Goal: Contribute content: Contribute content

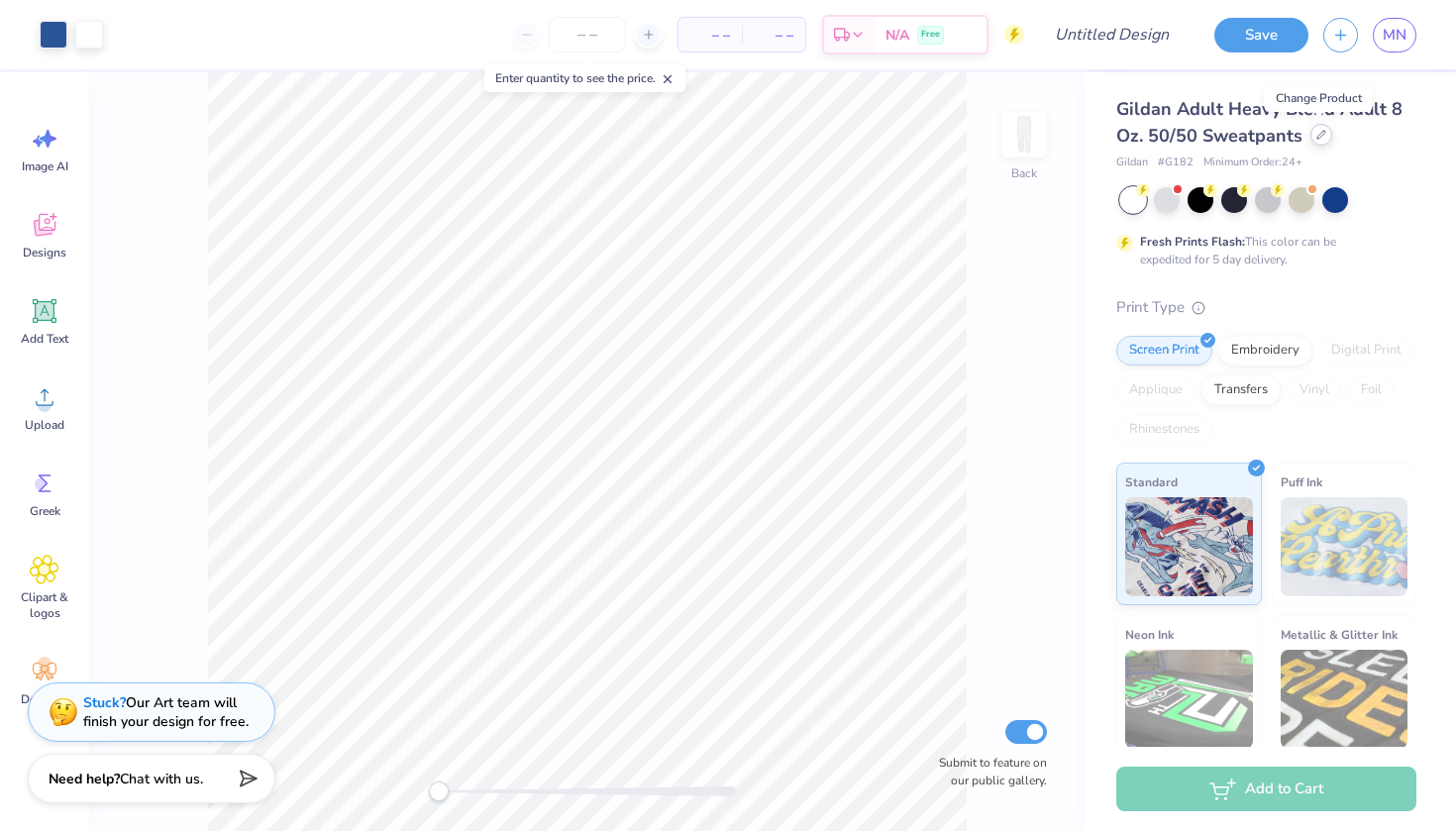
click at [1314, 141] on div at bounding box center [1321, 135] width 22 height 22
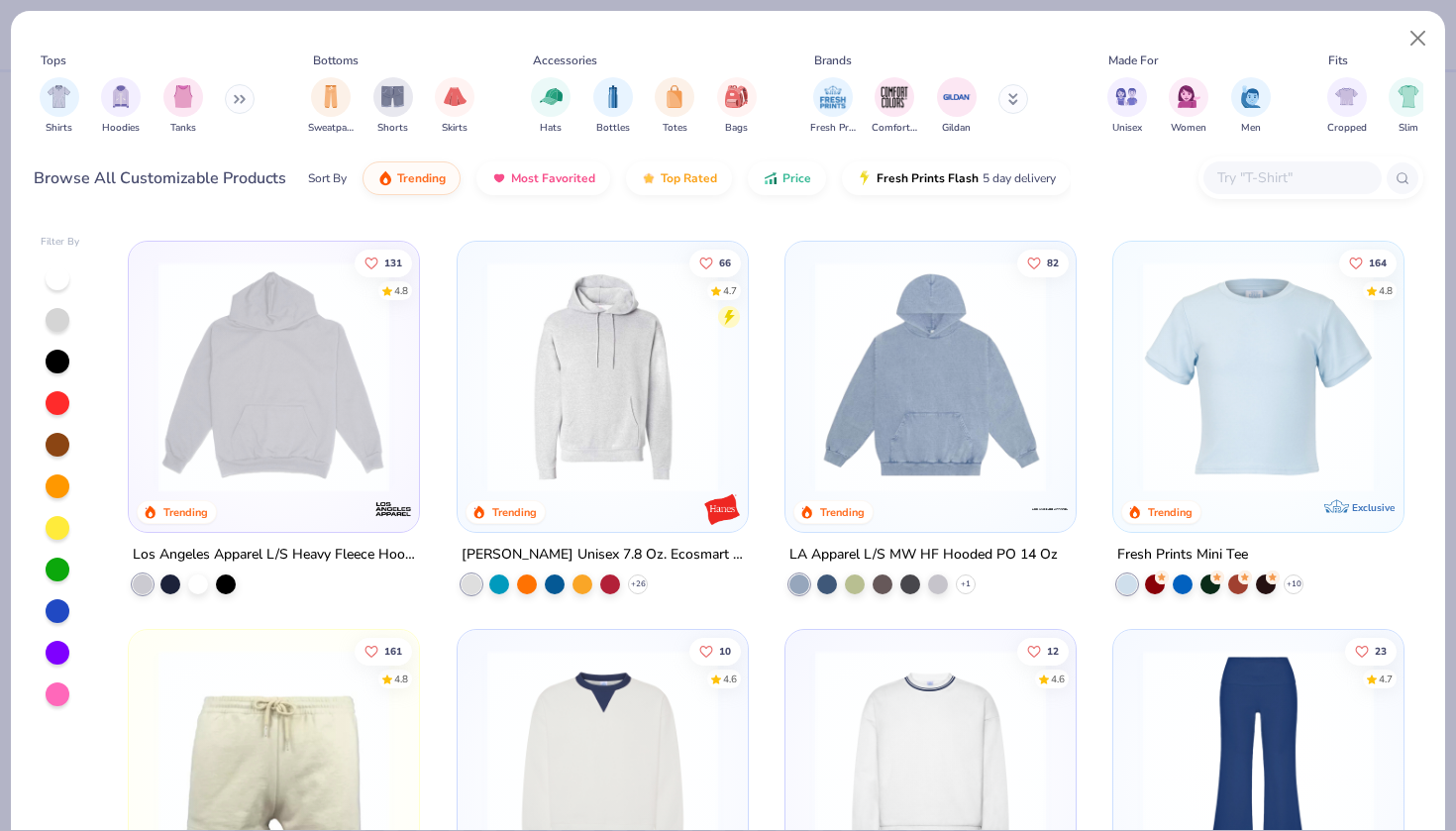
scroll to position [2307, 0]
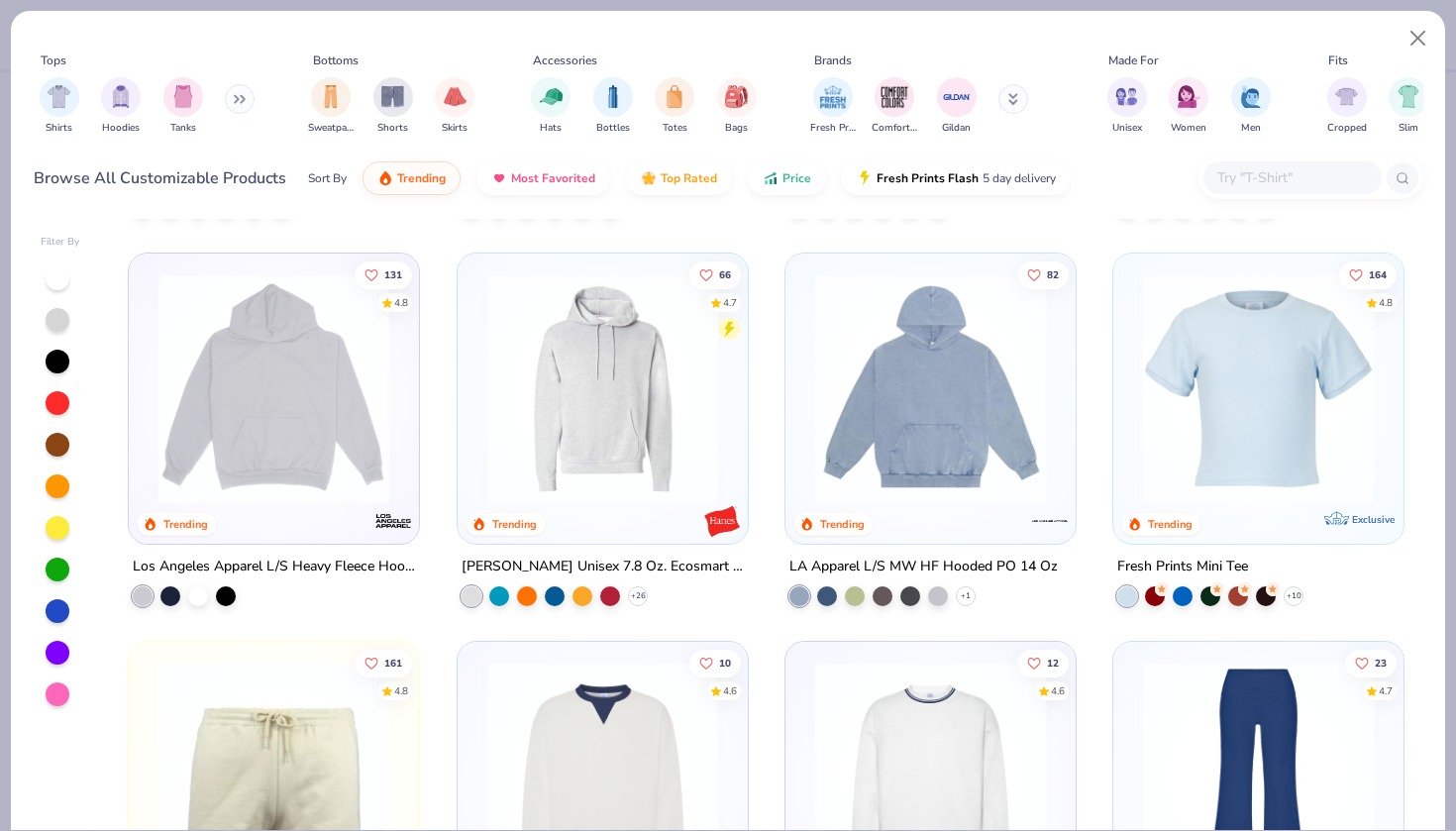
click at [294, 433] on img at bounding box center [274, 388] width 251 height 231
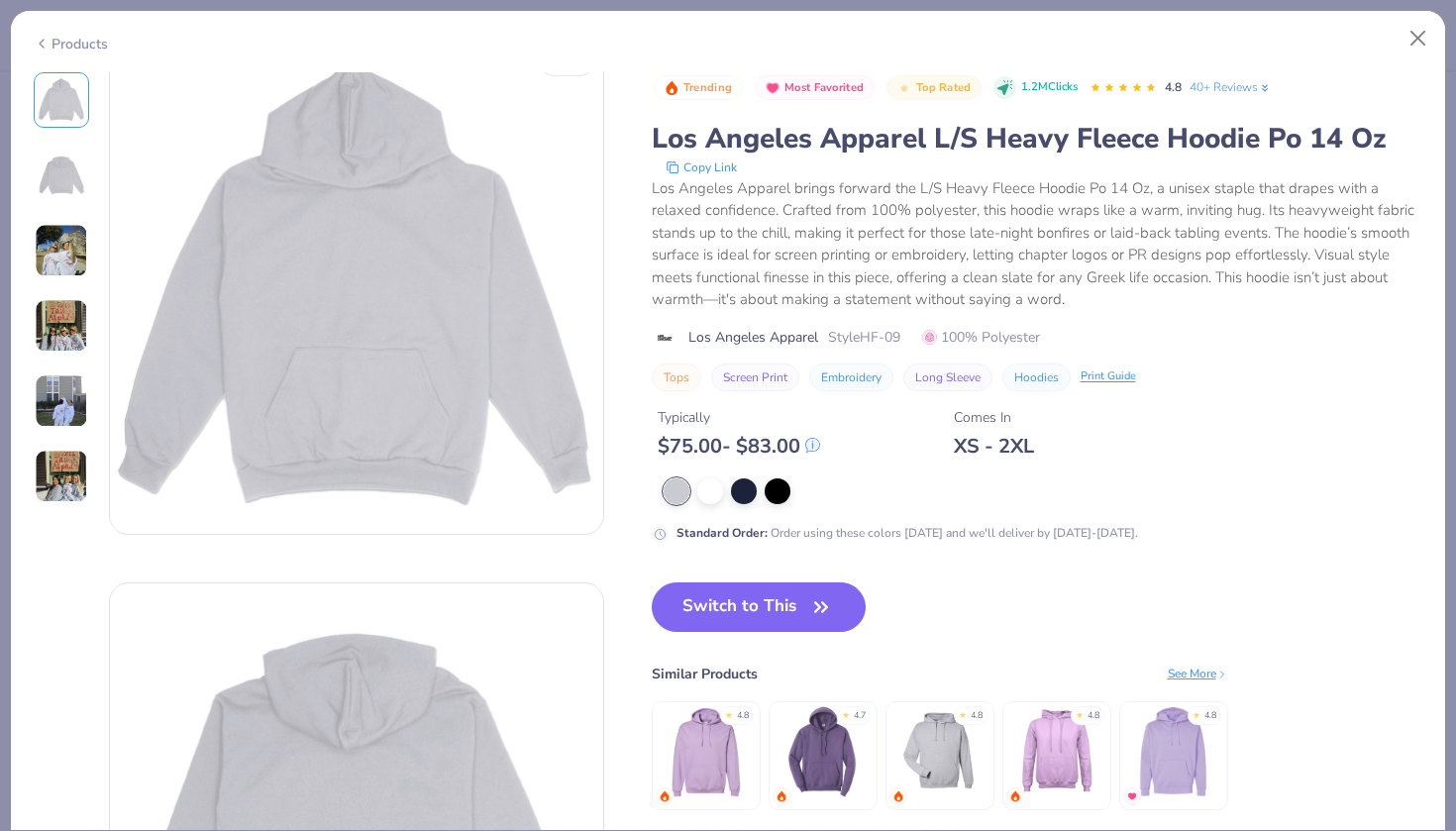
scroll to position [27, 0]
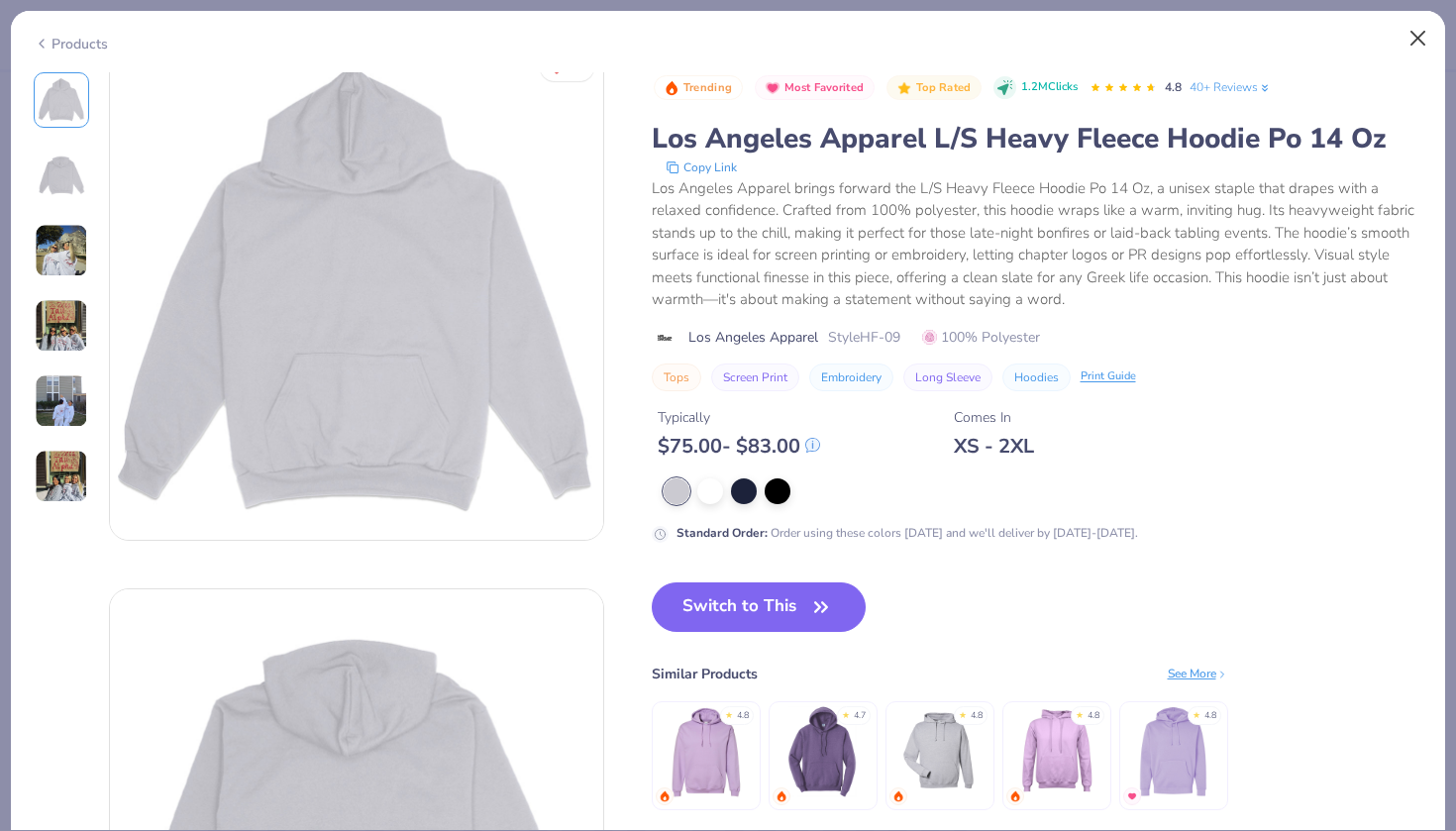
click at [1426, 38] on button "Close" at bounding box center [1418, 39] width 38 height 38
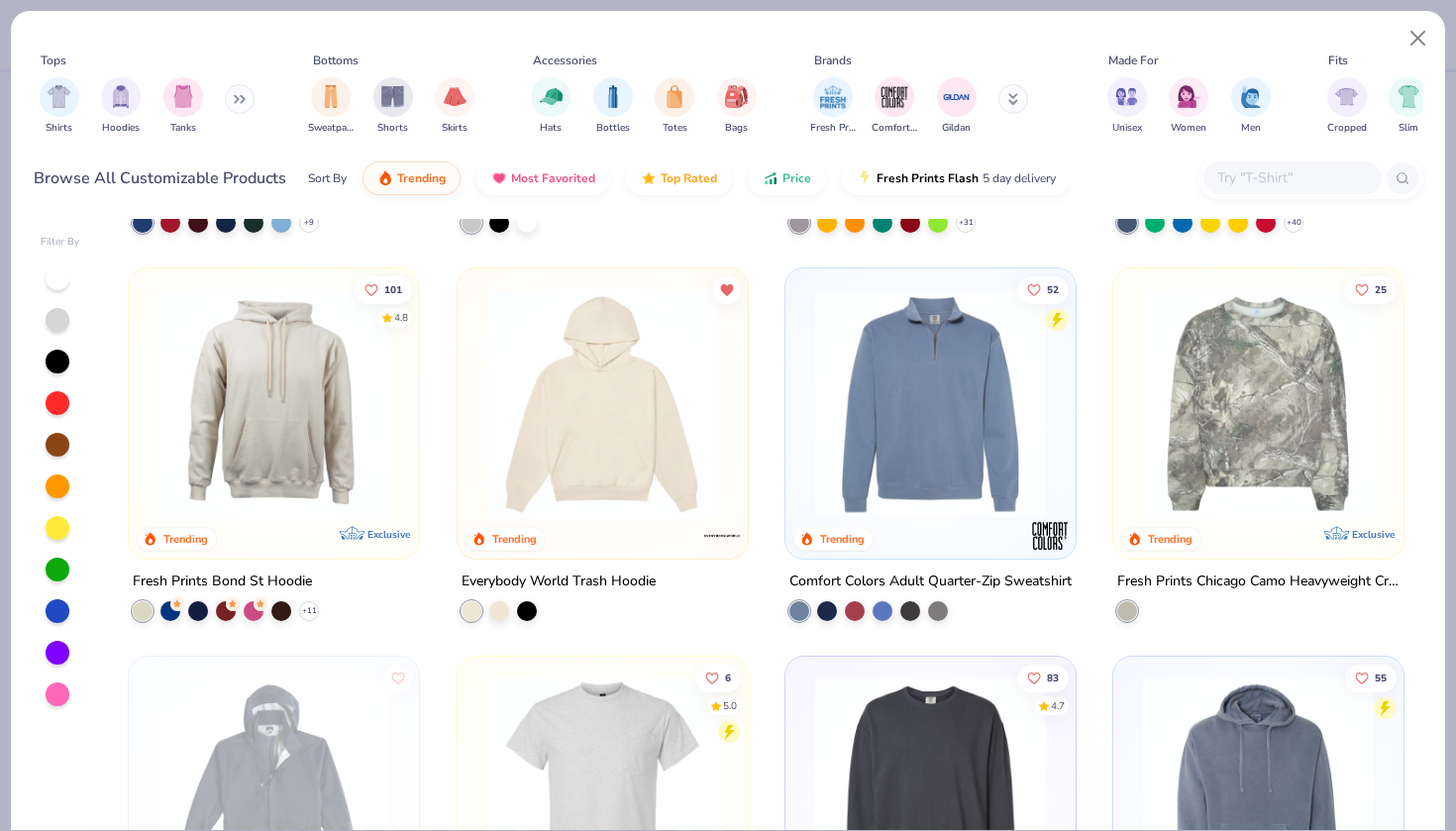
scroll to position [4637, 0]
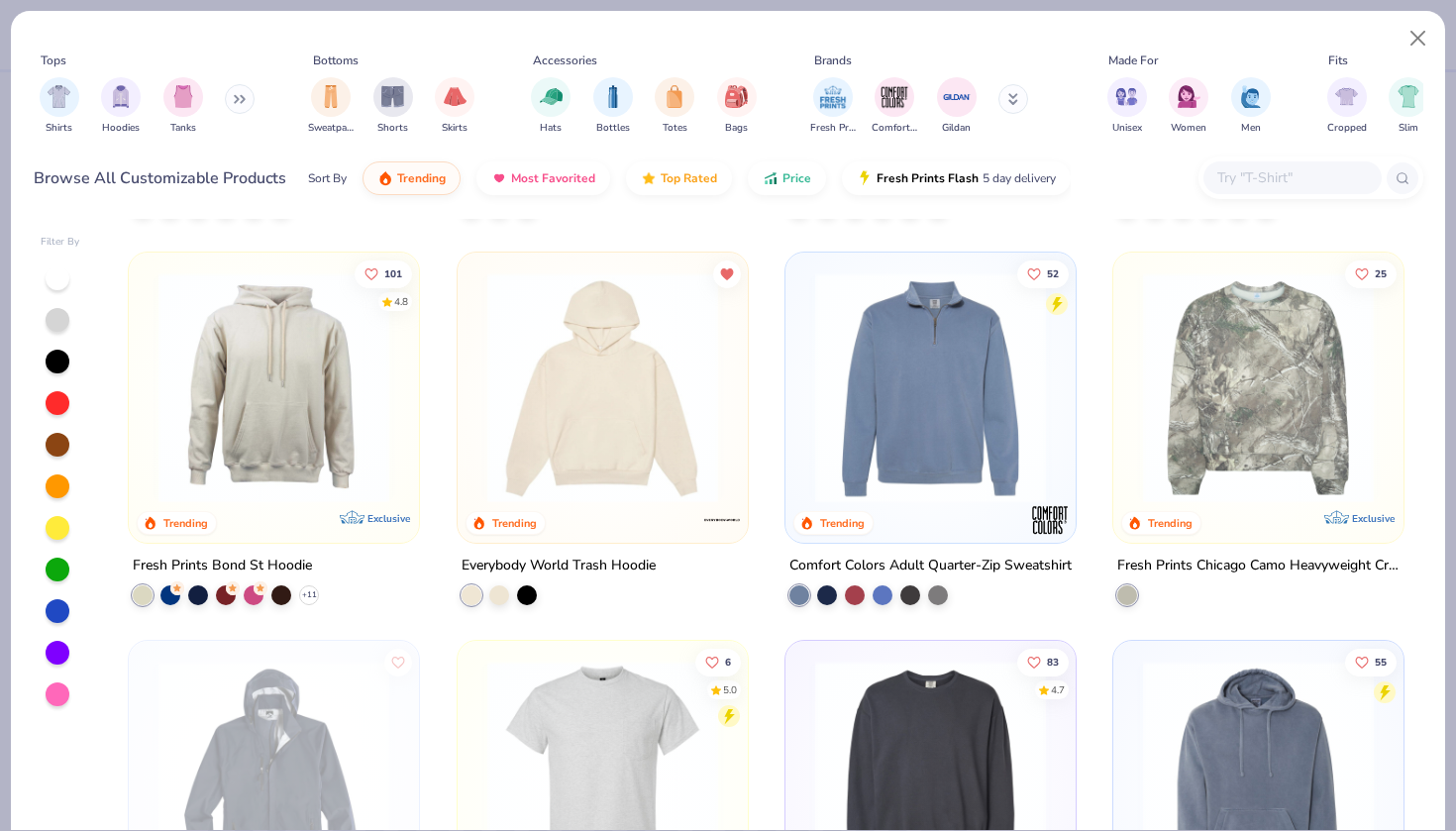
click at [628, 440] on img at bounding box center [602, 388] width 251 height 231
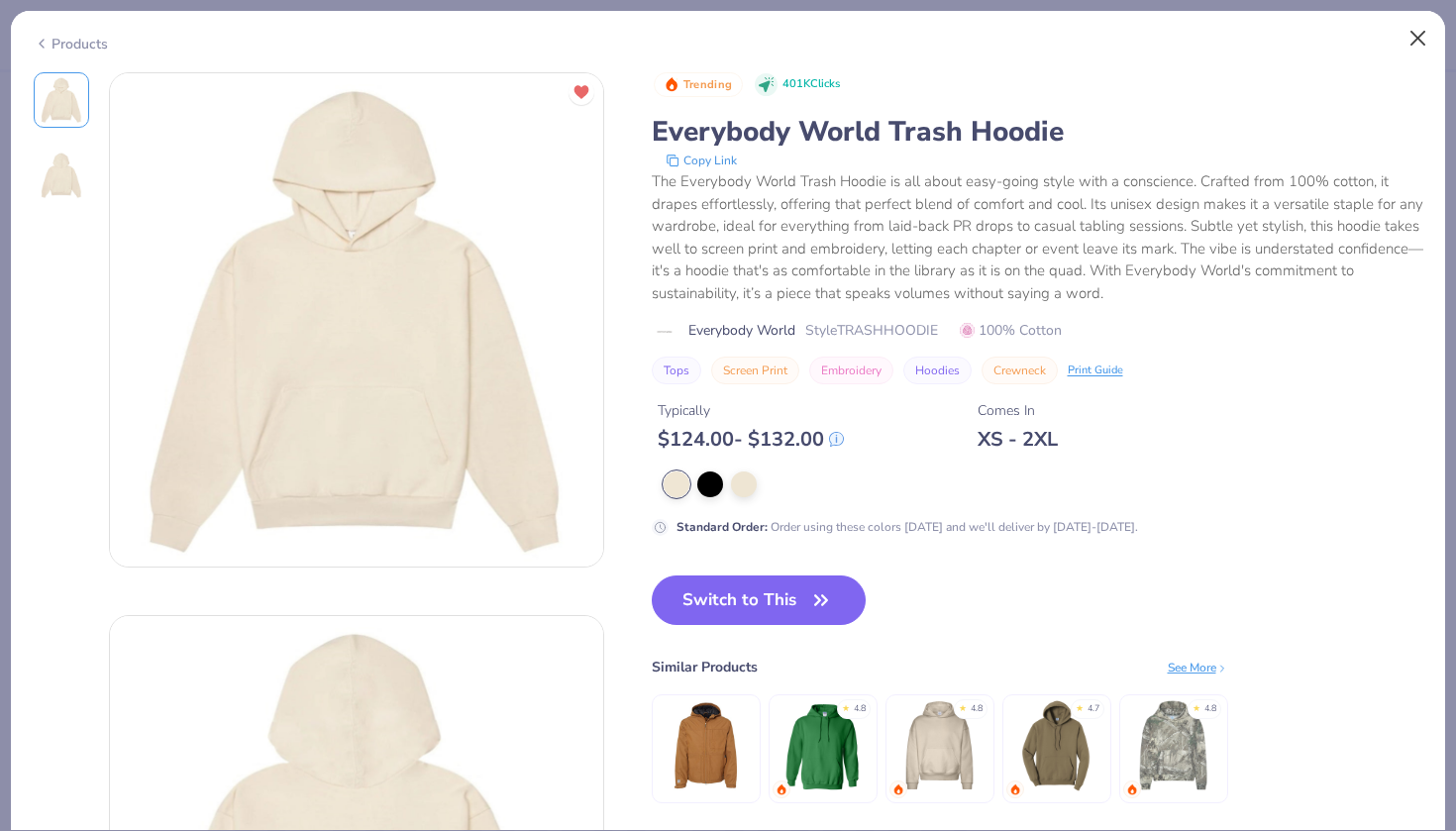
click at [1417, 31] on button "Close" at bounding box center [1418, 39] width 38 height 38
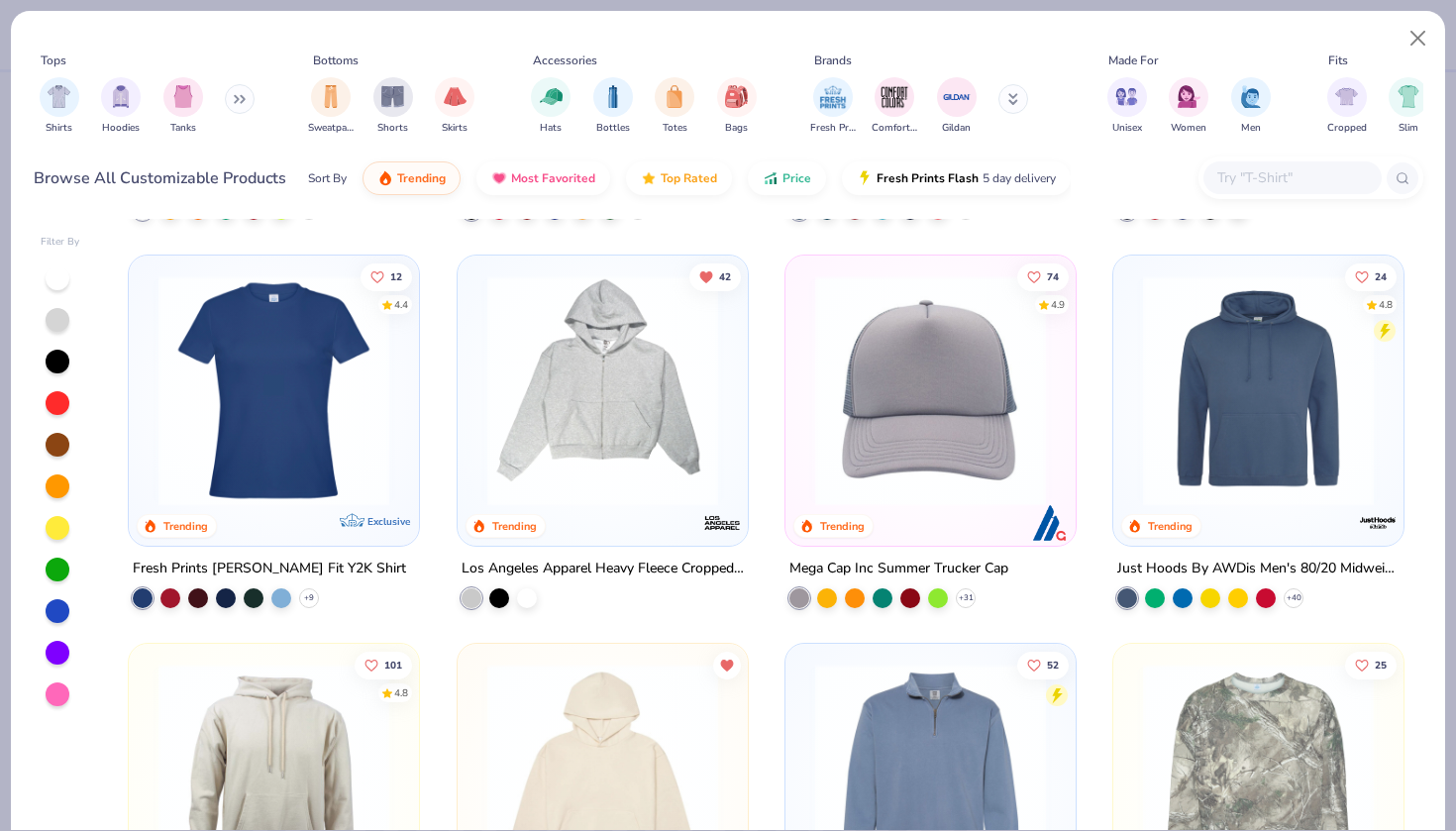
scroll to position [4239, 0]
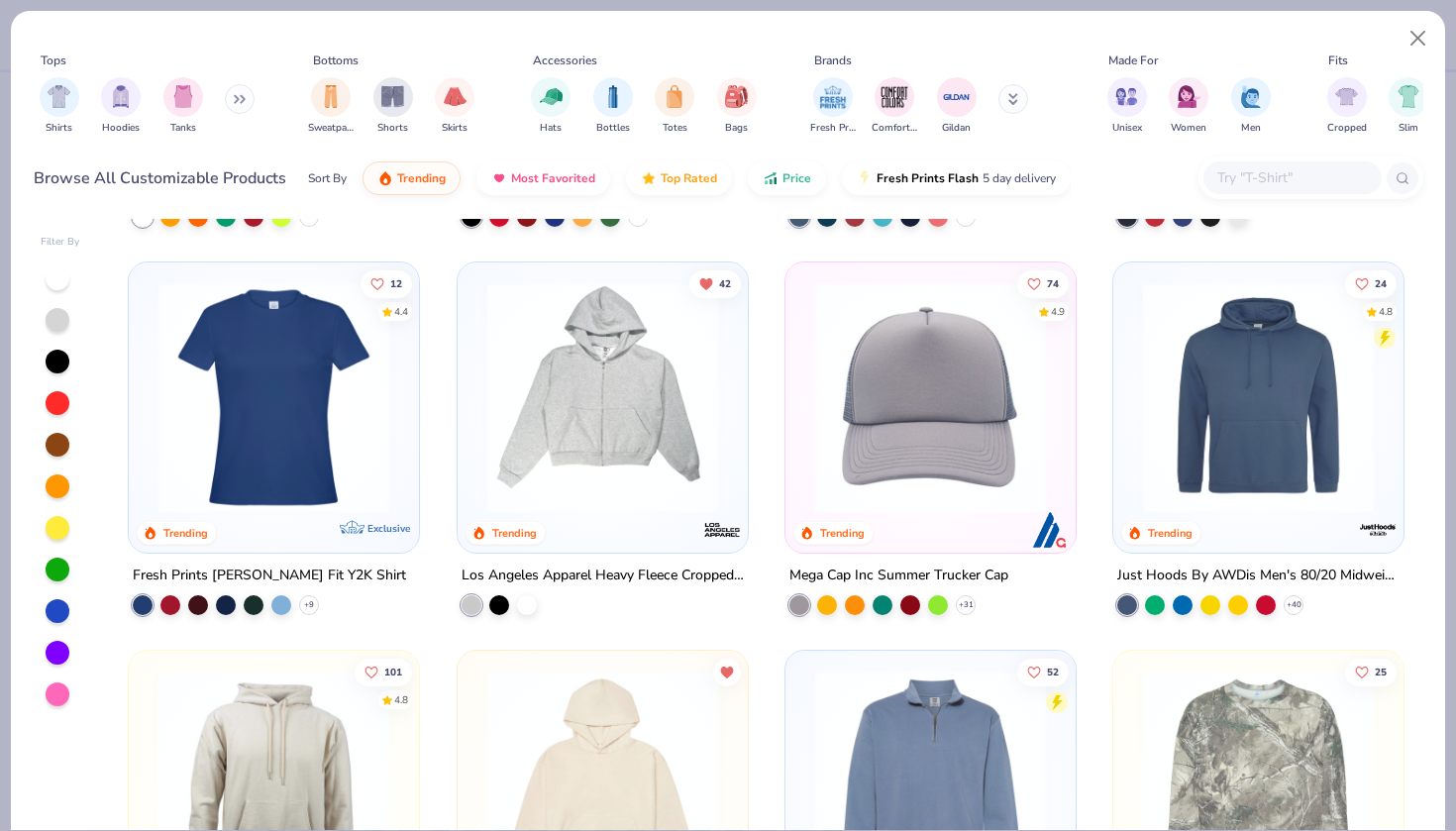
click at [658, 741] on img at bounding box center [602, 785] width 251 height 231
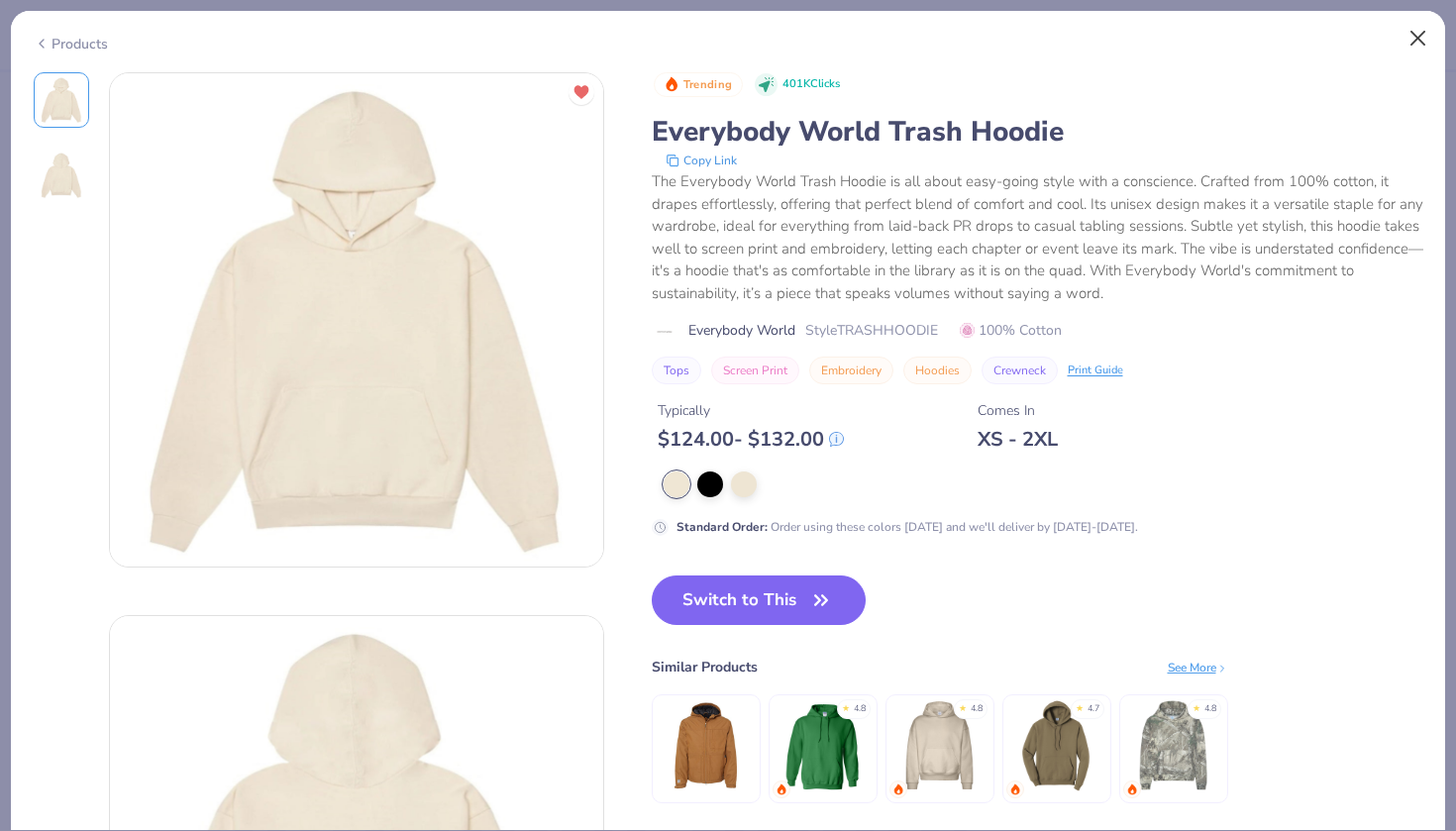
click at [1420, 38] on button "Close" at bounding box center [1418, 39] width 38 height 38
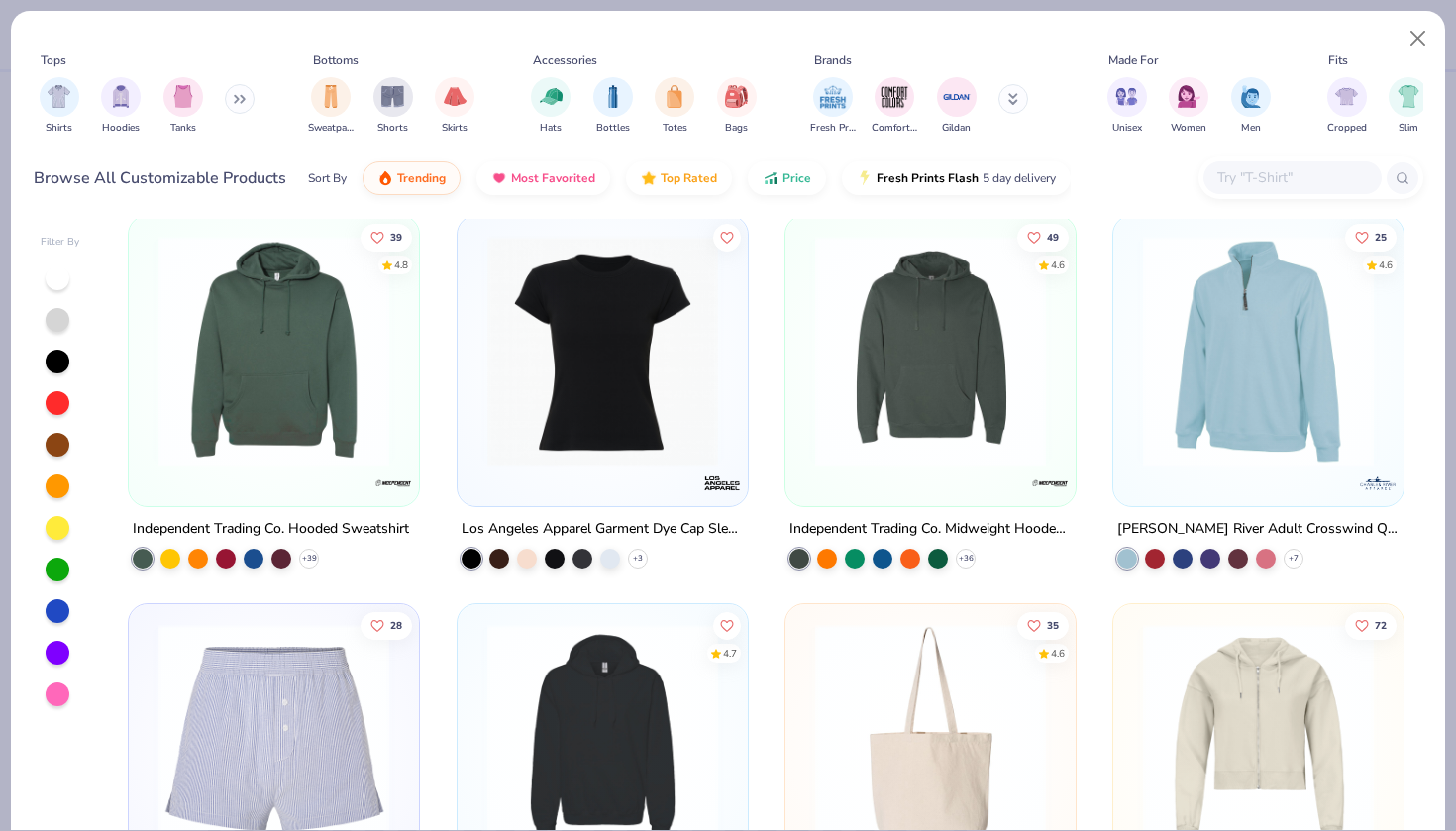
scroll to position [5857, 0]
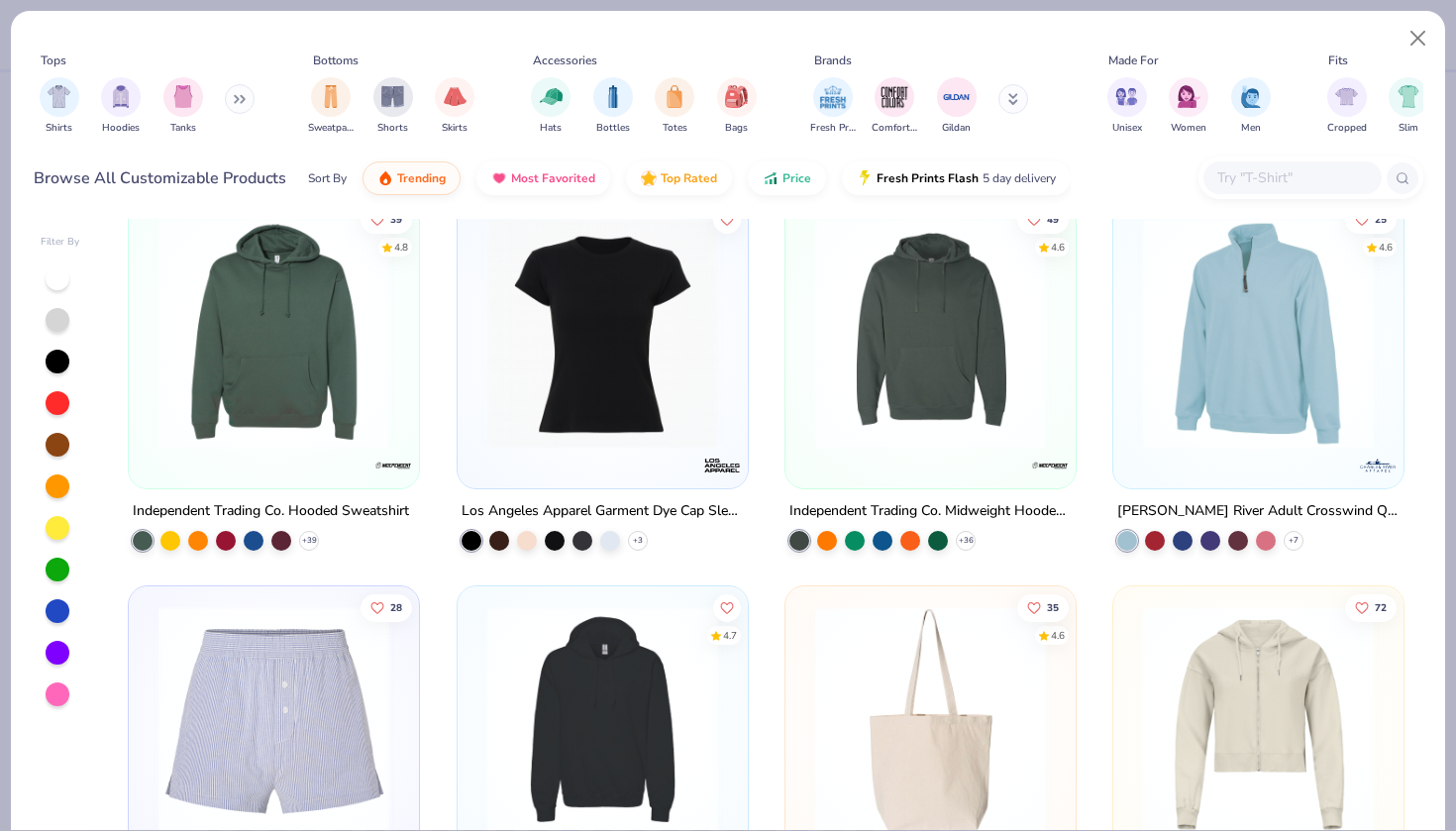
click at [1336, 181] on input "text" at bounding box center [1291, 178] width 153 height 23
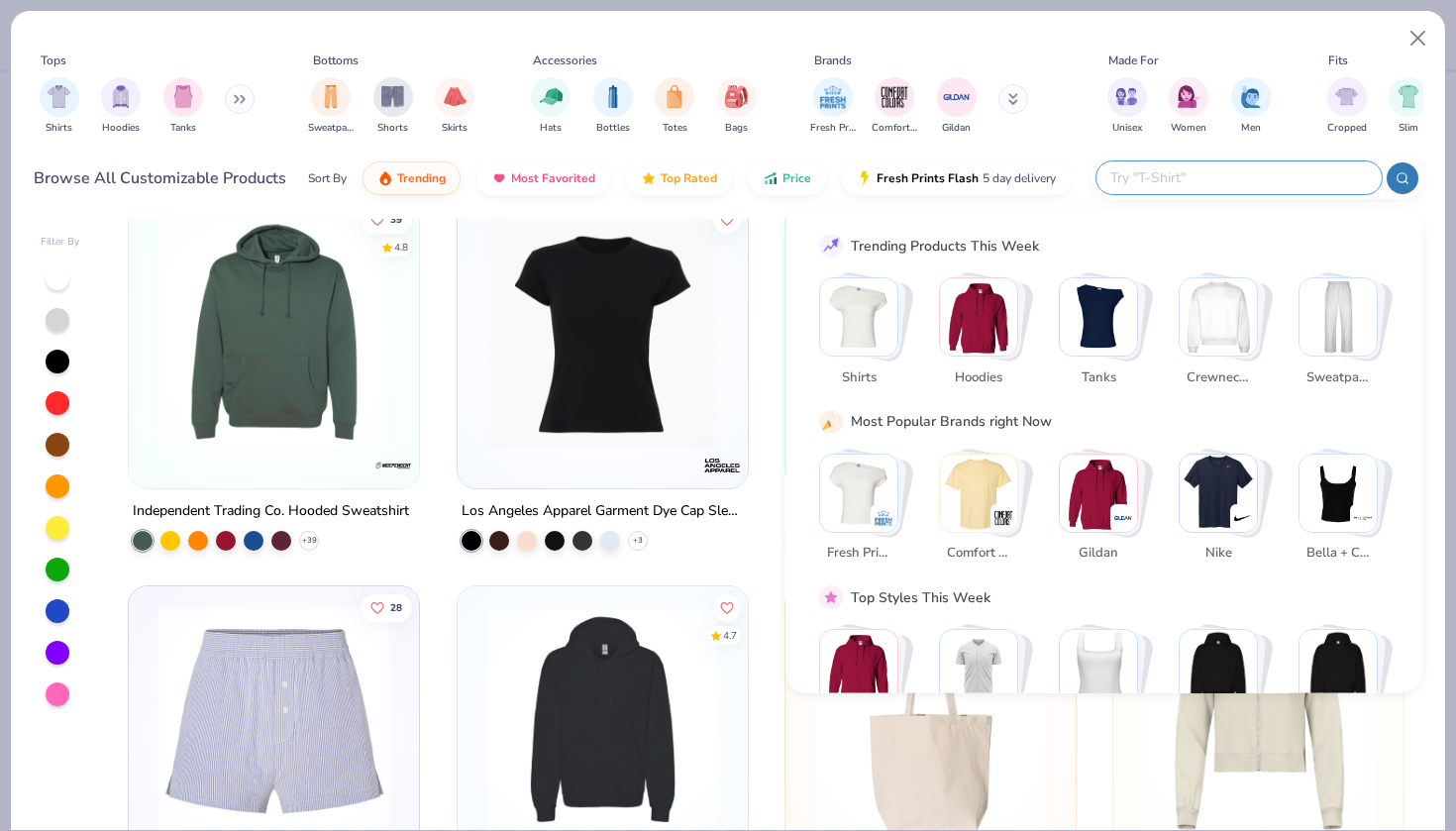
click at [992, 323] on img "Stack Card Button Hoodies" at bounding box center [978, 317] width 77 height 77
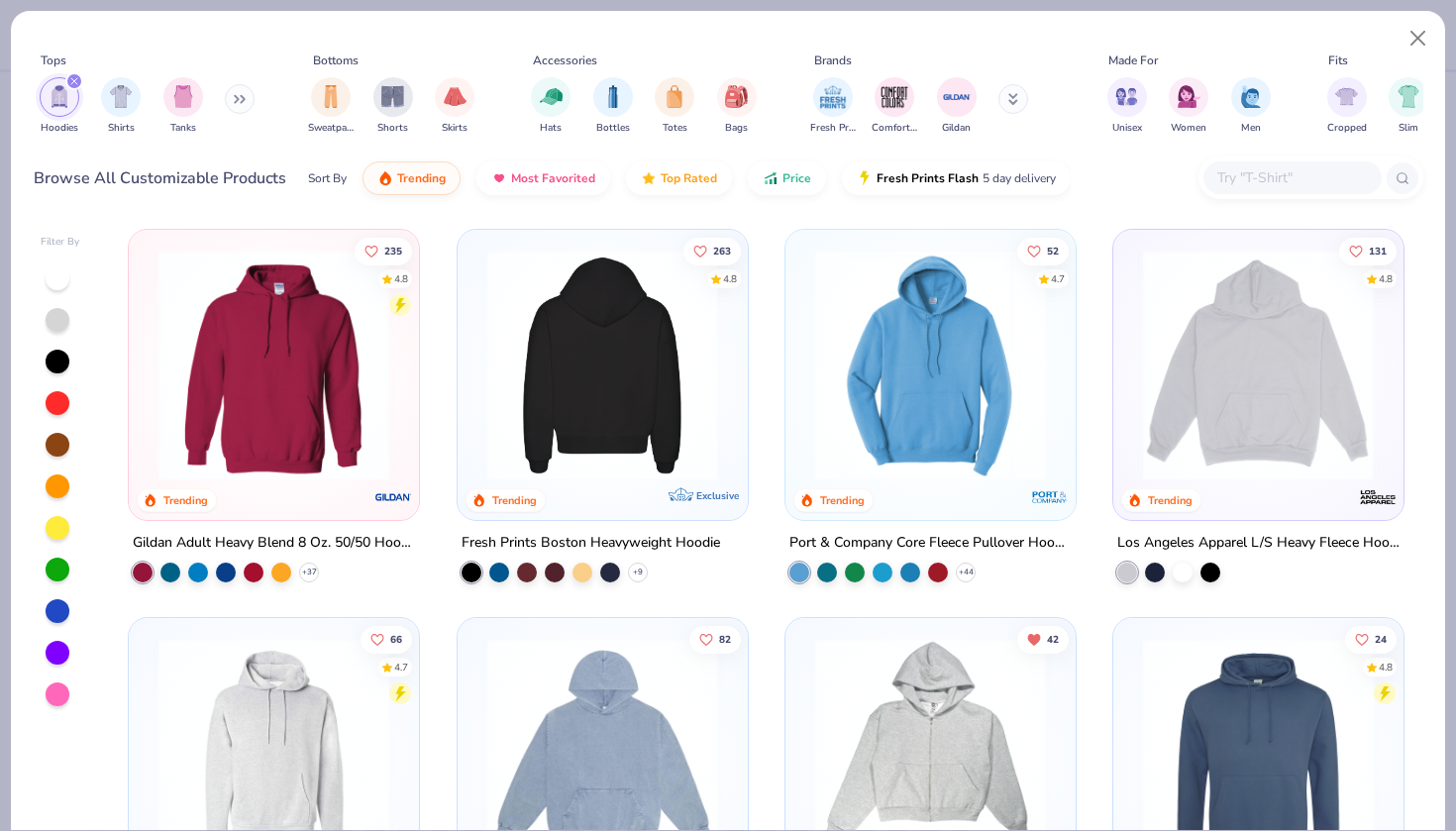
click at [694, 411] on img at bounding box center [602, 365] width 251 height 231
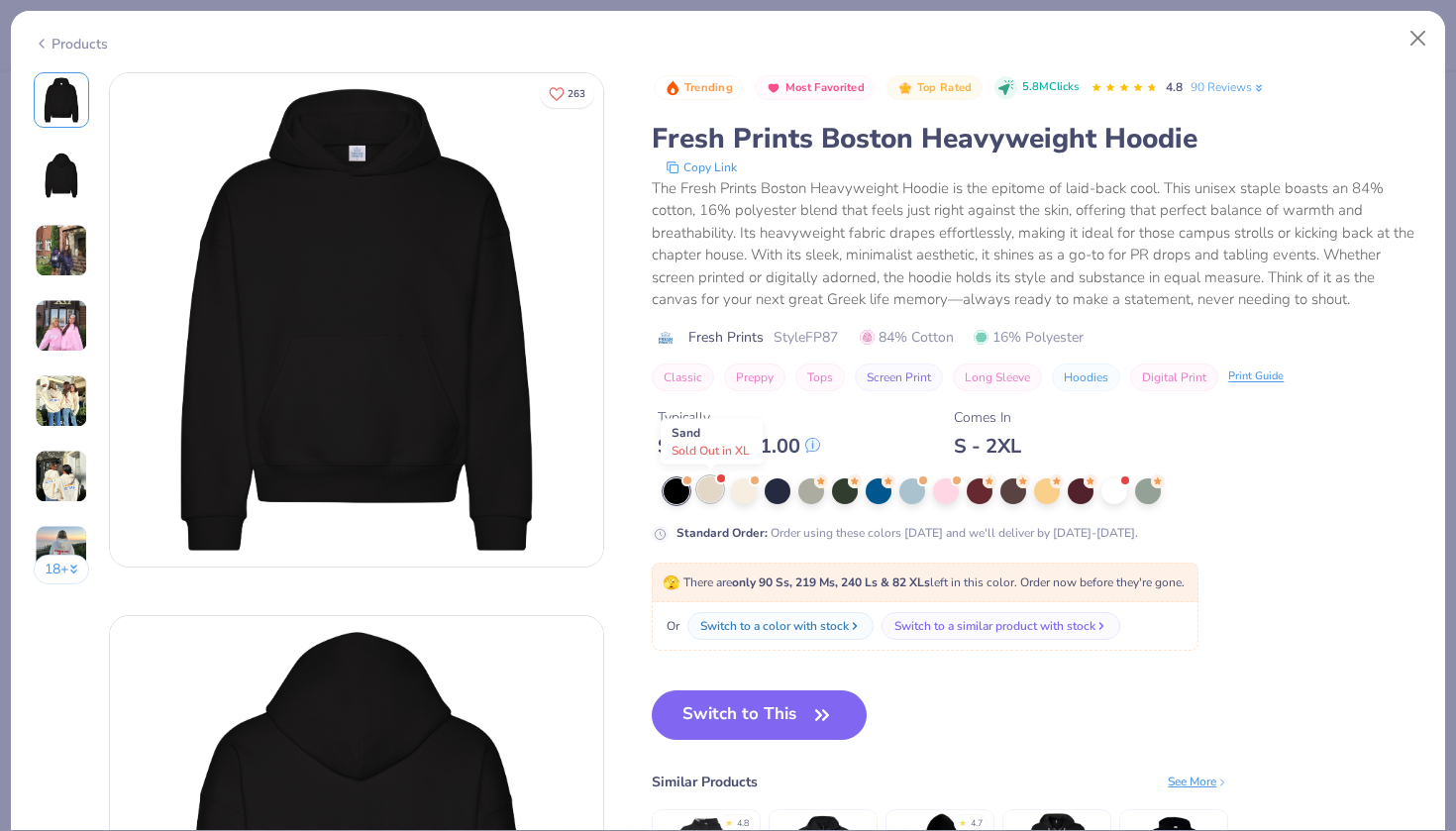
click at [715, 495] on div at bounding box center [710, 489] width 26 height 26
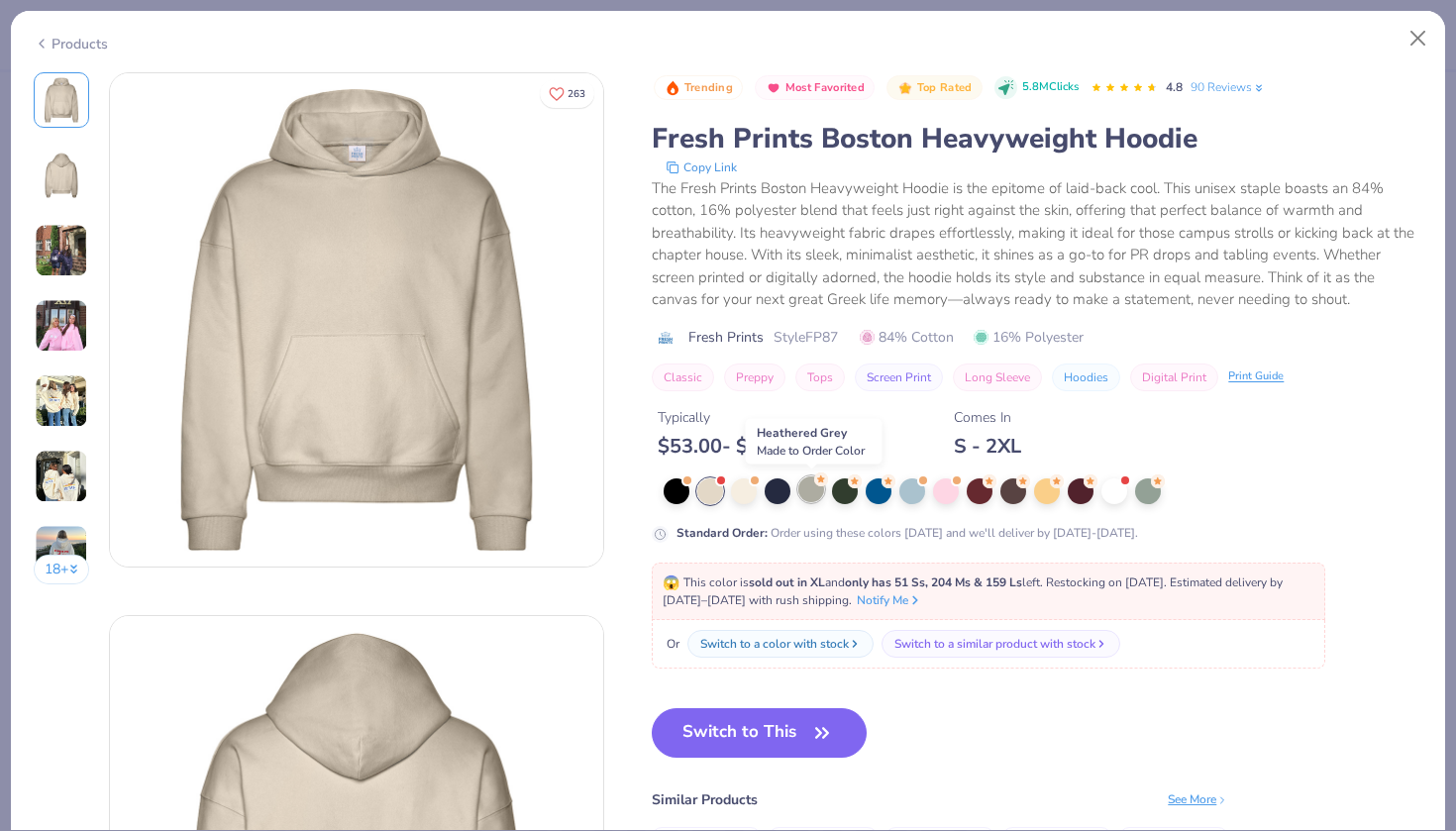
click at [803, 493] on div at bounding box center [811, 489] width 26 height 26
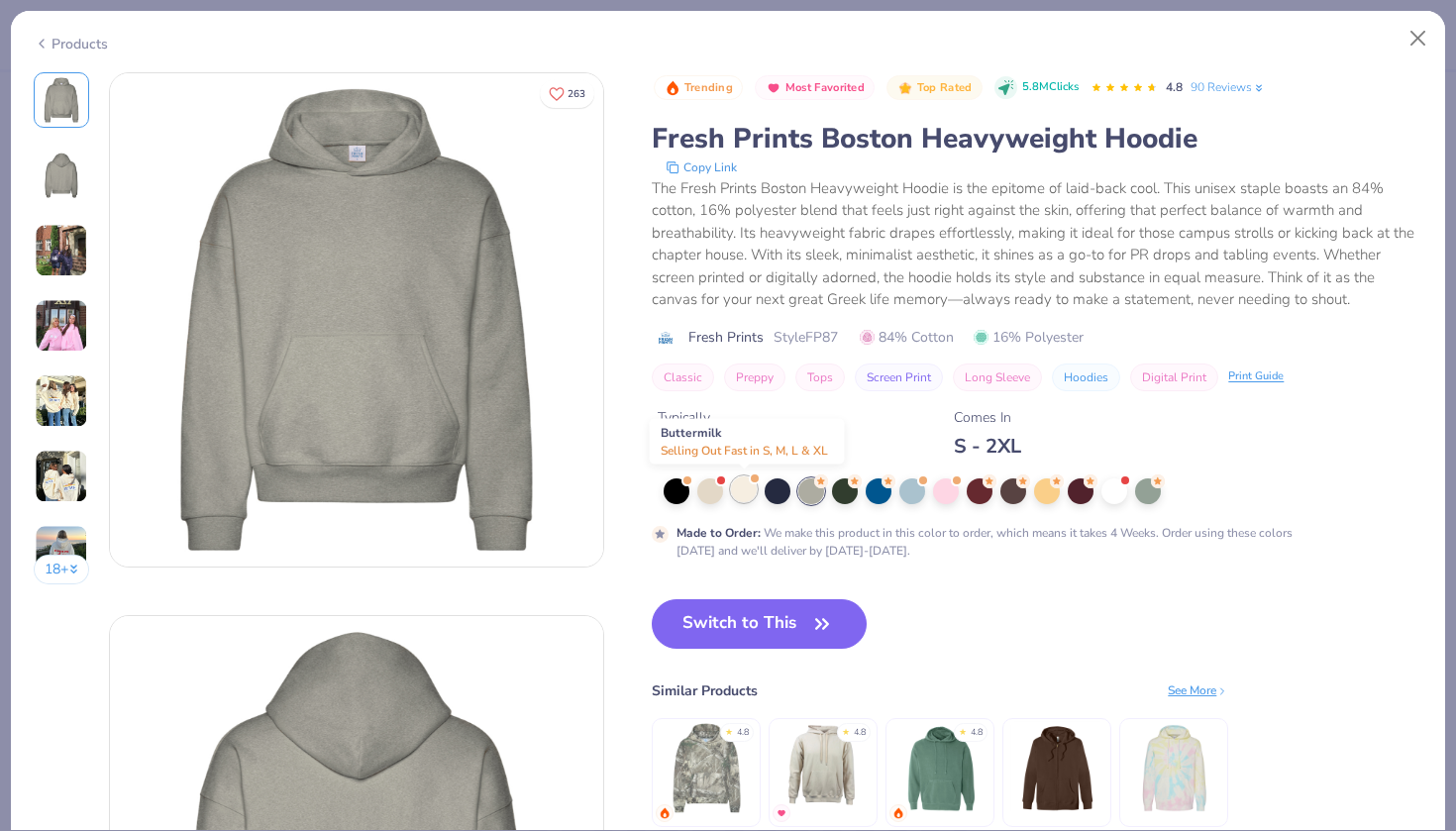
click at [744, 493] on div at bounding box center [744, 489] width 26 height 26
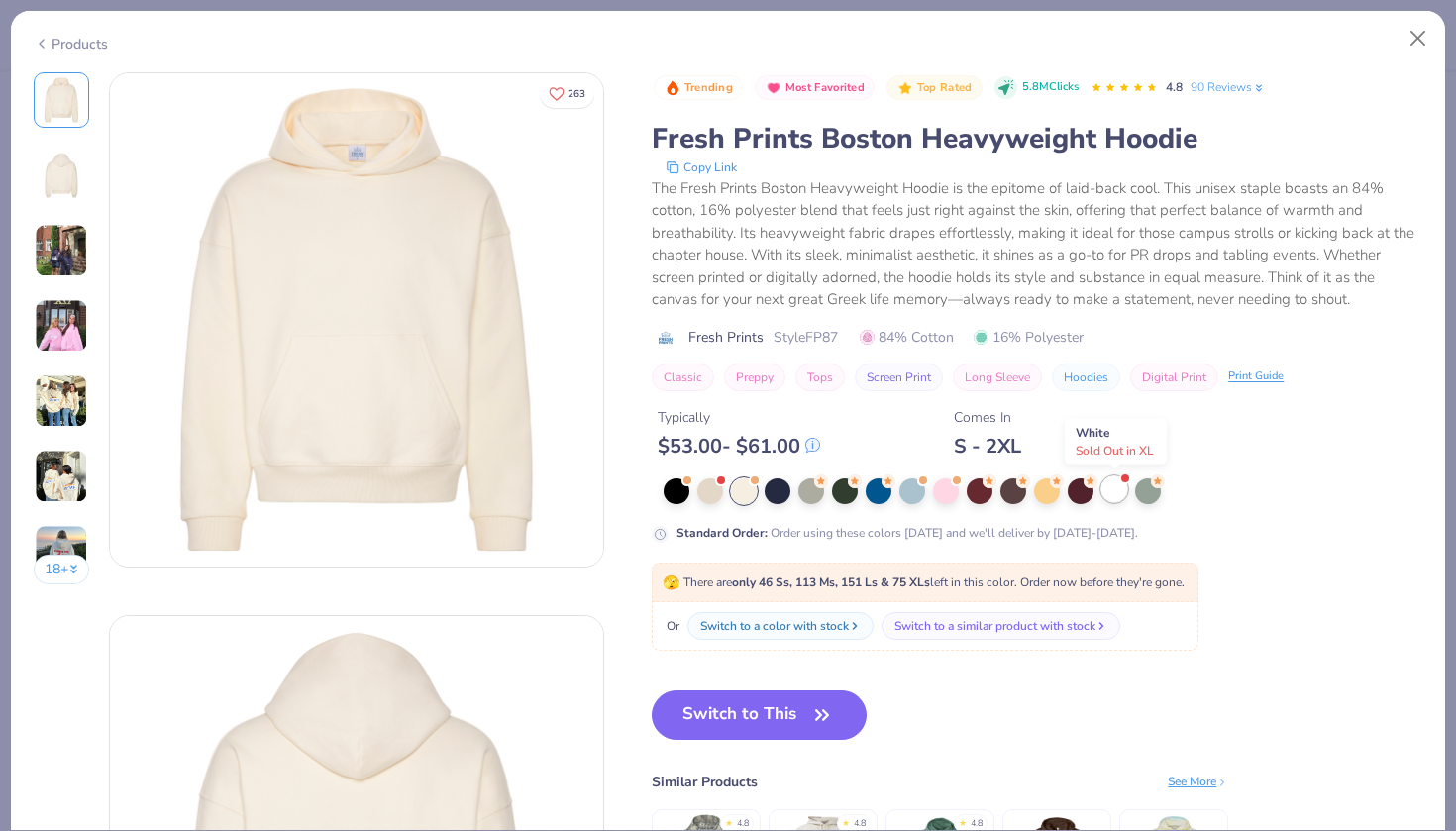
click at [1111, 485] on div at bounding box center [1114, 489] width 26 height 26
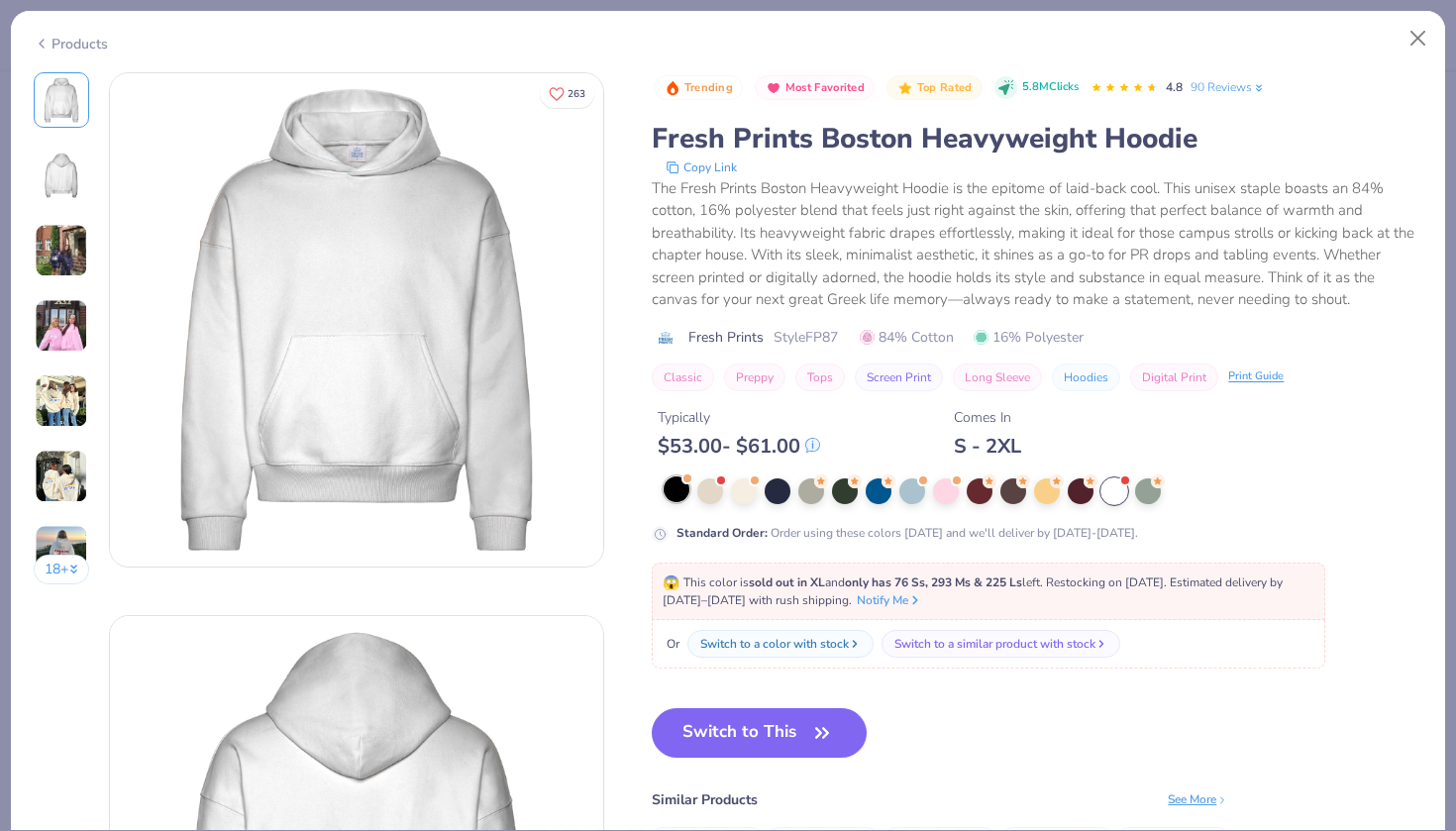
click at [673, 493] on div at bounding box center [676, 489] width 26 height 26
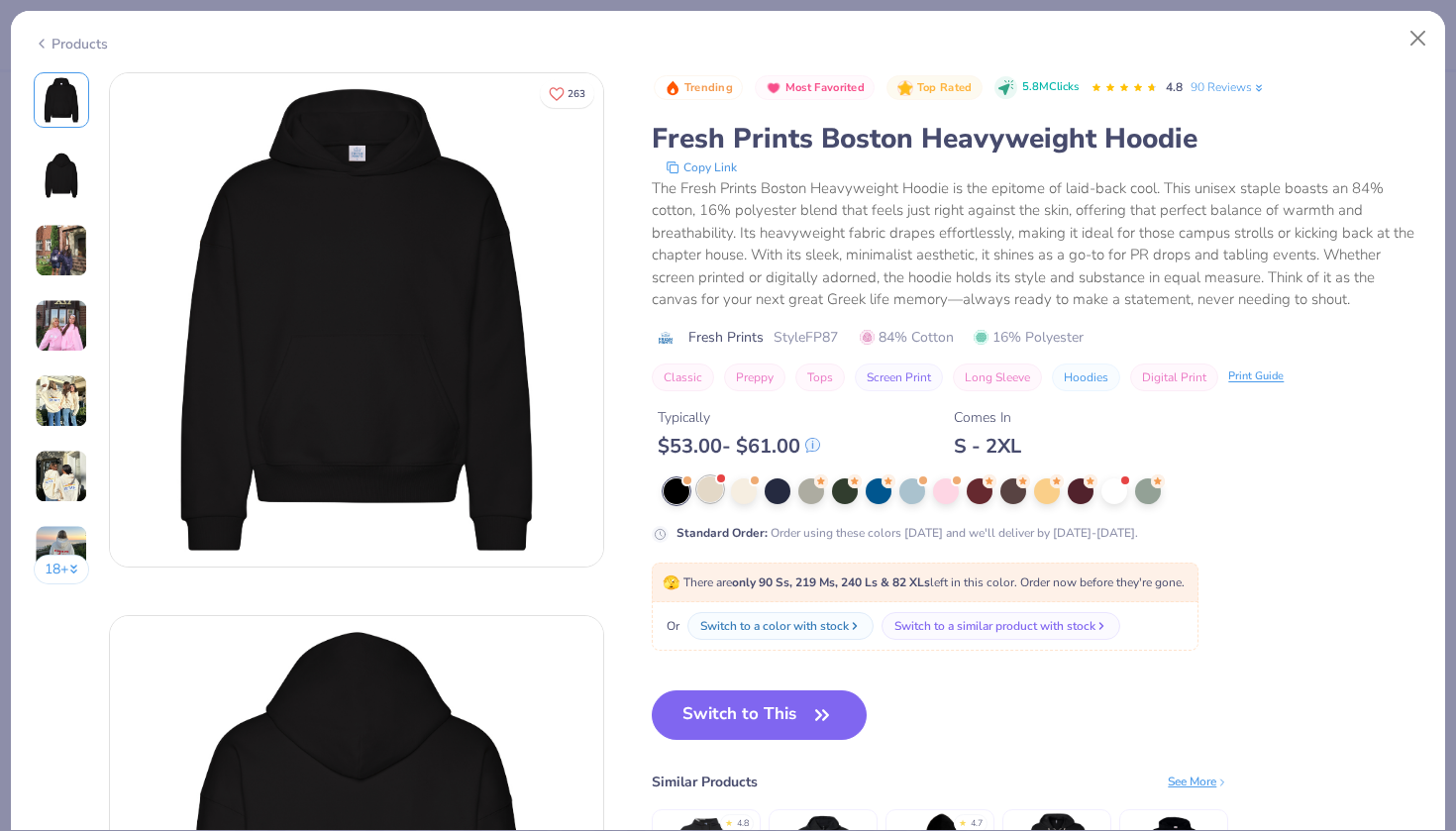
click at [720, 495] on div at bounding box center [710, 489] width 26 height 26
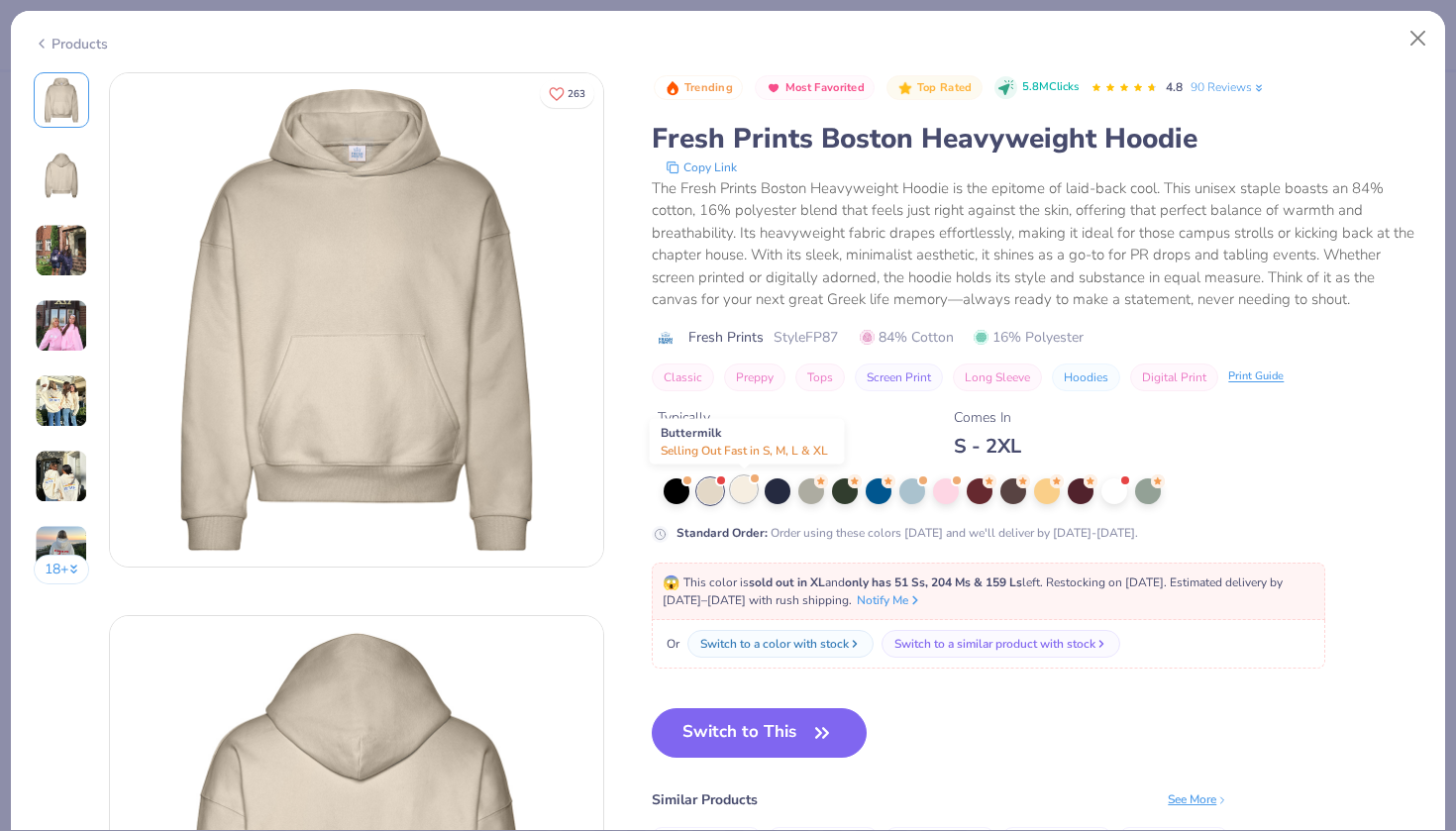
click at [754, 490] on div at bounding box center [744, 489] width 26 height 26
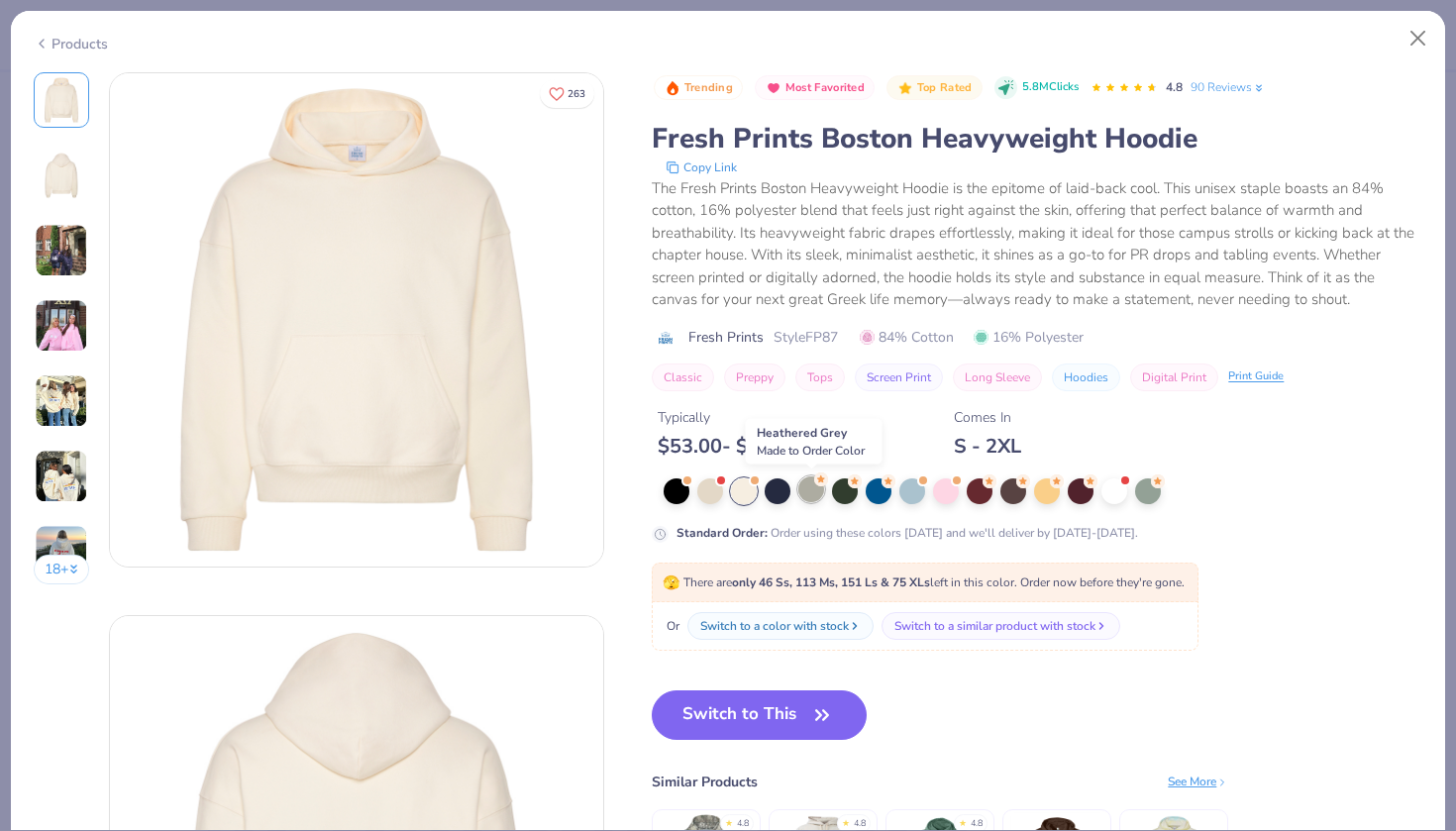
click at [802, 487] on div at bounding box center [811, 489] width 26 height 26
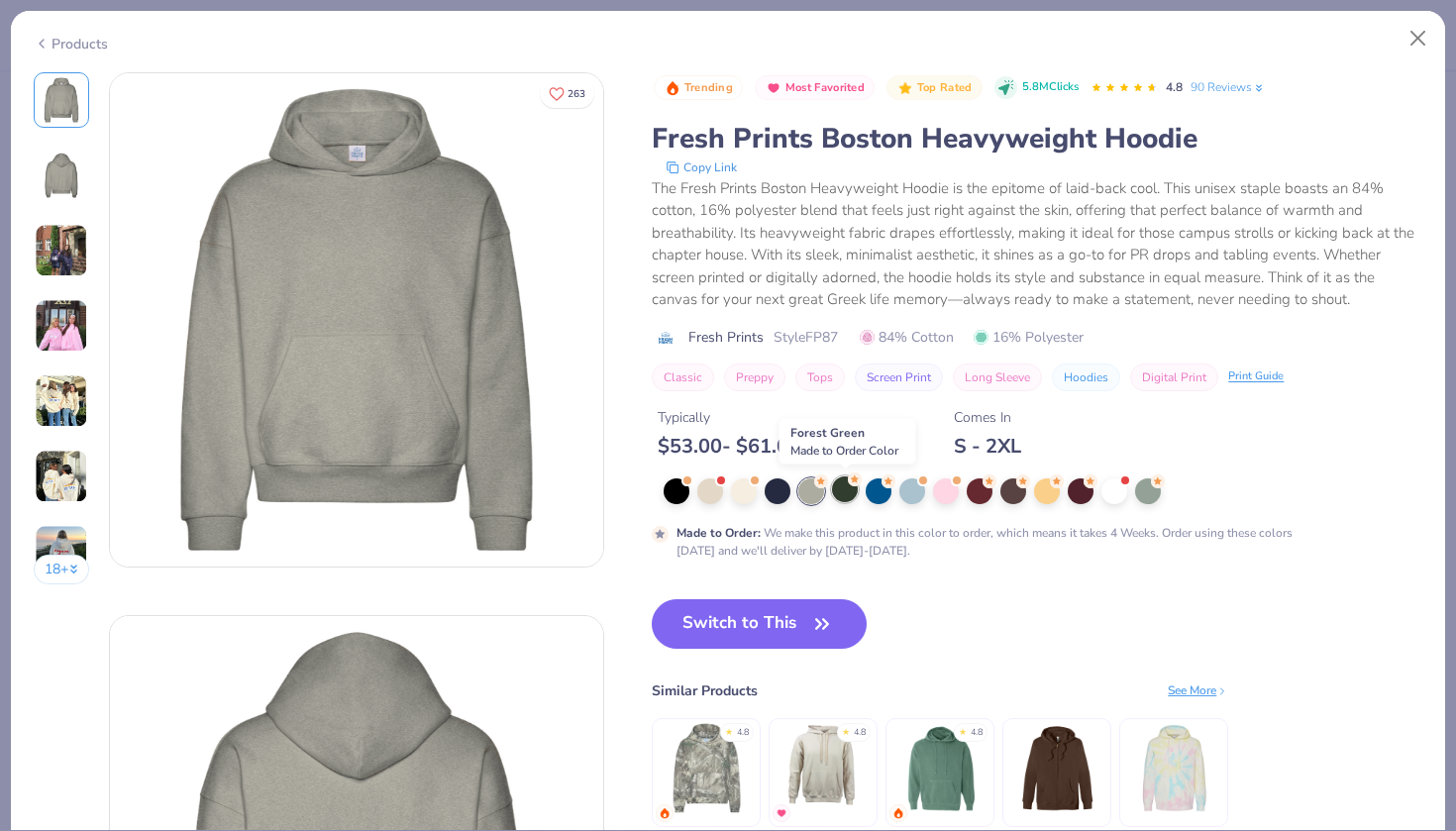
click at [852, 487] on div at bounding box center [845, 489] width 26 height 26
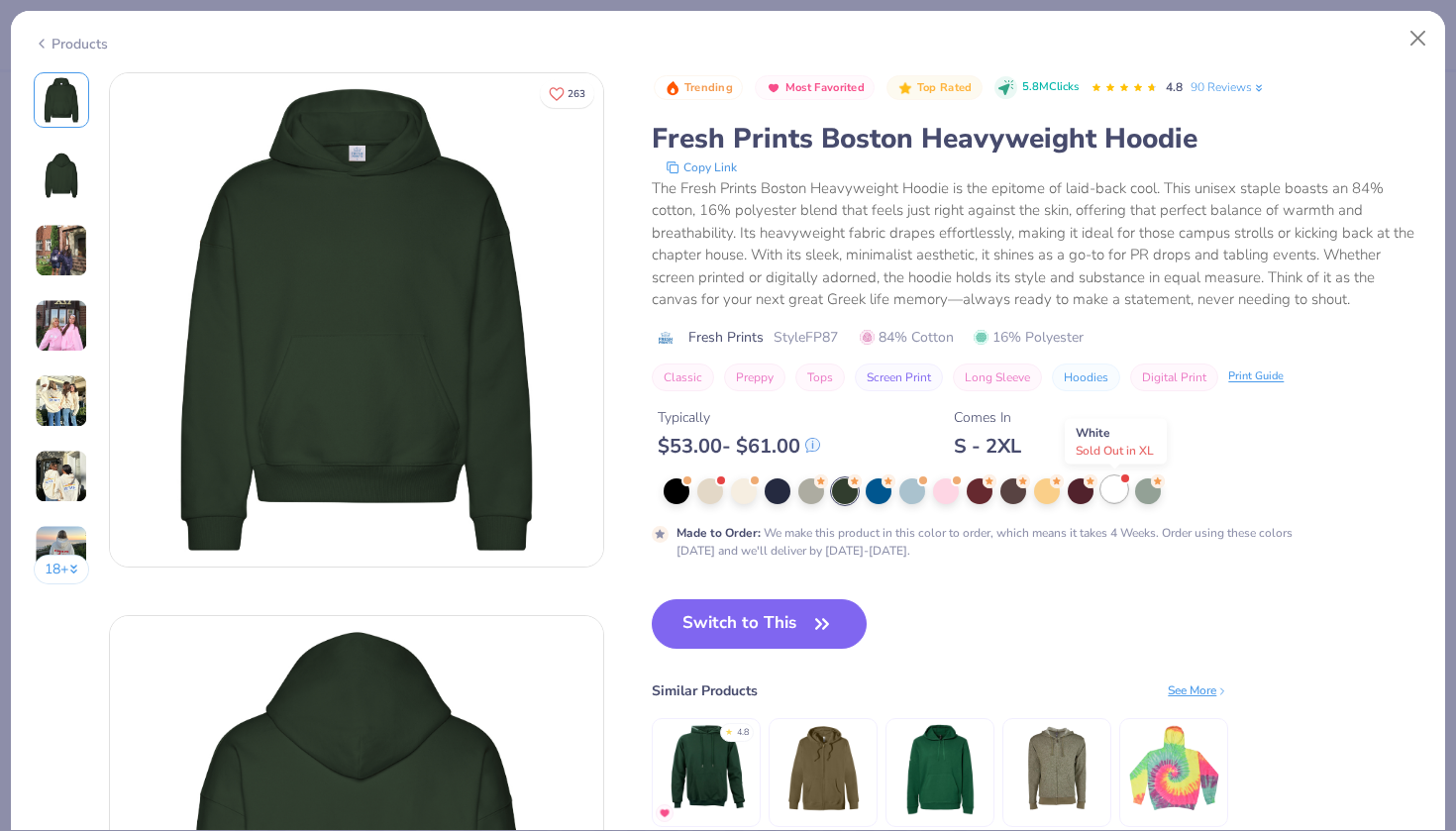
click at [1114, 496] on div at bounding box center [1114, 489] width 26 height 26
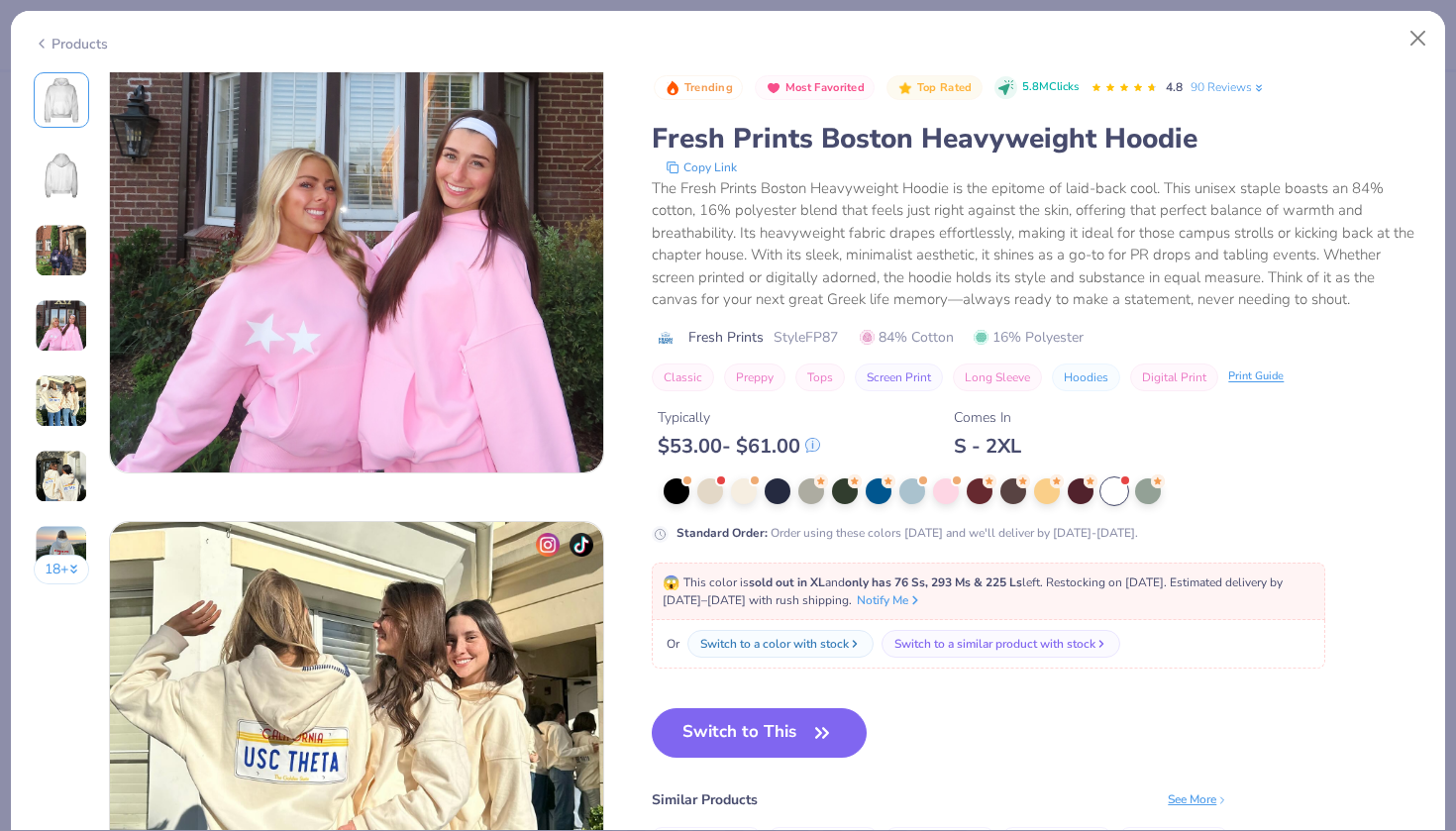
scroll to position [1722, 0]
click at [950, 484] on div at bounding box center [945, 489] width 26 height 26
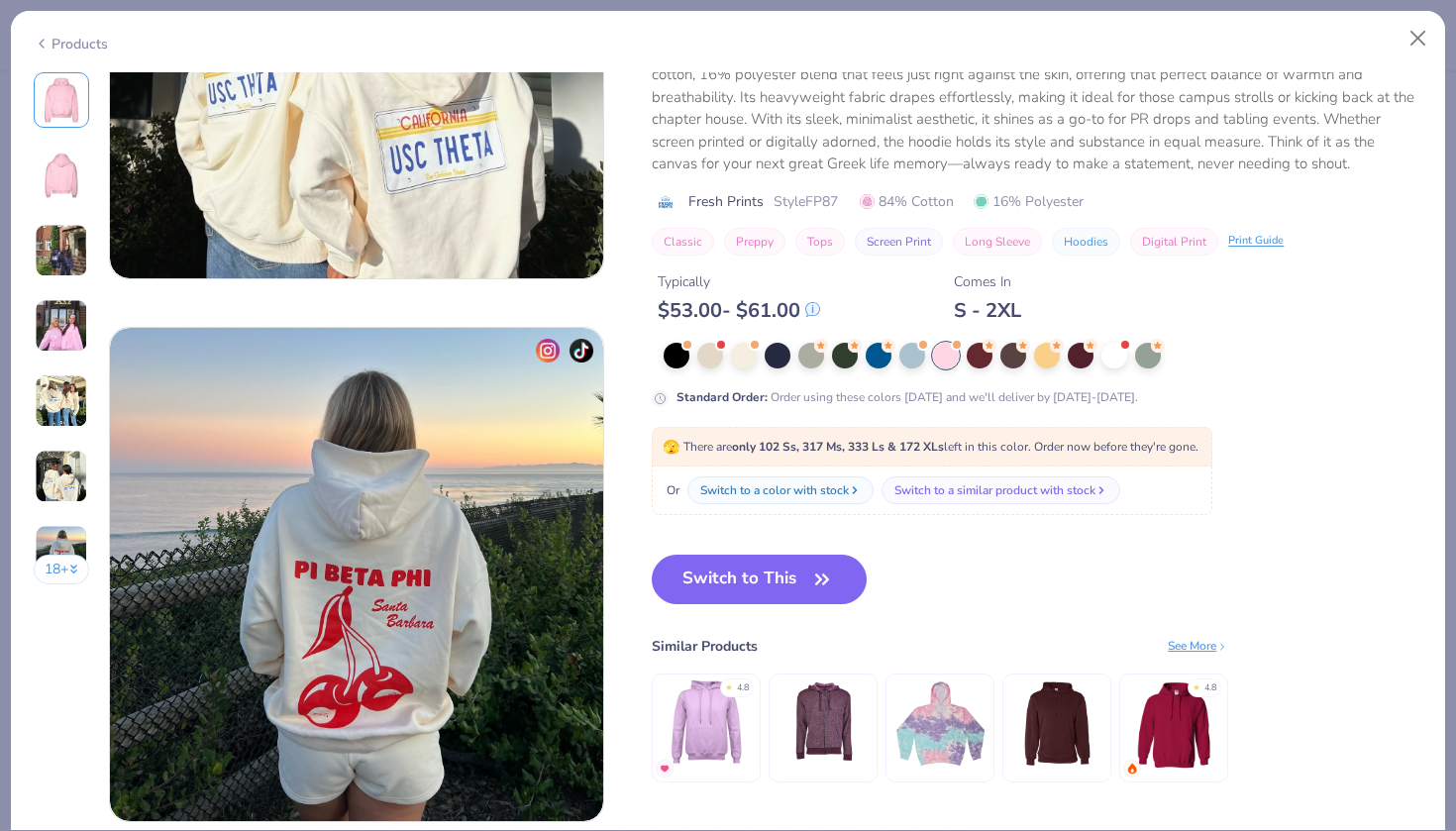
scroll to position [2983, 0]
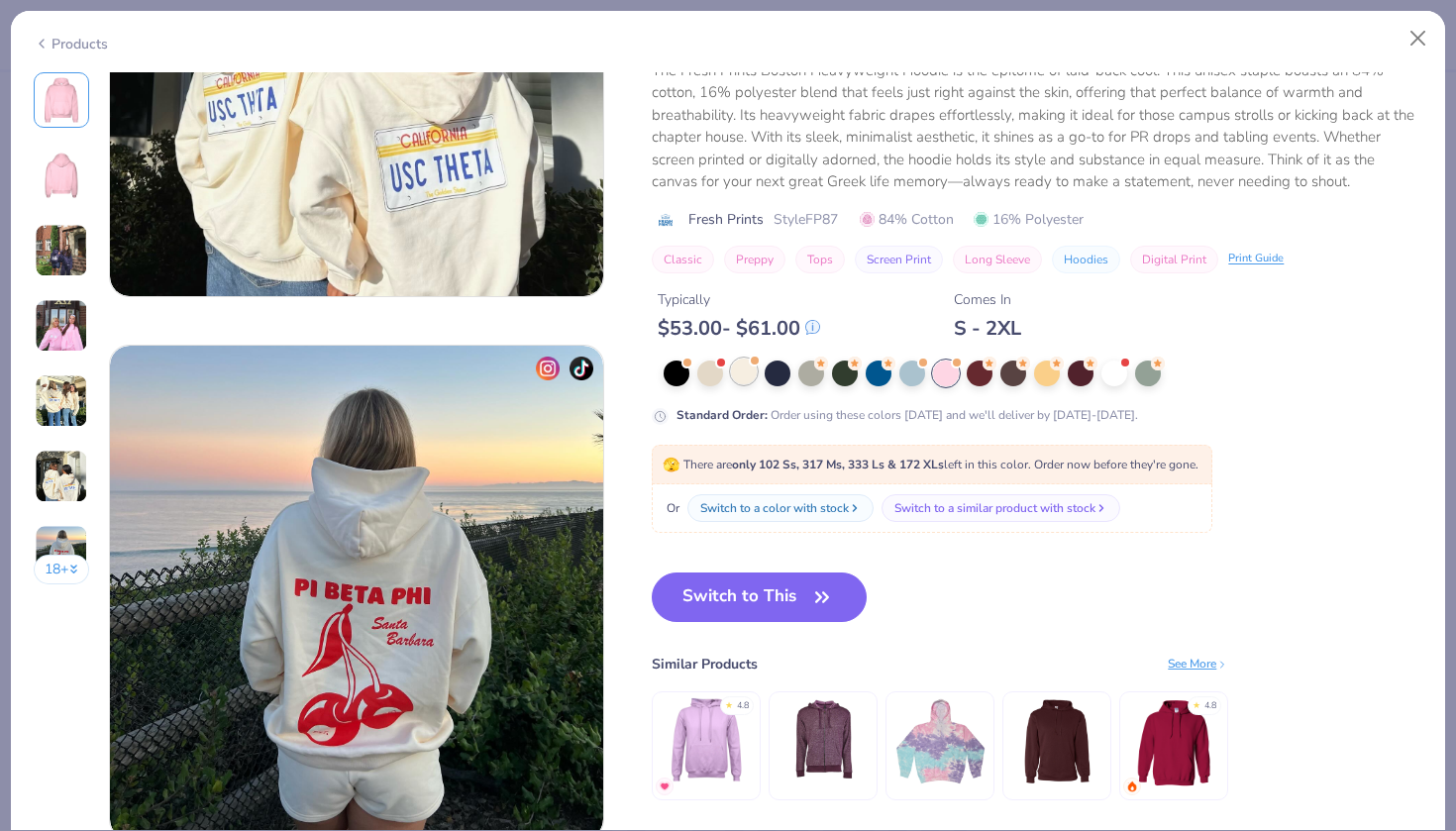
click at [750, 374] on div at bounding box center [744, 371] width 26 height 26
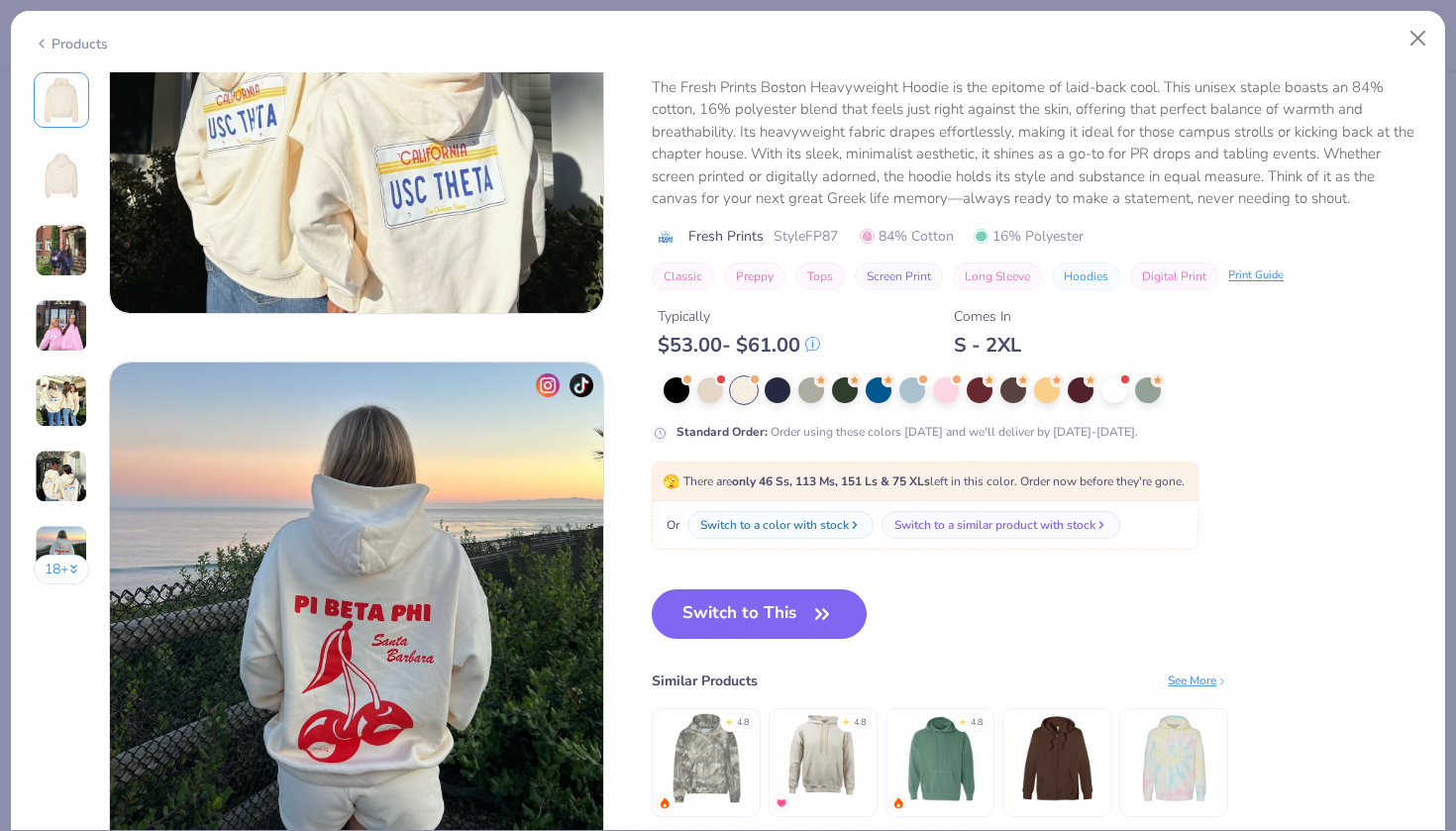
scroll to position [2968, 0]
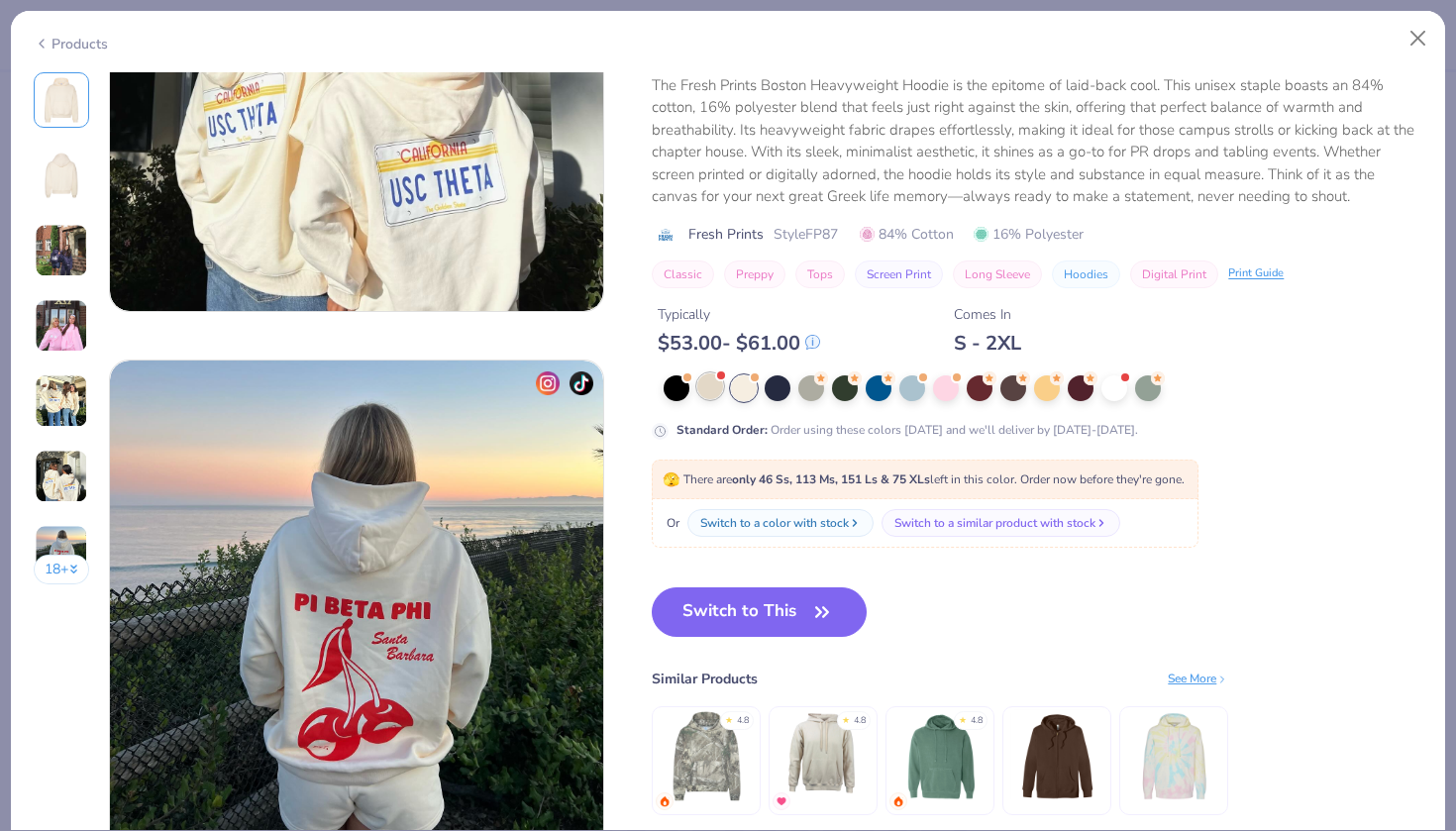
click at [712, 377] on div at bounding box center [710, 386] width 26 height 26
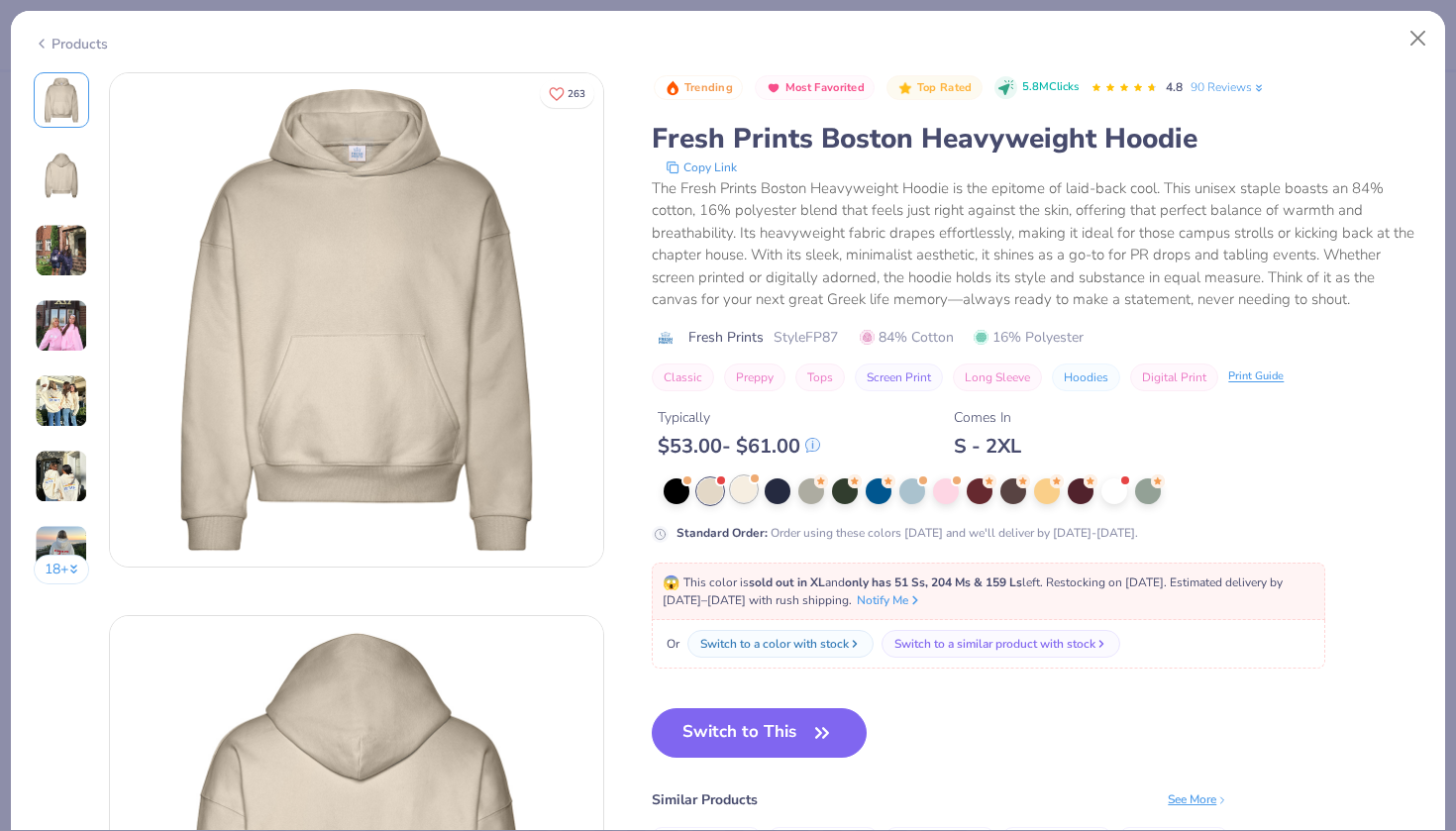
click at [744, 487] on div at bounding box center [744, 489] width 26 height 26
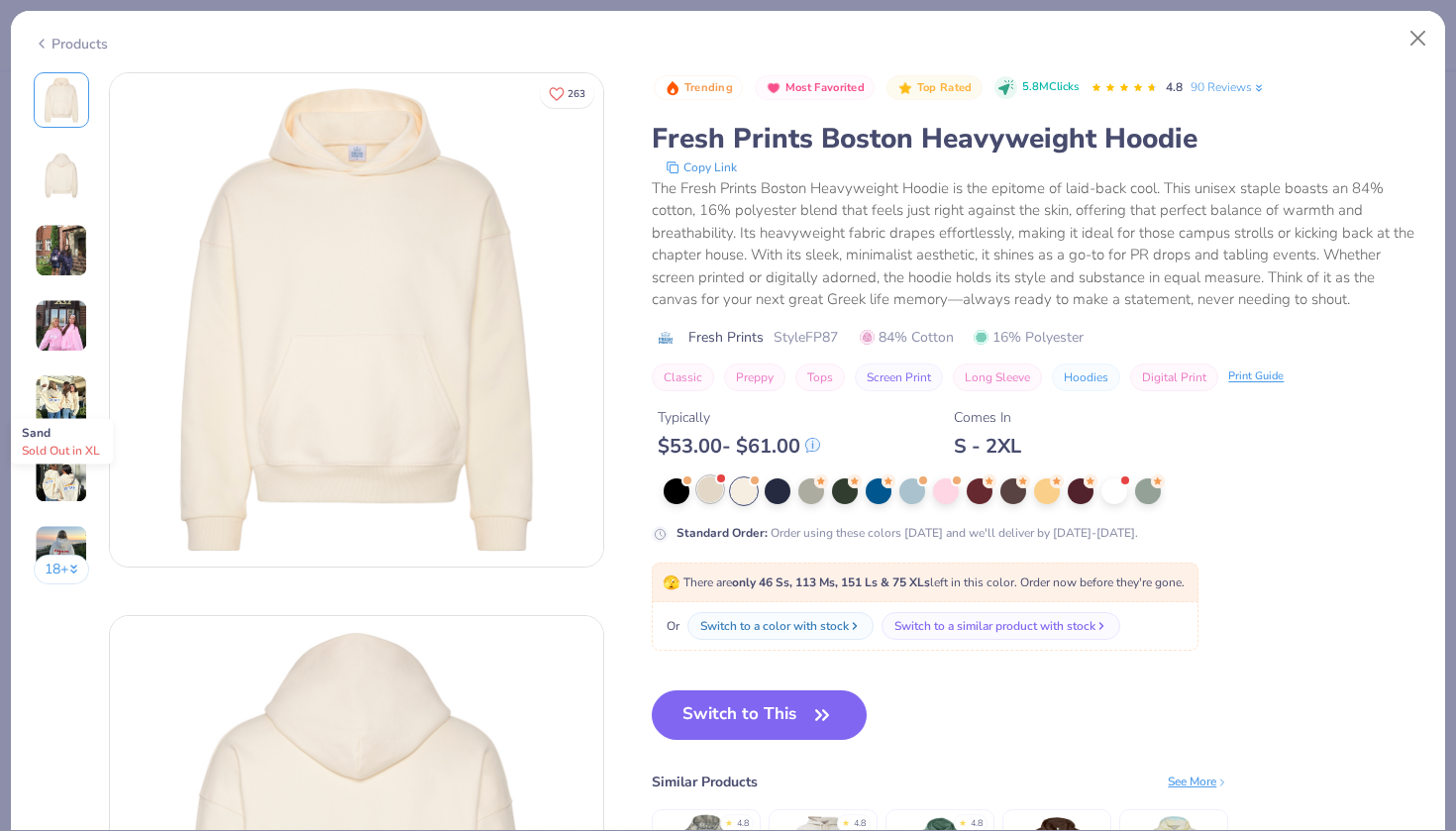
click at [711, 498] on div at bounding box center [710, 489] width 26 height 26
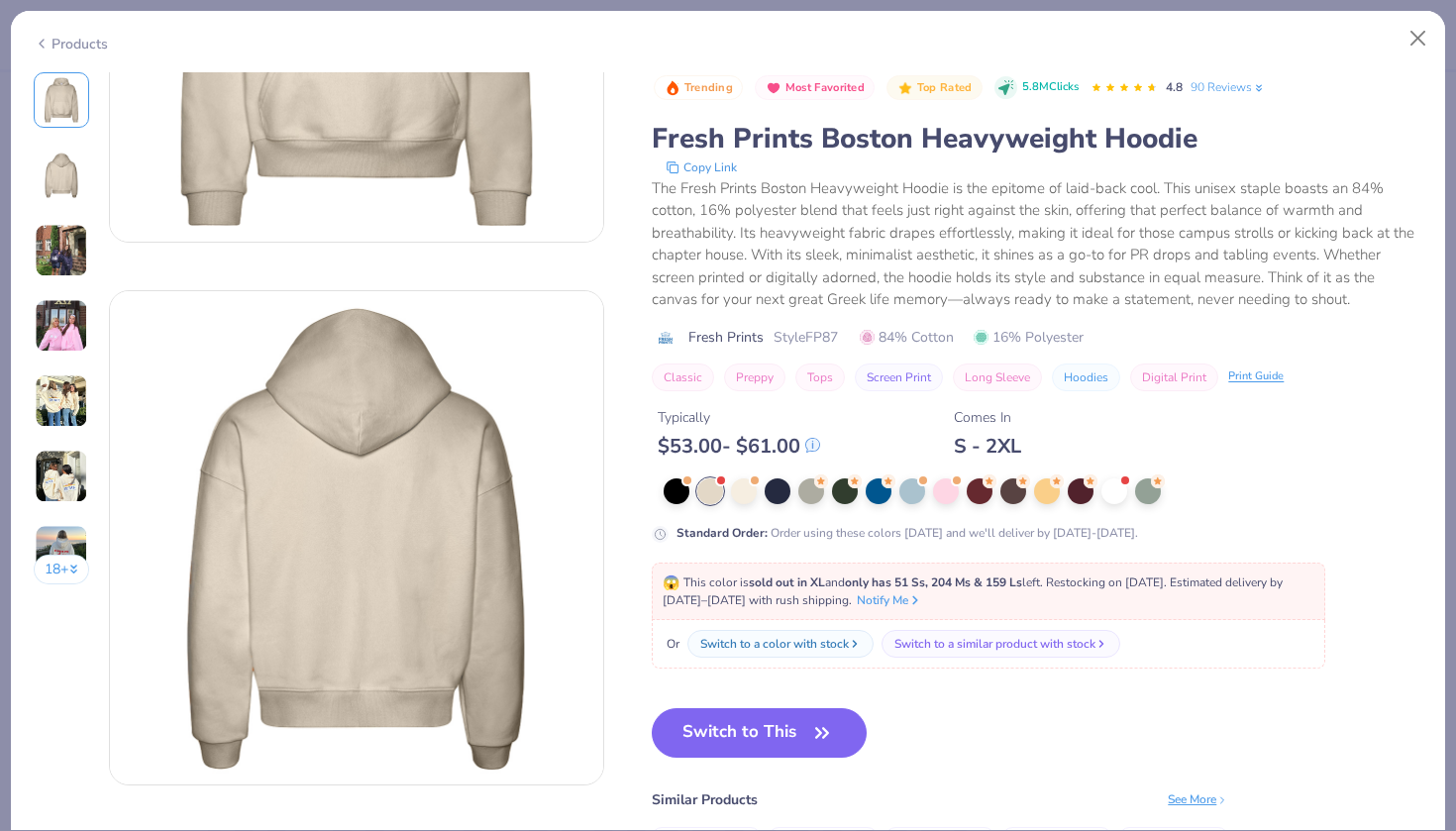
scroll to position [337, 0]
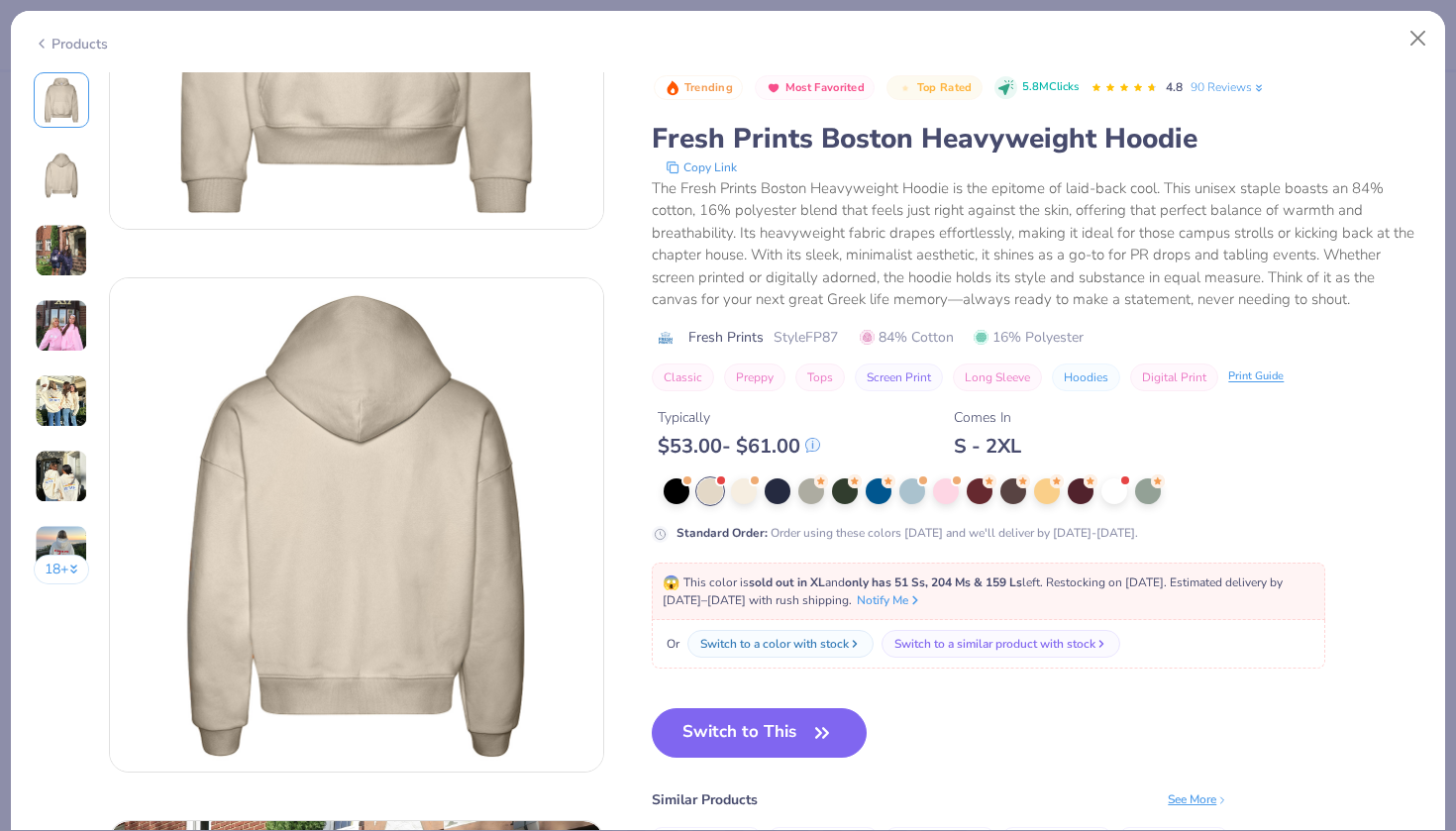
click at [74, 534] on img at bounding box center [61, 551] width 54 height 54
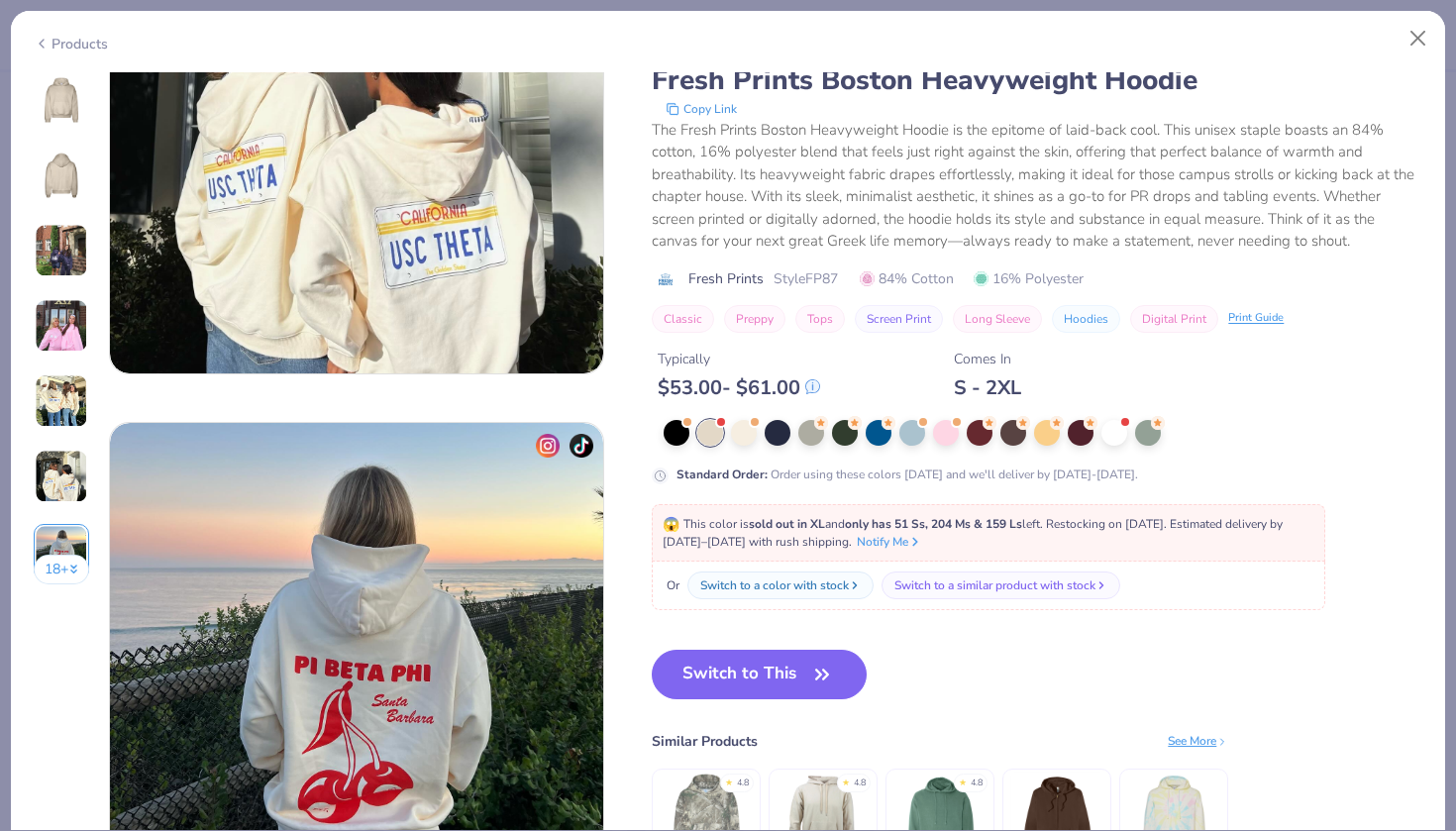
scroll to position [2904, 0]
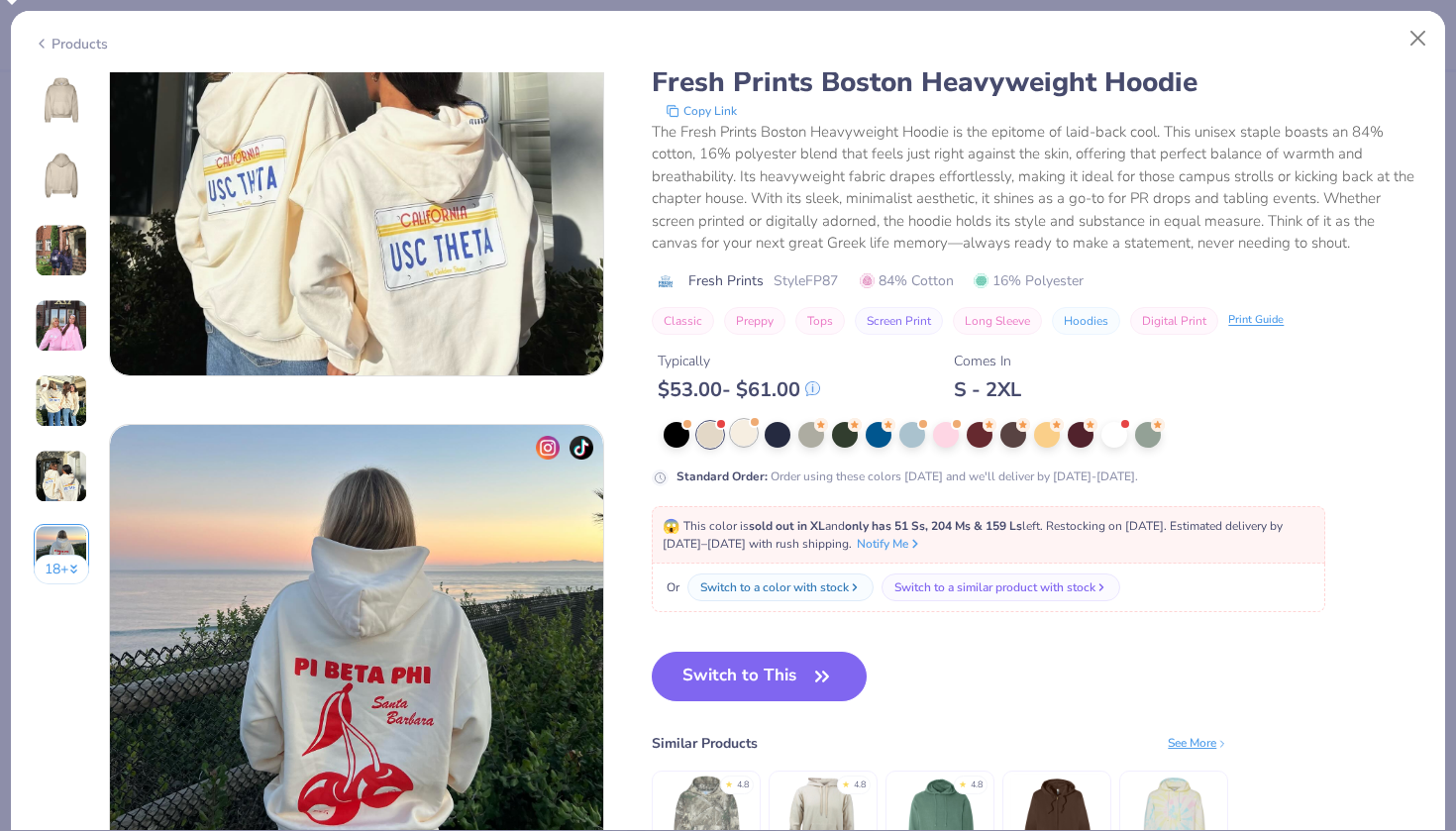
click at [744, 435] on div at bounding box center [744, 432] width 26 height 26
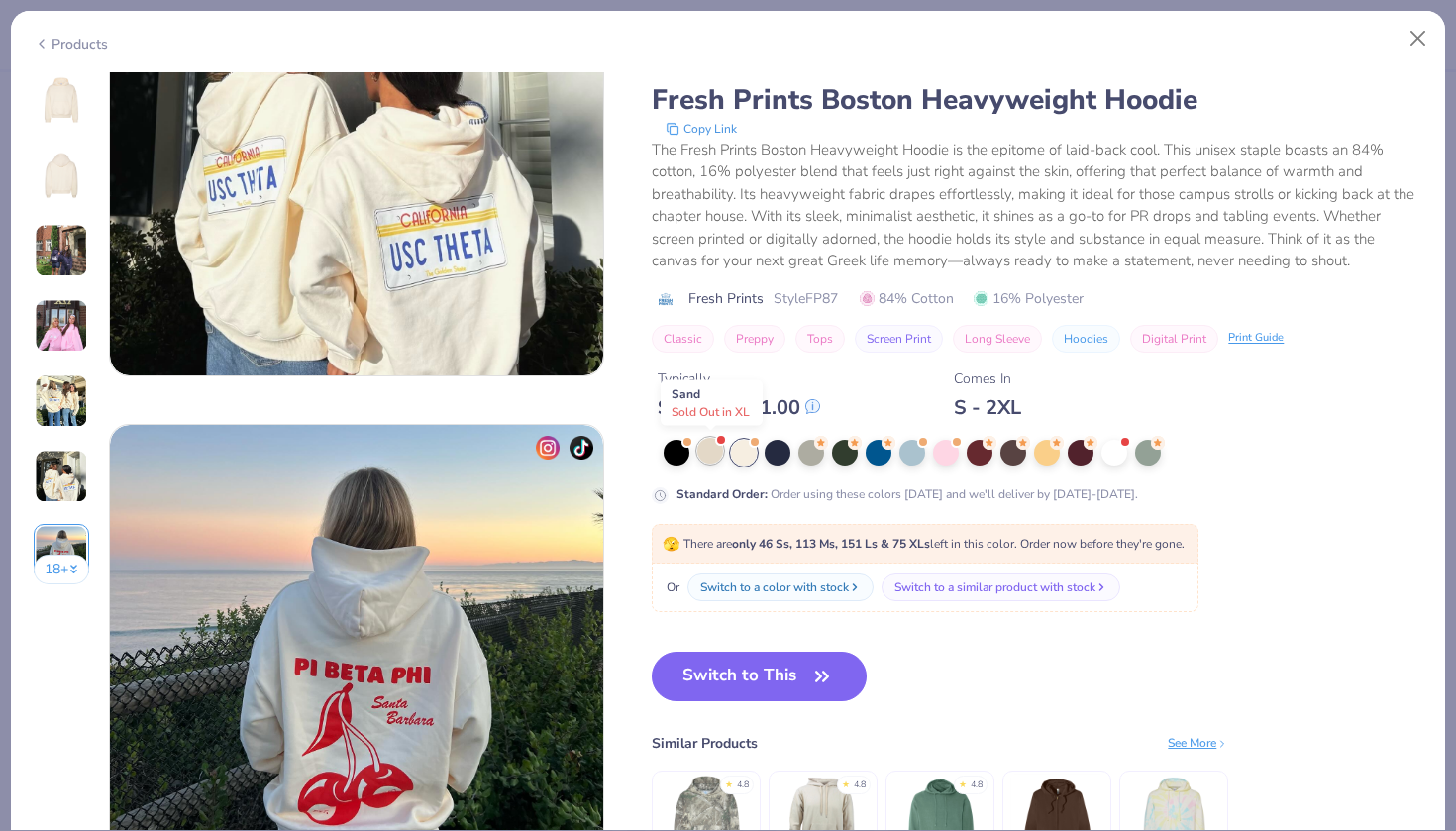
click at [717, 447] on div at bounding box center [710, 450] width 26 height 26
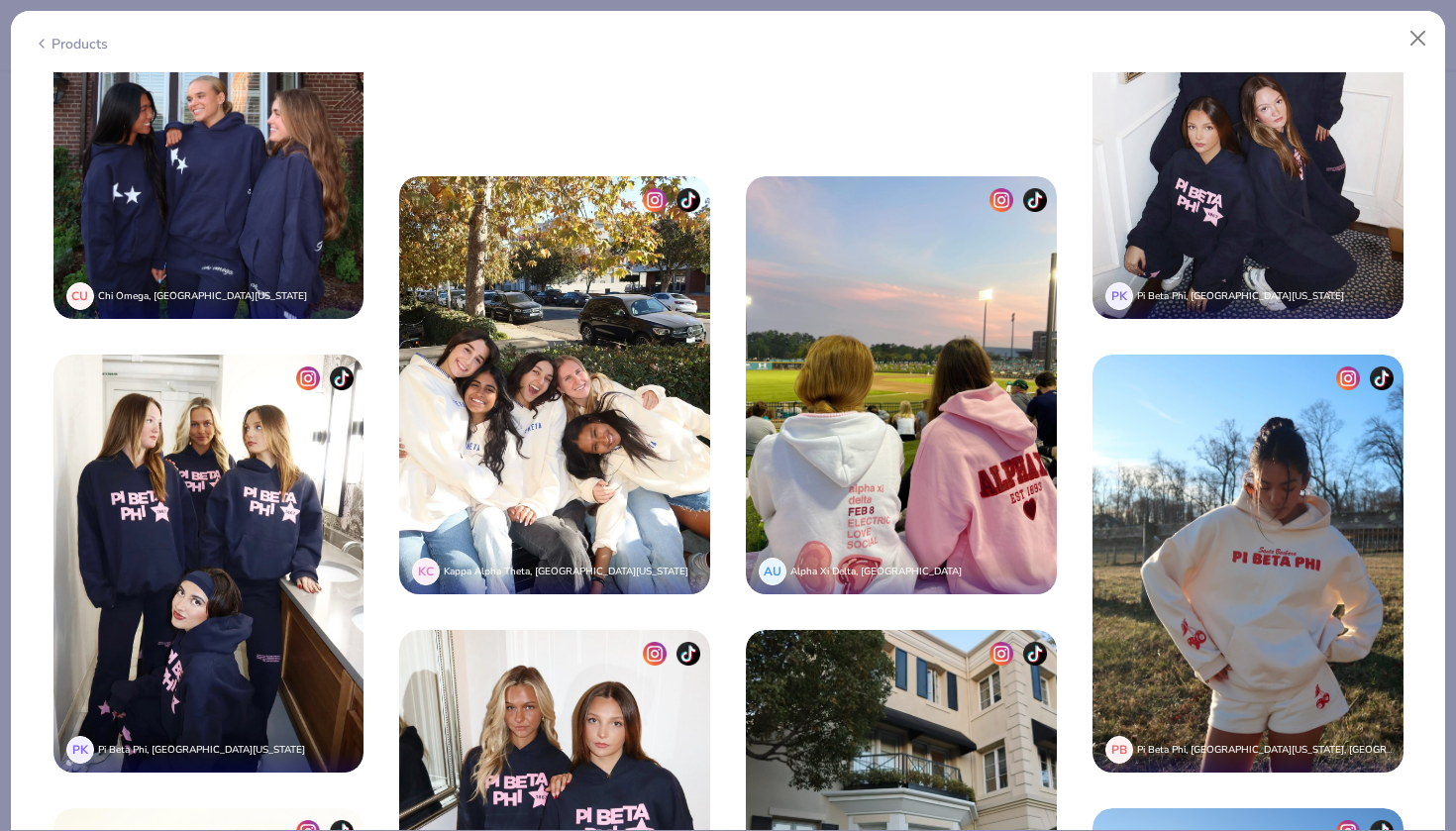
scroll to position [4138, 0]
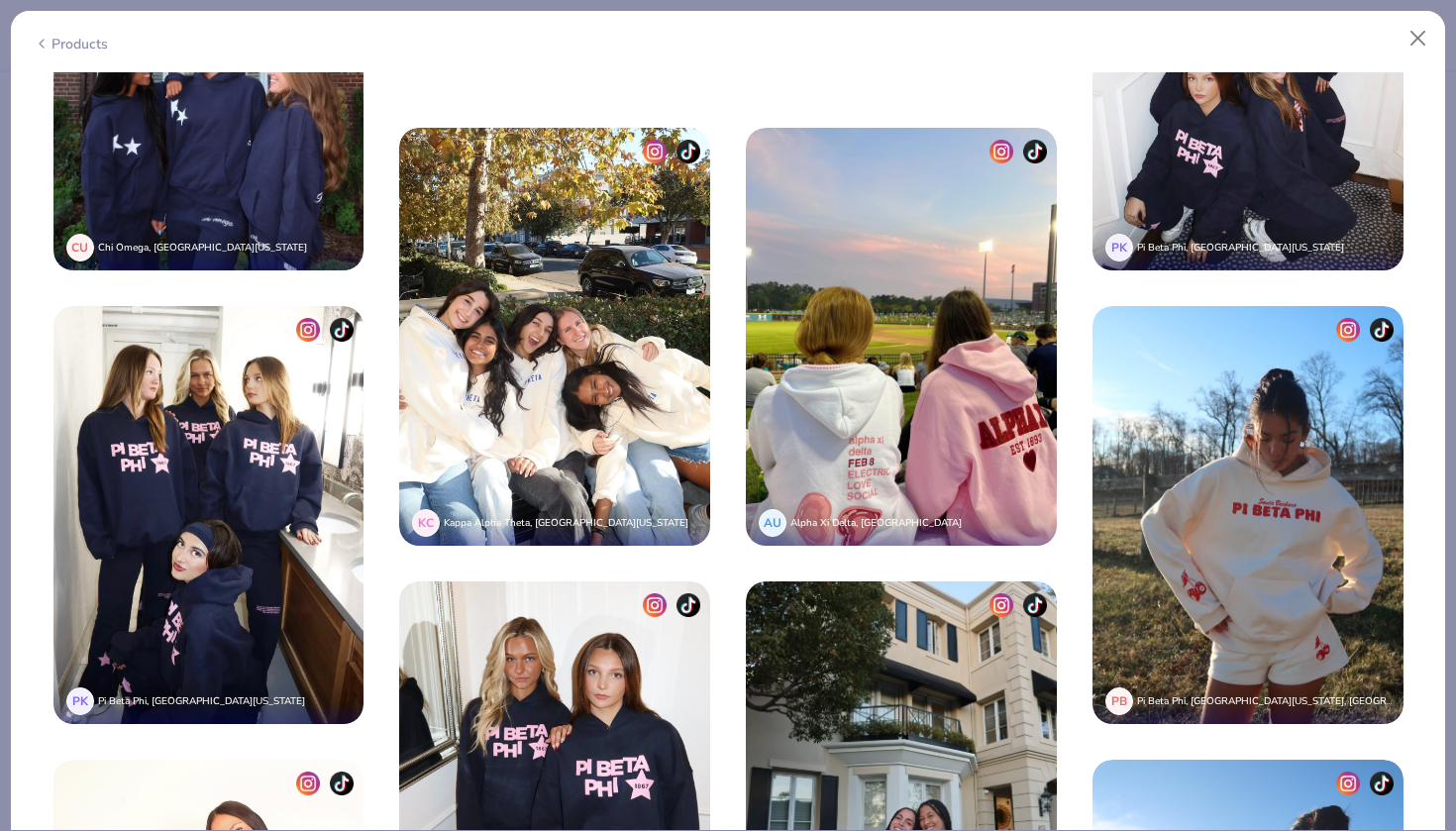
click at [1092, 305] on img at bounding box center [1247, 514] width 310 height 417
click at [1424, 38] on button "Close" at bounding box center [1418, 39] width 38 height 38
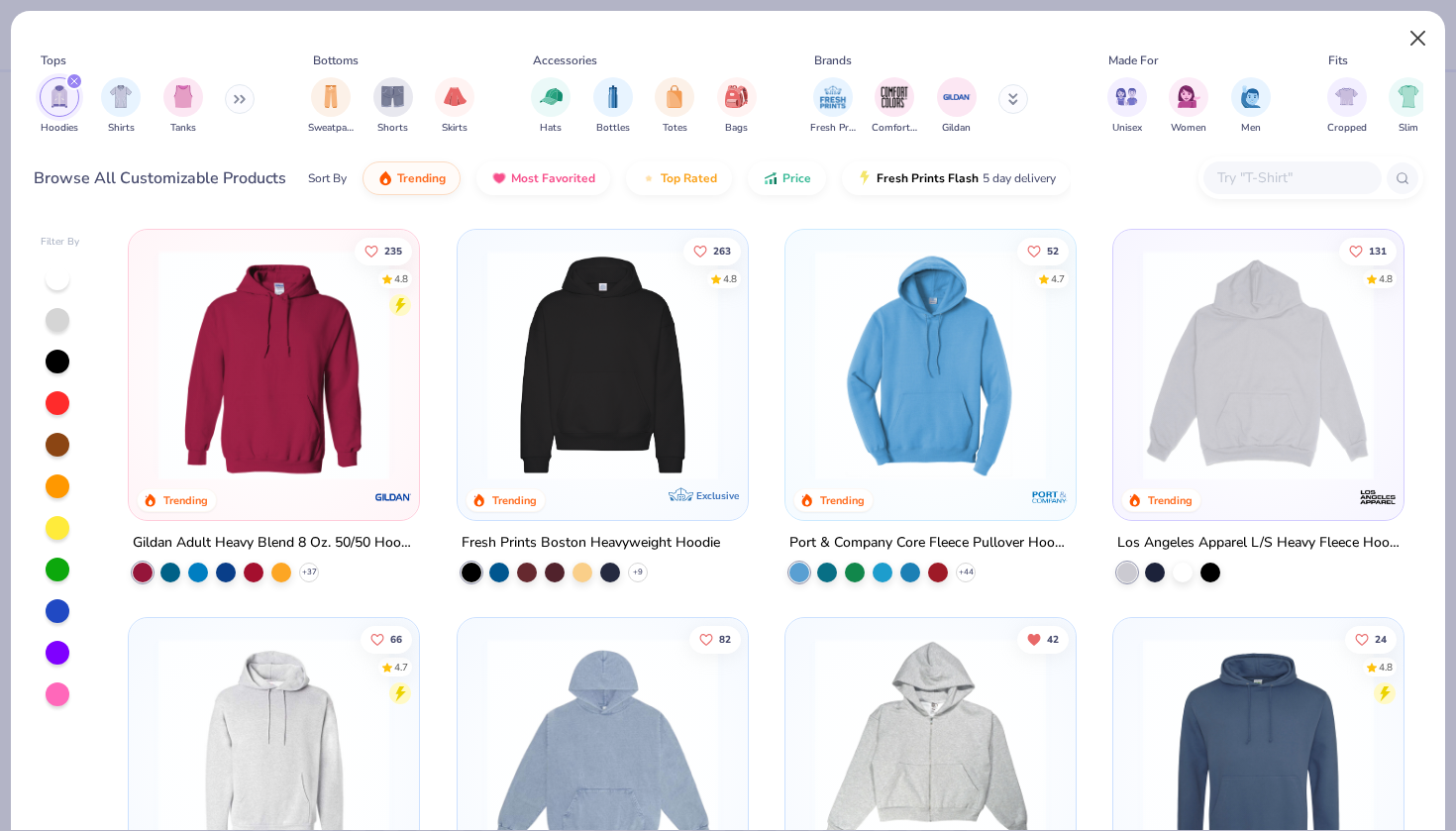
click at [1411, 34] on button "Close" at bounding box center [1418, 39] width 38 height 38
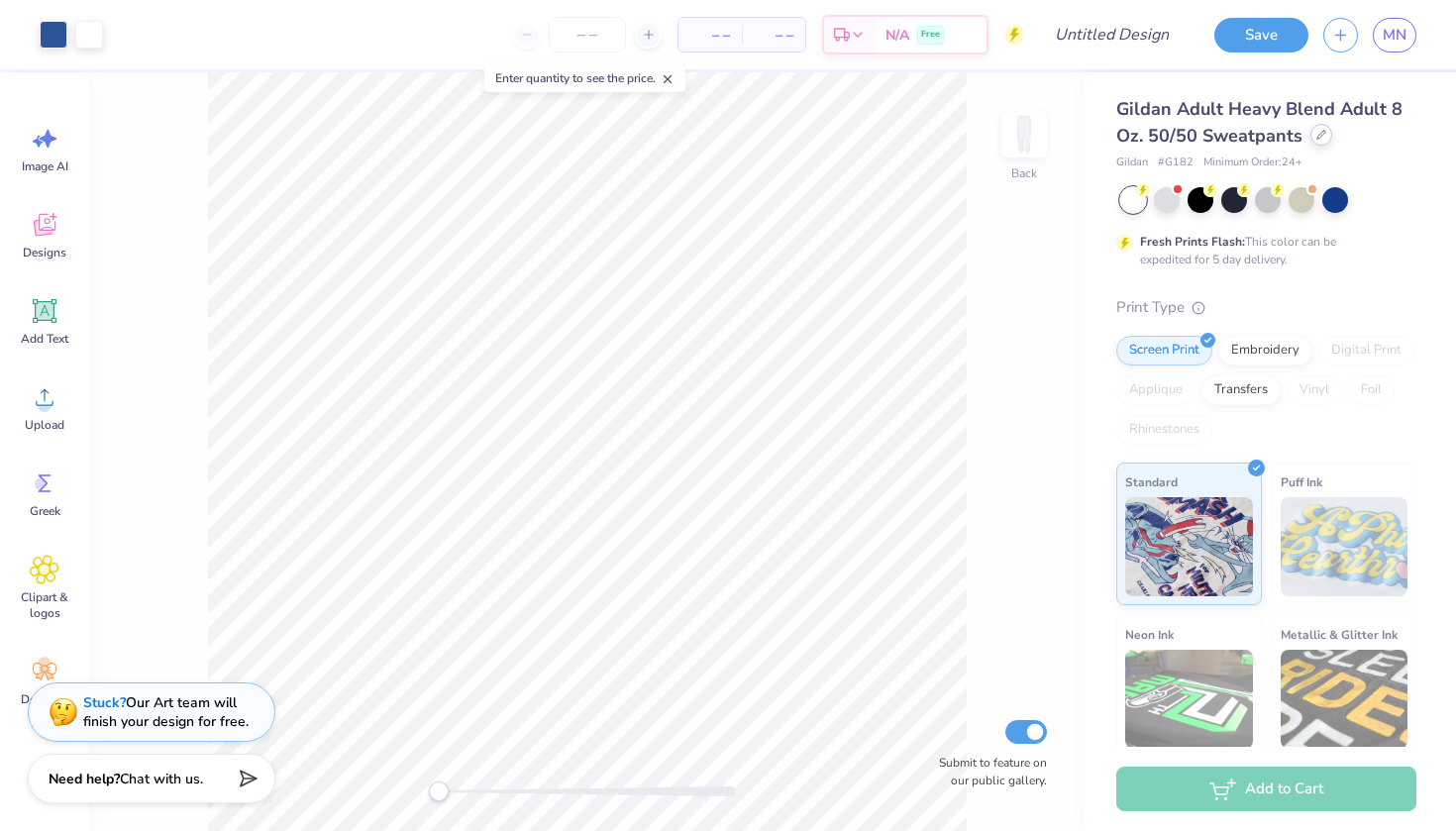
click at [1312, 137] on div at bounding box center [1321, 135] width 22 height 22
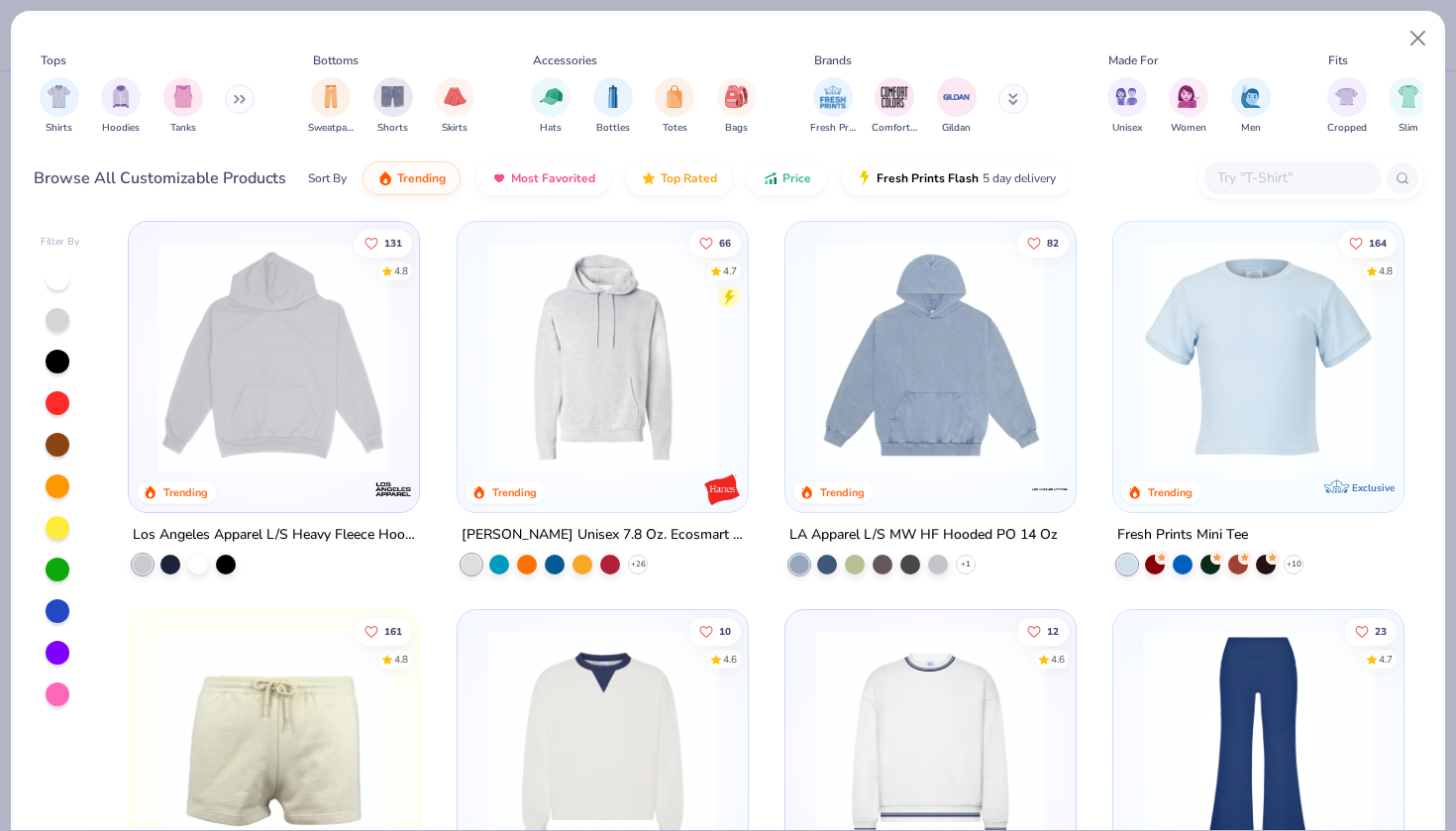
scroll to position [2336, 0]
click at [379, 299] on img at bounding box center [274, 358] width 251 height 231
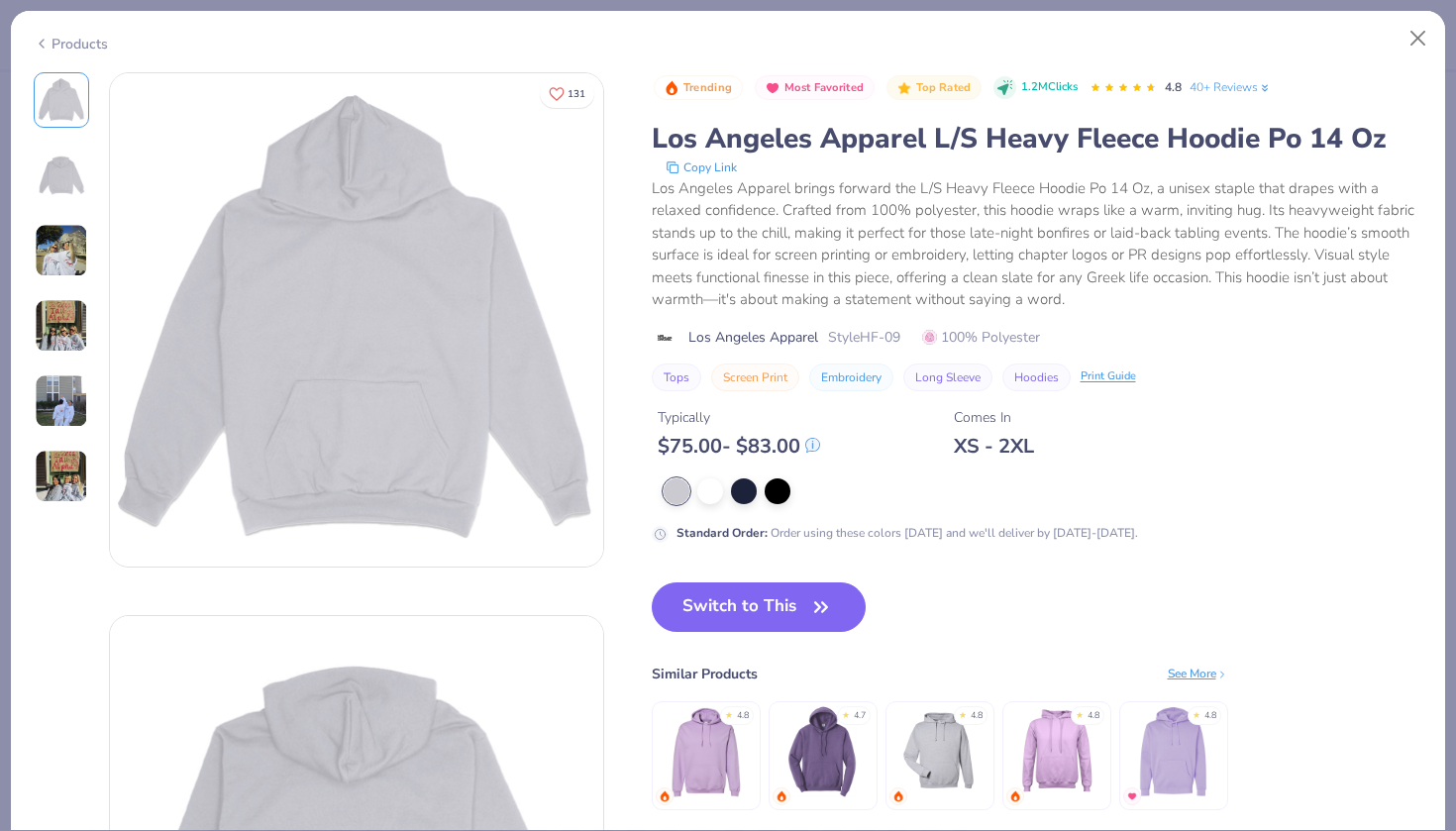
click at [68, 261] on img at bounding box center [61, 251] width 54 height 54
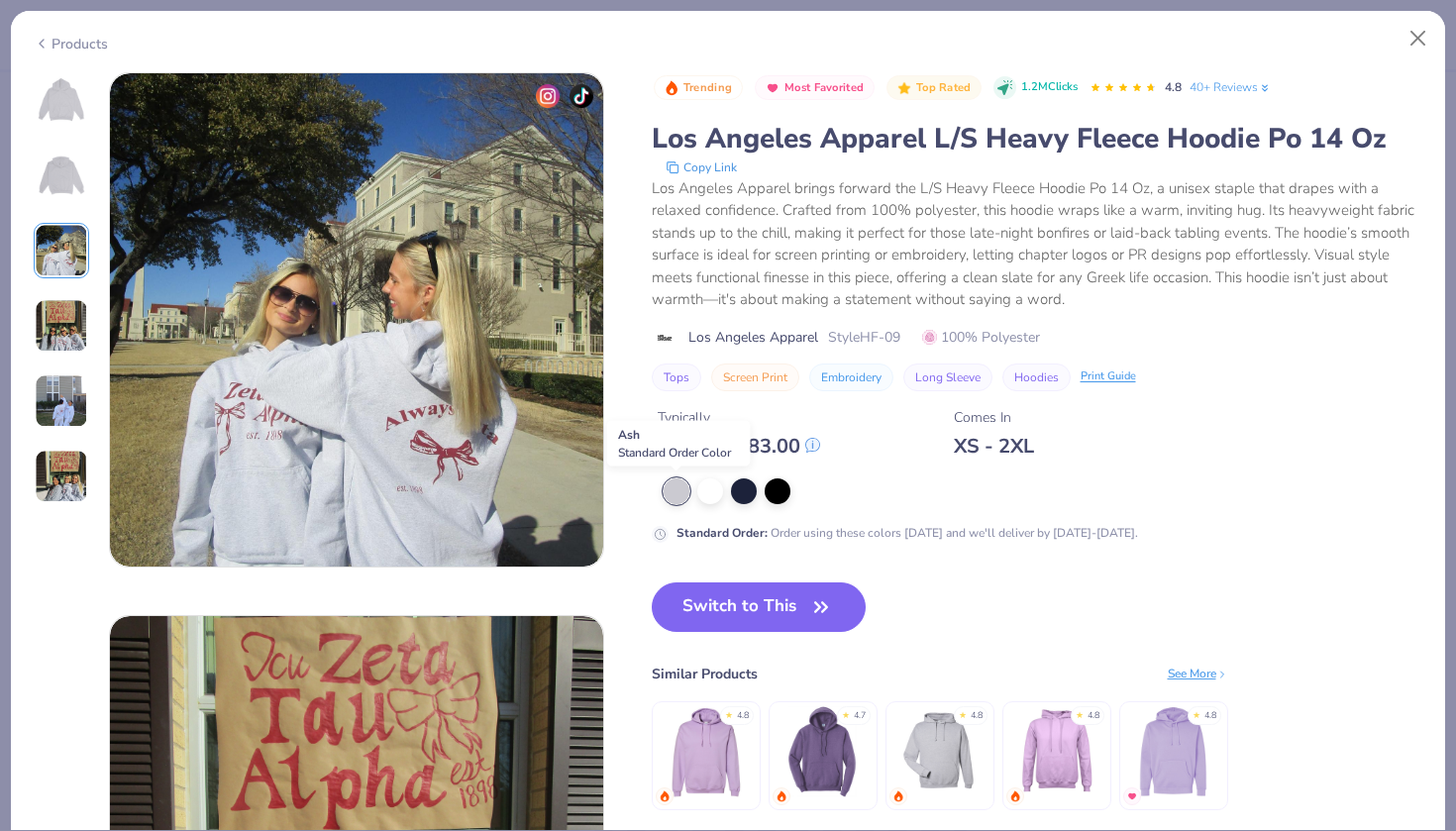
click at [676, 494] on div at bounding box center [676, 491] width 26 height 26
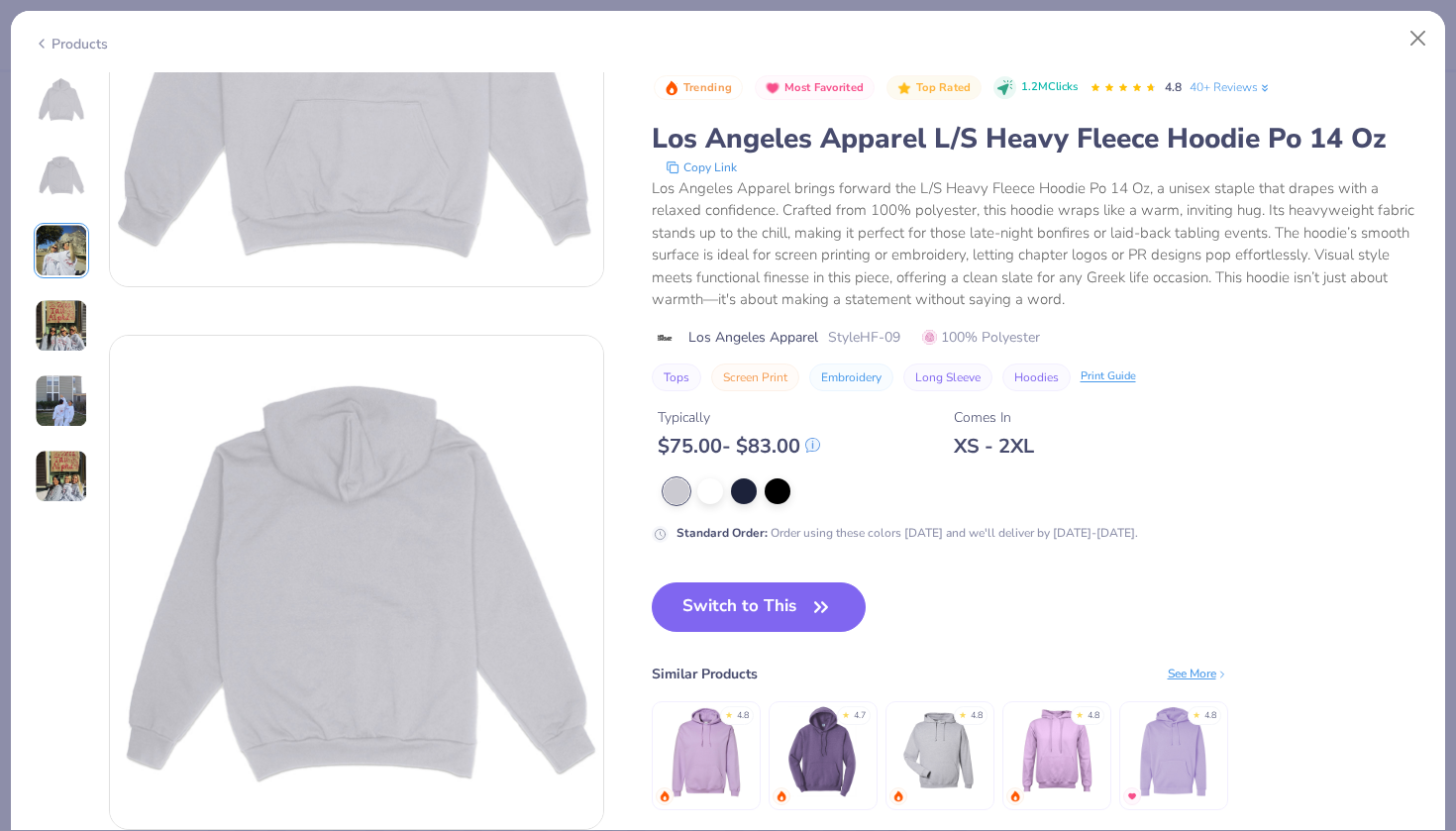
scroll to position [288, 0]
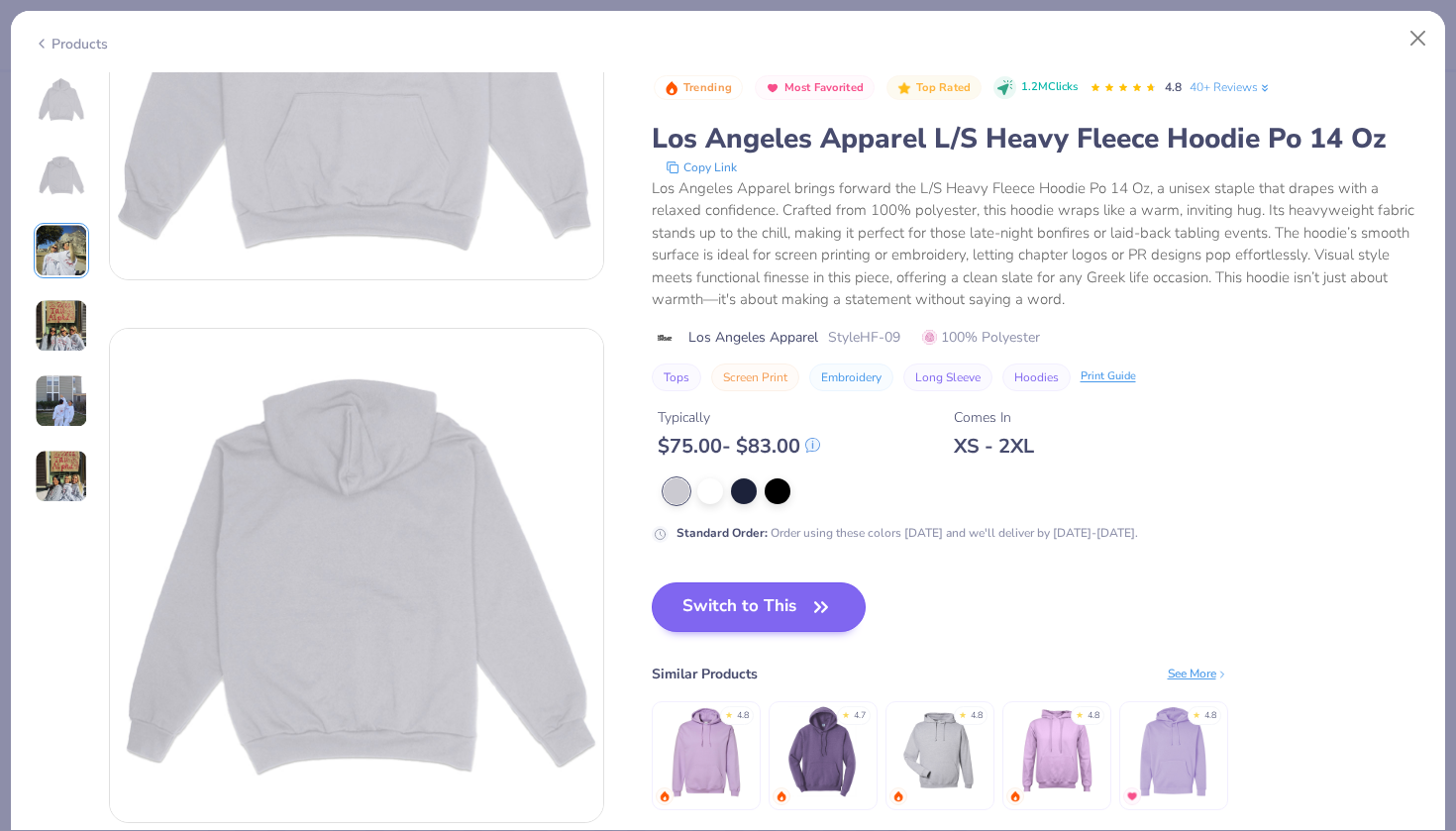
click at [730, 596] on button "Switch to This" at bounding box center [759, 607] width 215 height 50
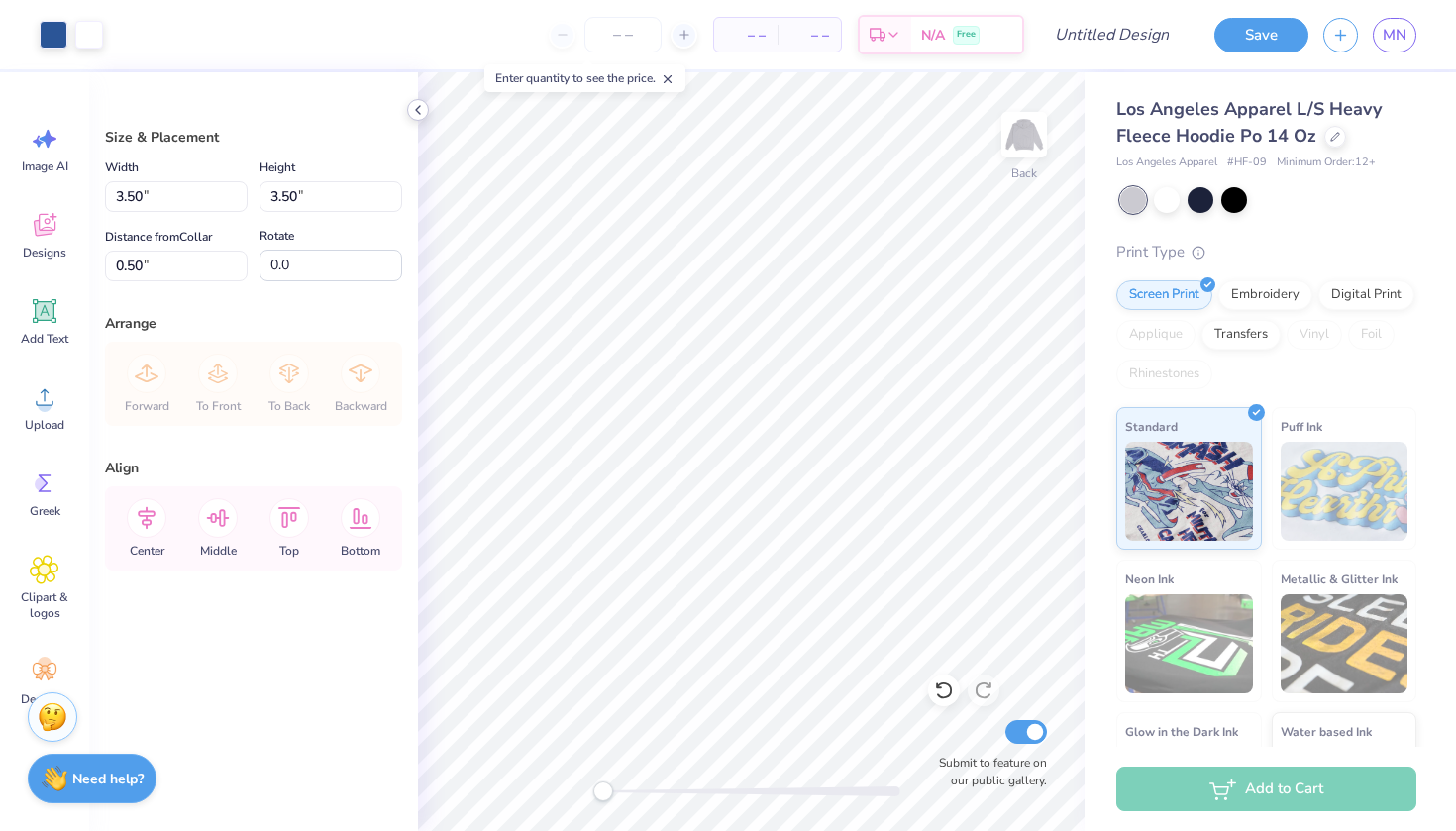
click at [414, 108] on icon at bounding box center [418, 110] width 16 height 16
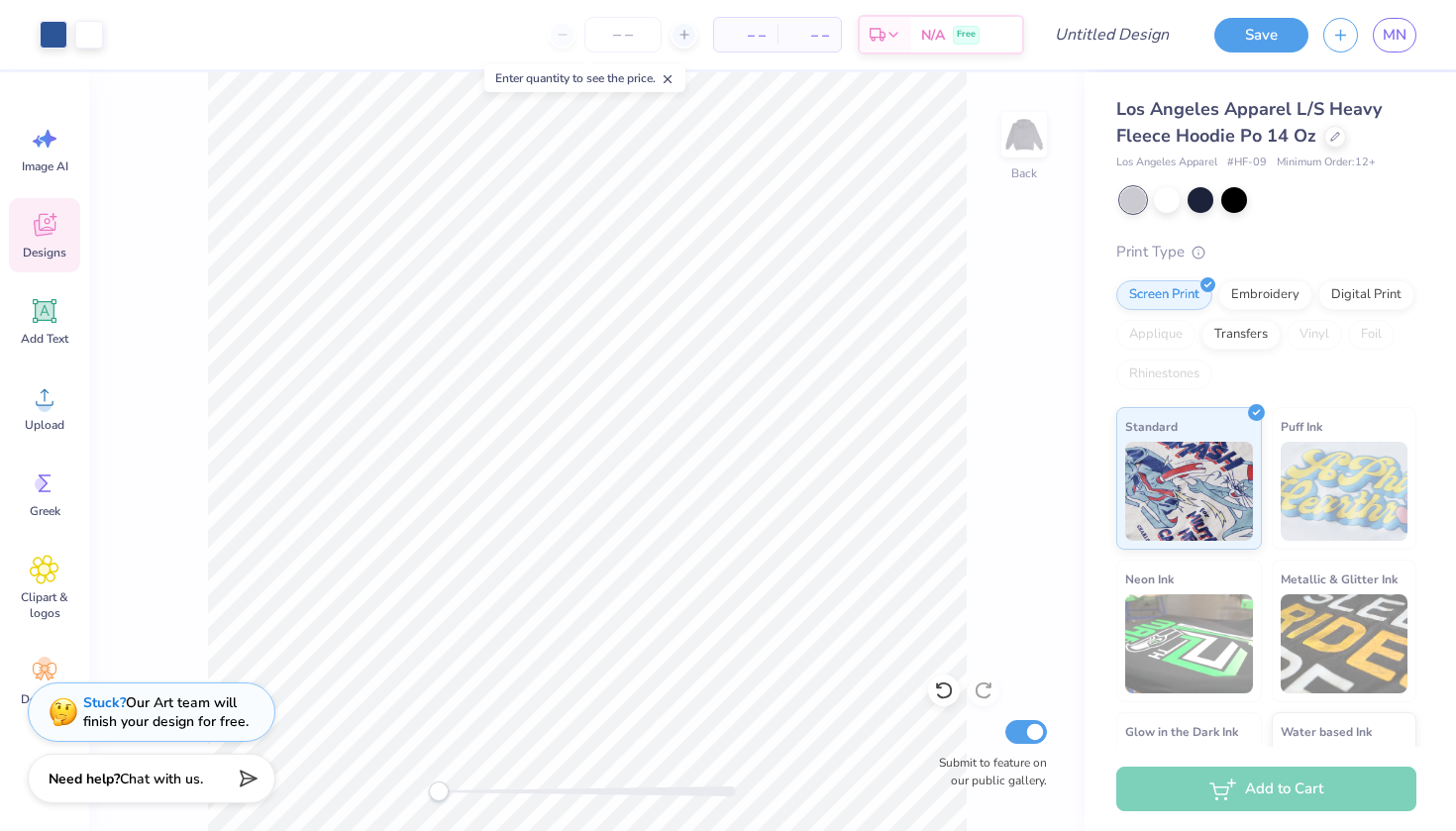
click at [48, 241] on div "Designs" at bounding box center [45, 235] width 71 height 74
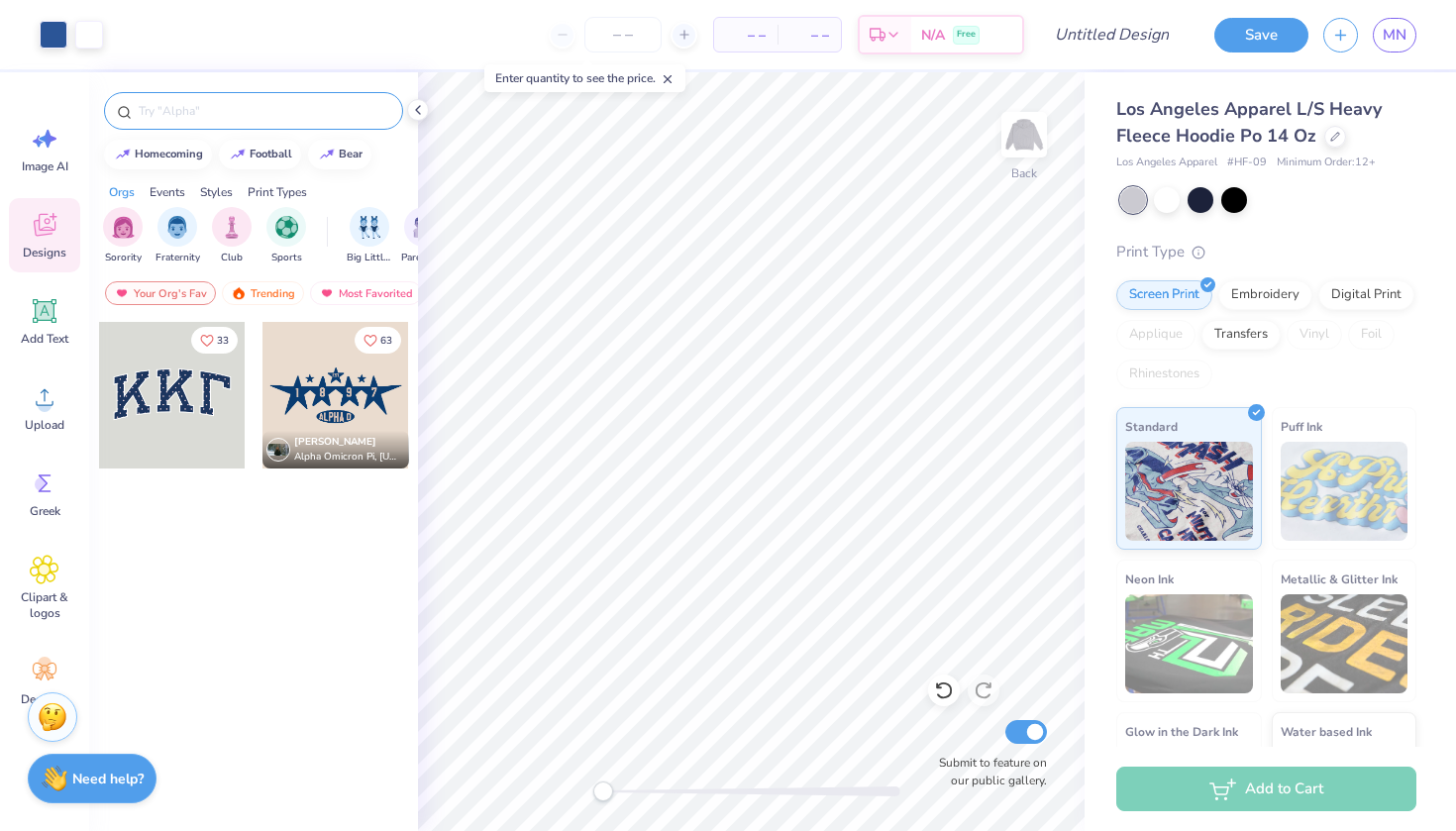
click at [203, 114] on input "text" at bounding box center [264, 111] width 254 height 20
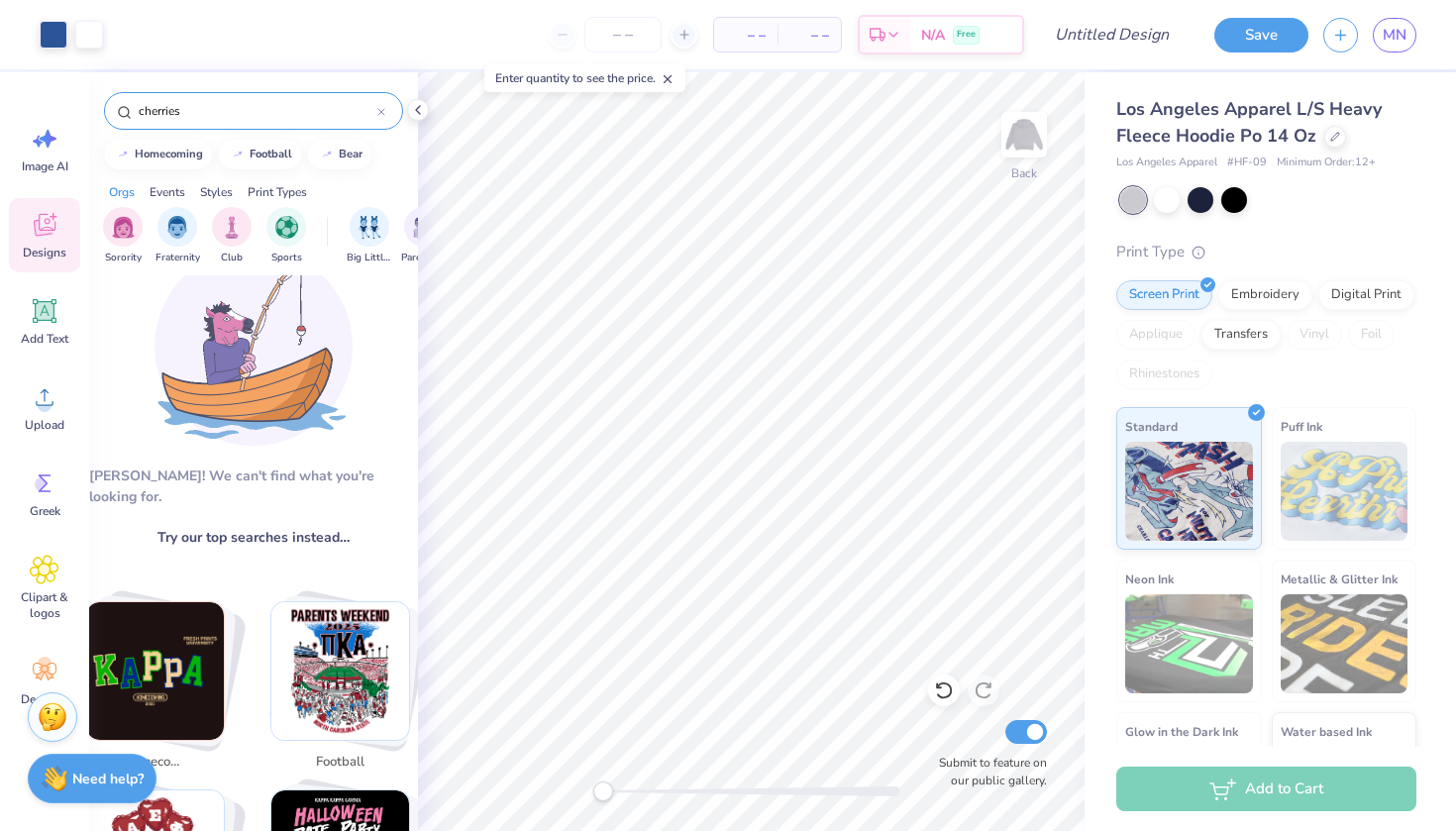
scroll to position [55, 0]
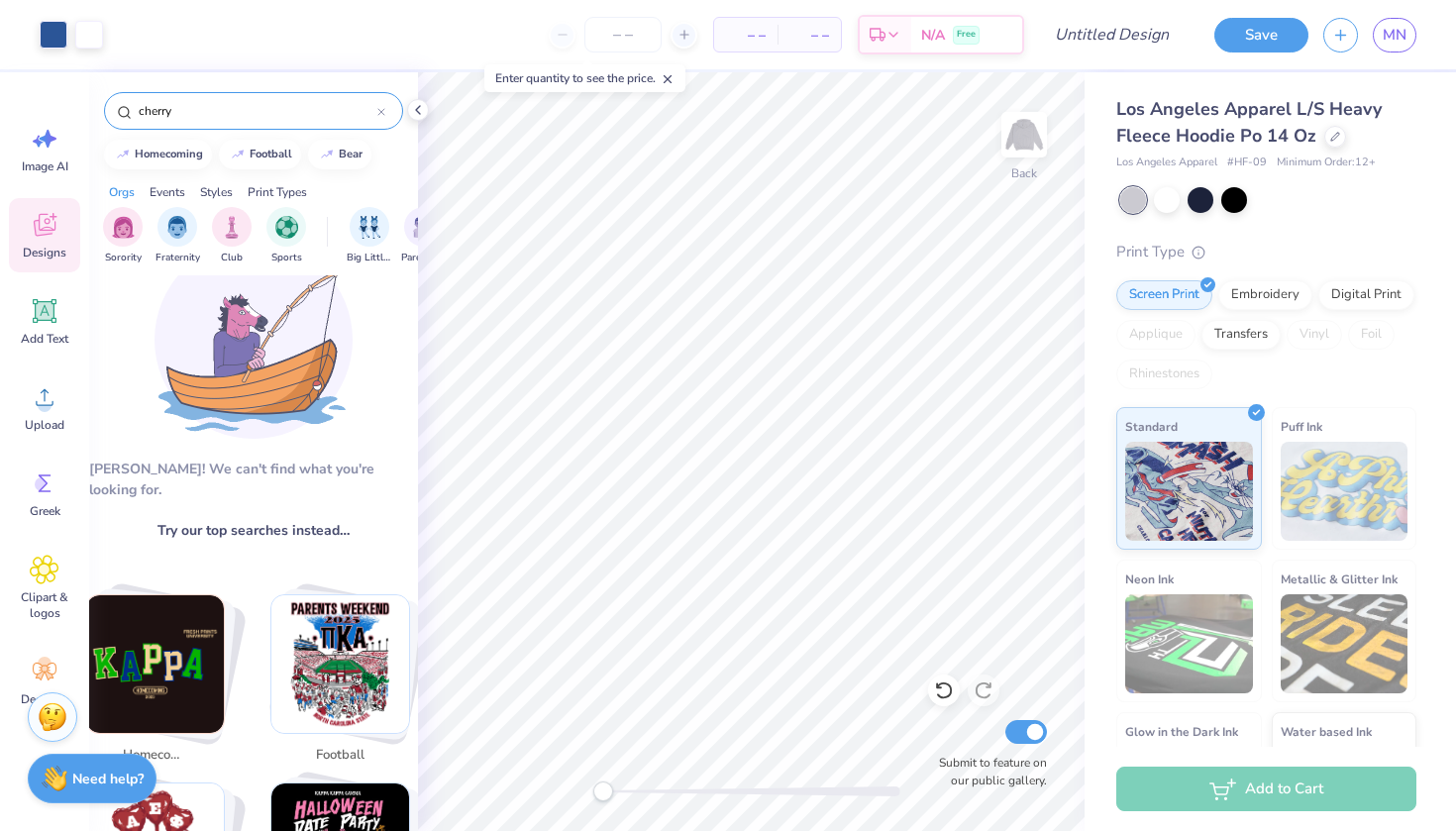
type input "cherry"
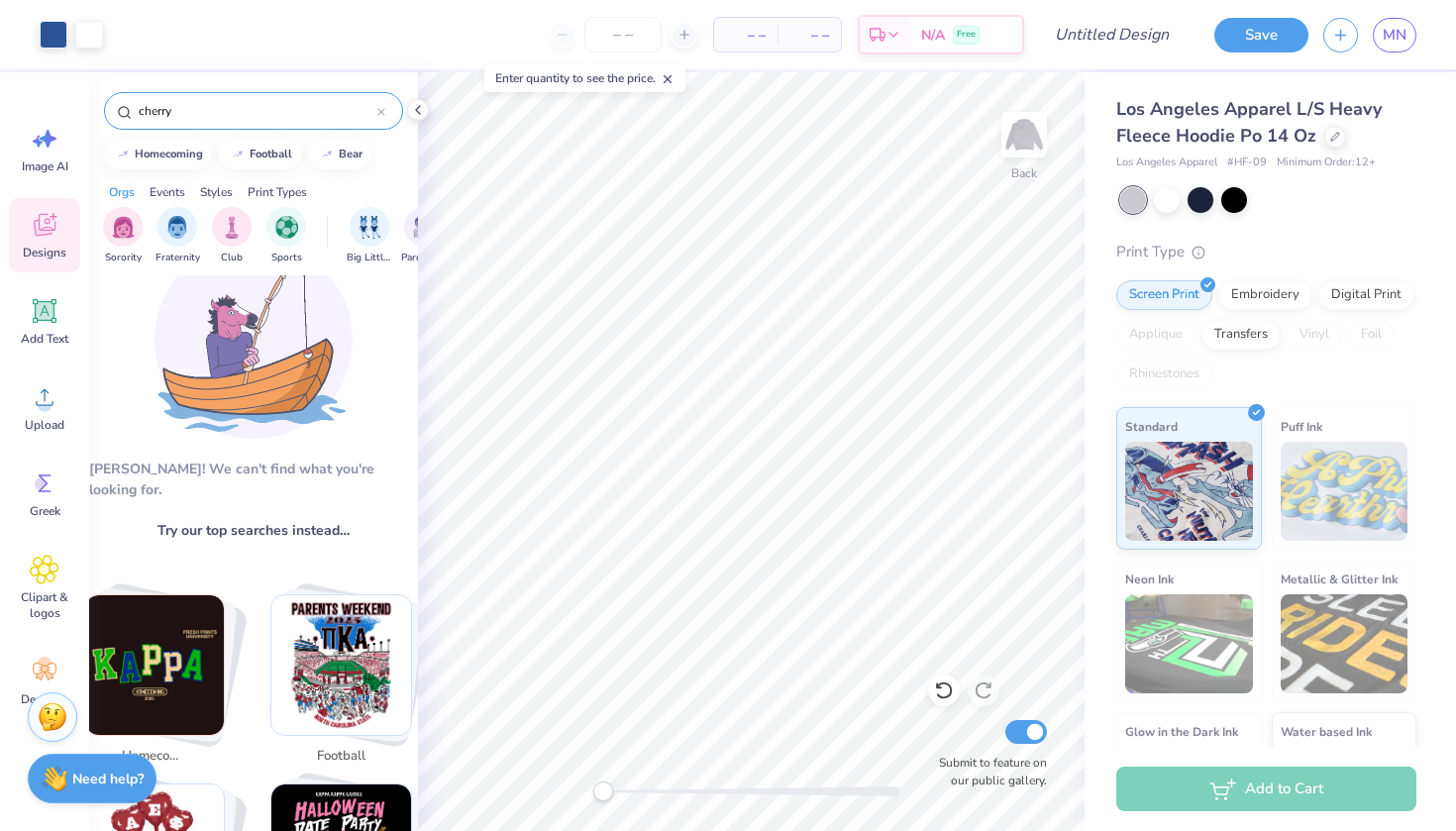
click at [383, 106] on div at bounding box center [381, 111] width 8 height 18
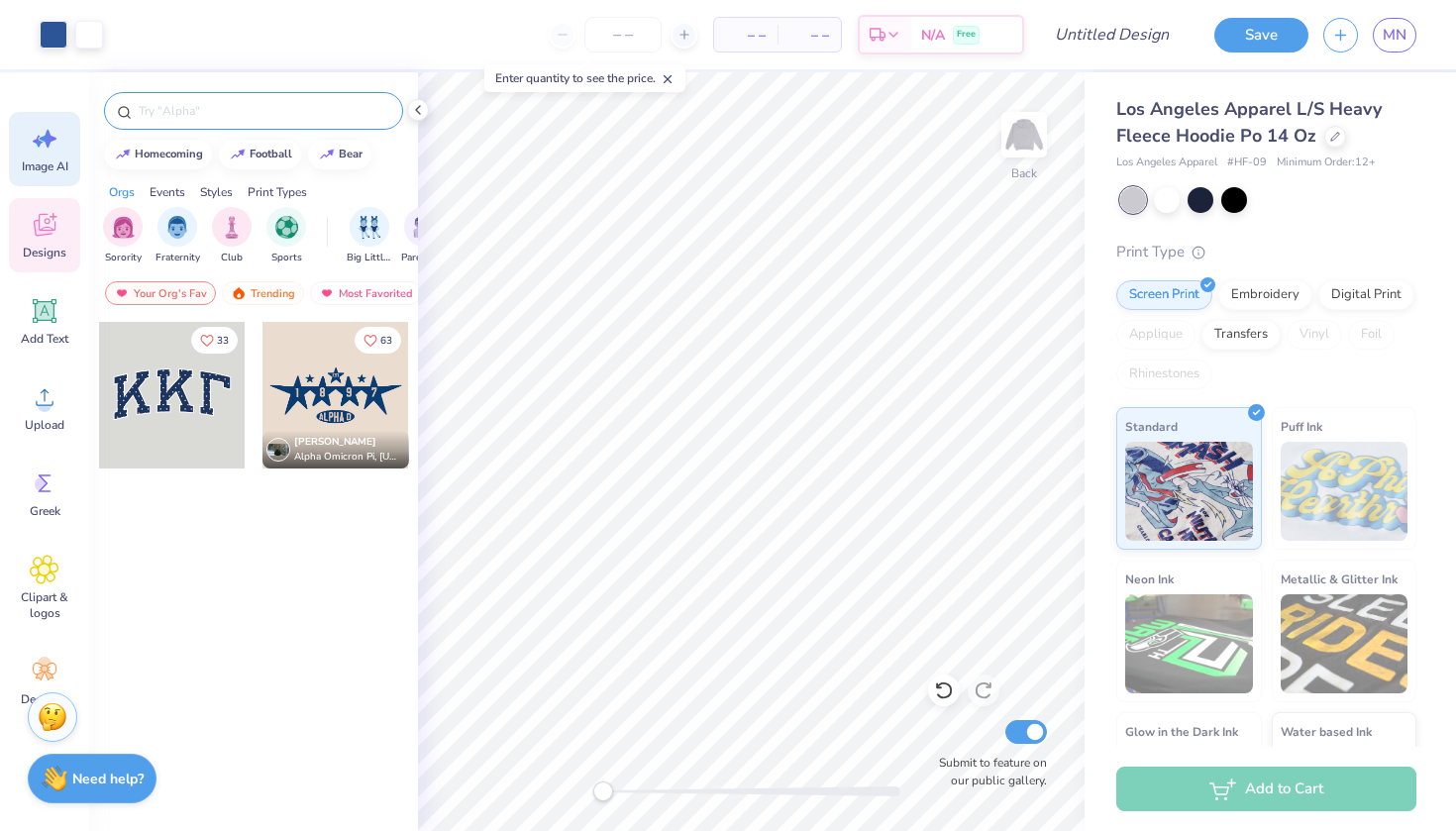
click at [52, 156] on div "Image AI" at bounding box center [45, 149] width 71 height 74
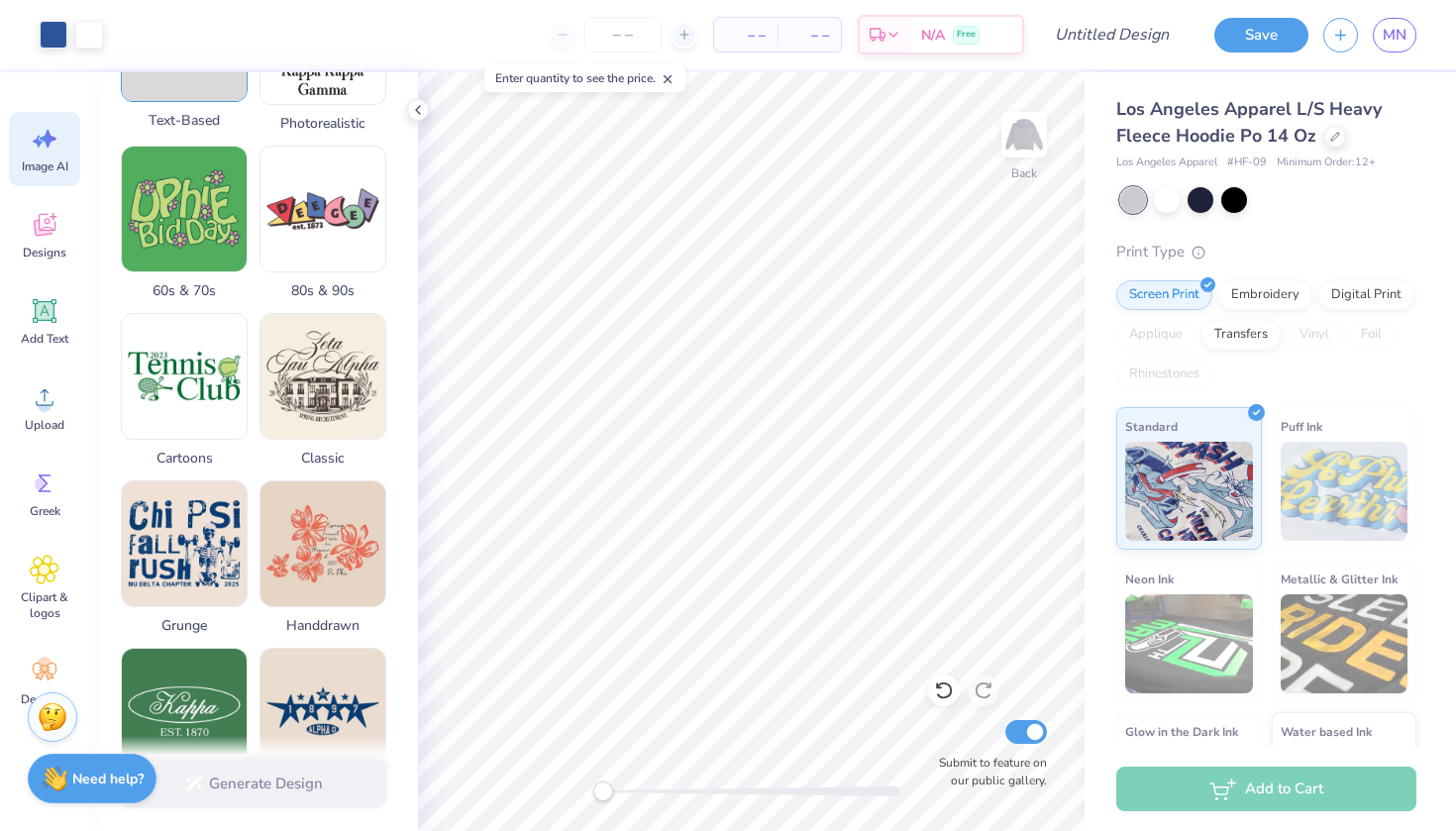
scroll to position [583, 0]
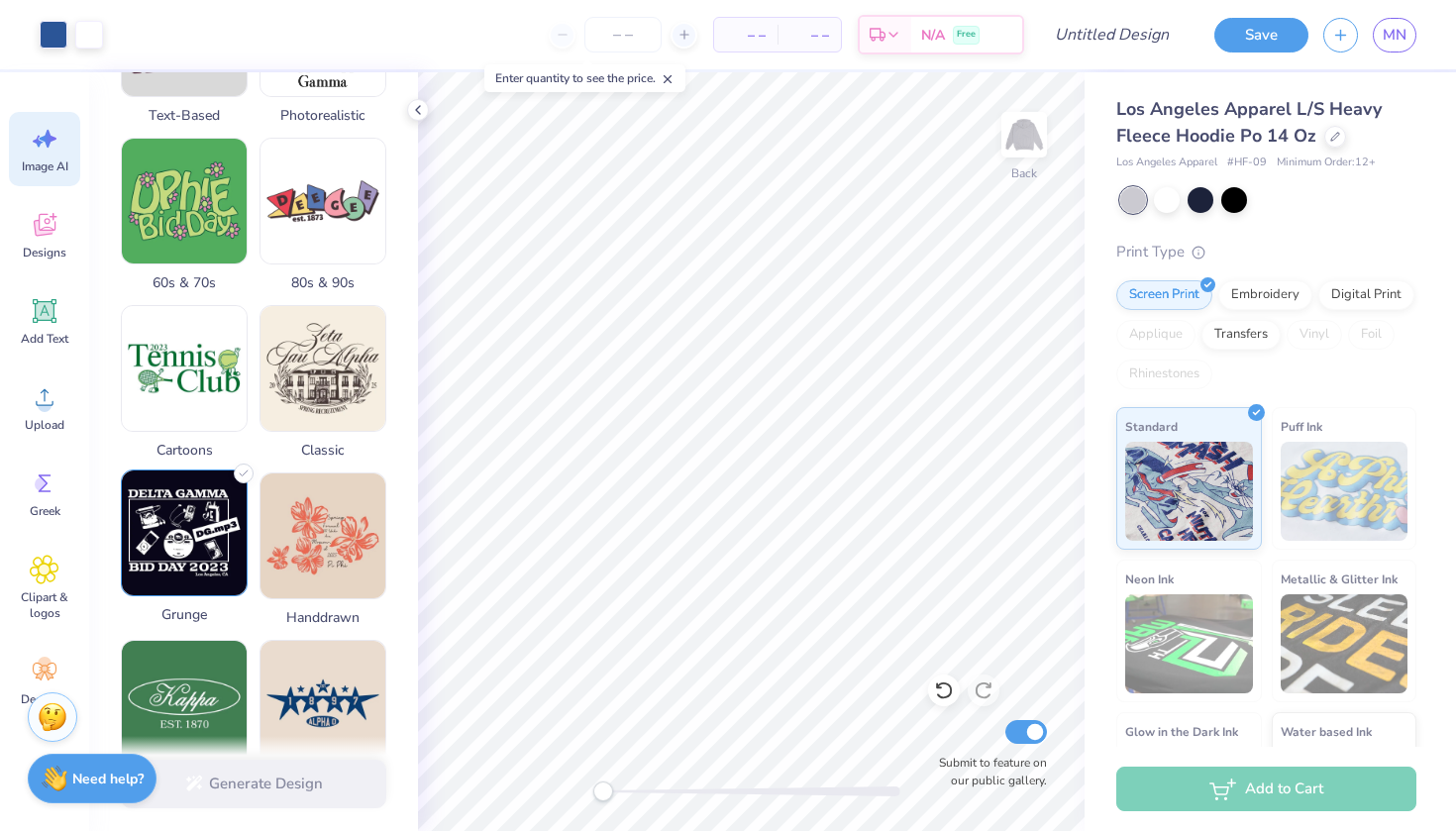
click at [187, 534] on img at bounding box center [184, 533] width 125 height 125
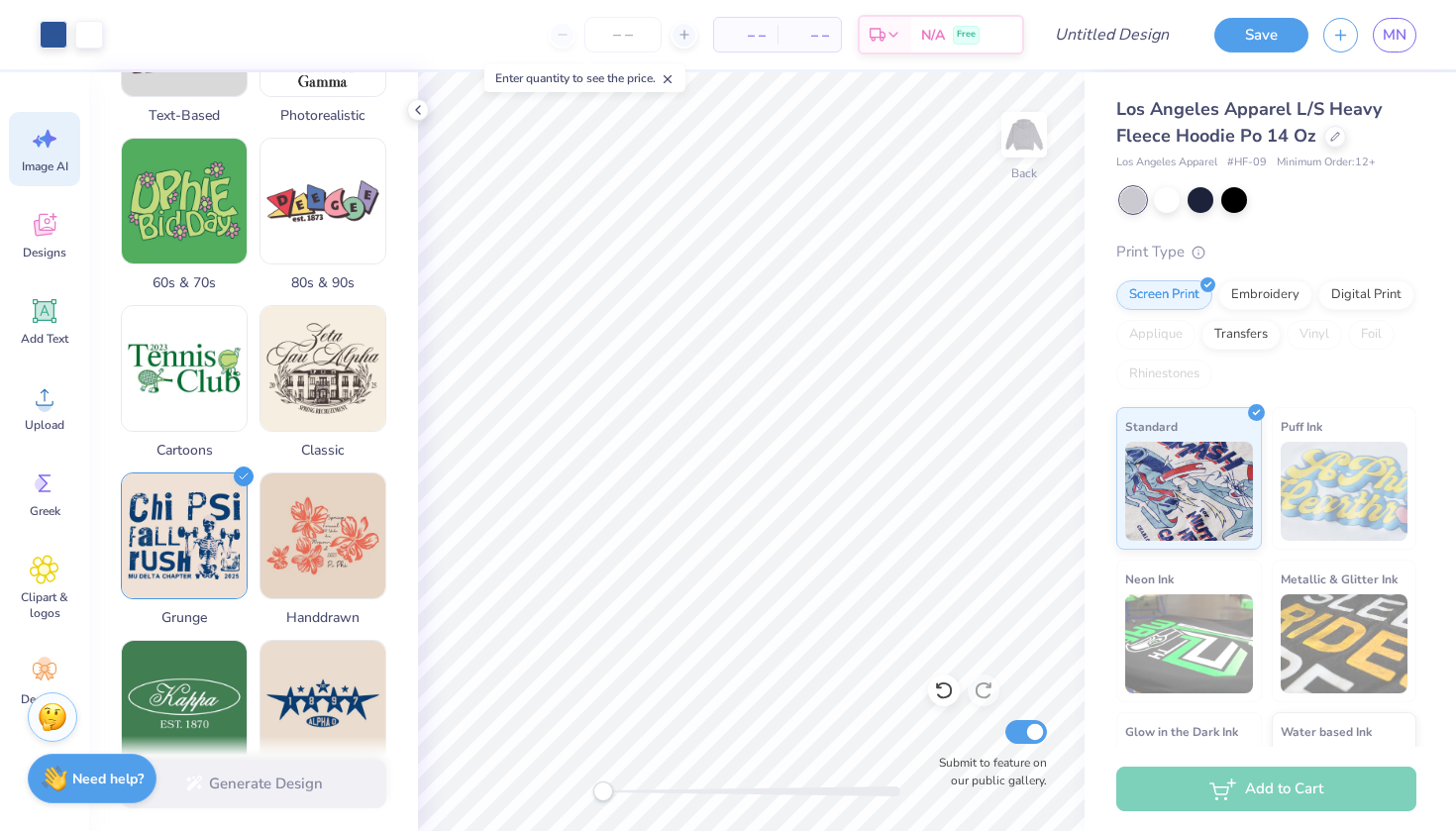
click at [303, 786] on div "Generate Design" at bounding box center [253, 783] width 328 height 96
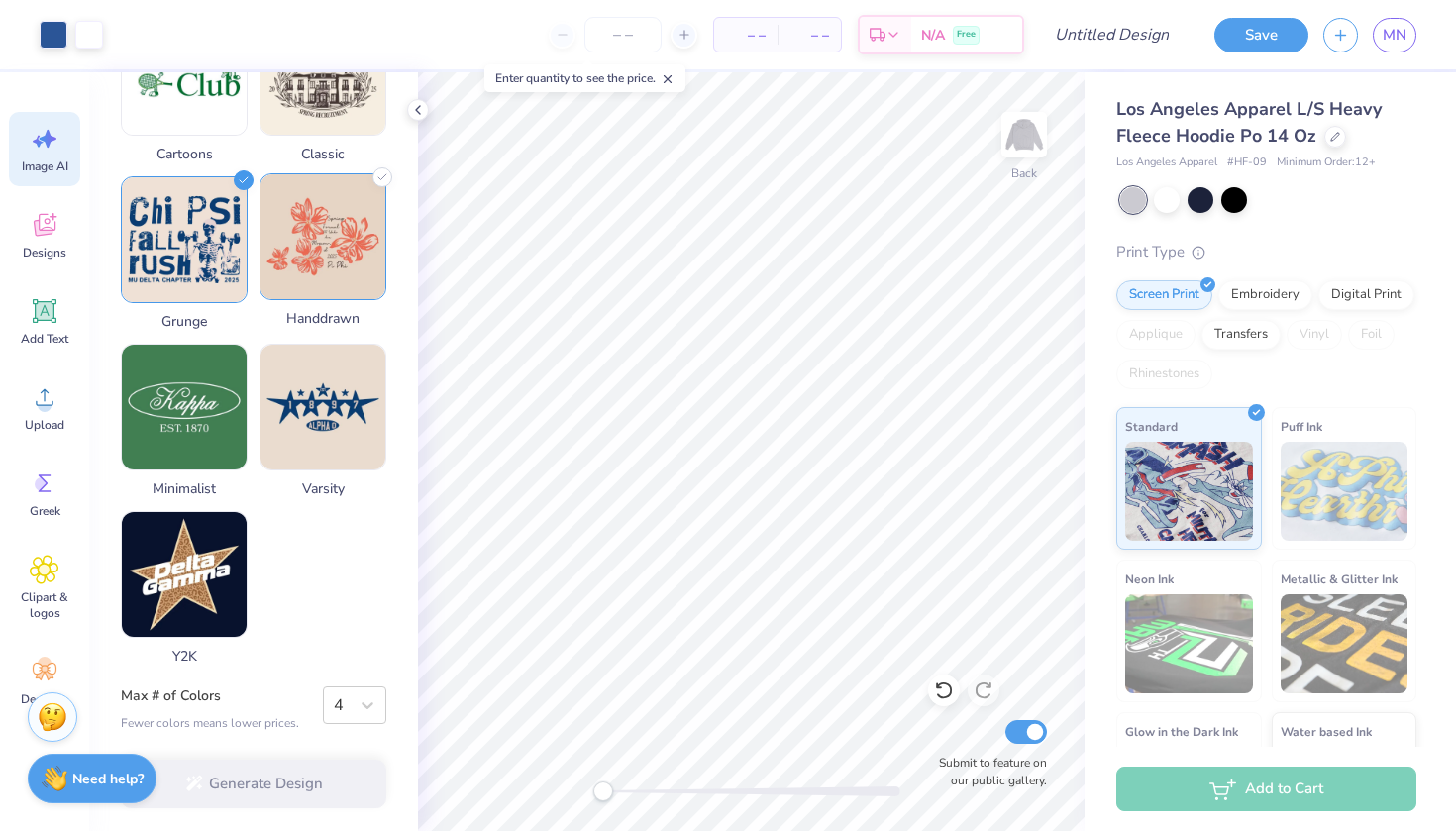
scroll to position [890, 0]
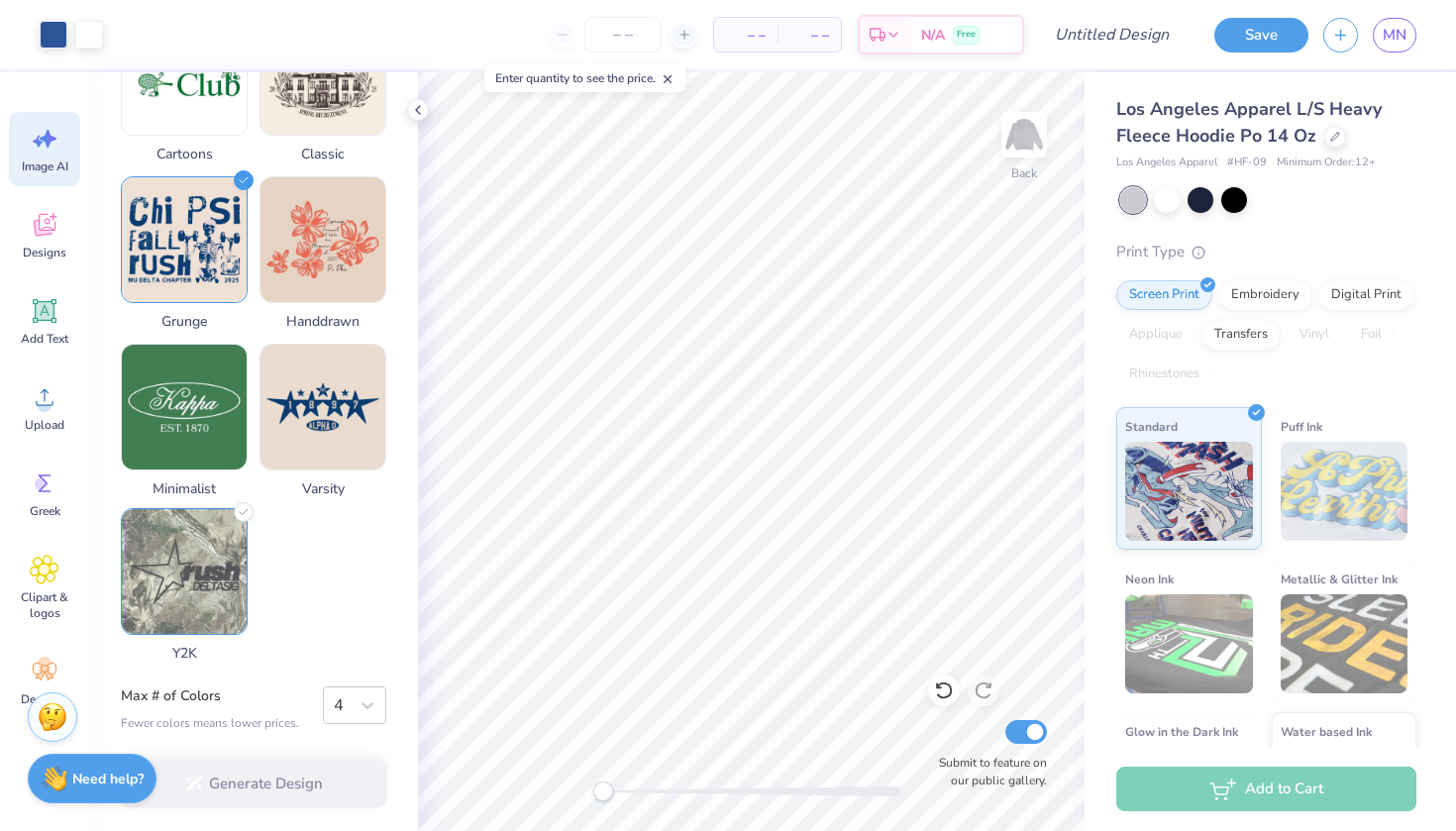
click at [175, 577] on img at bounding box center [184, 571] width 125 height 125
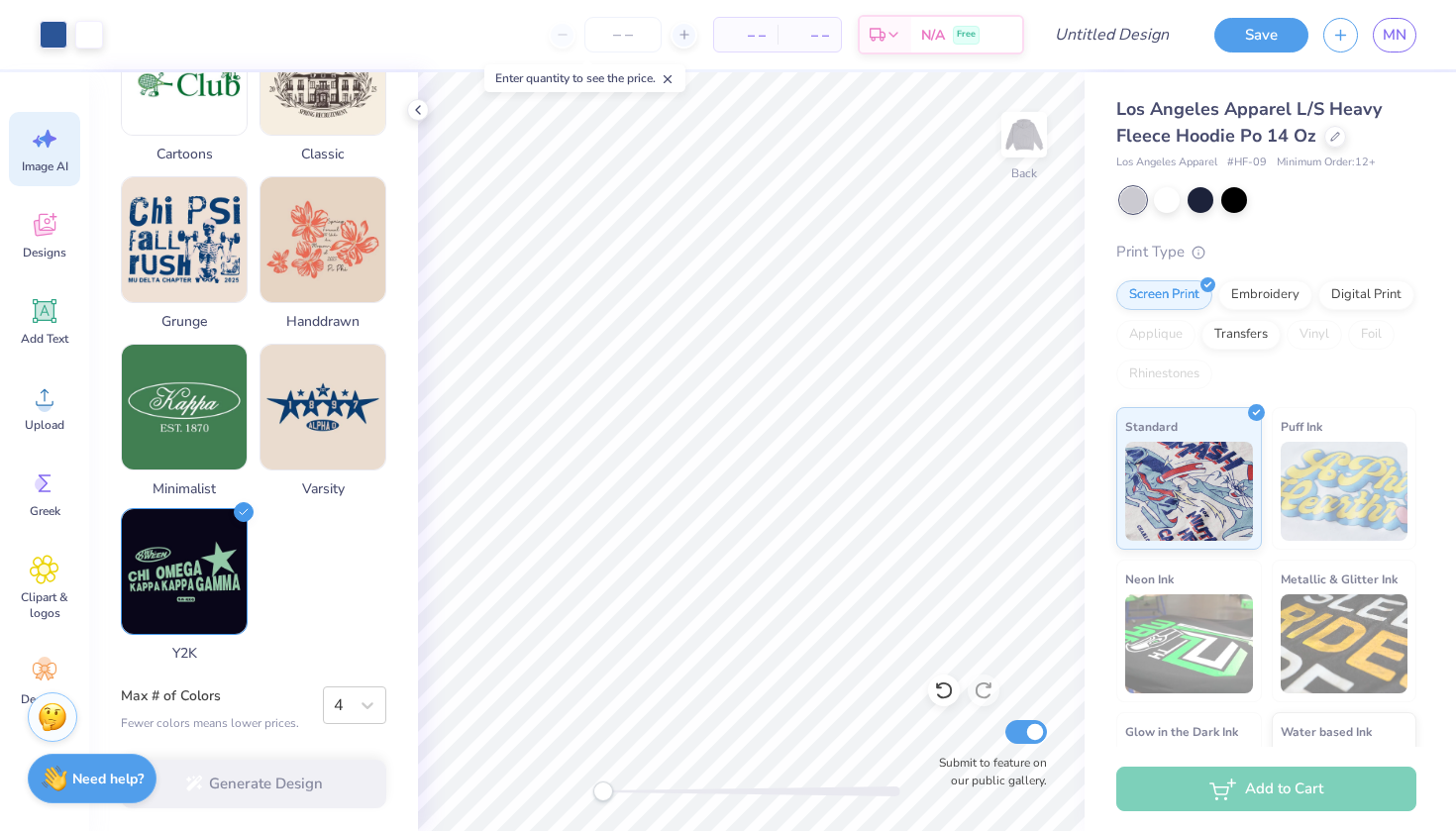
click at [242, 507] on icon at bounding box center [244, 512] width 20 height 20
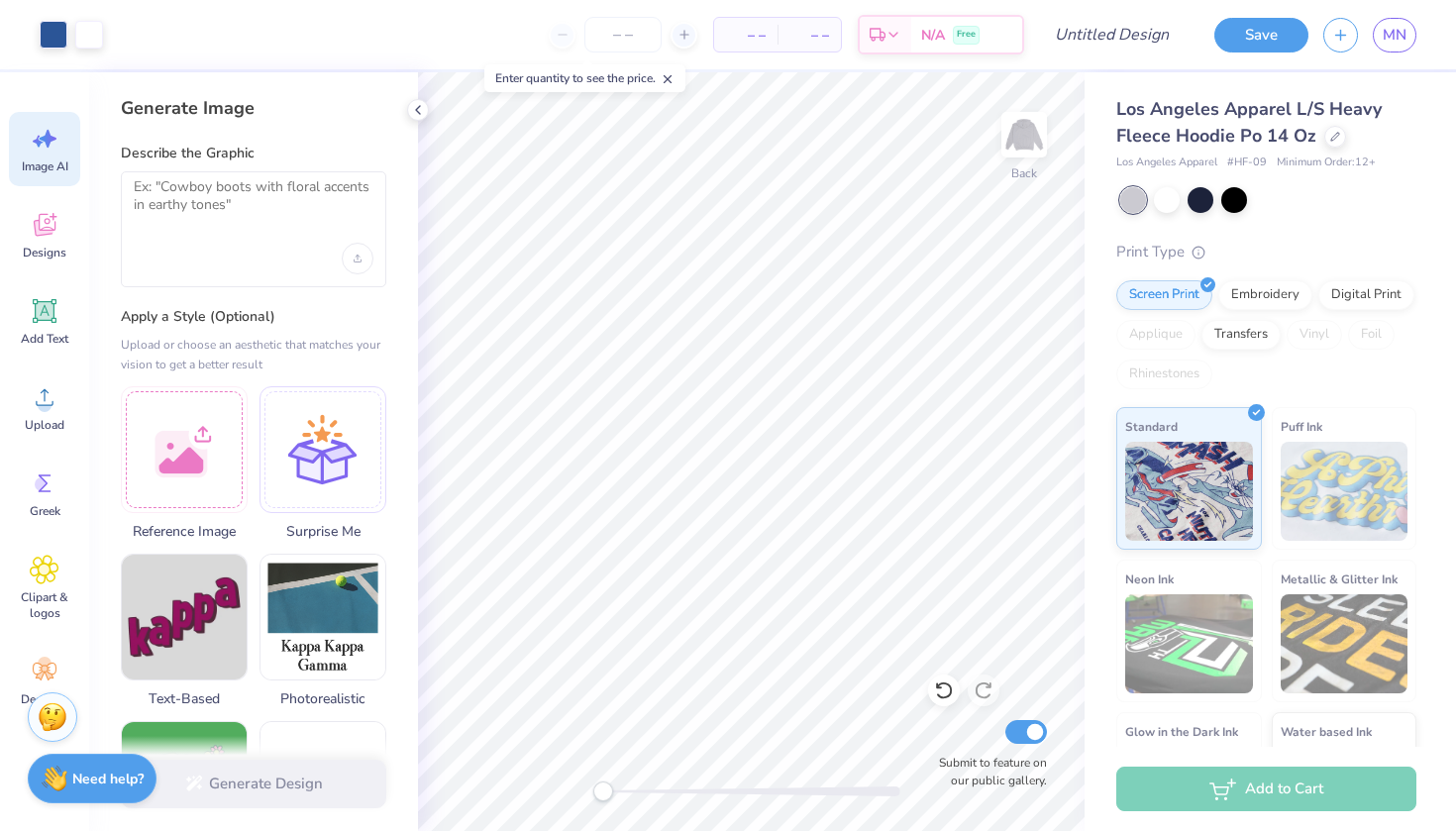
scroll to position [0, 0]
click at [261, 202] on textarea at bounding box center [254, 203] width 240 height 50
click at [58, 490] on icon at bounding box center [45, 483] width 30 height 30
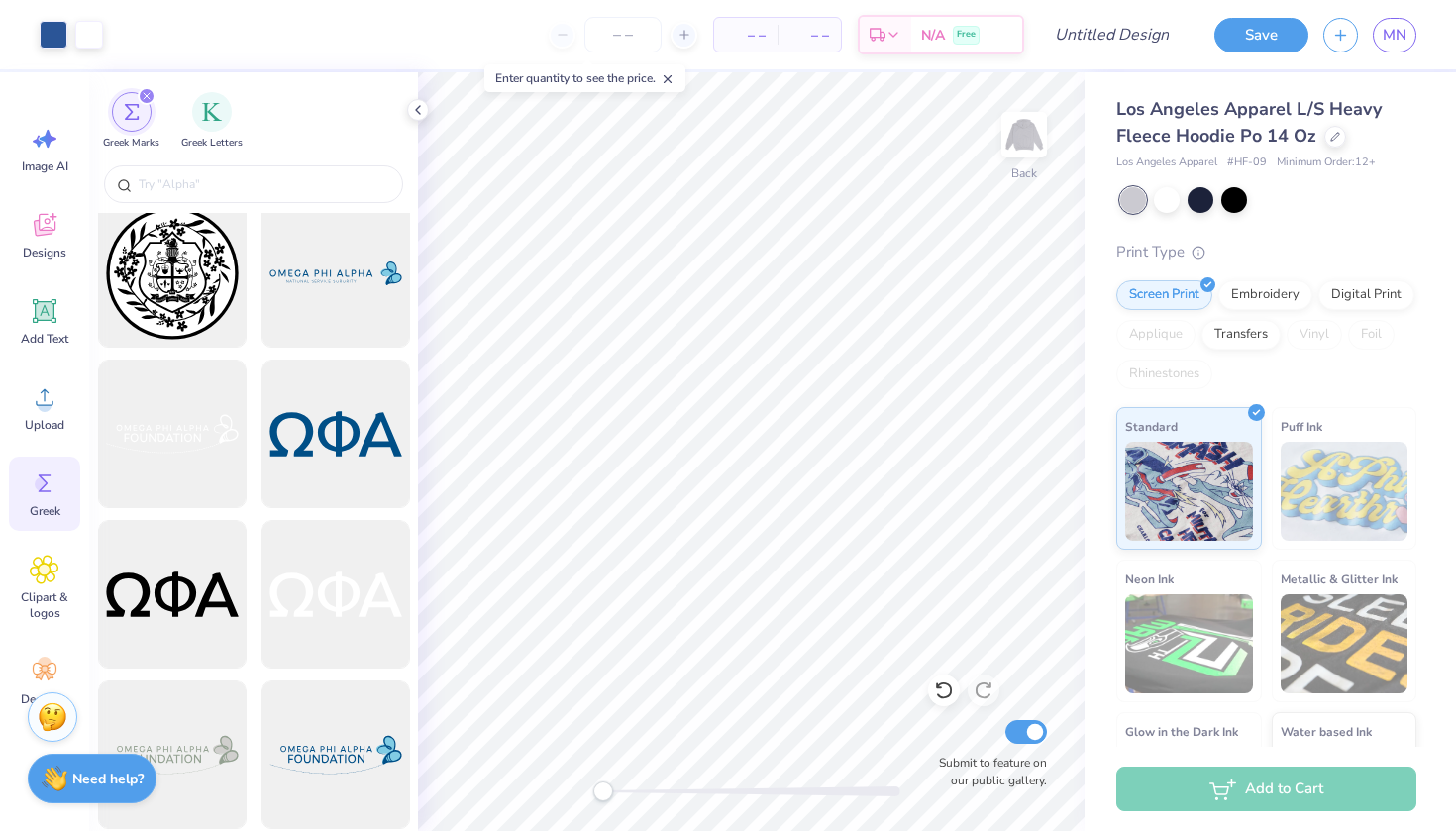
scroll to position [3705, 0]
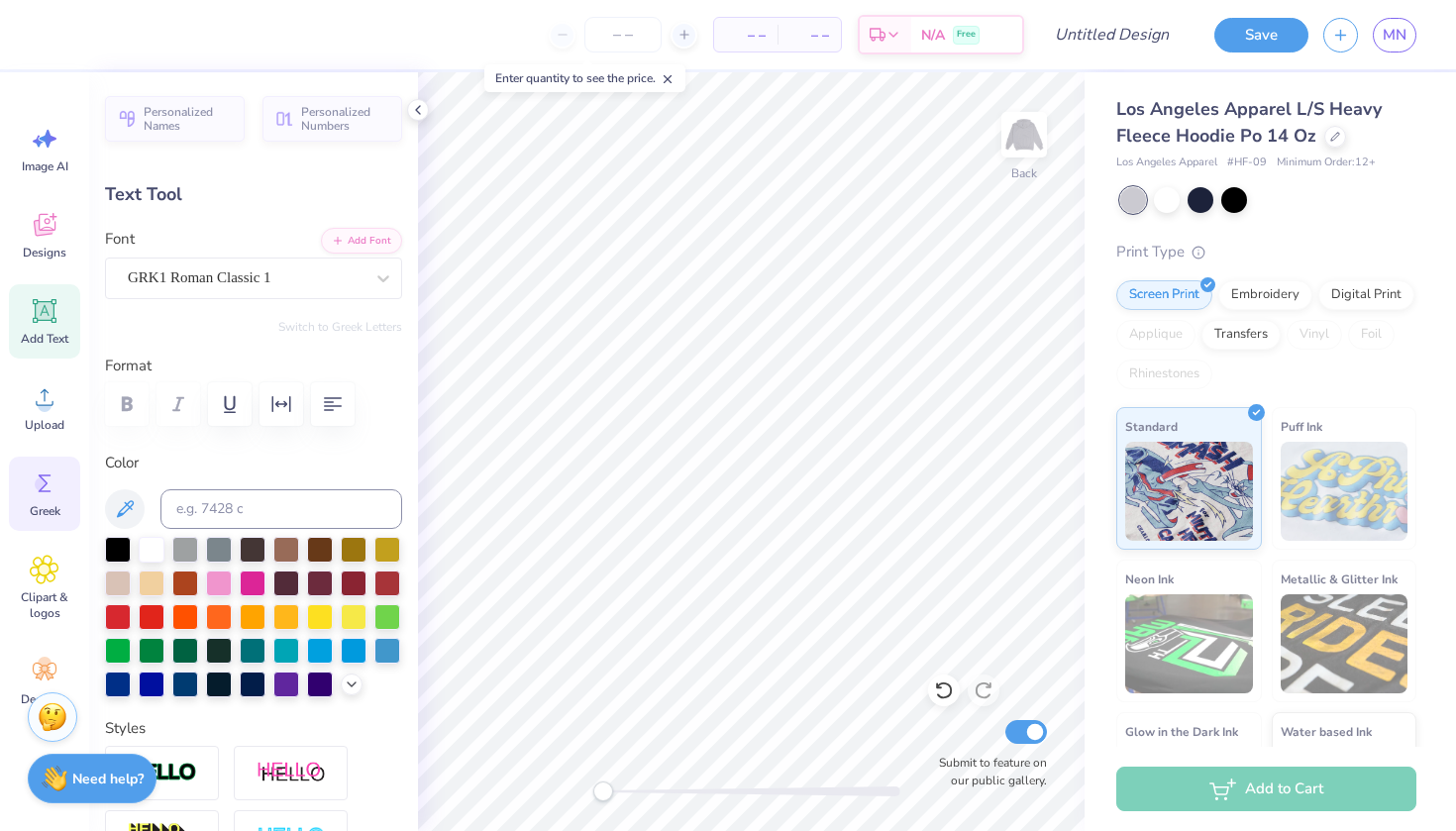
click at [54, 489] on icon at bounding box center [45, 483] width 30 height 30
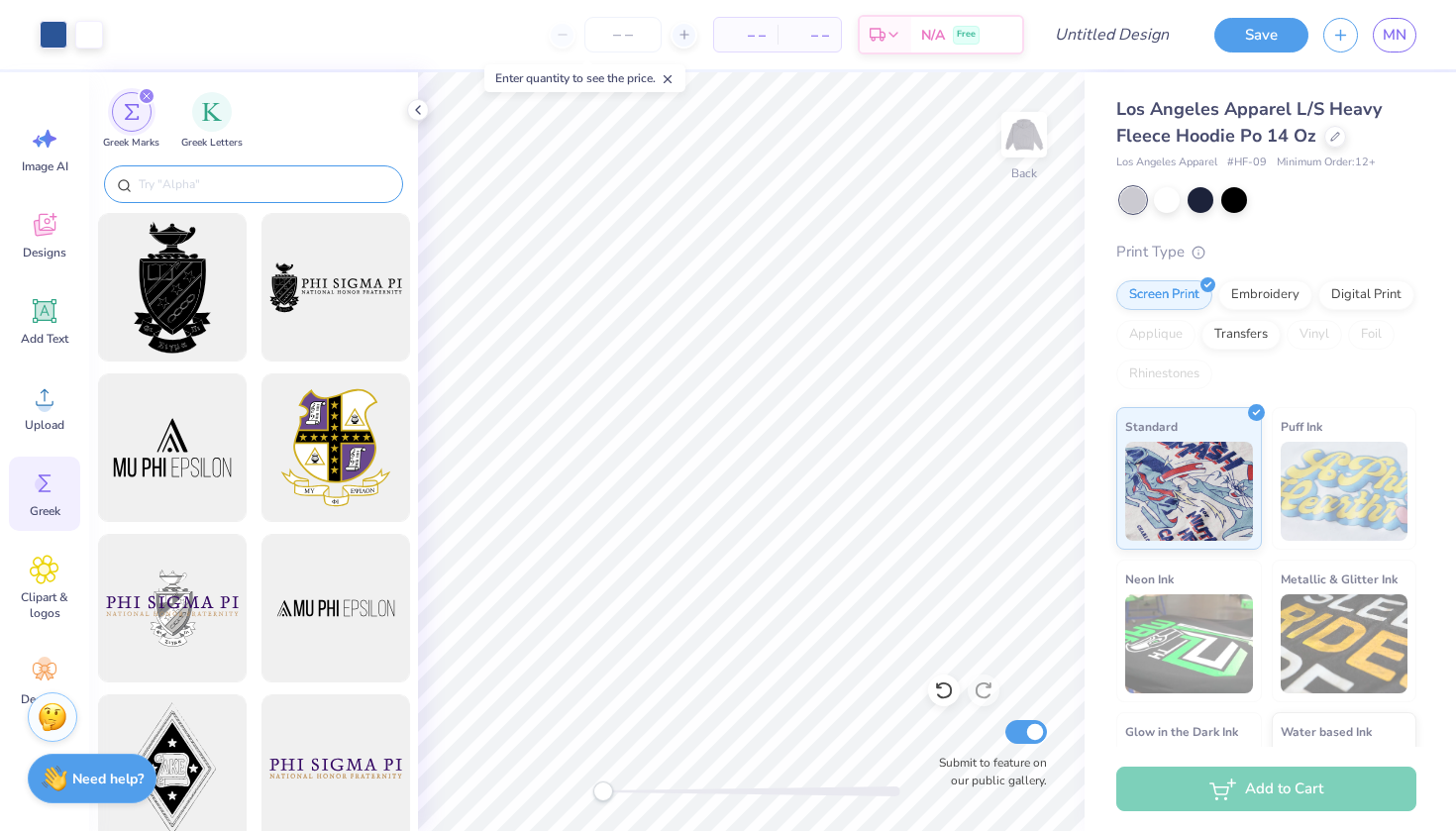
click at [220, 196] on div at bounding box center [253, 184] width 299 height 38
click at [217, 98] on div "filter for Greek Letters" at bounding box center [212, 110] width 40 height 40
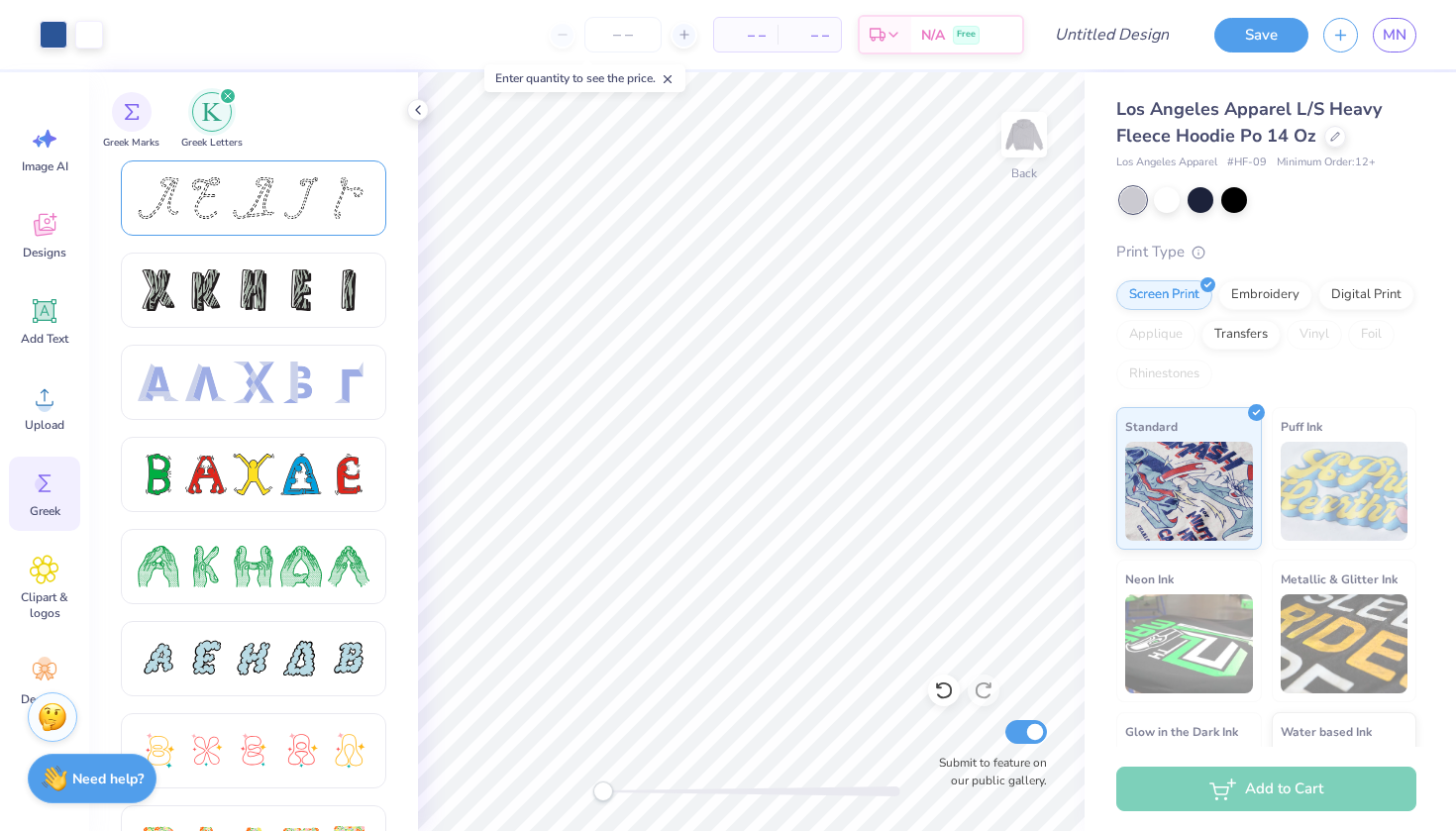
click at [245, 206] on div at bounding box center [254, 198] width 42 height 42
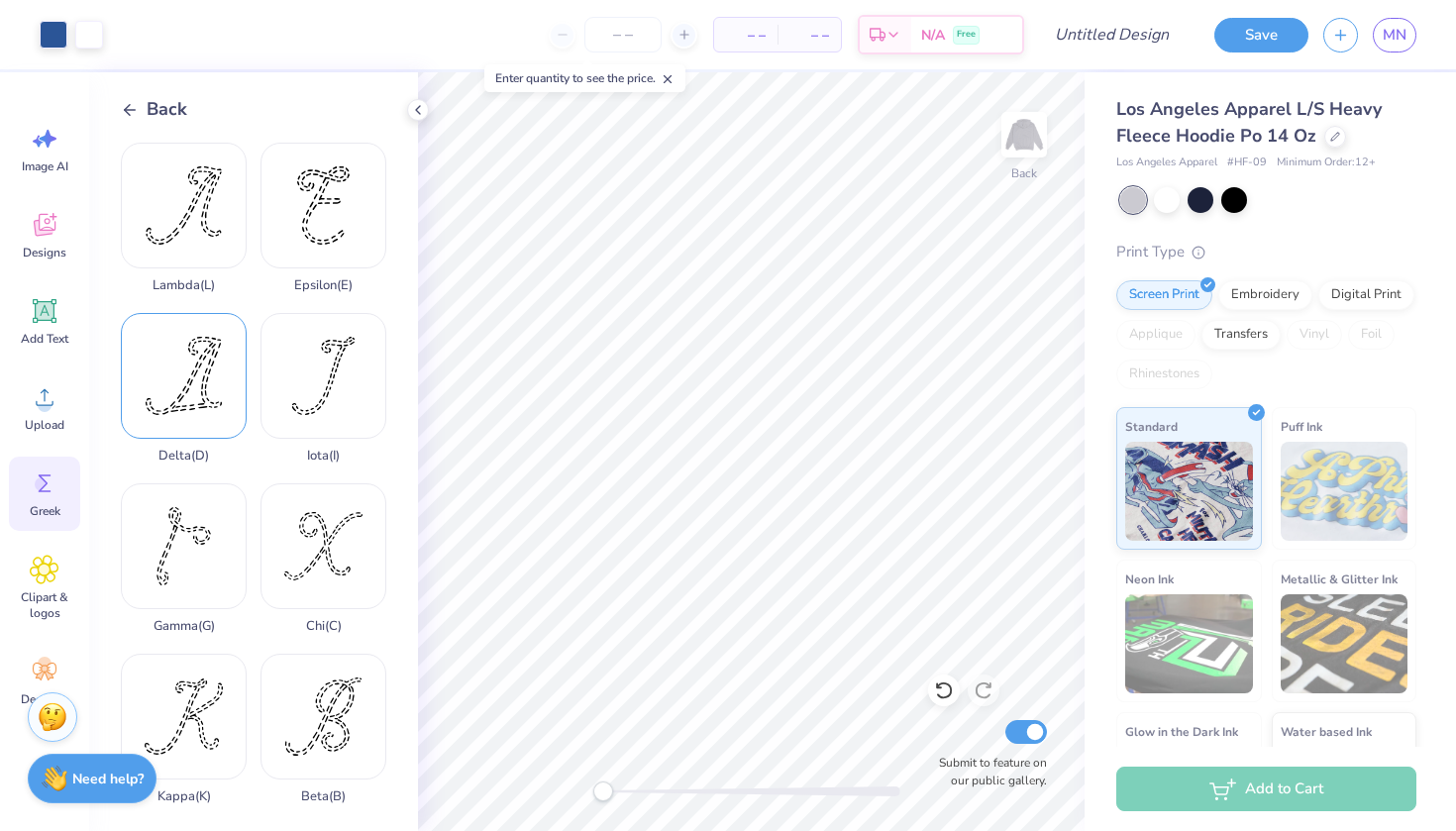
click at [214, 392] on div "Delta ( D )" at bounding box center [183, 388] width 126 height 151
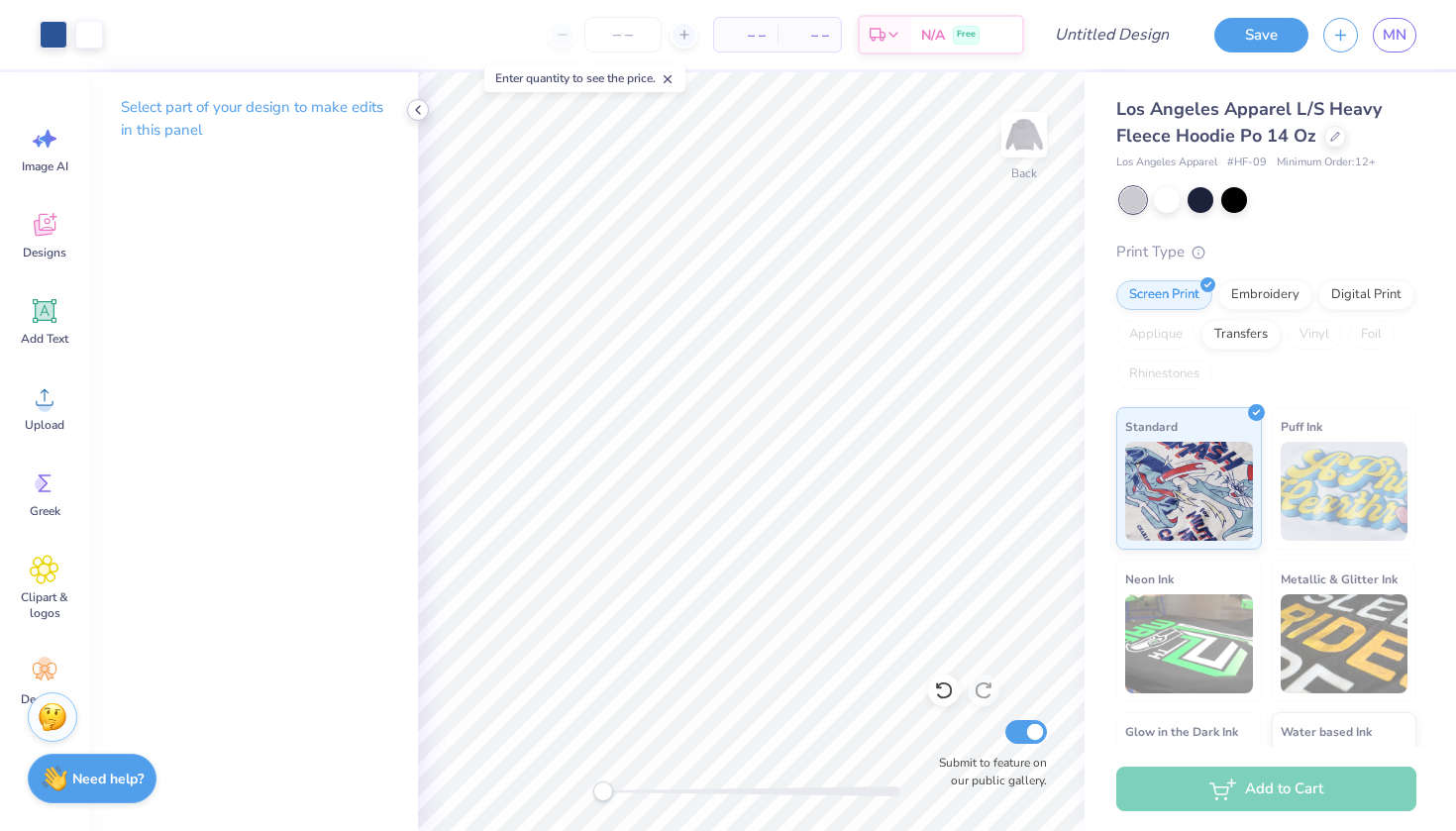
click at [412, 107] on icon at bounding box center [418, 110] width 16 height 16
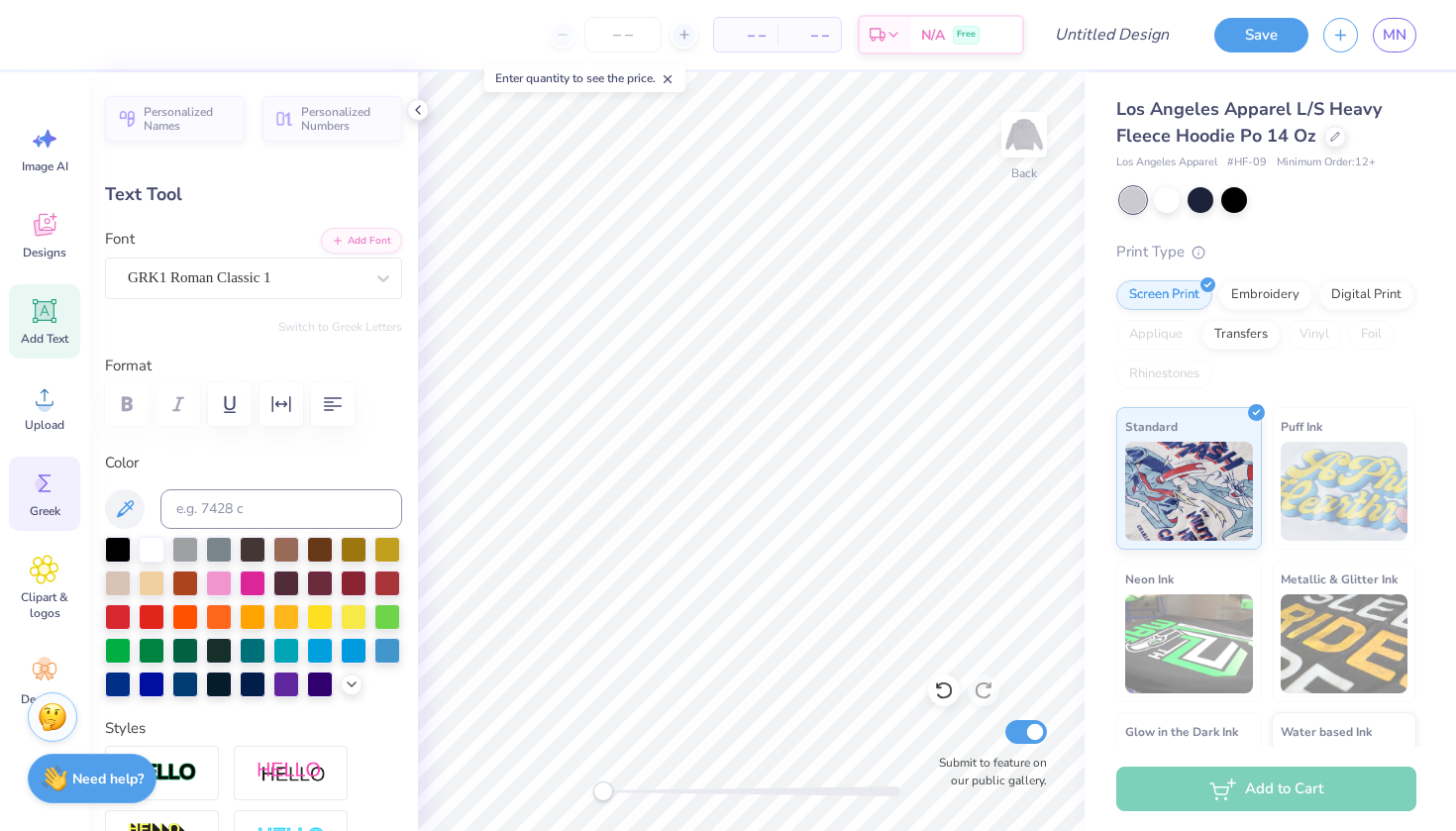
click at [54, 482] on icon at bounding box center [45, 483] width 30 height 30
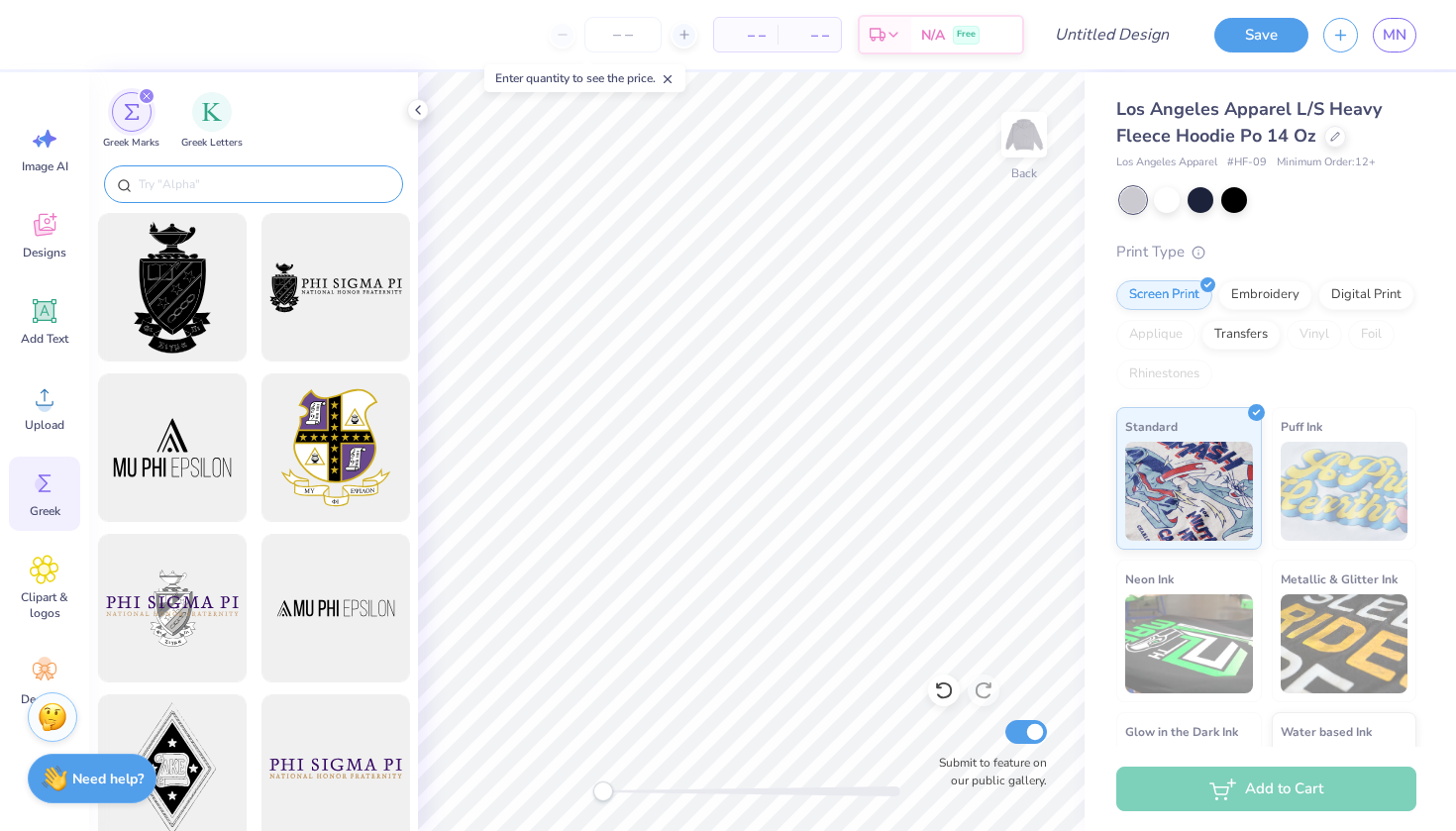
scroll to position [0, 0]
click at [212, 183] on input "text" at bounding box center [264, 184] width 254 height 20
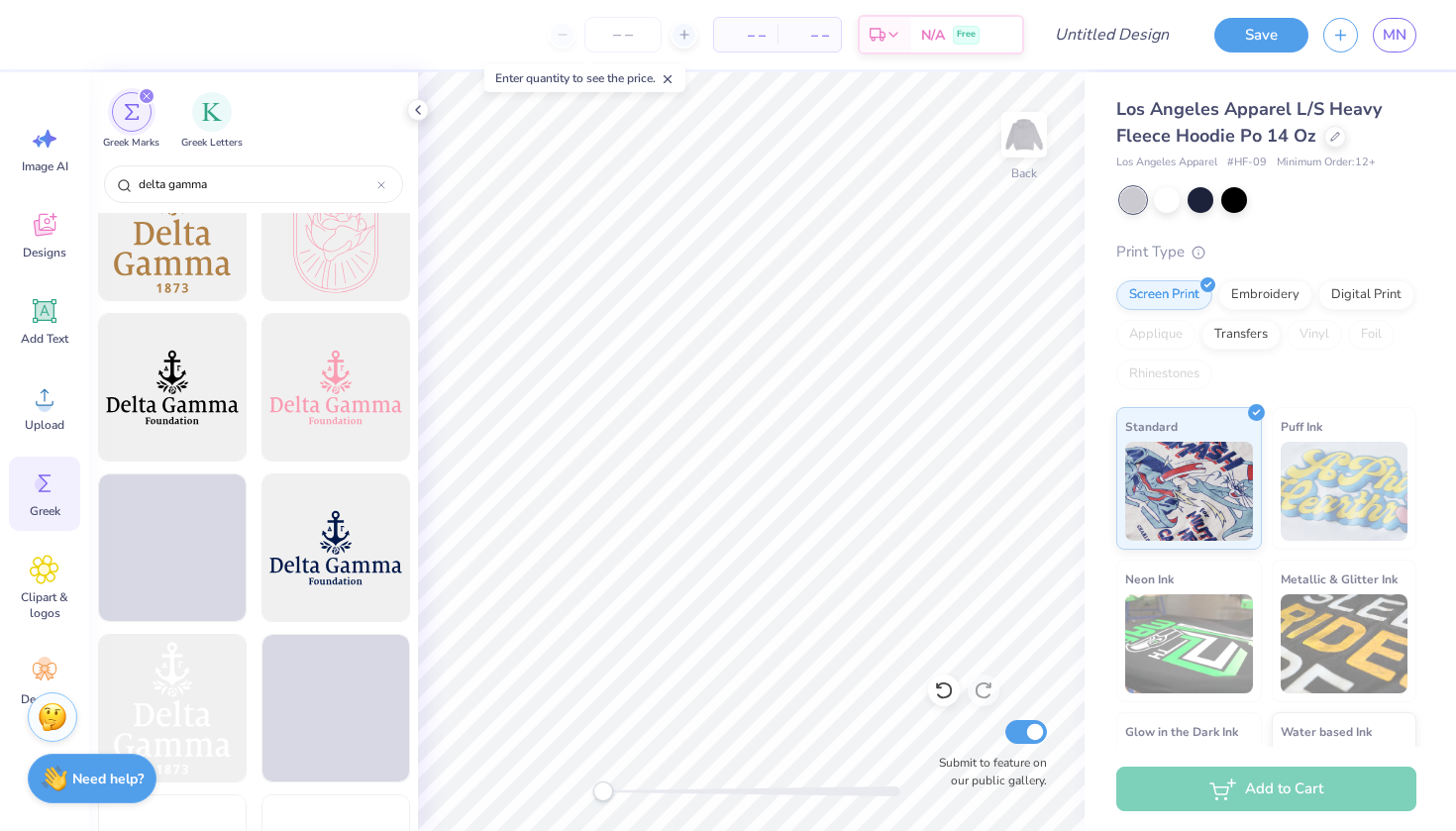
scroll to position [3749, 0]
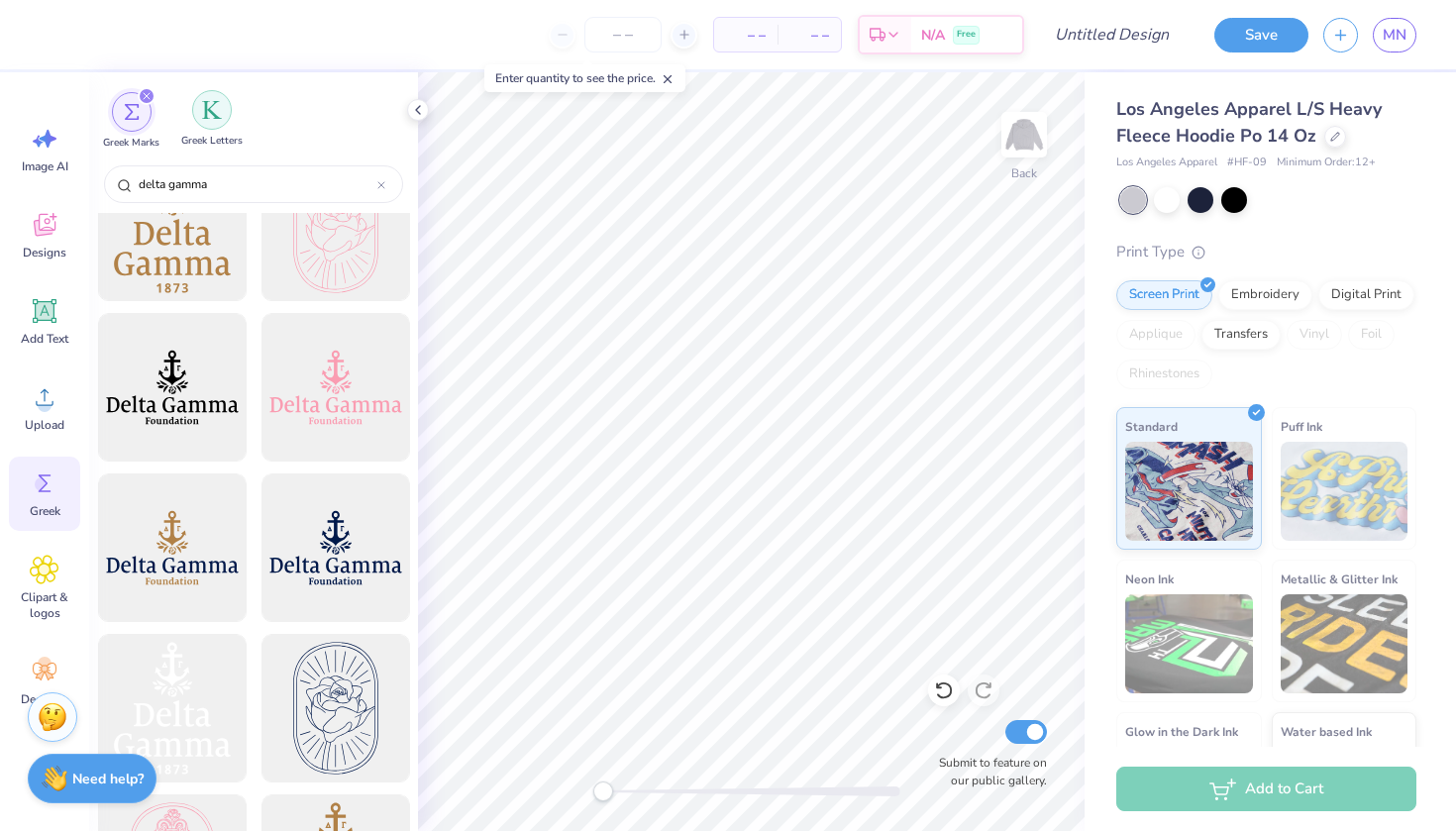
type input "delta gamma"
click at [205, 103] on img "filter for Greek Letters" at bounding box center [212, 110] width 20 height 20
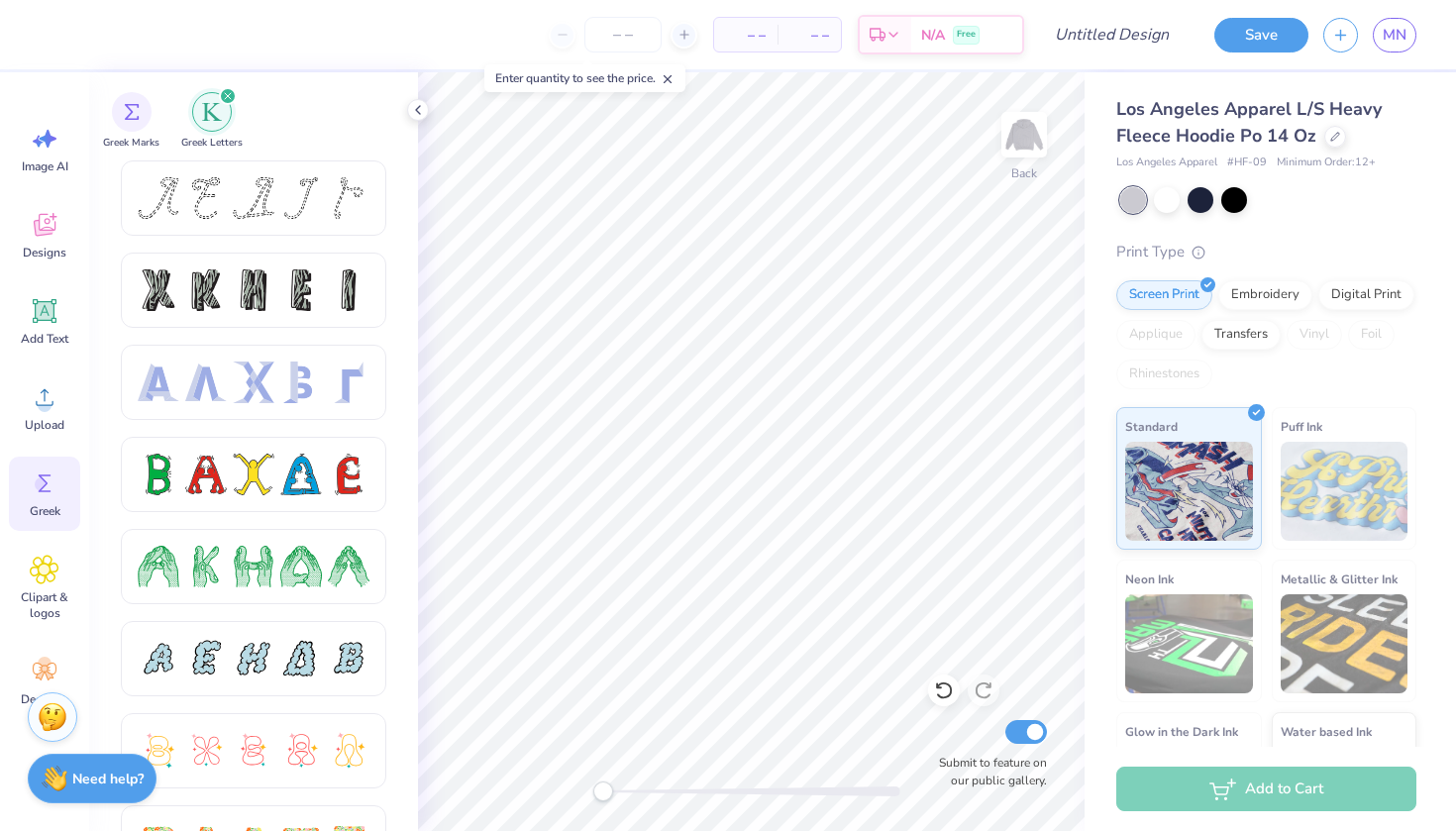
scroll to position [0, 0]
click at [226, 93] on icon "filter for Greek Letters" at bounding box center [228, 96] width 8 height 8
click at [422, 114] on icon at bounding box center [418, 110] width 16 height 16
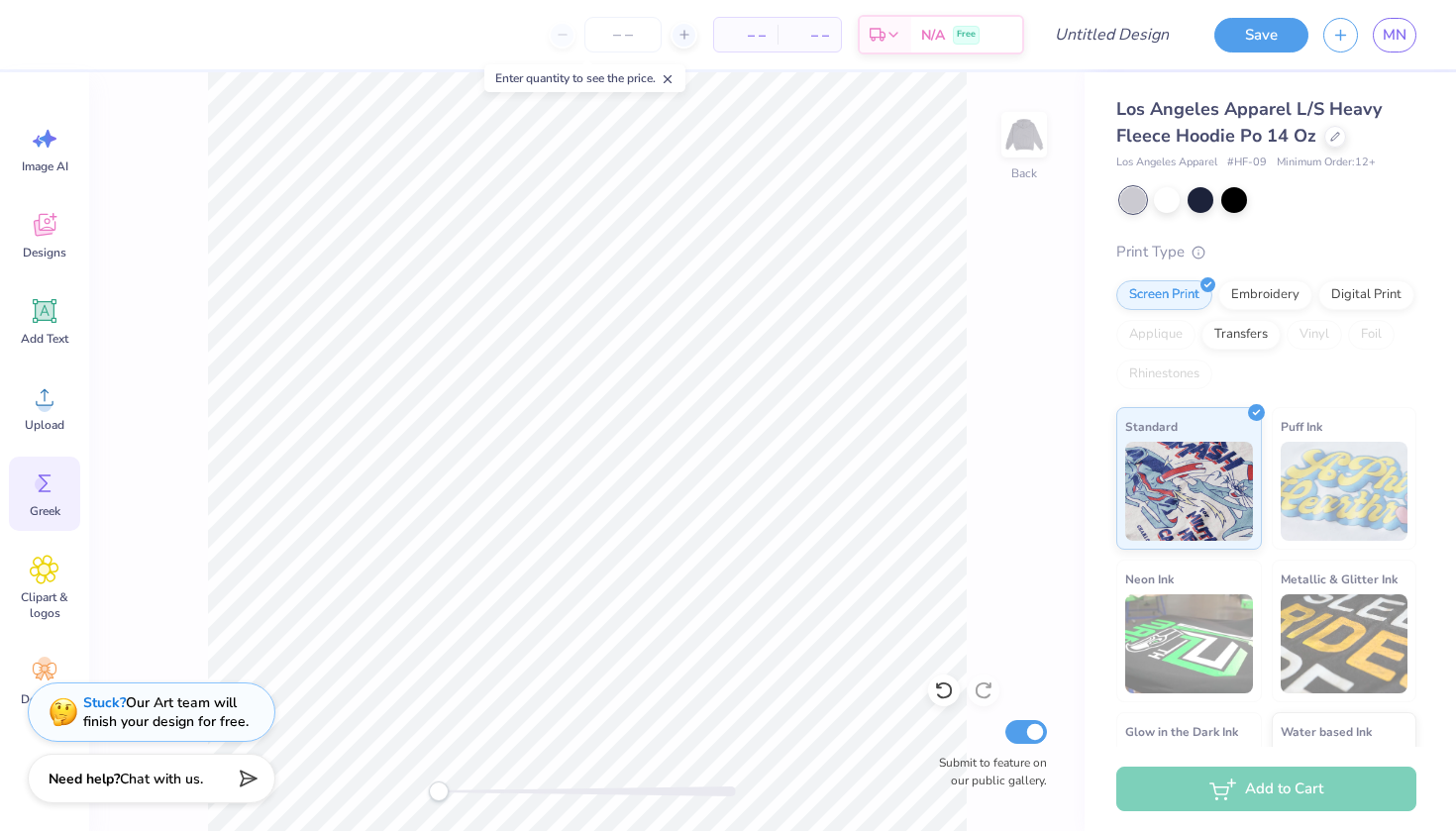
click at [977, 441] on div "Back Submit to feature on our public gallery." at bounding box center [586, 451] width 995 height 759
click at [98, 710] on div "Stuck? Our Art team will finish your design for free." at bounding box center [166, 709] width 166 height 38
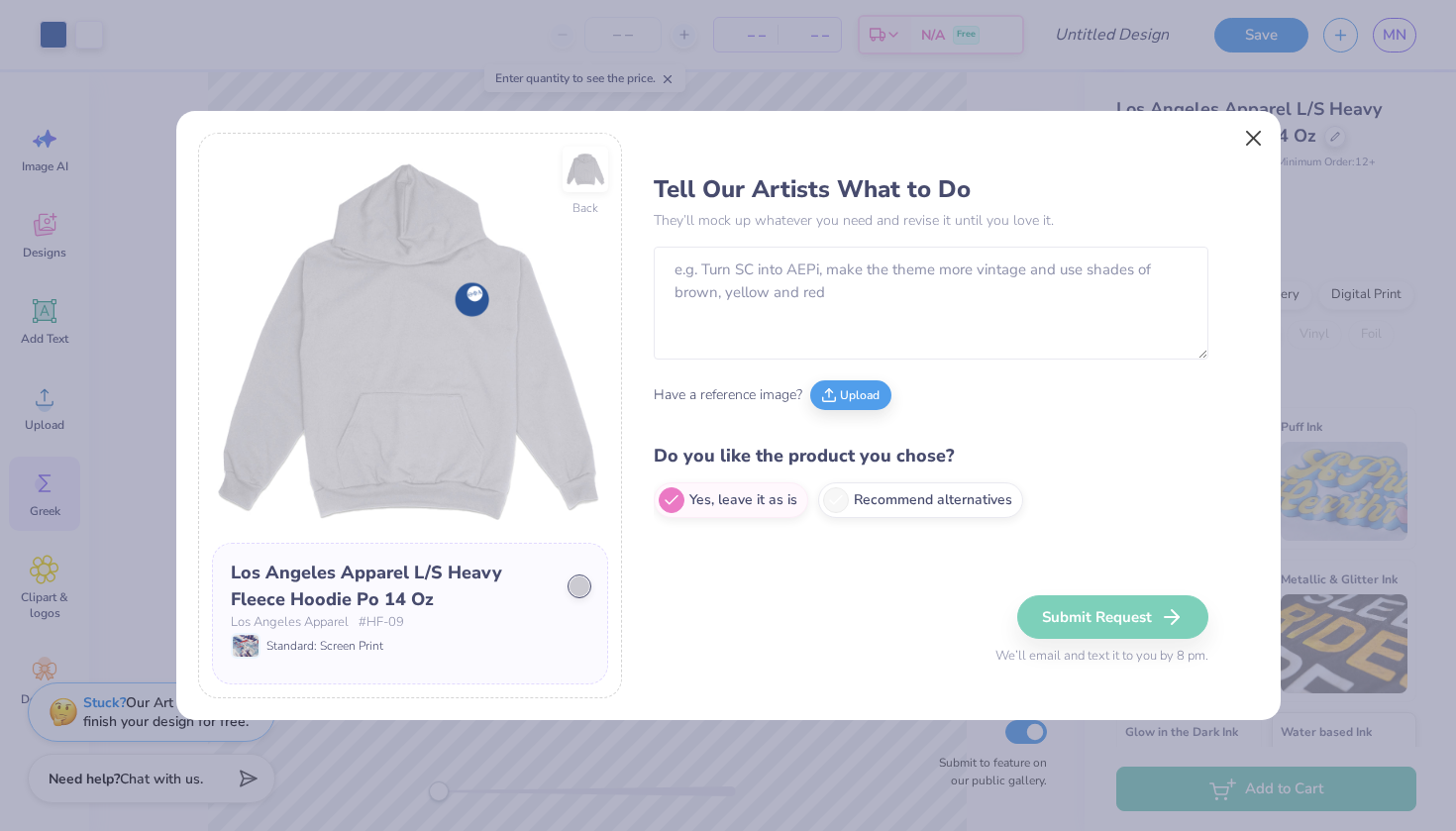
click at [1256, 131] on button "Close" at bounding box center [1253, 138] width 38 height 38
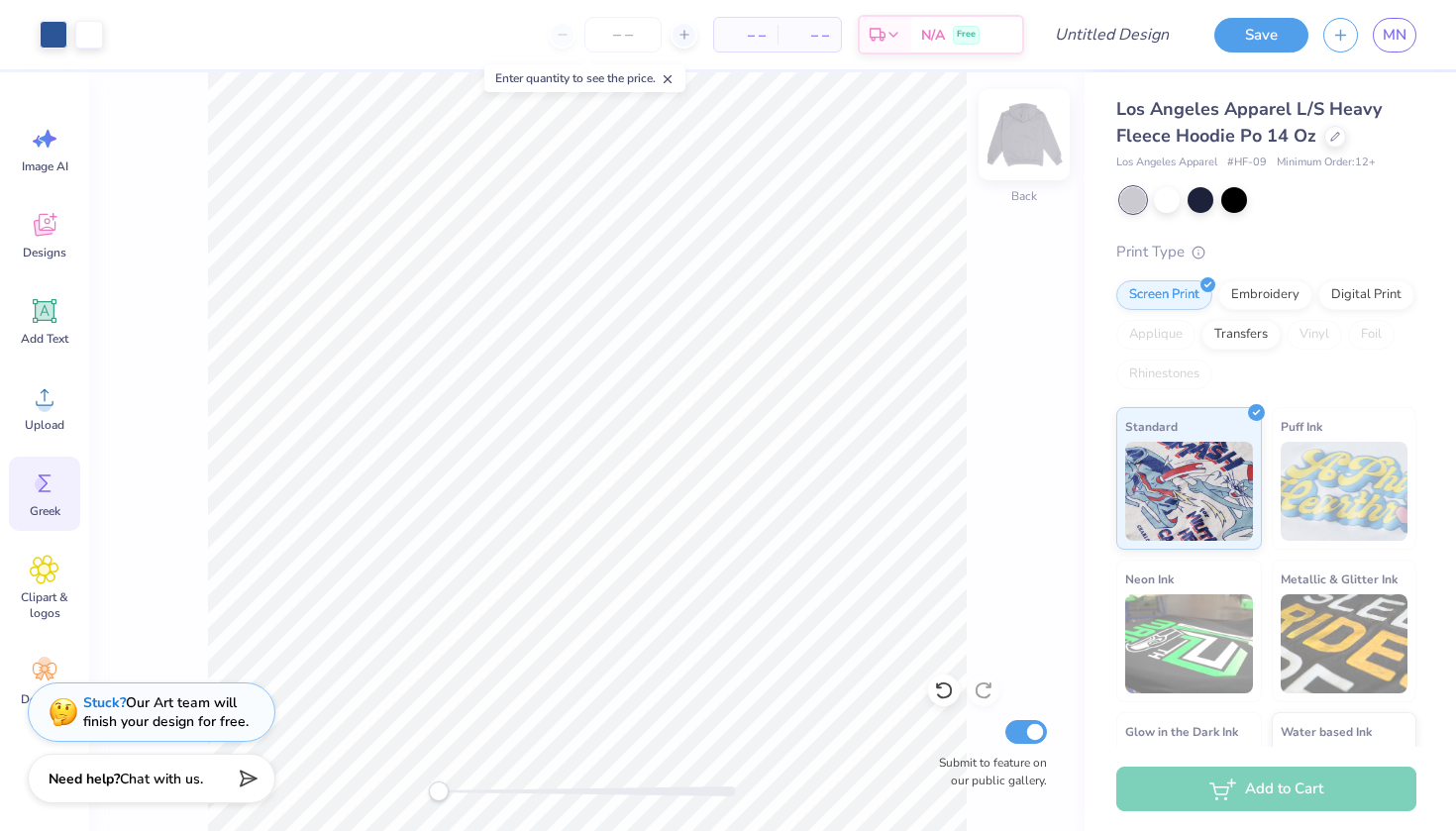
click at [1023, 137] on img at bounding box center [1024, 135] width 79 height 79
click at [54, 249] on span "Designs" at bounding box center [45, 253] width 44 height 16
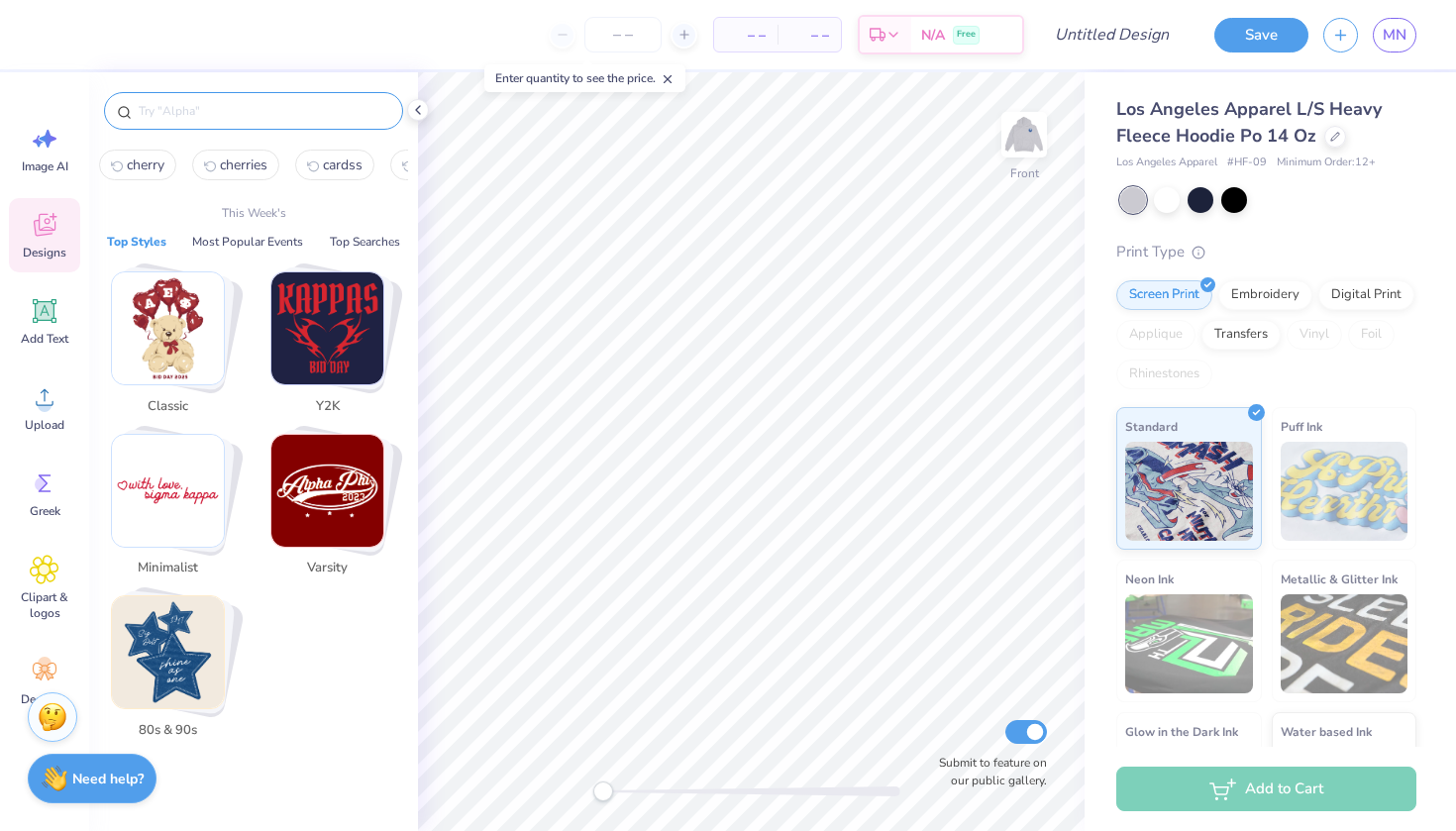
click at [292, 115] on input "text" at bounding box center [264, 111] width 254 height 20
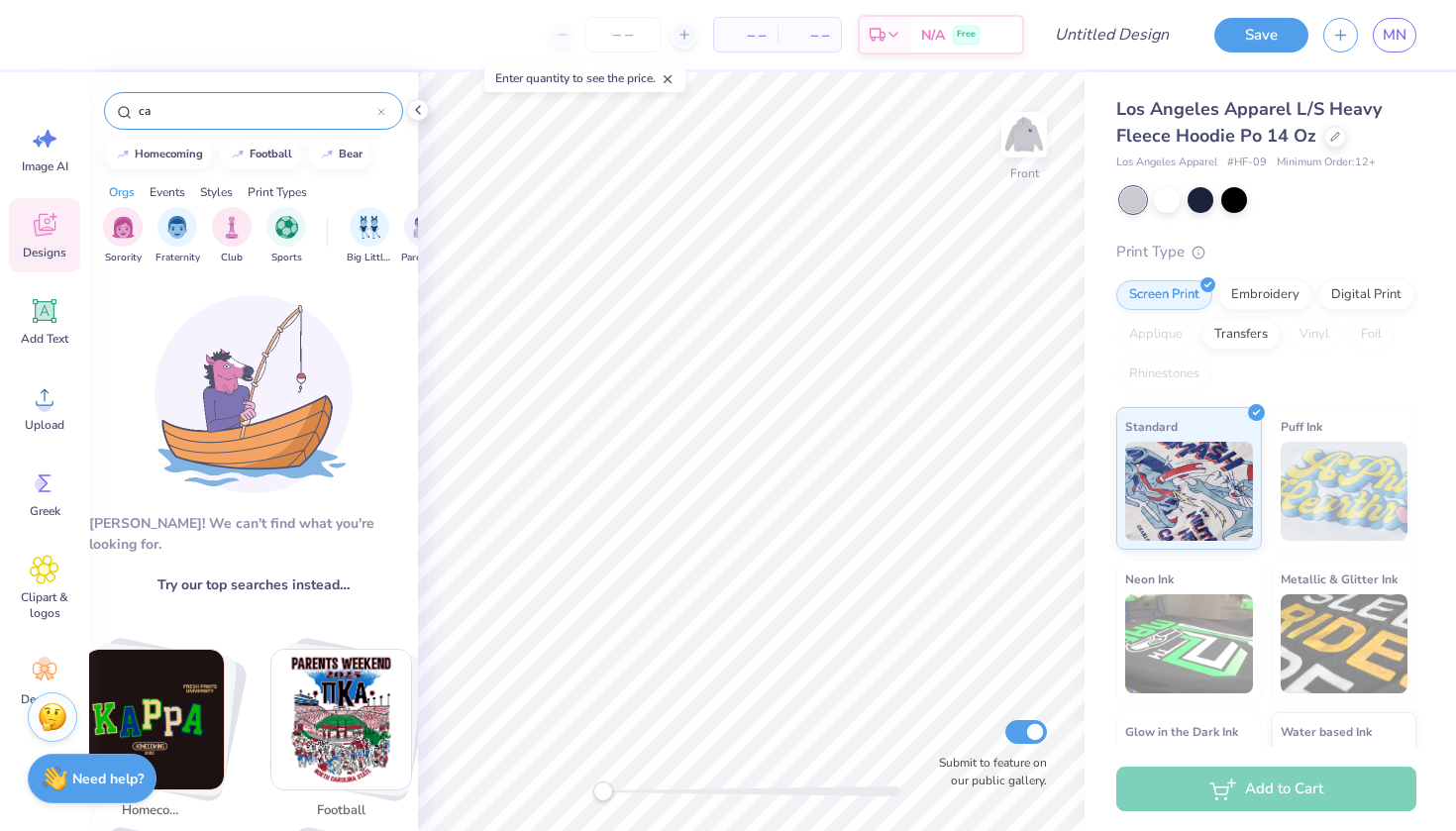
type input "c"
type input "8 ball"
click at [384, 106] on div at bounding box center [381, 111] width 8 height 18
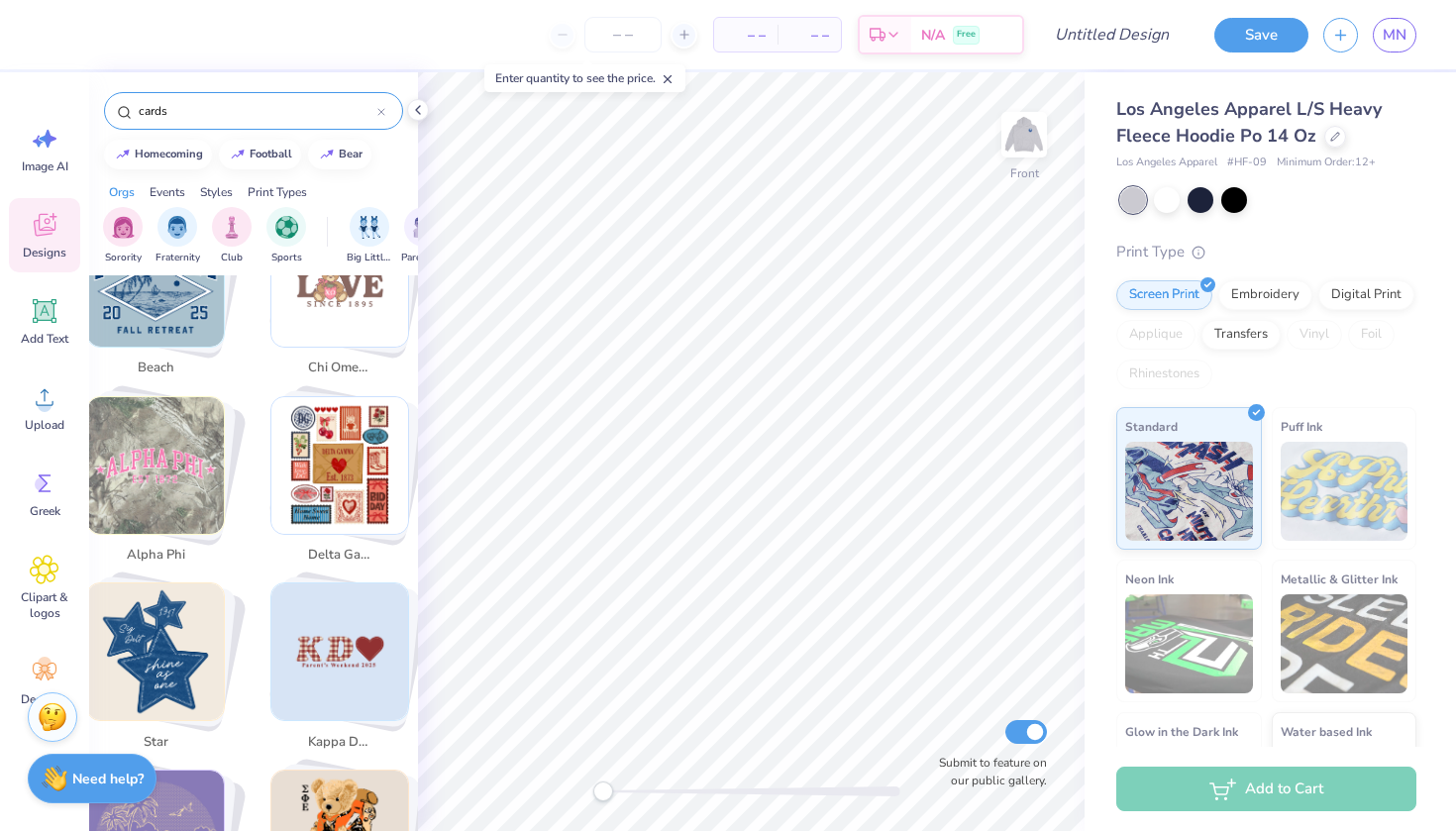
scroll to position [1019, 0]
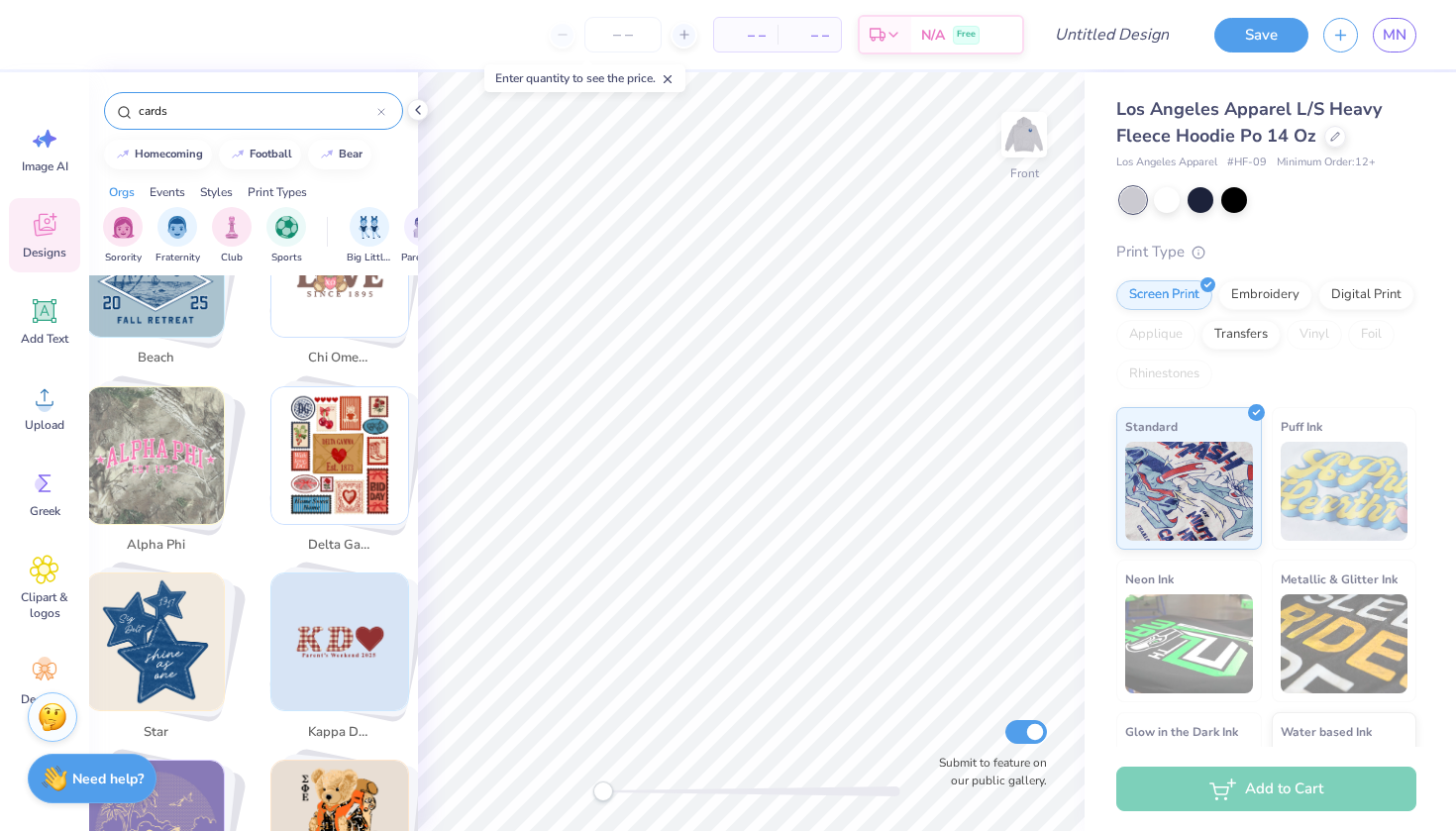
click at [348, 414] on img "Stack Card Button delta gamma" at bounding box center [340, 455] width 137 height 137
type input "delta gamma"
click at [372, 398] on img "Stack Card Button delta gamma" at bounding box center [340, 455] width 137 height 137
click at [310, 435] on img "Stack Card Button delta gamma" at bounding box center [340, 455] width 137 height 137
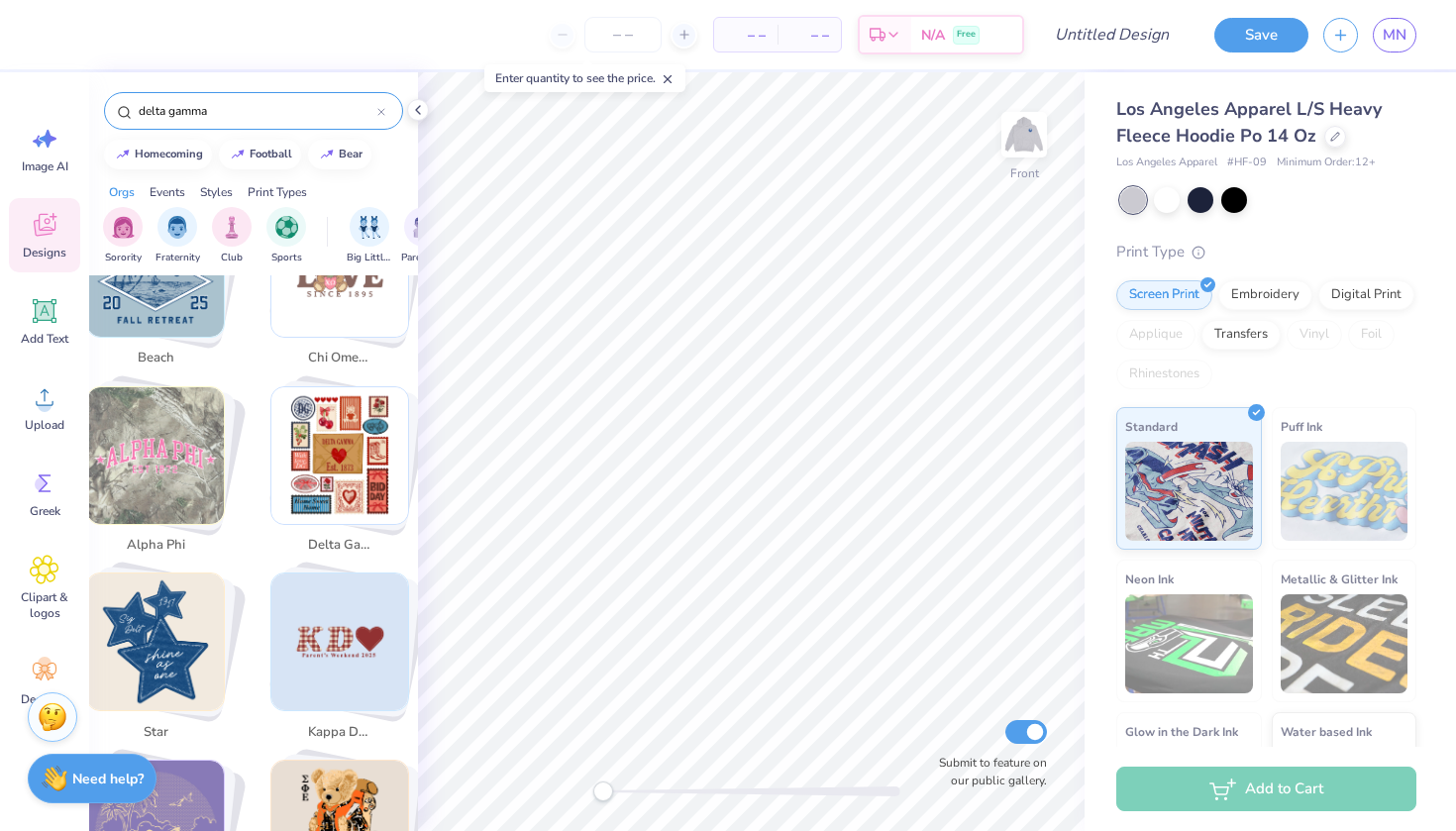
click at [339, 413] on img "Stack Card Button delta gamma" at bounding box center [340, 455] width 137 height 137
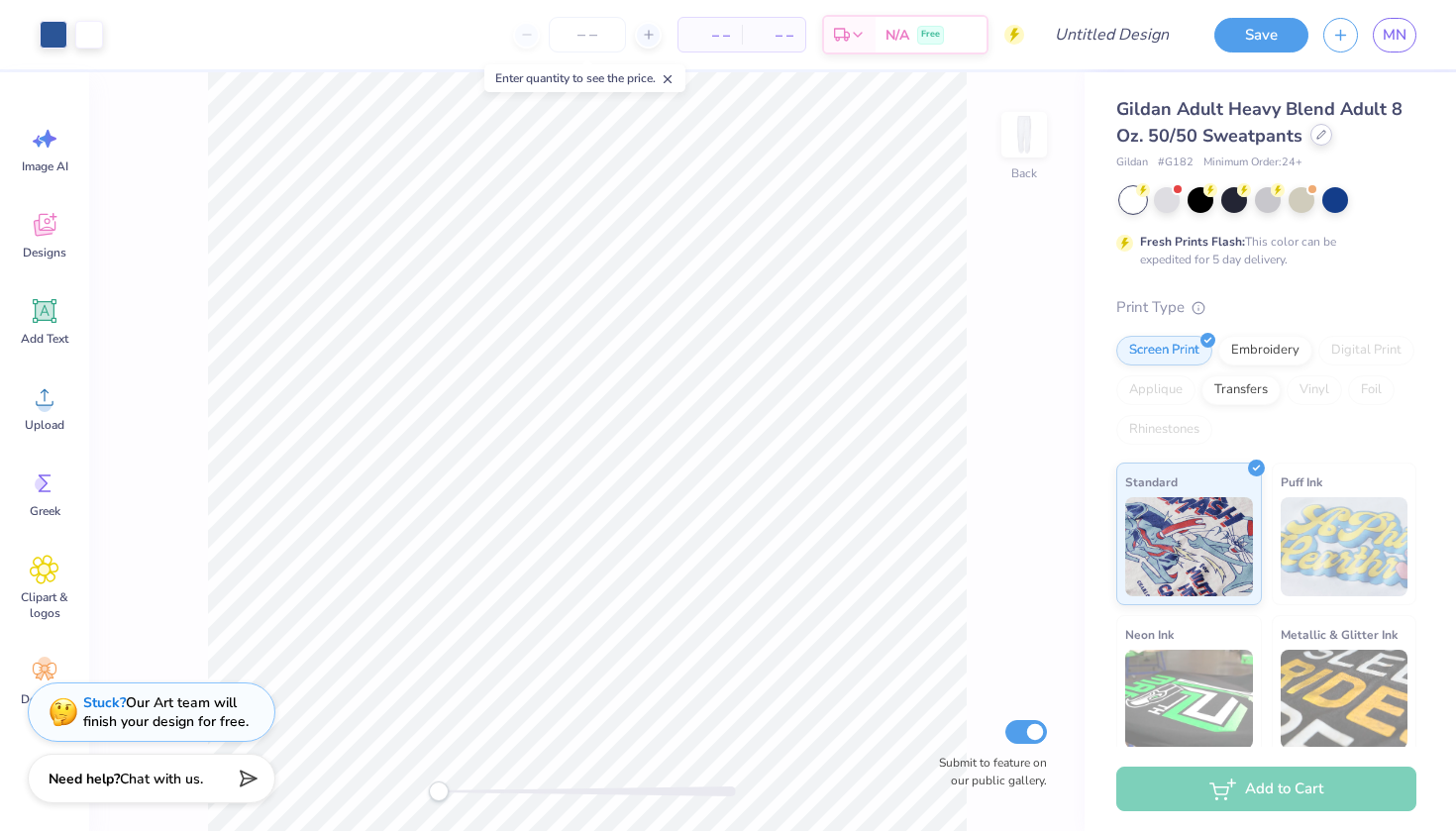
click at [1319, 134] on icon at bounding box center [1321, 135] width 10 height 10
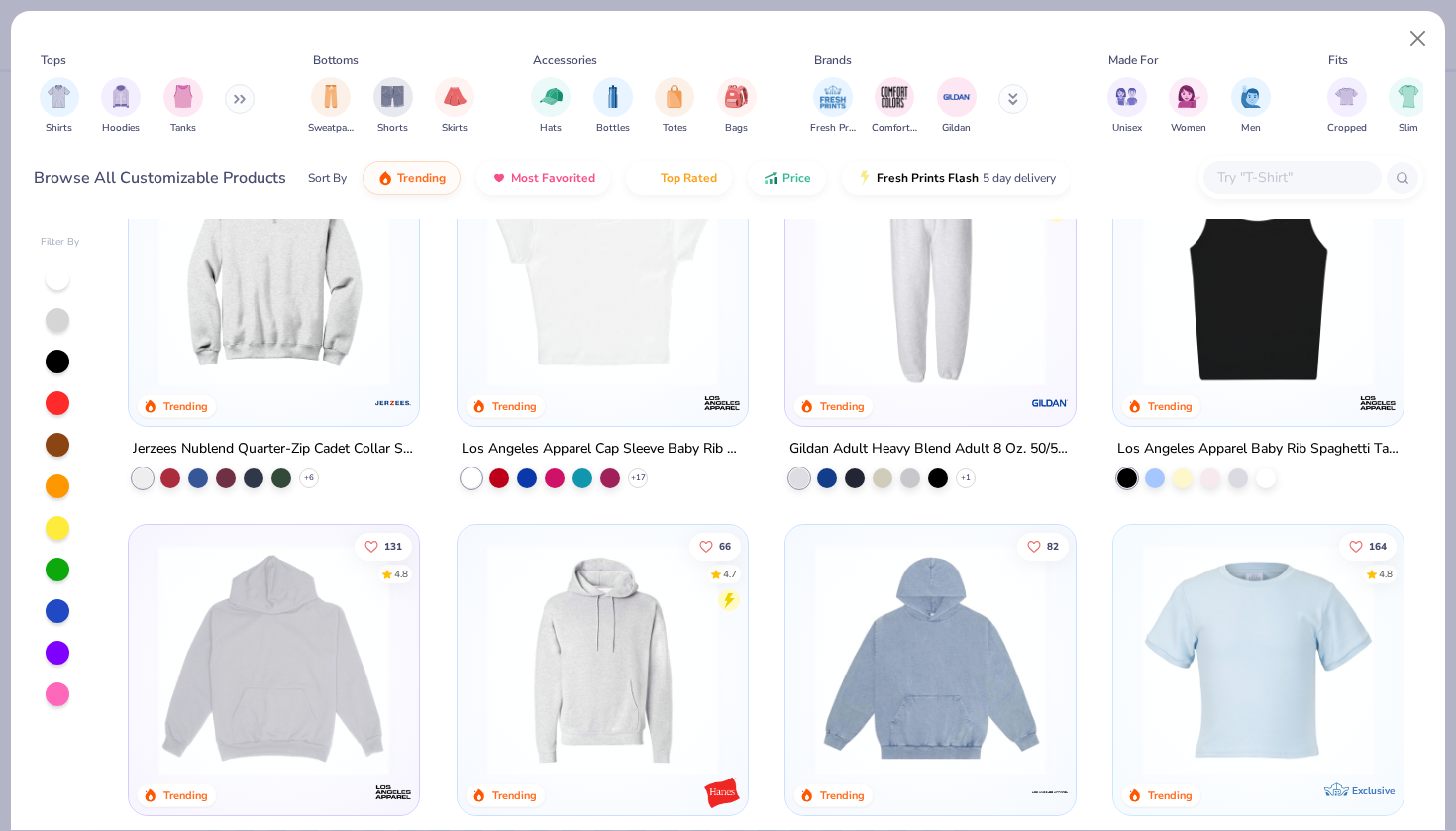
scroll to position [2255, 0]
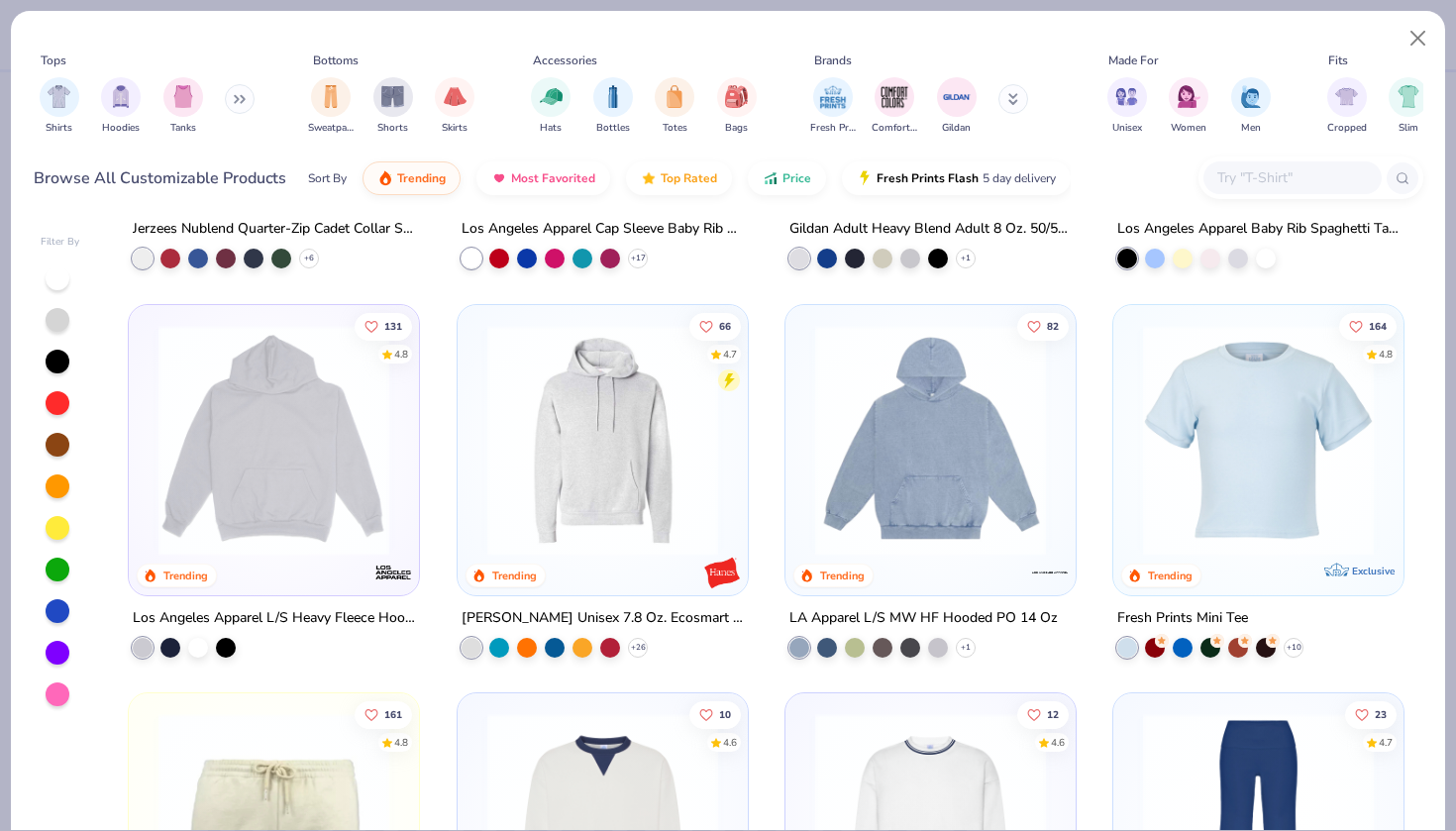
click at [299, 454] on img at bounding box center [274, 438] width 251 height 231
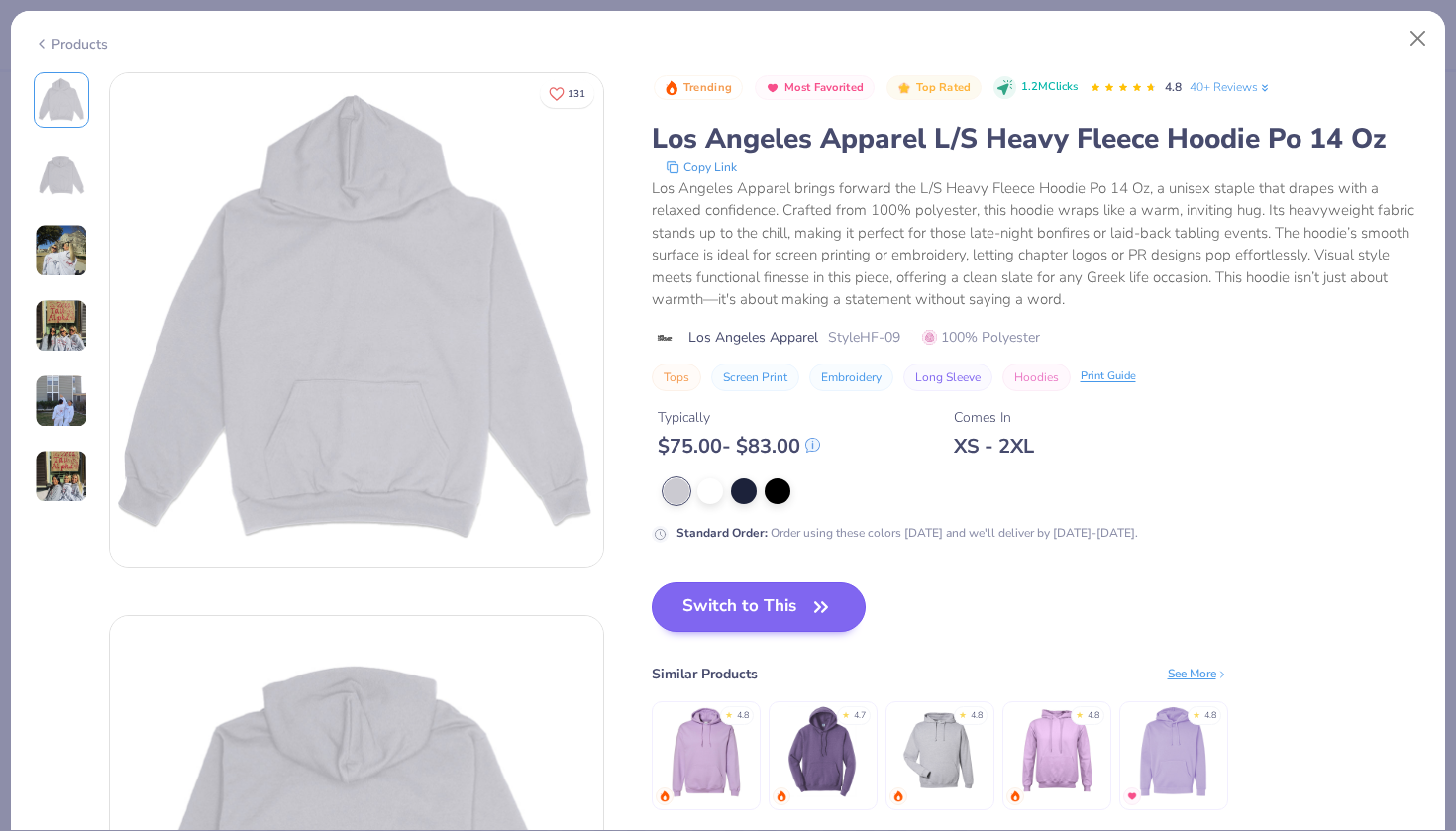
click at [775, 601] on button "Switch to This" at bounding box center [759, 607] width 215 height 50
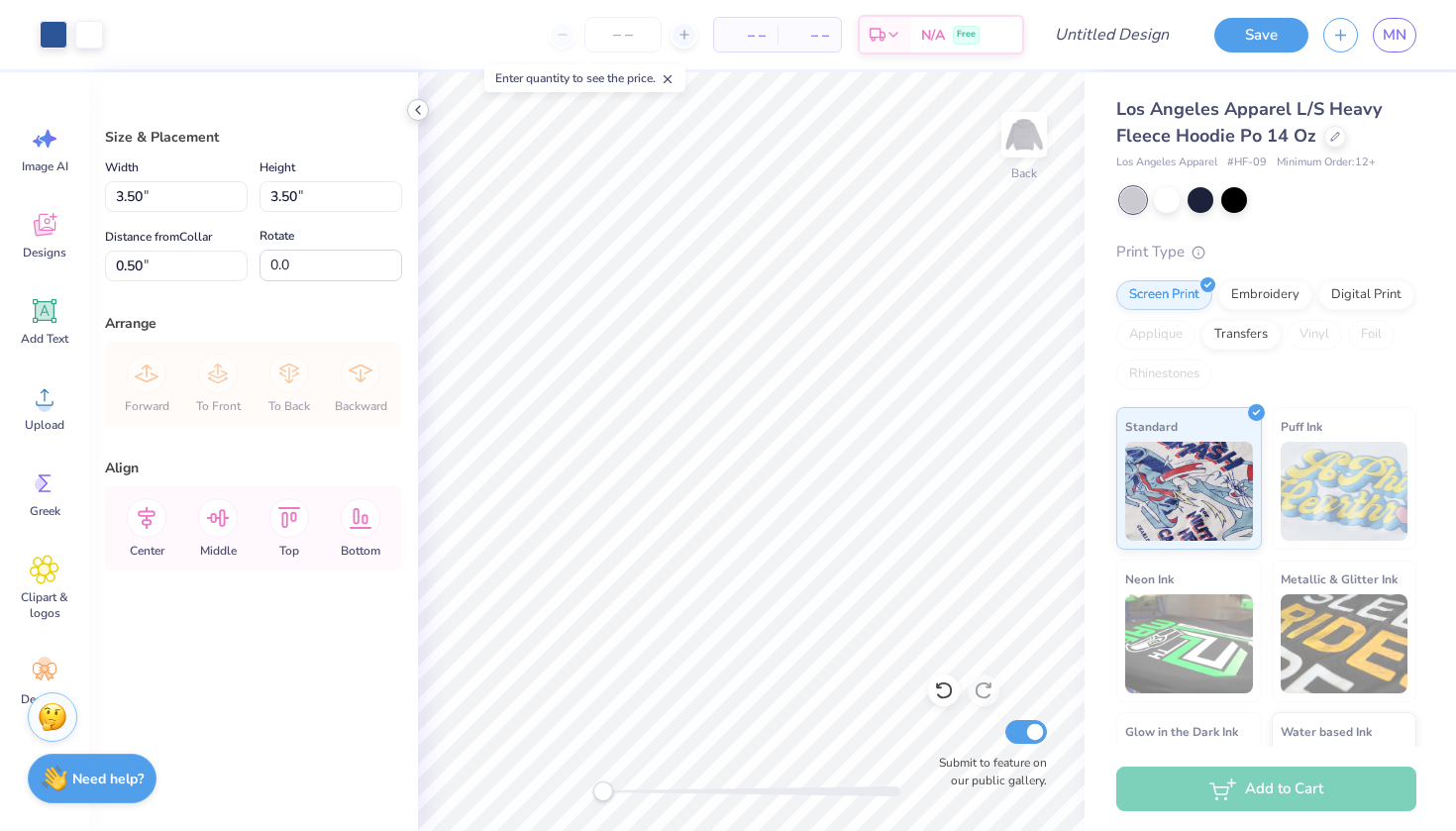
click at [416, 104] on icon at bounding box center [418, 110] width 16 height 16
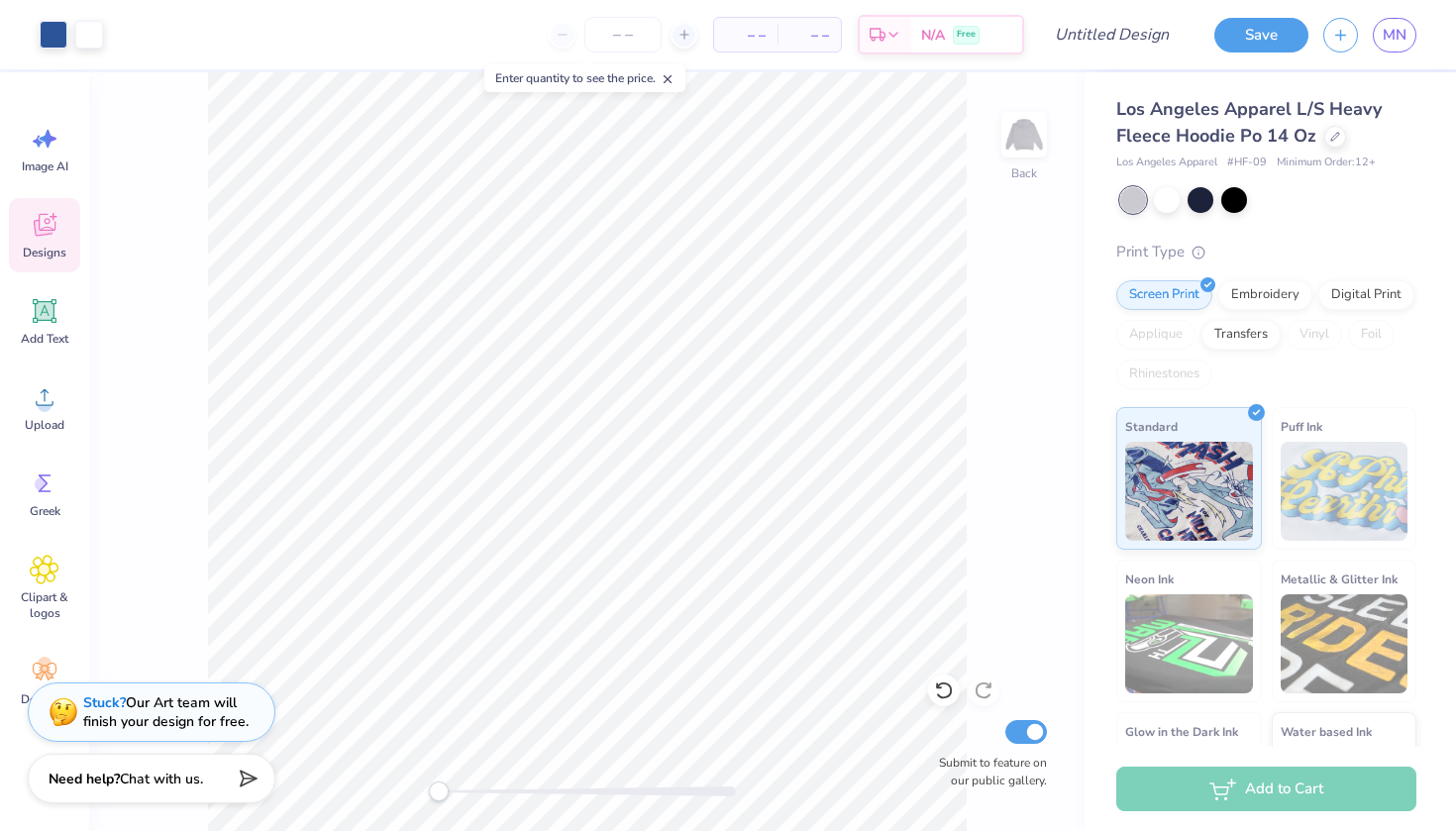
click at [45, 257] on span "Designs" at bounding box center [45, 253] width 44 height 16
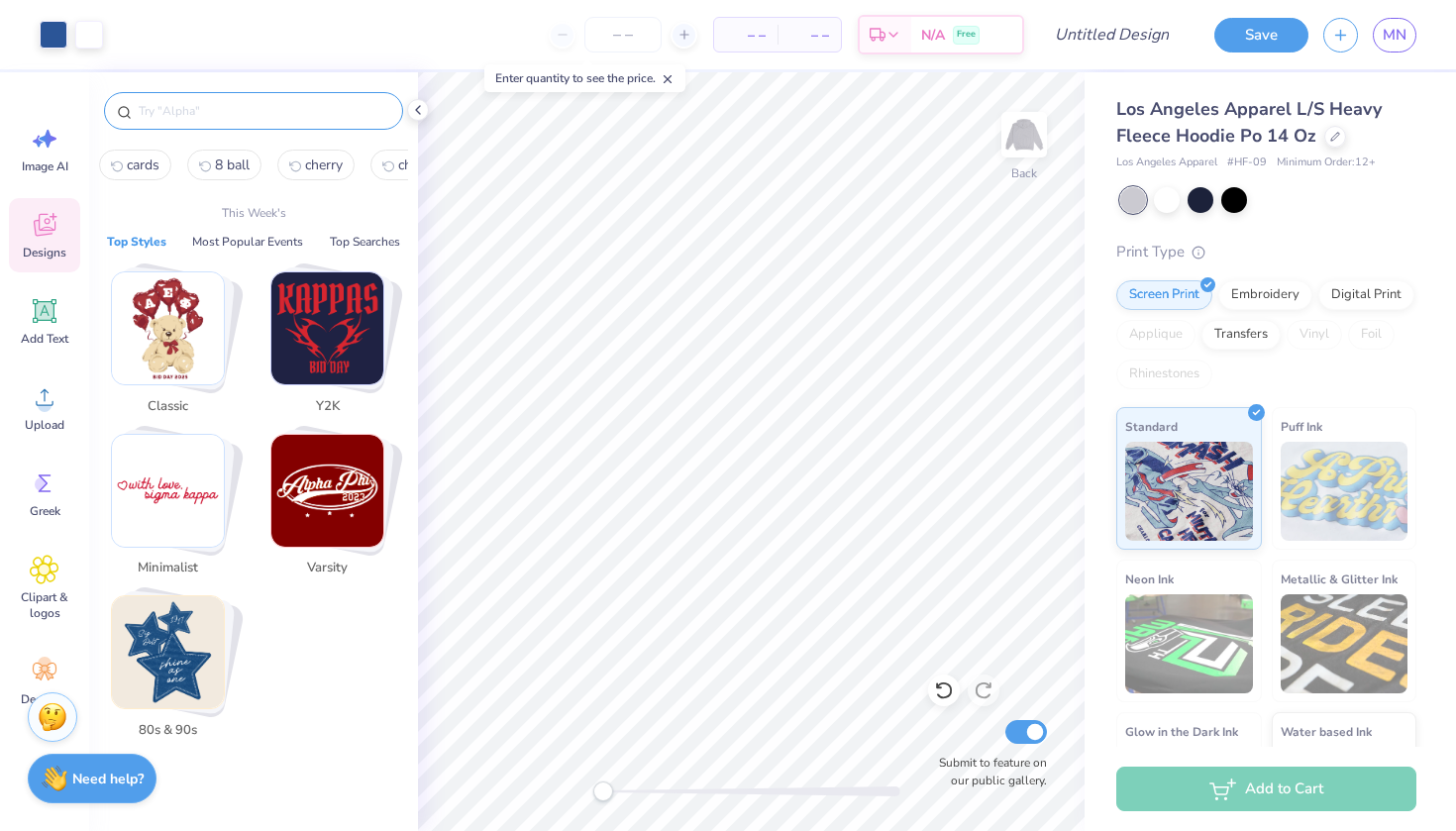
click at [261, 104] on input "text" at bounding box center [264, 111] width 254 height 20
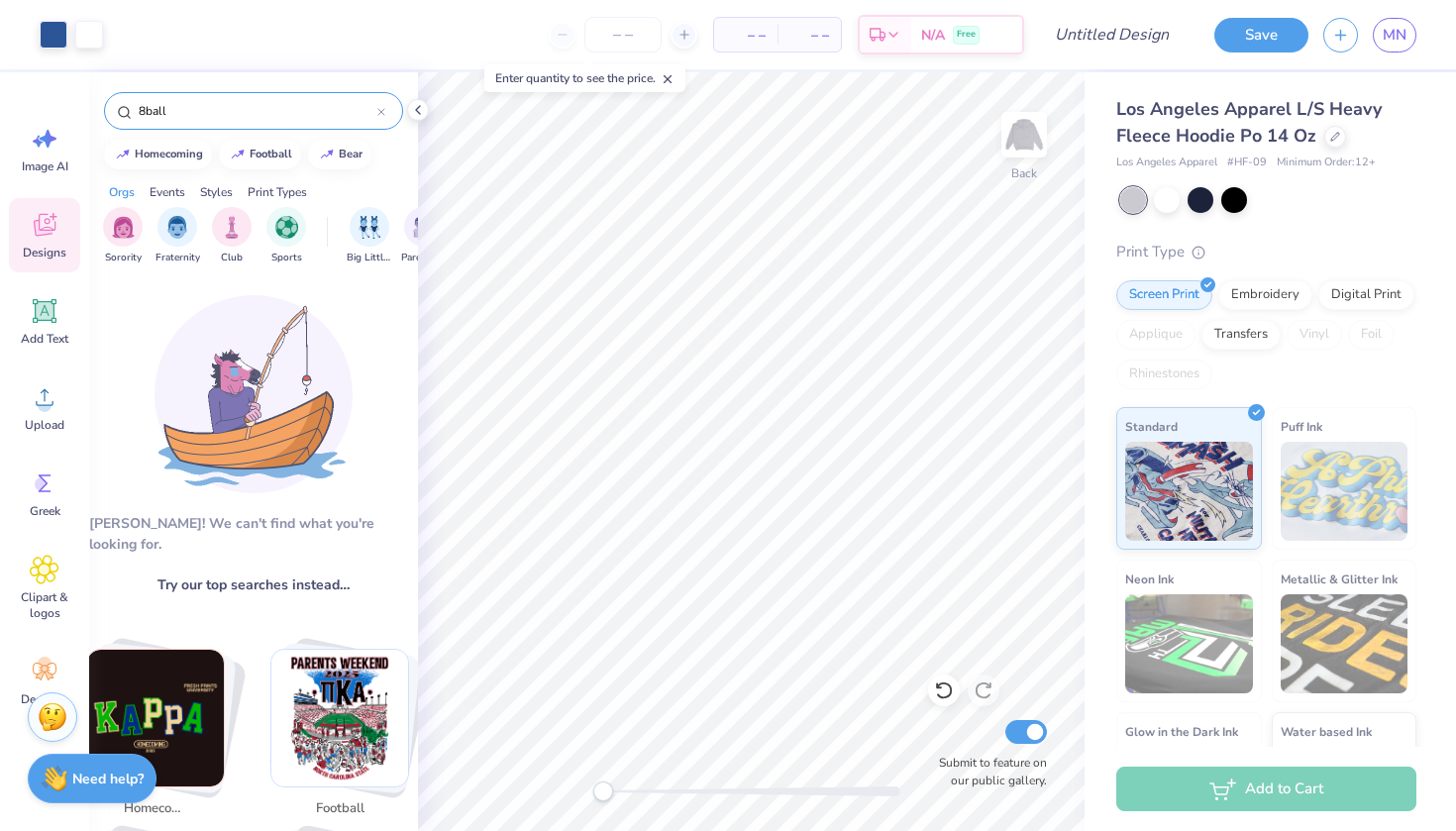
type input "8ball"
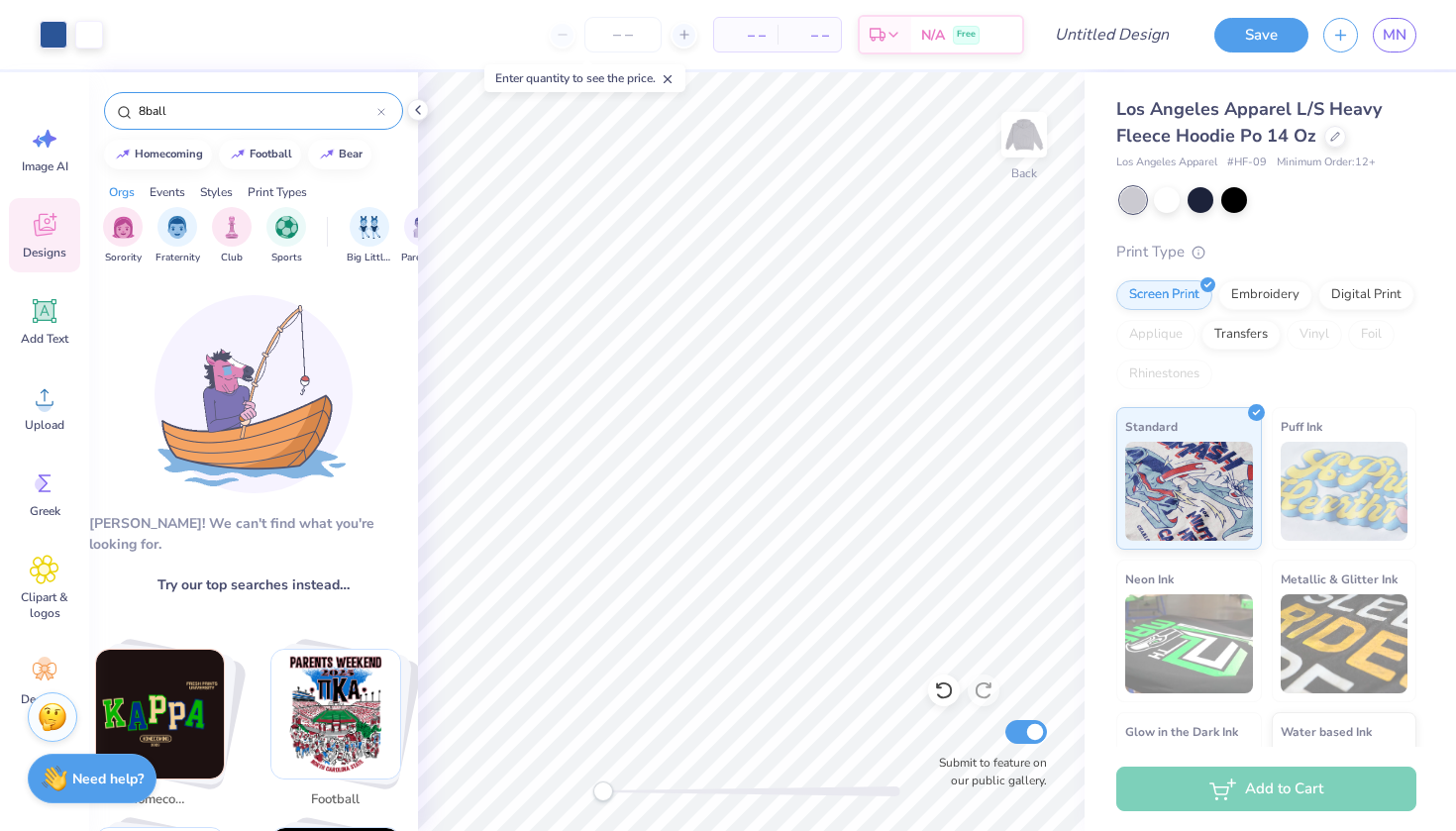
click at [383, 112] on icon at bounding box center [381, 112] width 8 height 8
type input "c"
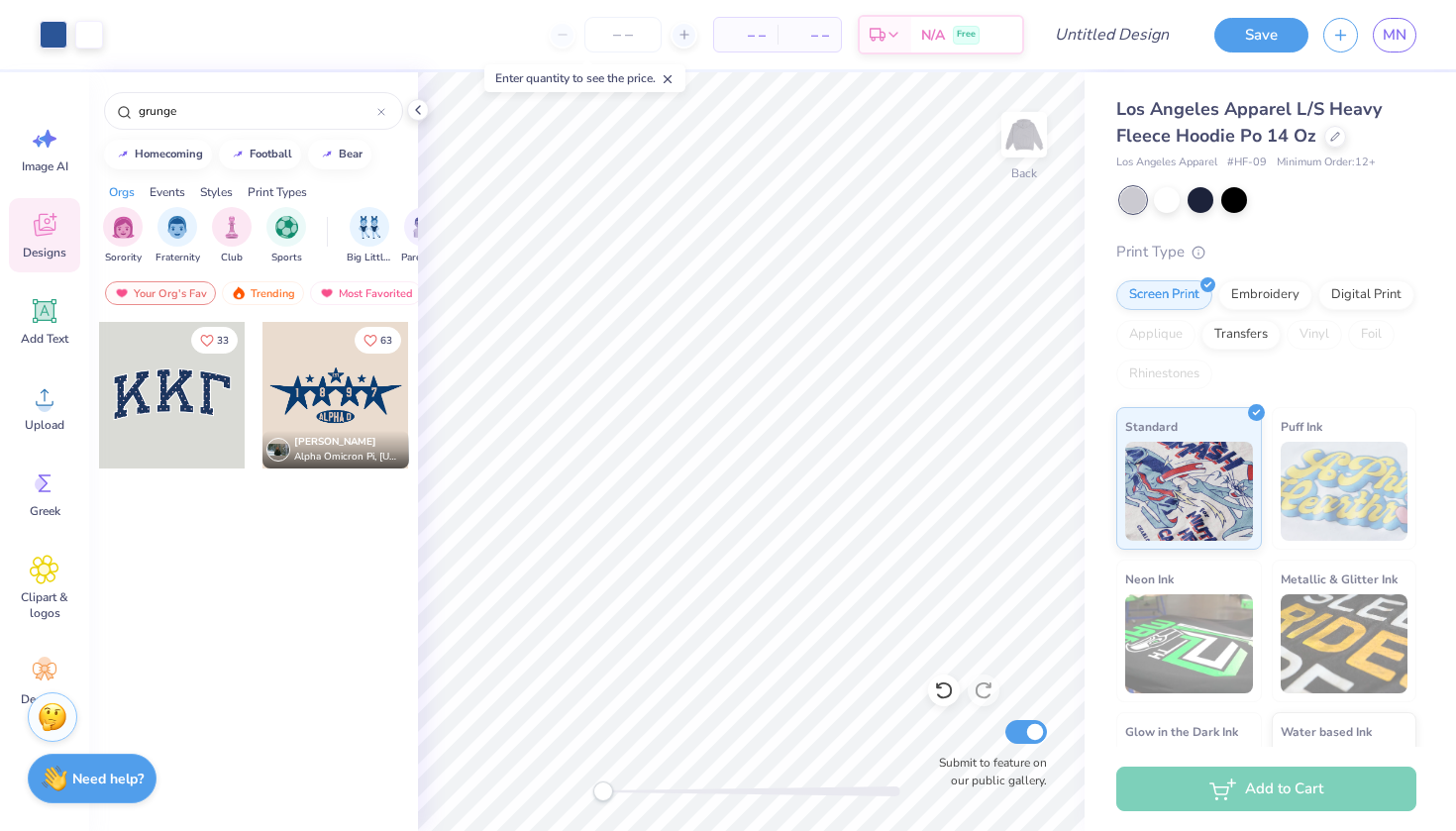
type input "grunge"
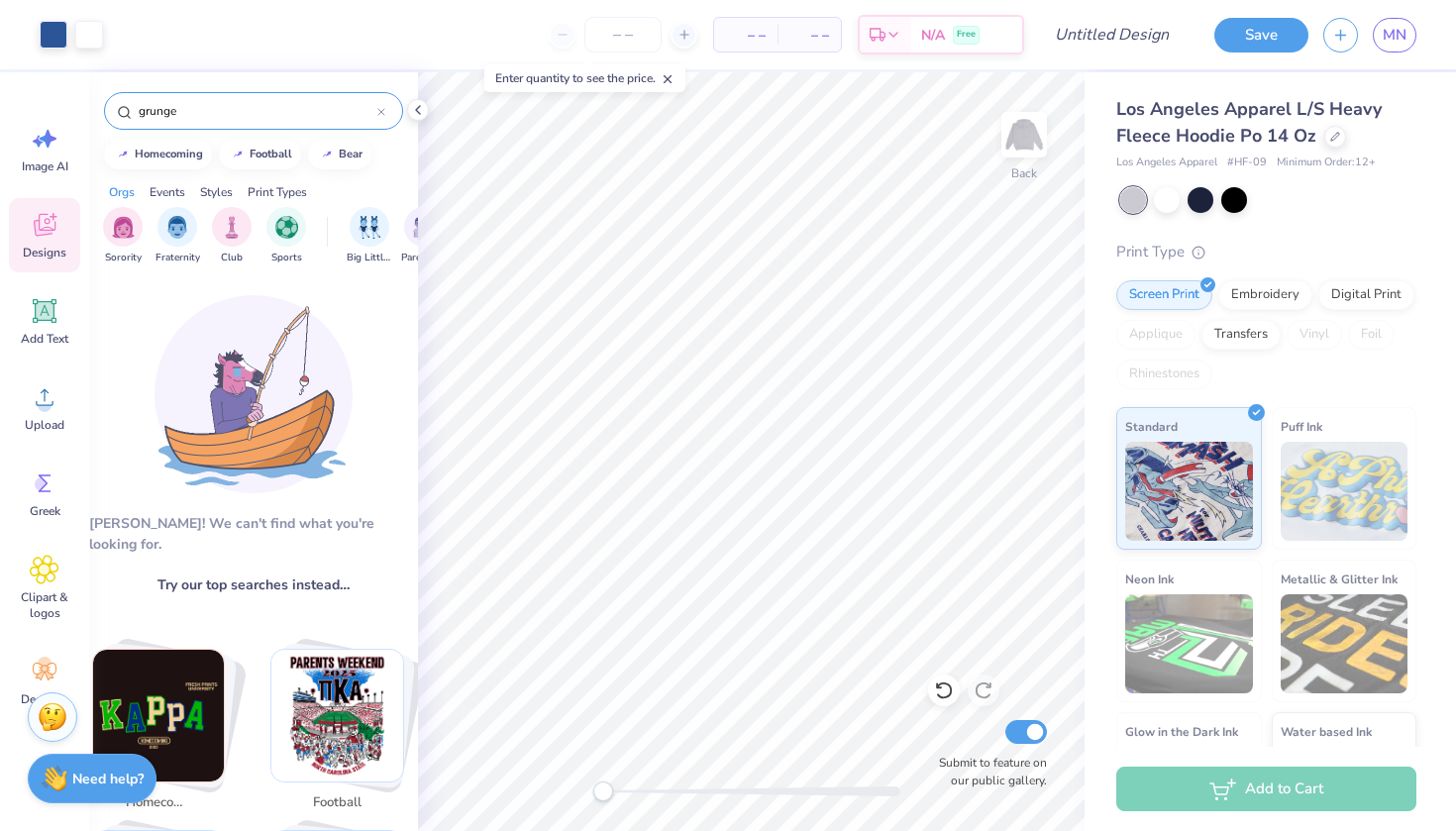
click at [378, 101] on div "grunge" at bounding box center [253, 111] width 299 height 38
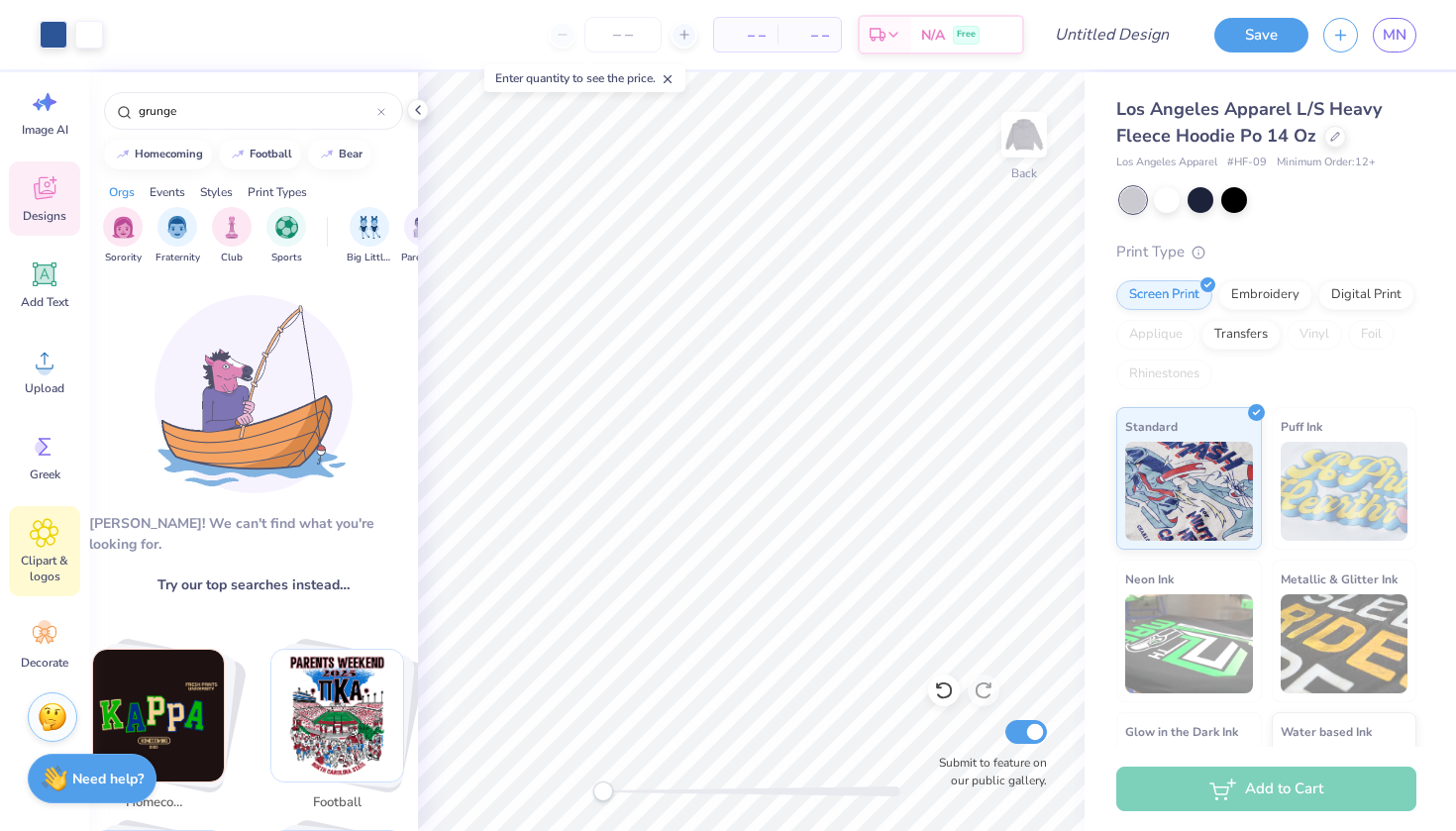
scroll to position [37, 0]
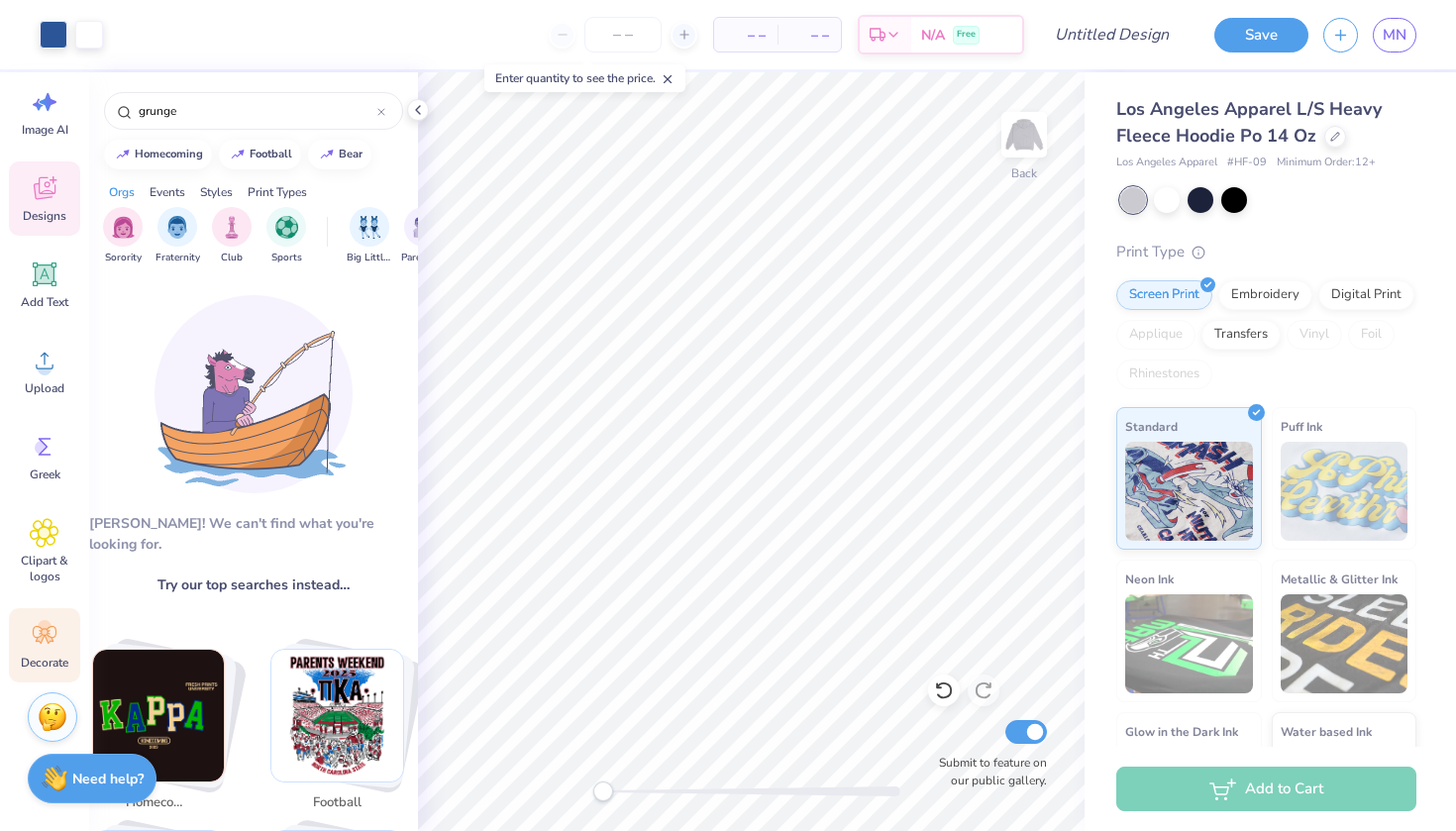
click at [48, 654] on span "Decorate" at bounding box center [45, 662] width 48 height 16
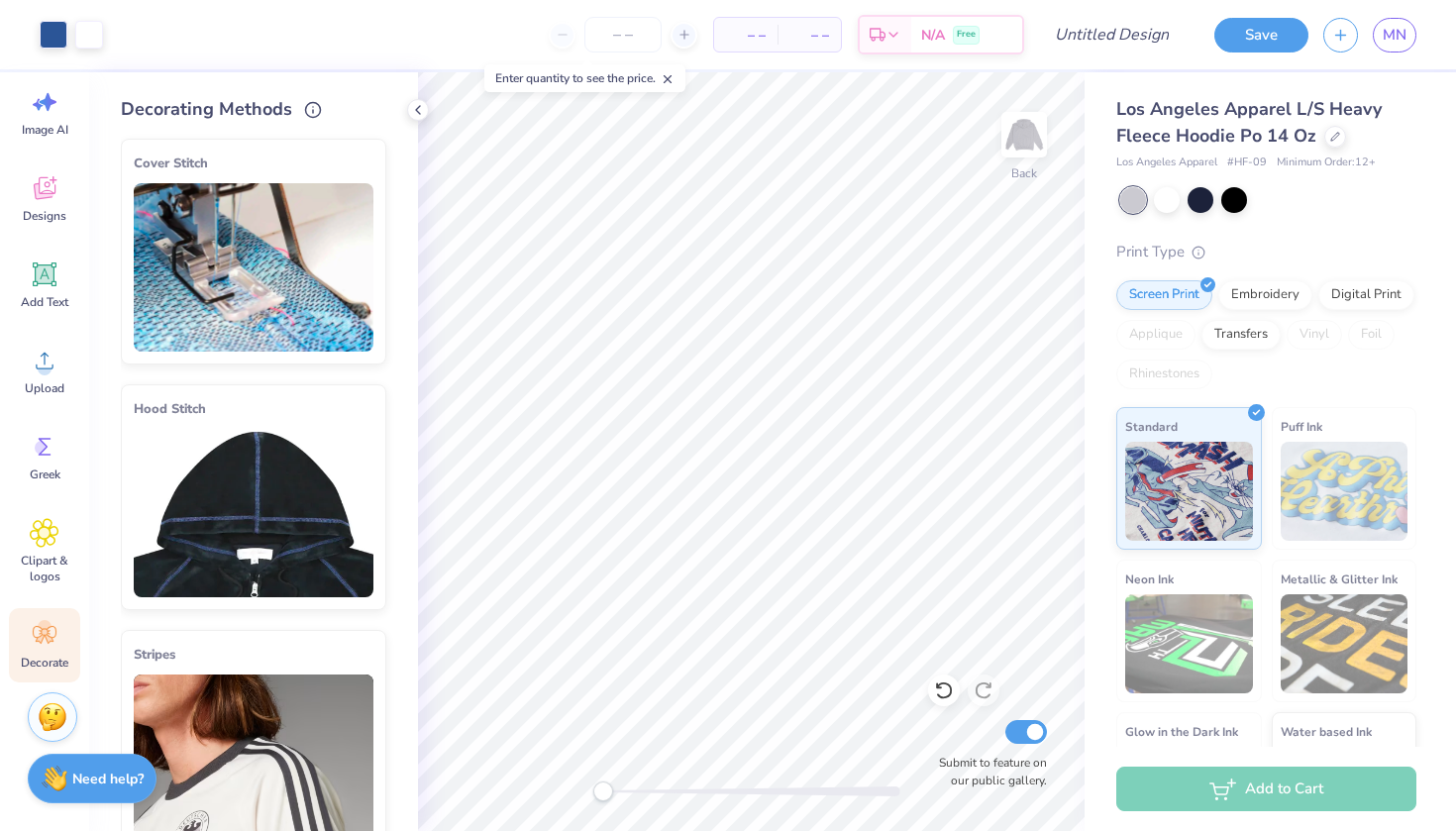
scroll to position [0, 0]
click at [420, 109] on icon at bounding box center [418, 110] width 16 height 16
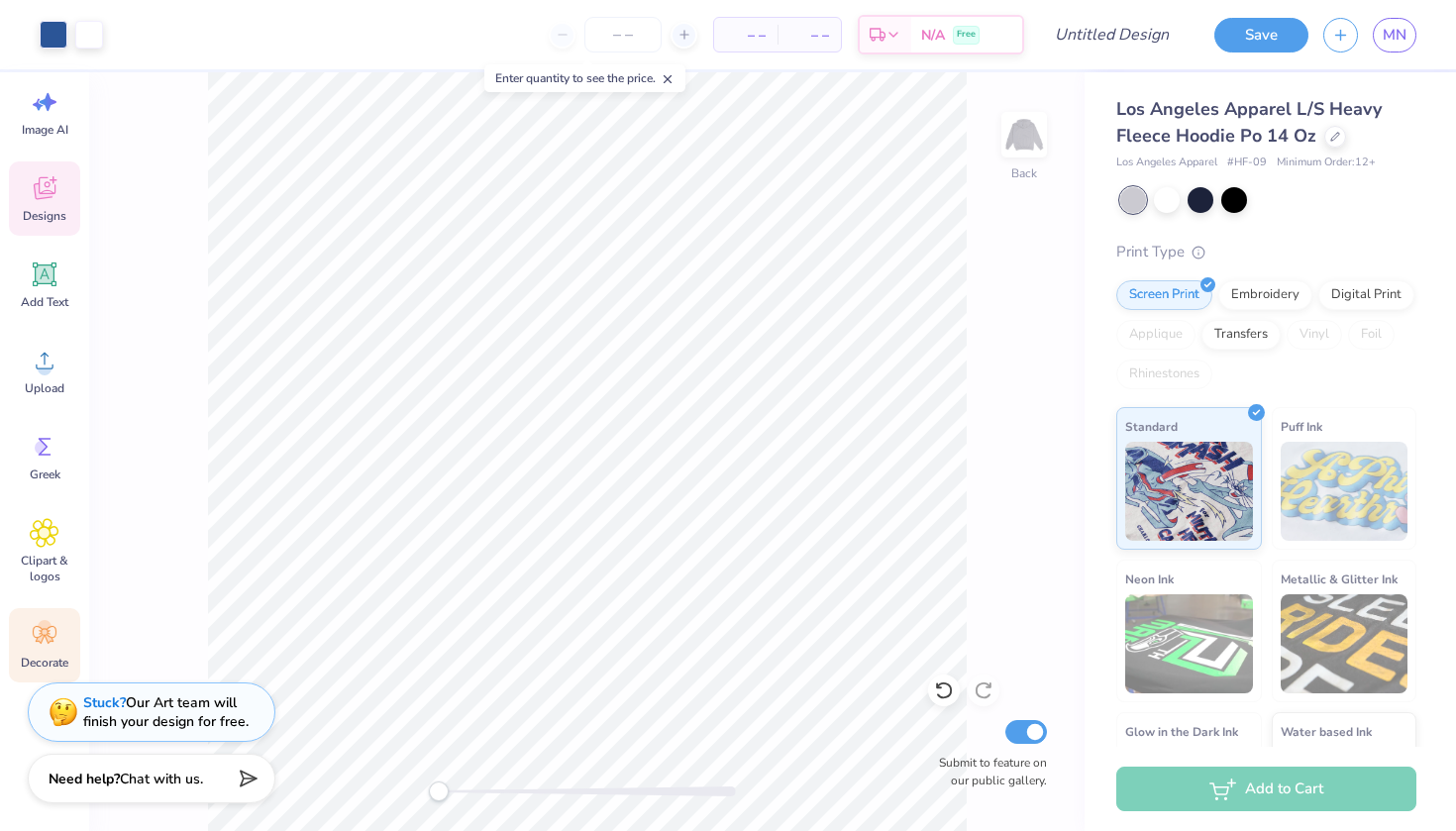
click at [53, 227] on div "Designs" at bounding box center [45, 198] width 71 height 74
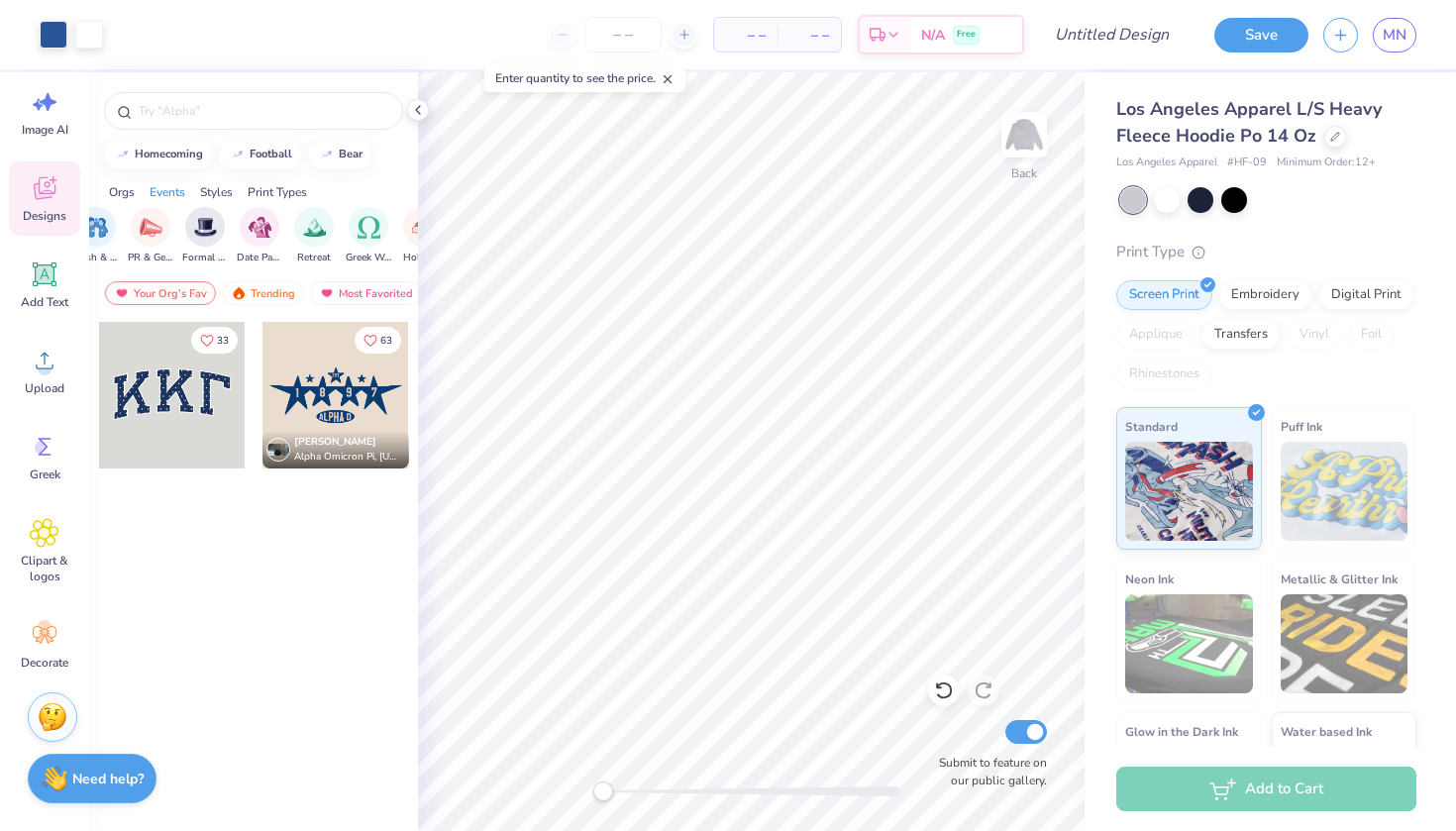
scroll to position [0, 609]
click at [259, 236] on img "filter for Greek Week" at bounding box center [251, 225] width 23 height 23
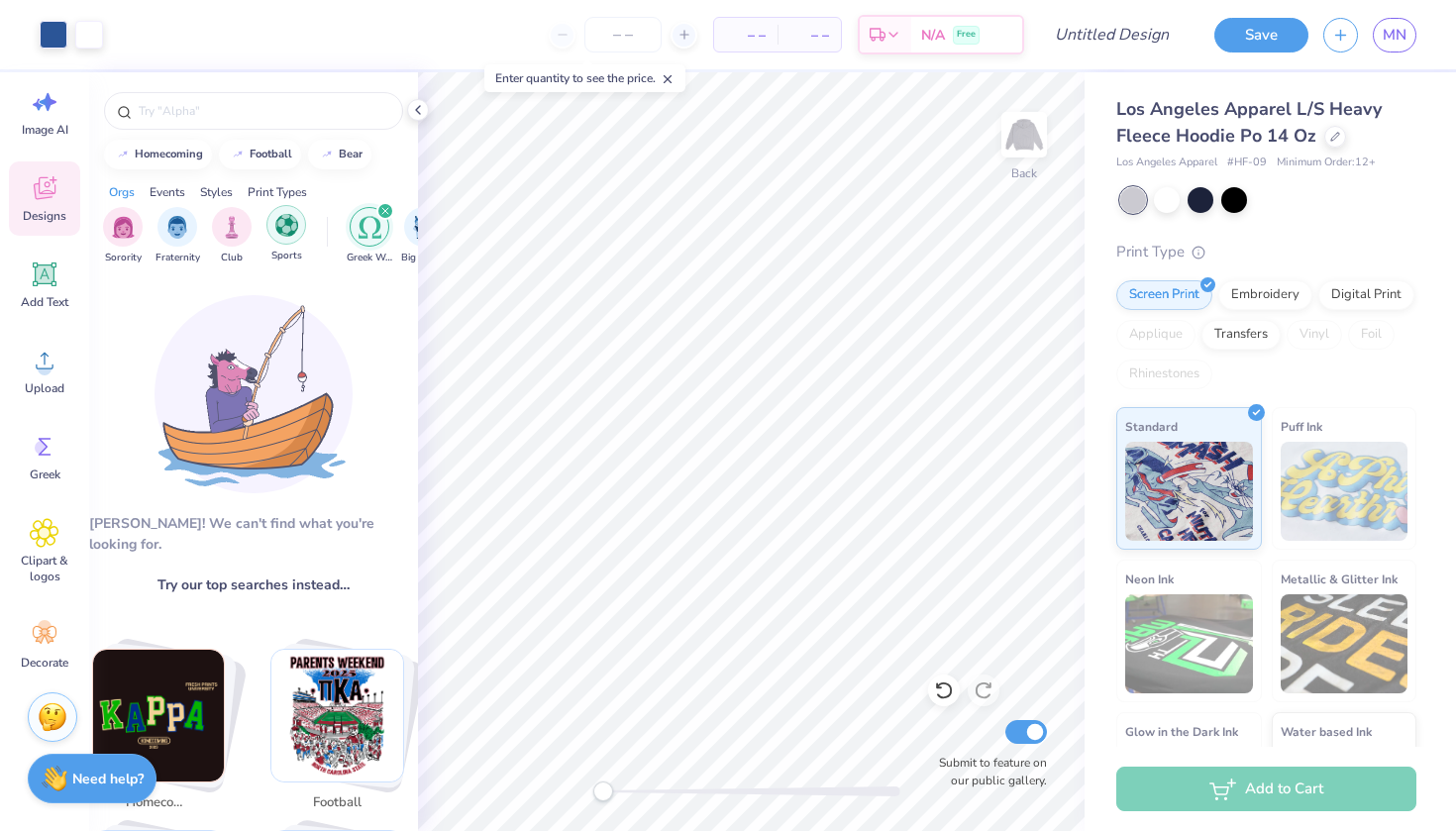
scroll to position [0, 0]
click at [377, 208] on div "filter for Greek Week" at bounding box center [385, 211] width 18 height 18
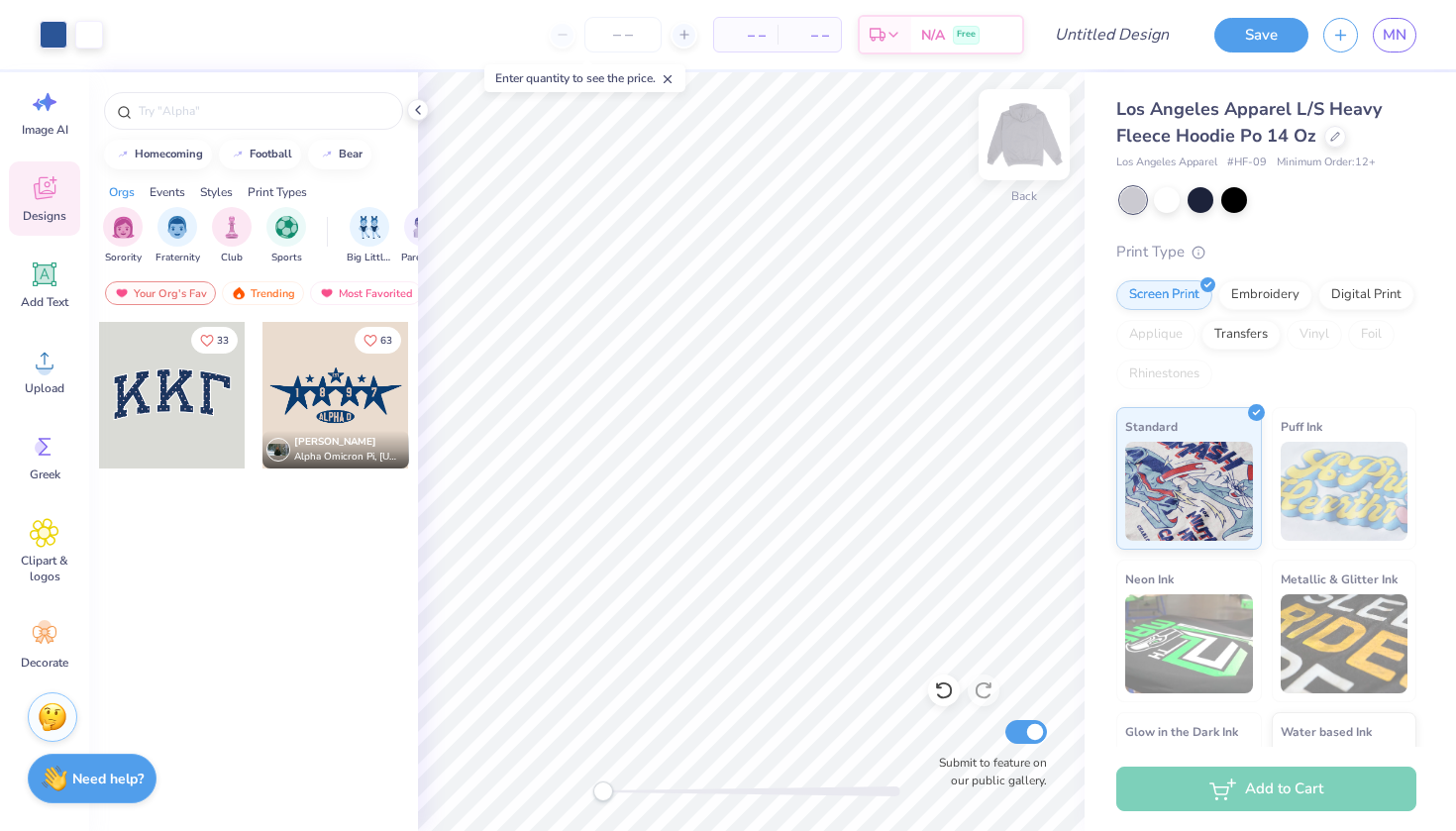
click at [1020, 112] on img at bounding box center [1024, 135] width 79 height 79
click at [1282, 41] on button "Save" at bounding box center [1261, 32] width 94 height 35
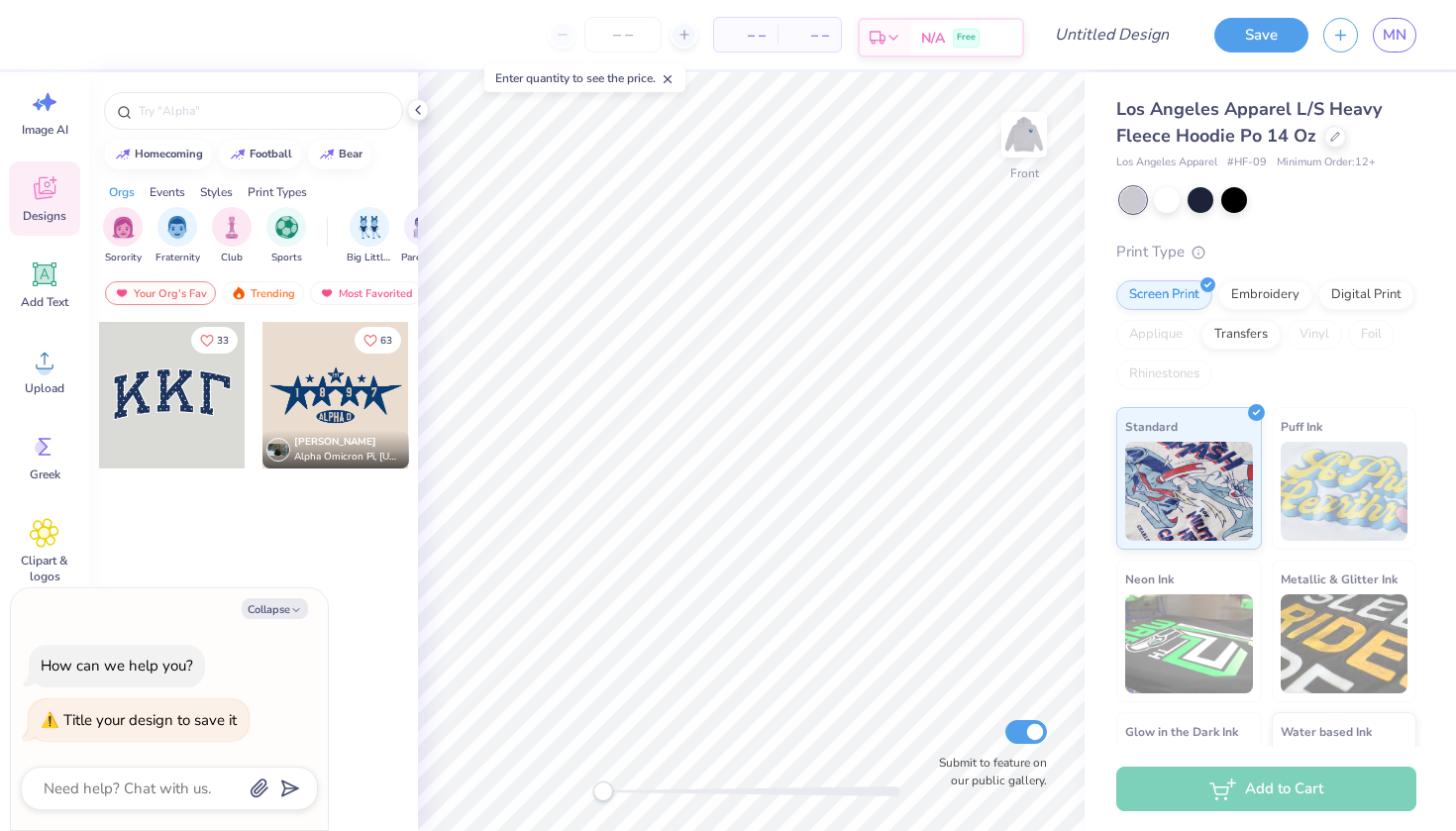
type textarea "x"
click at [947, 41] on div "N/A Free" at bounding box center [966, 38] width 111 height 36
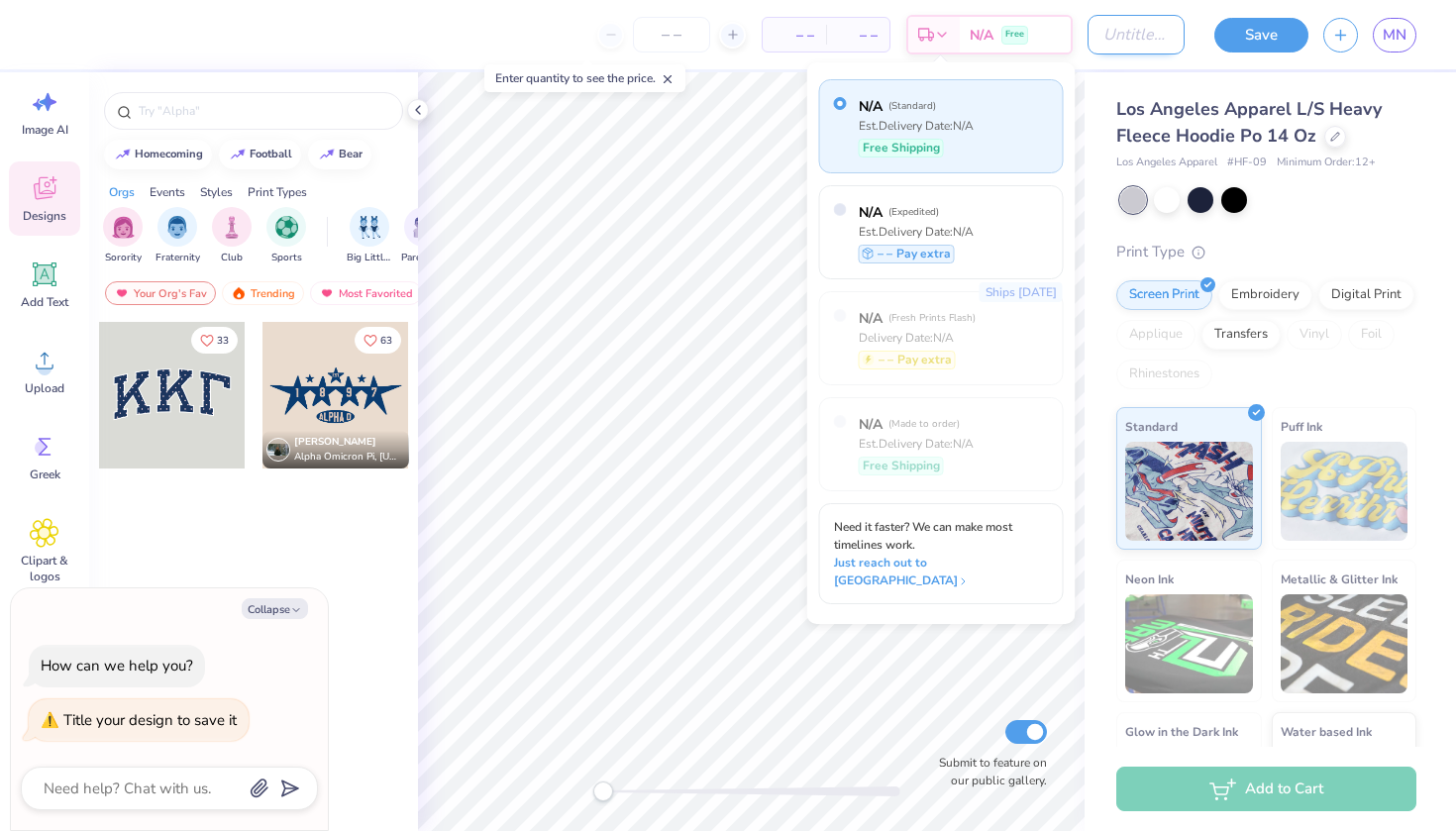
click at [1149, 35] on input "Design Title" at bounding box center [1136, 35] width 97 height 40
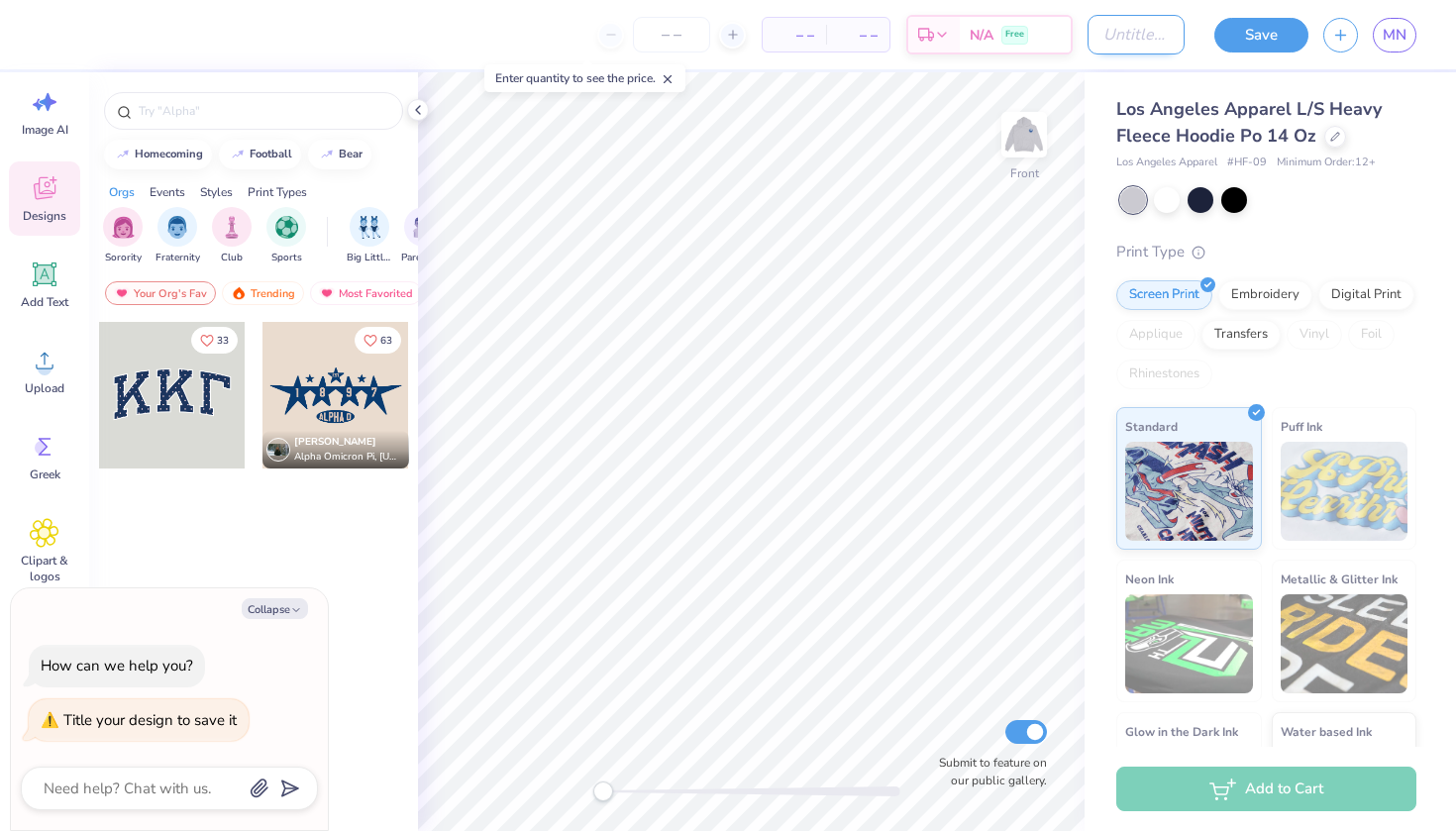
type input "s"
type textarea "x"
type input "si"
type textarea "x"
type input "sis"
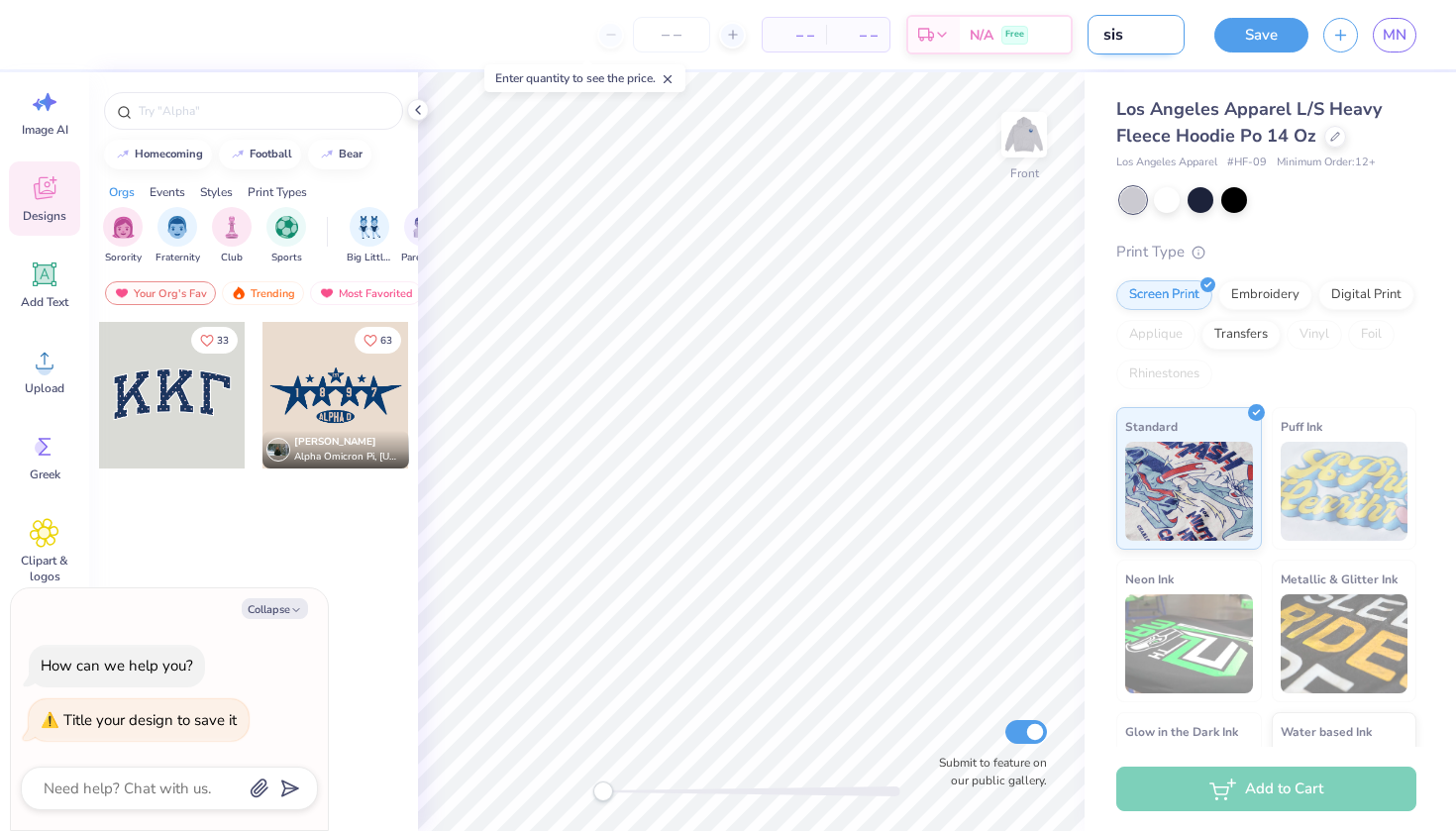
type textarea "x"
type input "sist"
type textarea "x"
type input "siste"
type textarea "x"
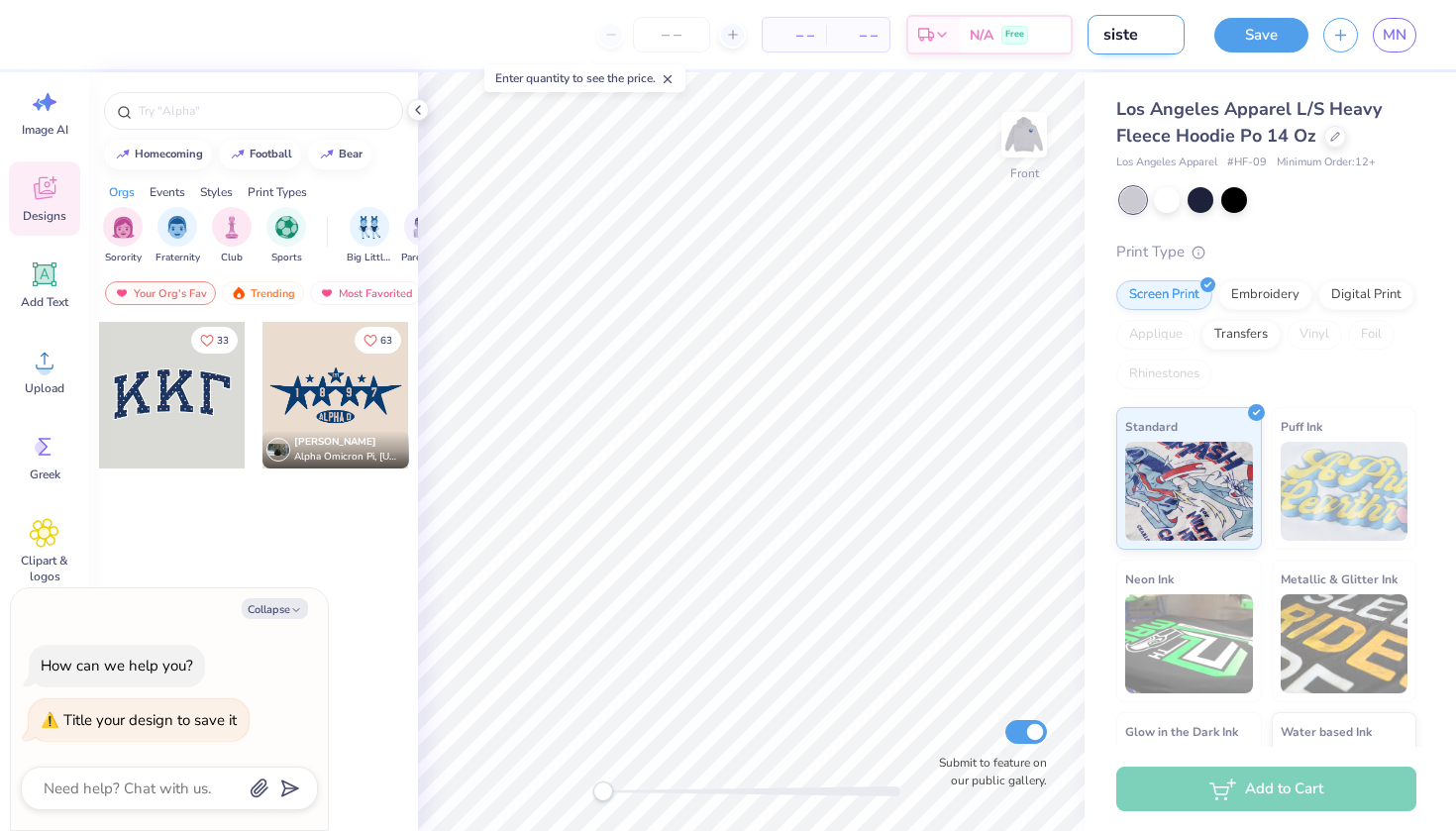
type input "sister"
type textarea "x"
type input "sisterh"
type textarea "x"
type input "sisterho"
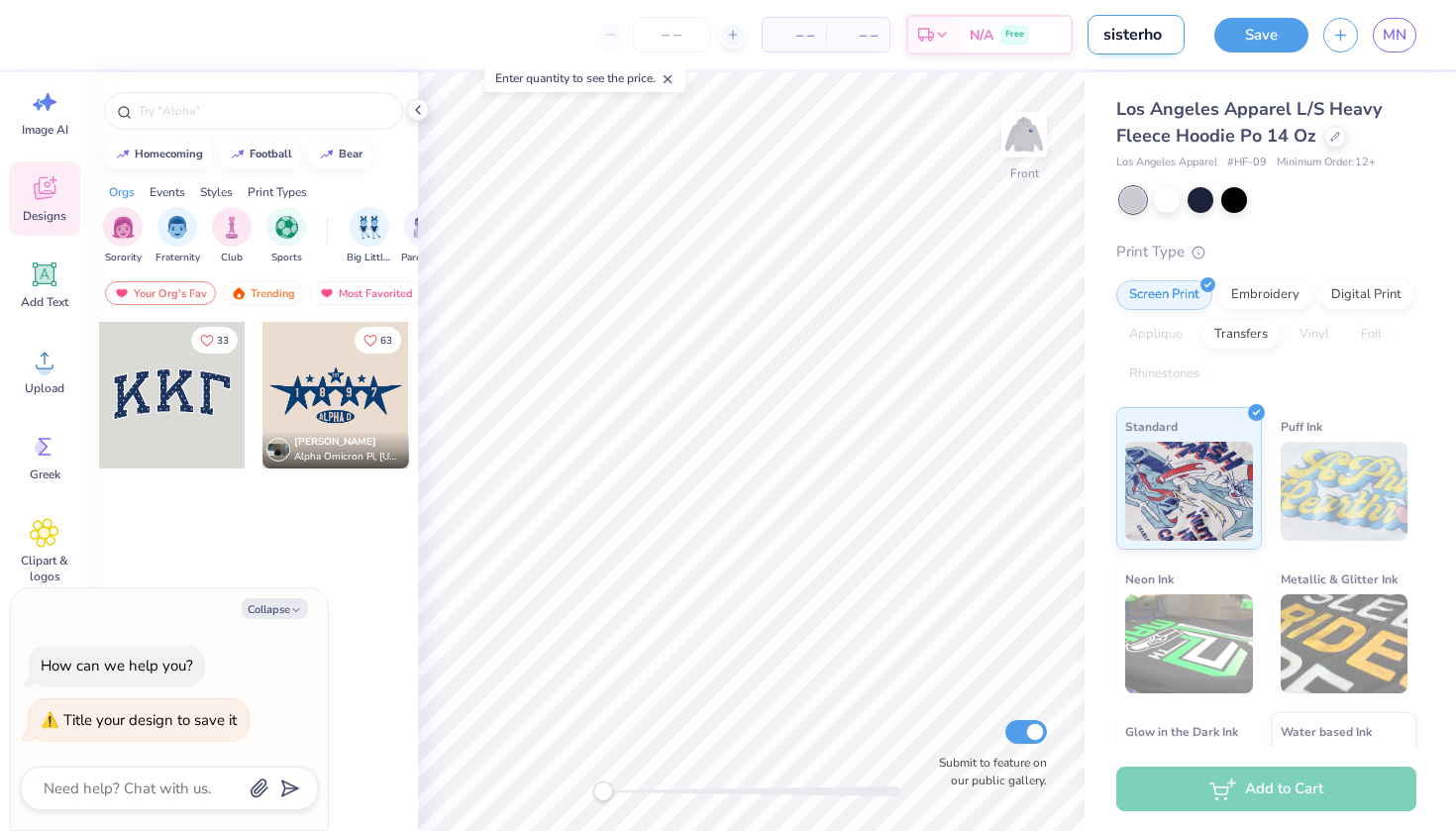
type textarea "x"
type input "sisterhoo"
type textarea "x"
type input "sisterhood"
type textarea "x"
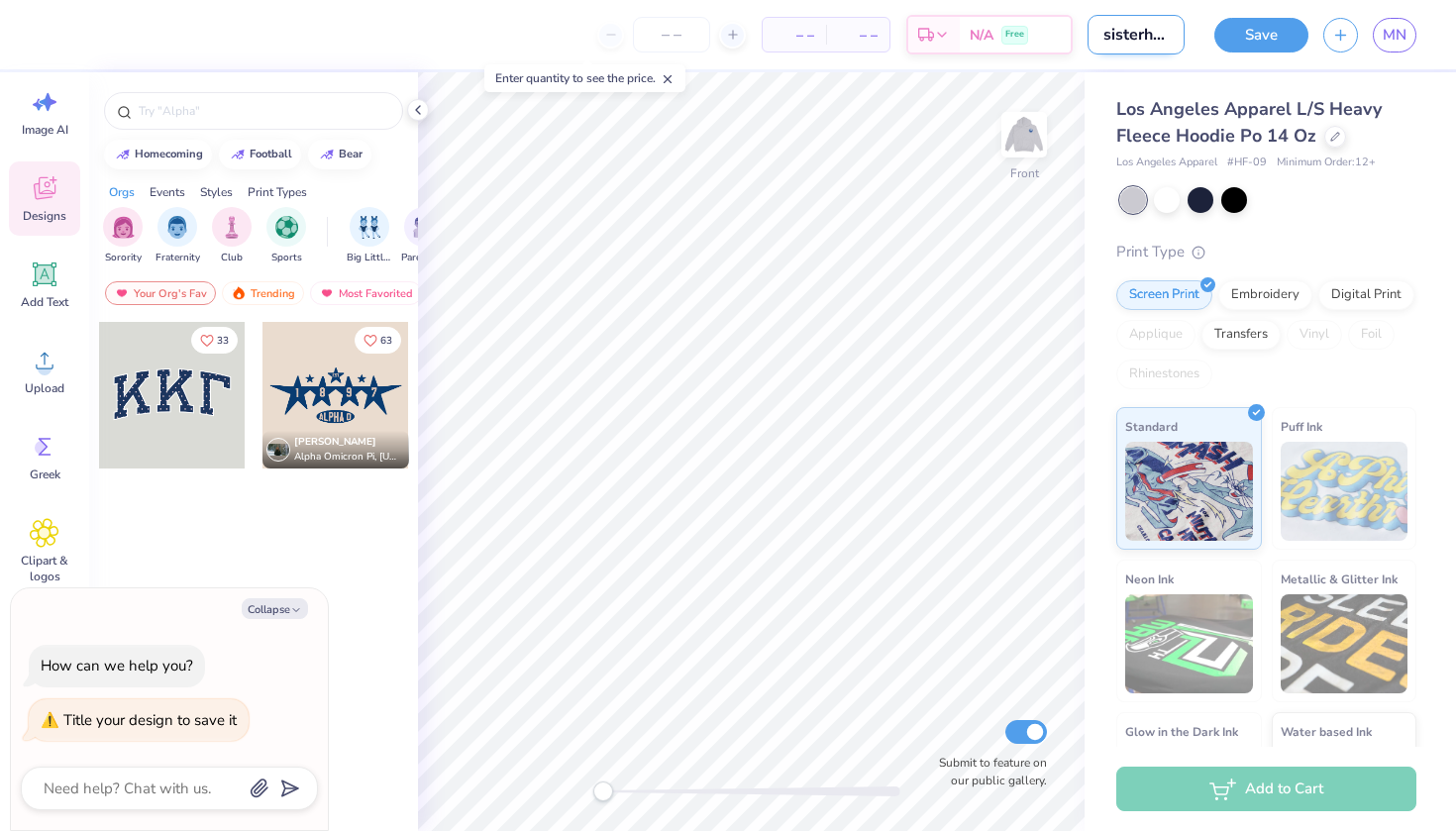
type input "sisterhood"
type textarea "x"
type input "sisterhood m"
type textarea "x"
type input "sisterhood mr"
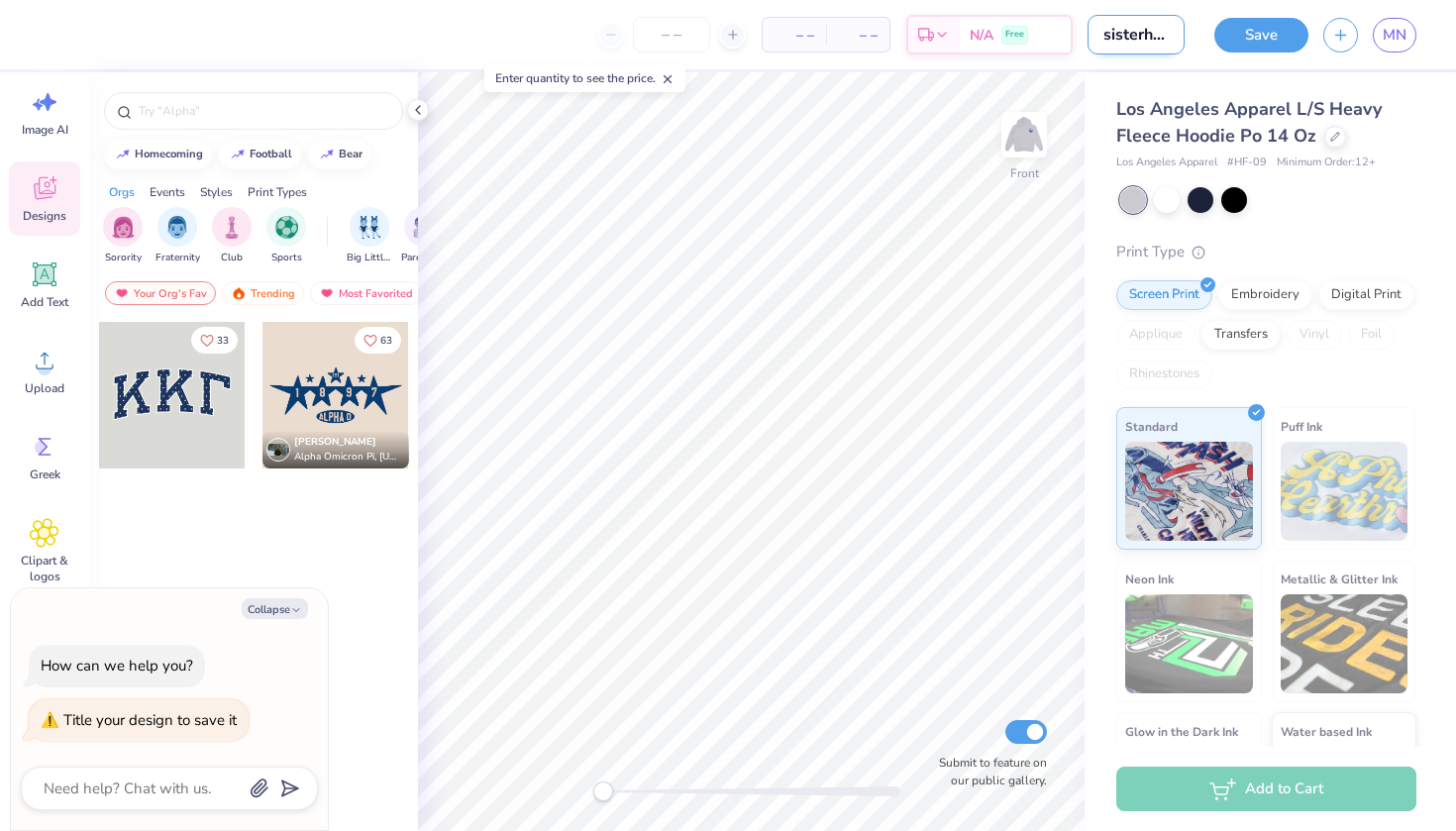
type textarea "x"
type input "sisterhood mrf"
type textarea "x"
type input "sisterhood mrfe"
type textarea "x"
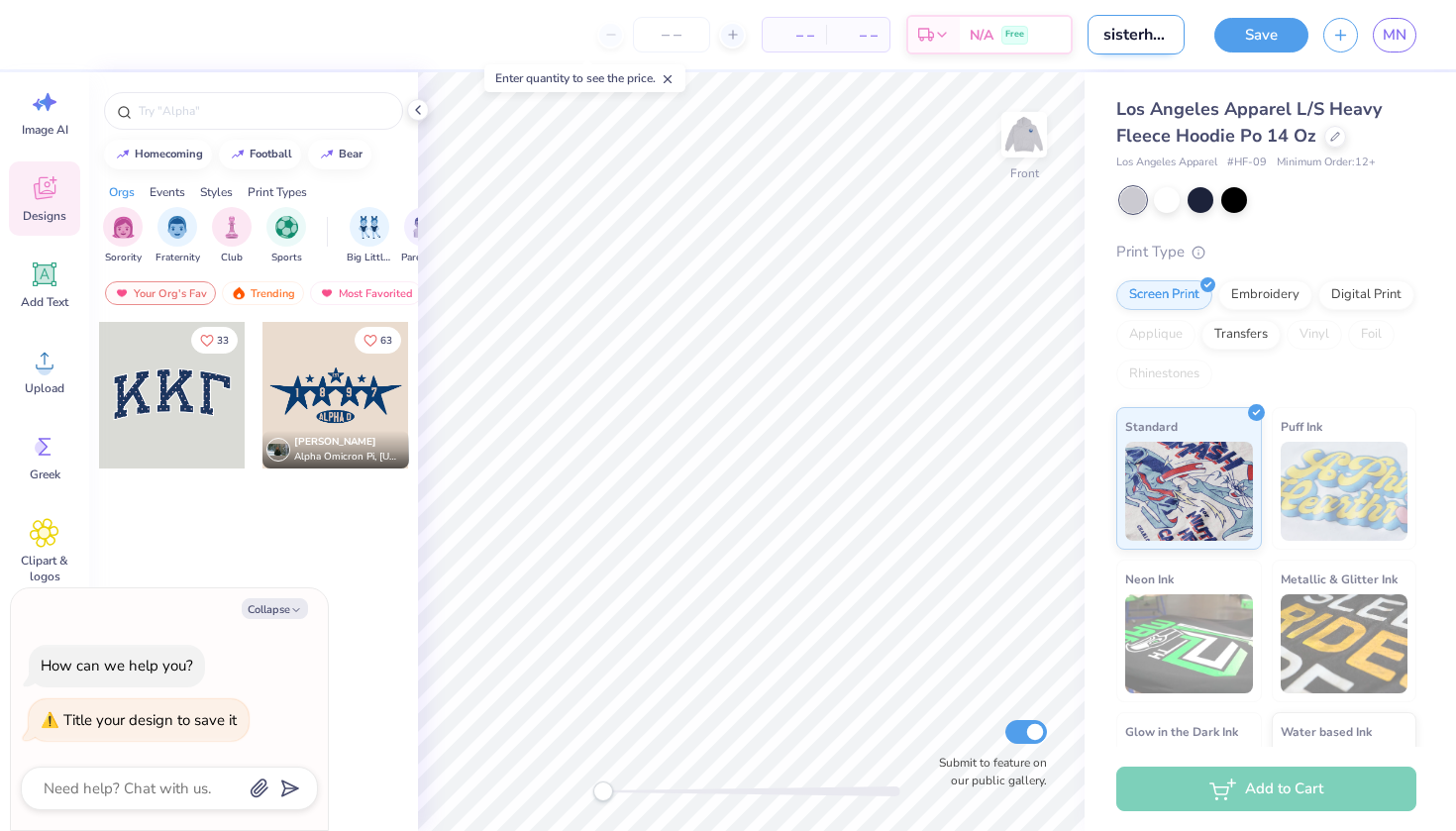
type input "sisterhood mrfet"
type textarea "x"
type input "sisterhood mrfetr"
type textarea "x"
type input "sisterhood mrfetre"
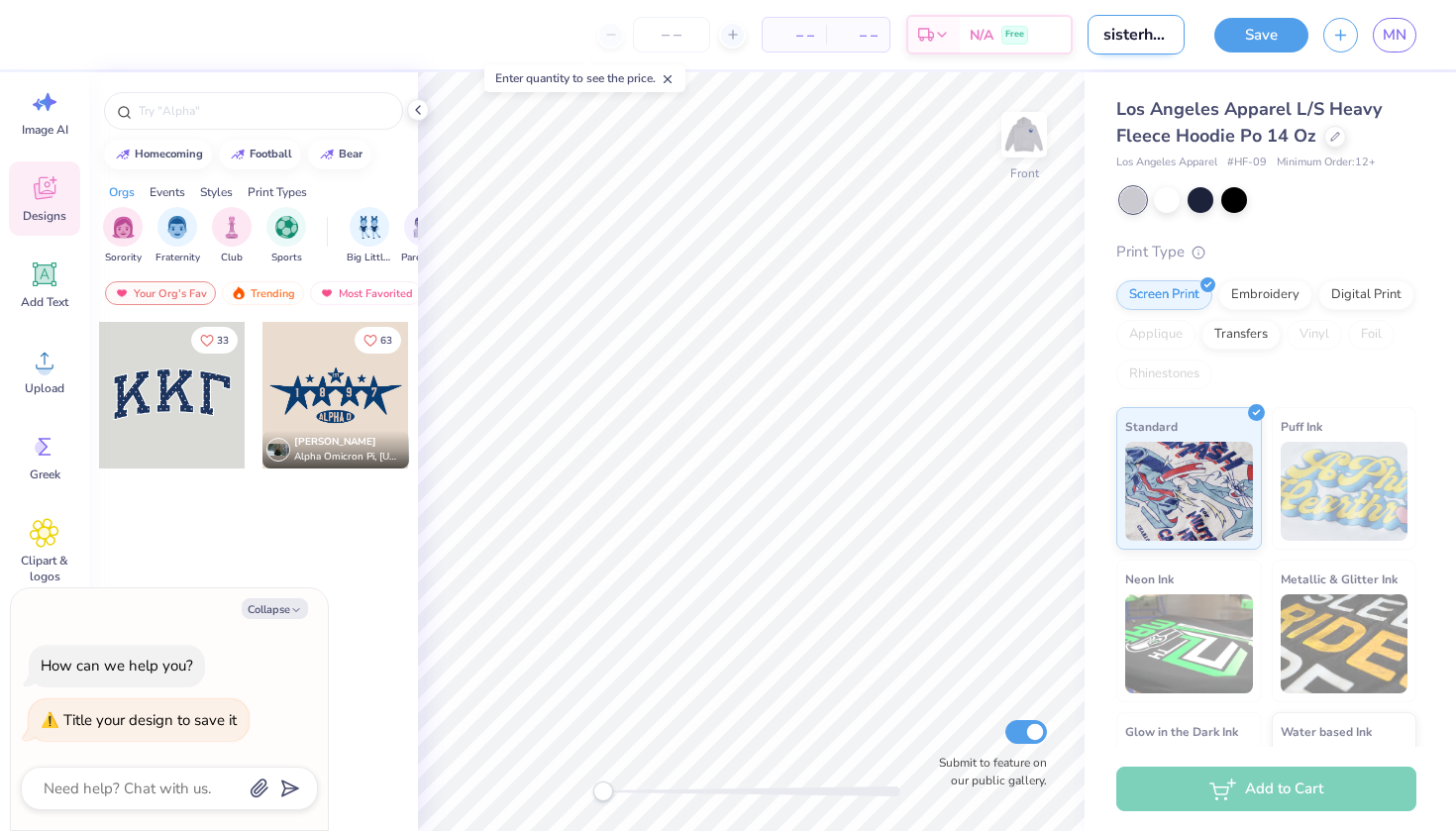
type textarea "x"
type input "sisterhood mrfetrea"
type textarea "x"
type input "sisterhood mrfetreat"
type textarea "x"
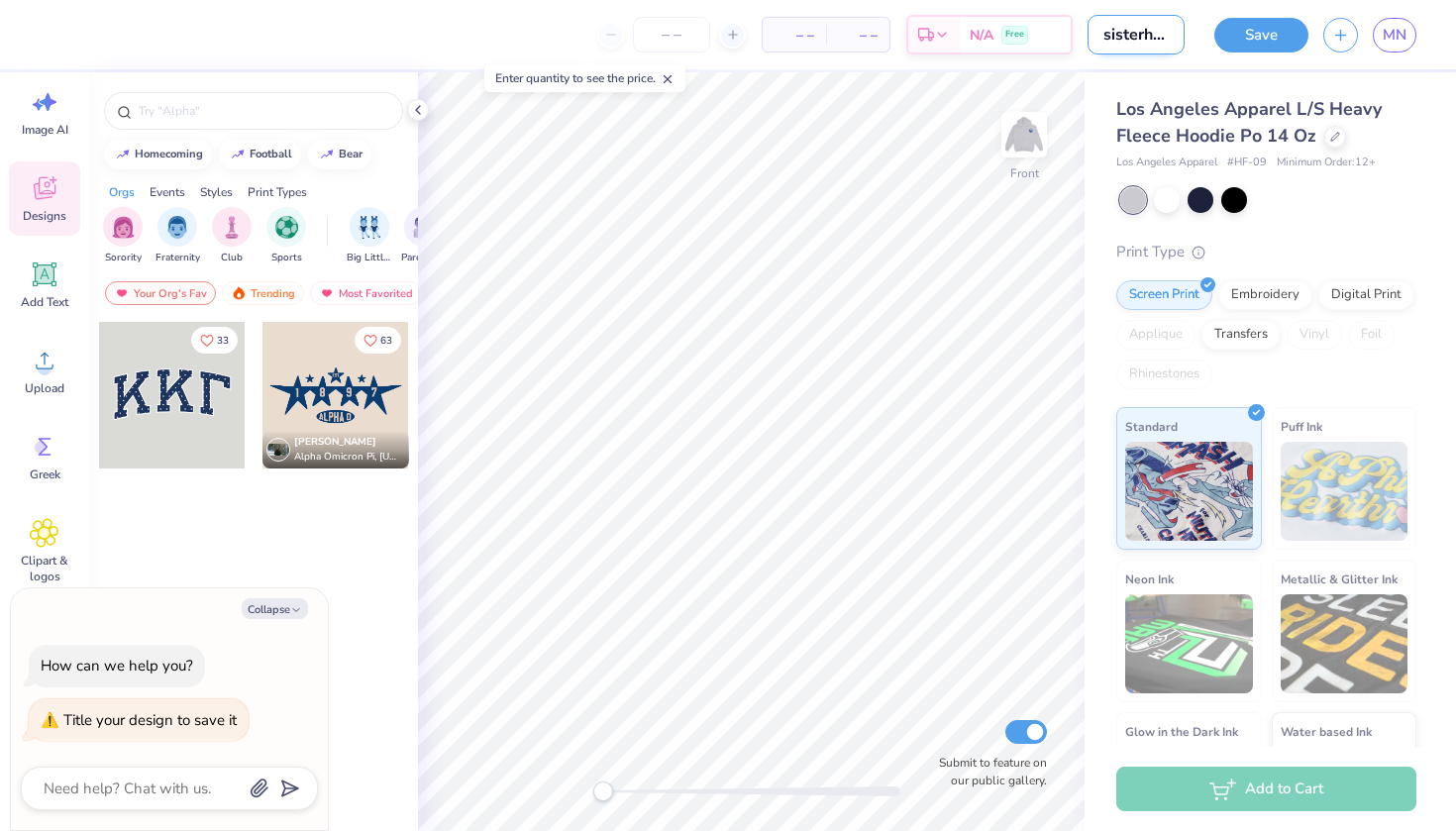
click at [1123, 38] on input "sisterhood mrfetreat" at bounding box center [1136, 35] width 97 height 40
type input "sisterhood mretreat"
type textarea "x"
type input "sisterhood metreat"
type textarea "x"
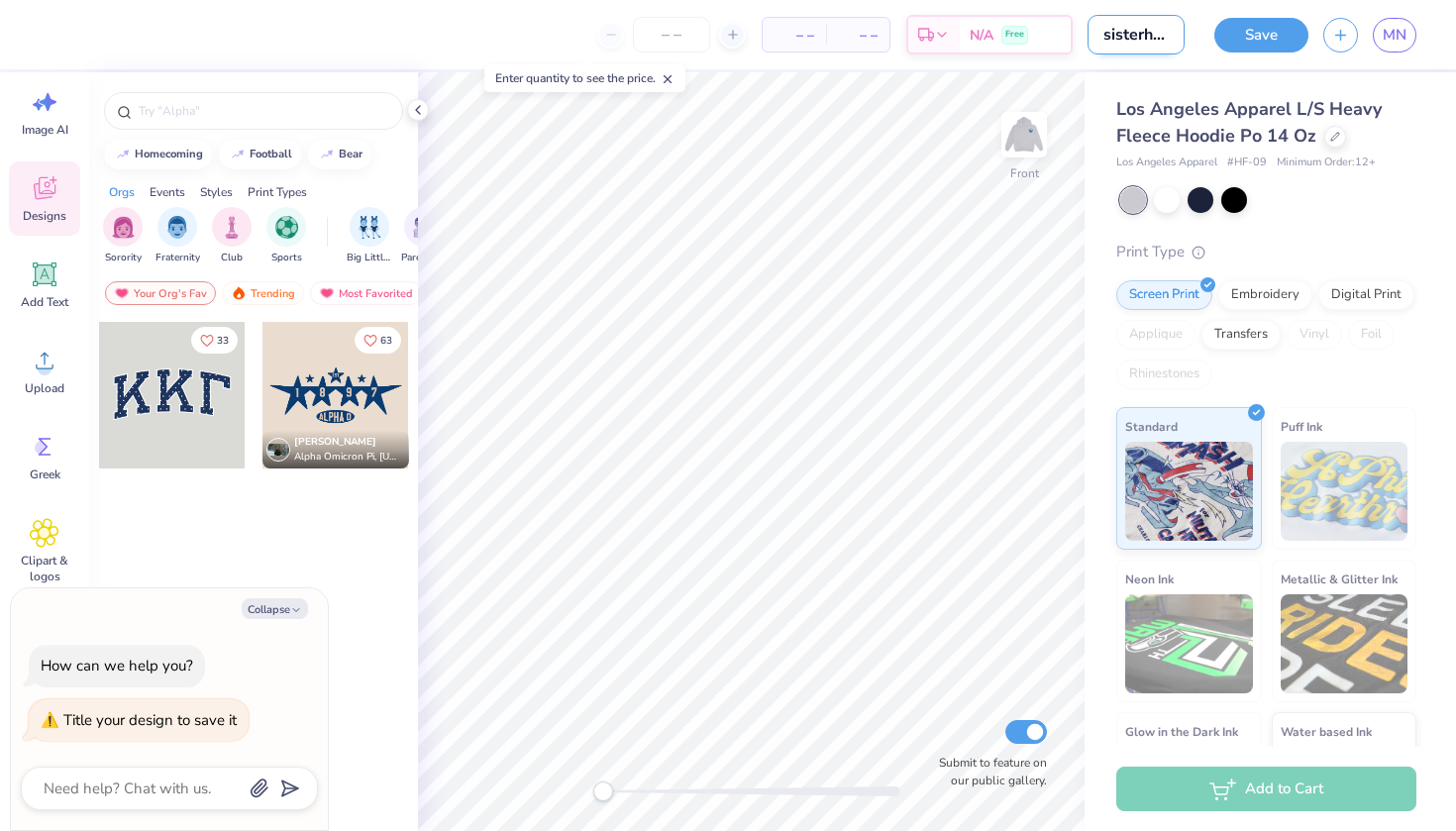
type input "sisterhood etreat"
type textarea "x"
type input "sisterhood retreat"
type textarea "x"
type input "sisterhood retreat"
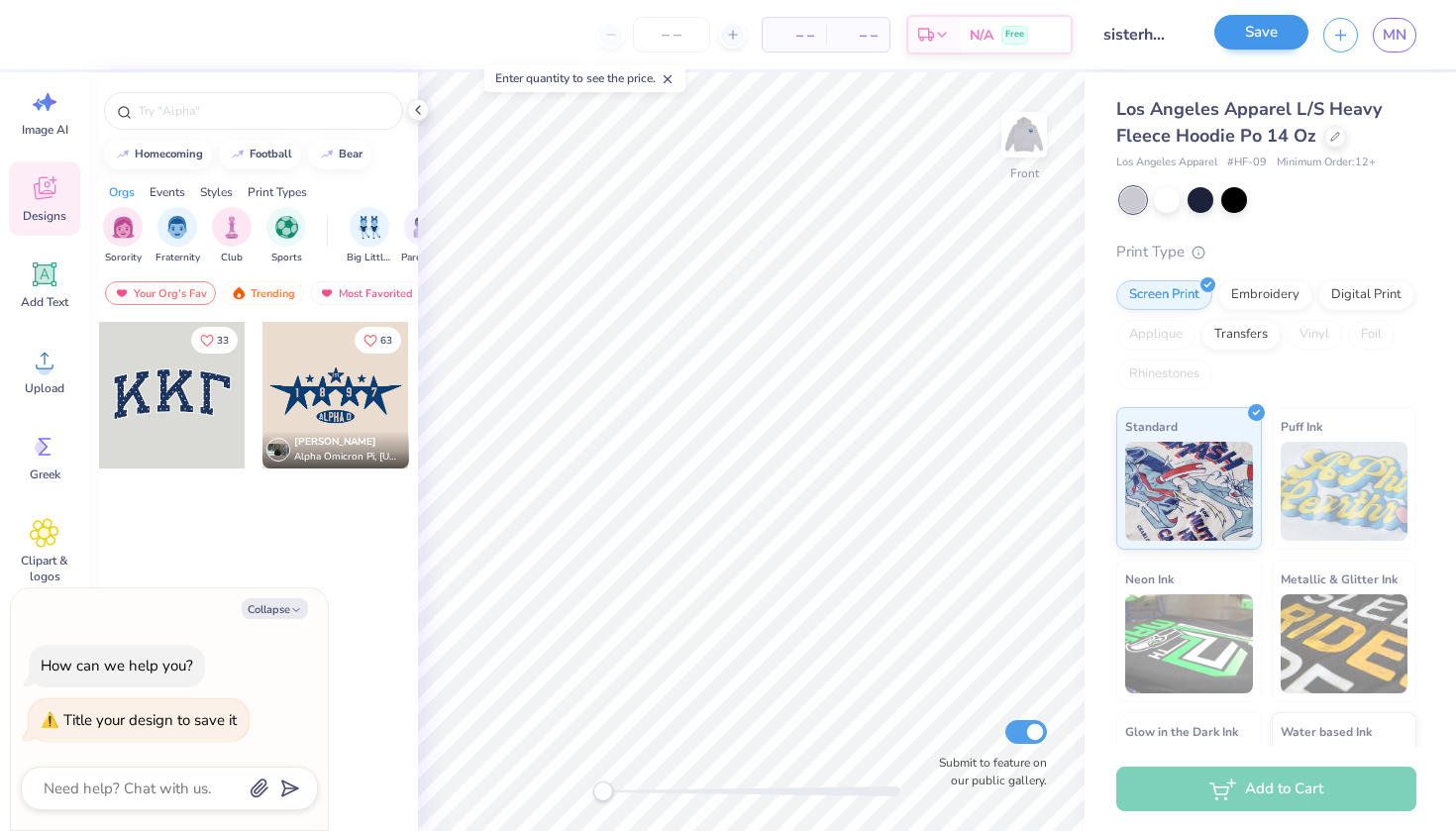
click at [1248, 45] on button "Save" at bounding box center [1261, 32] width 94 height 35
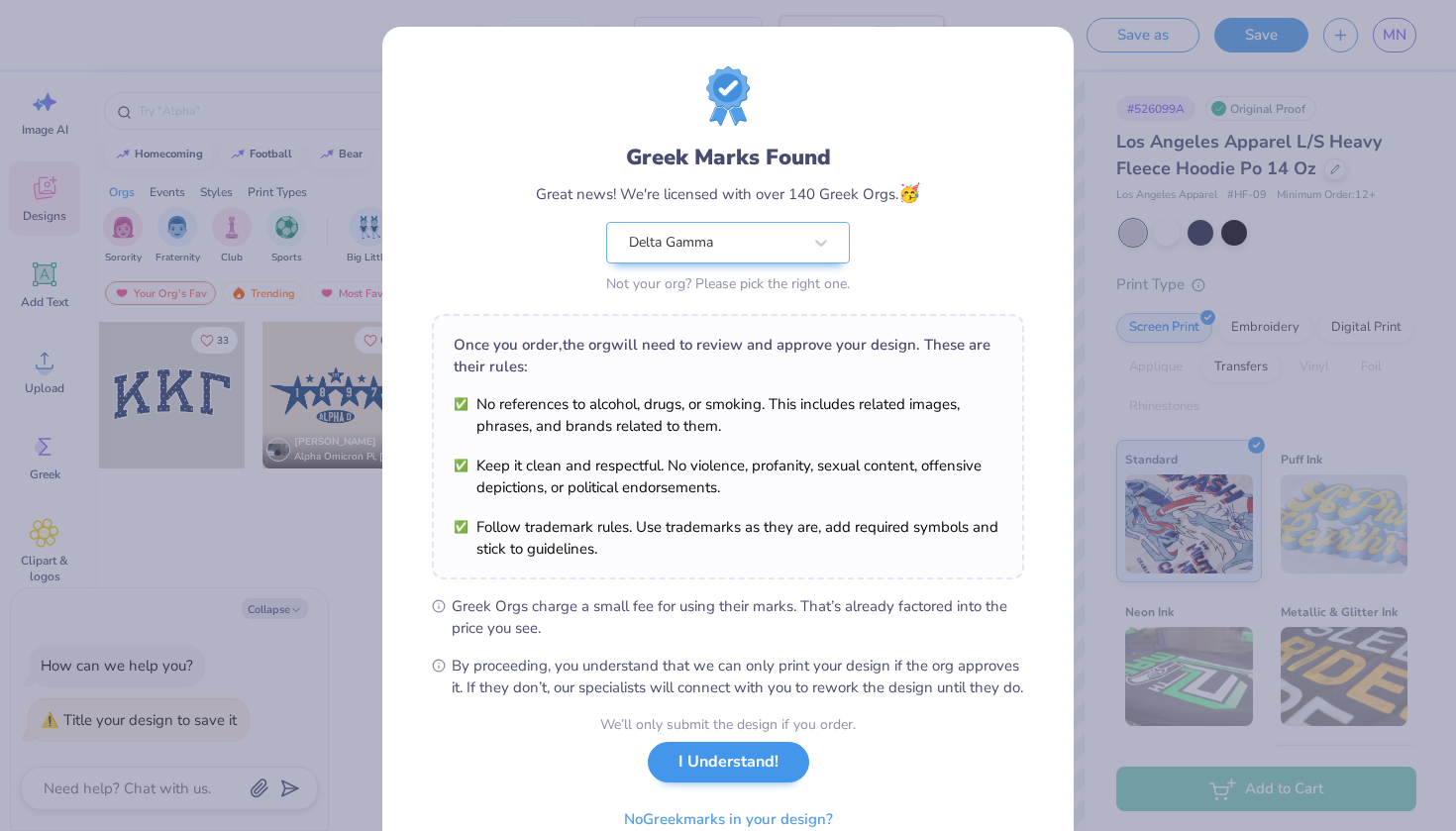
click at [723, 777] on button "I Understand!" at bounding box center [728, 762] width 162 height 41
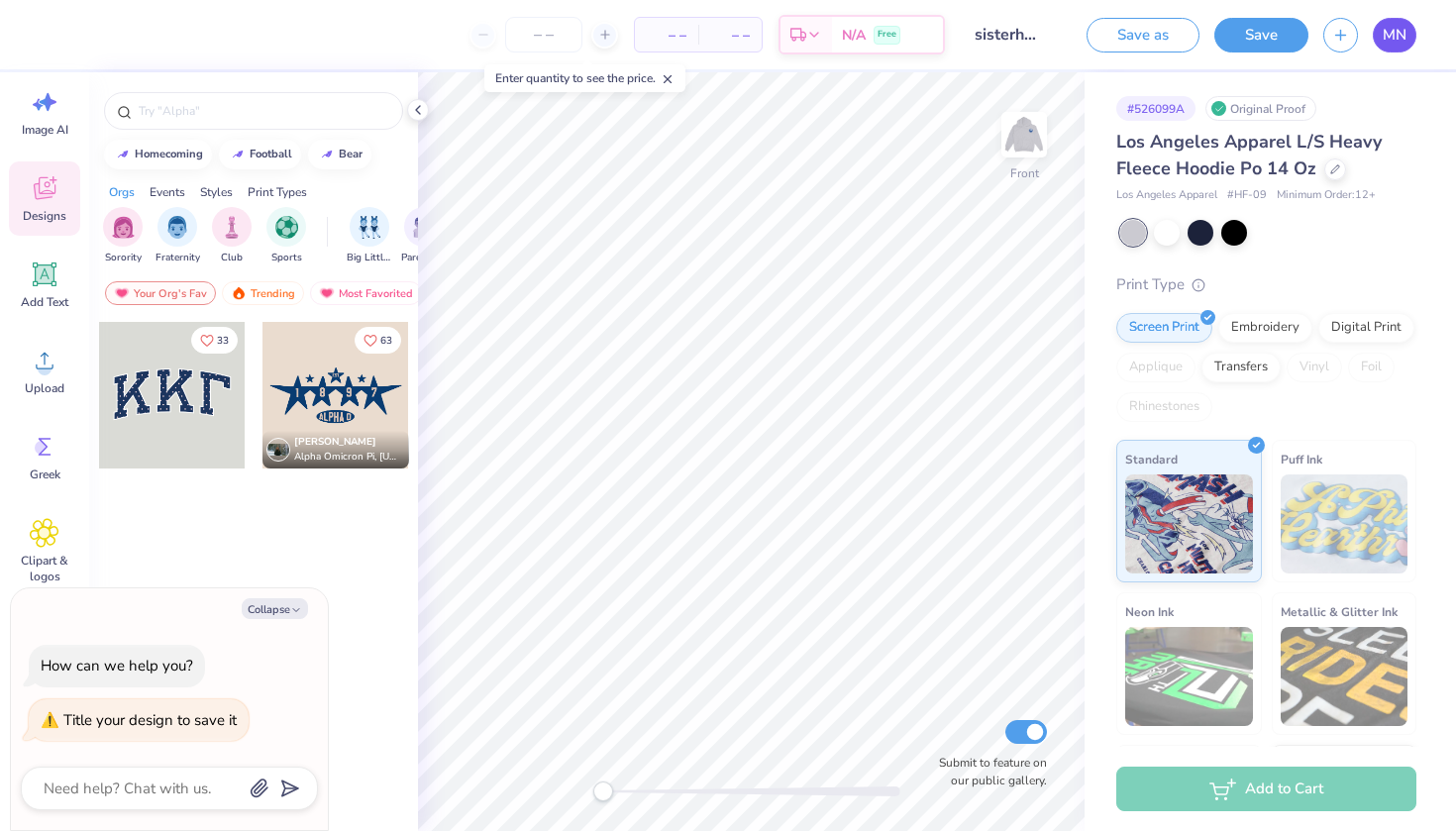
click at [1394, 35] on span "MN" at bounding box center [1395, 35] width 24 height 23
click at [256, 237] on div "filter for Y2K" at bounding box center [256, 225] width 40 height 40
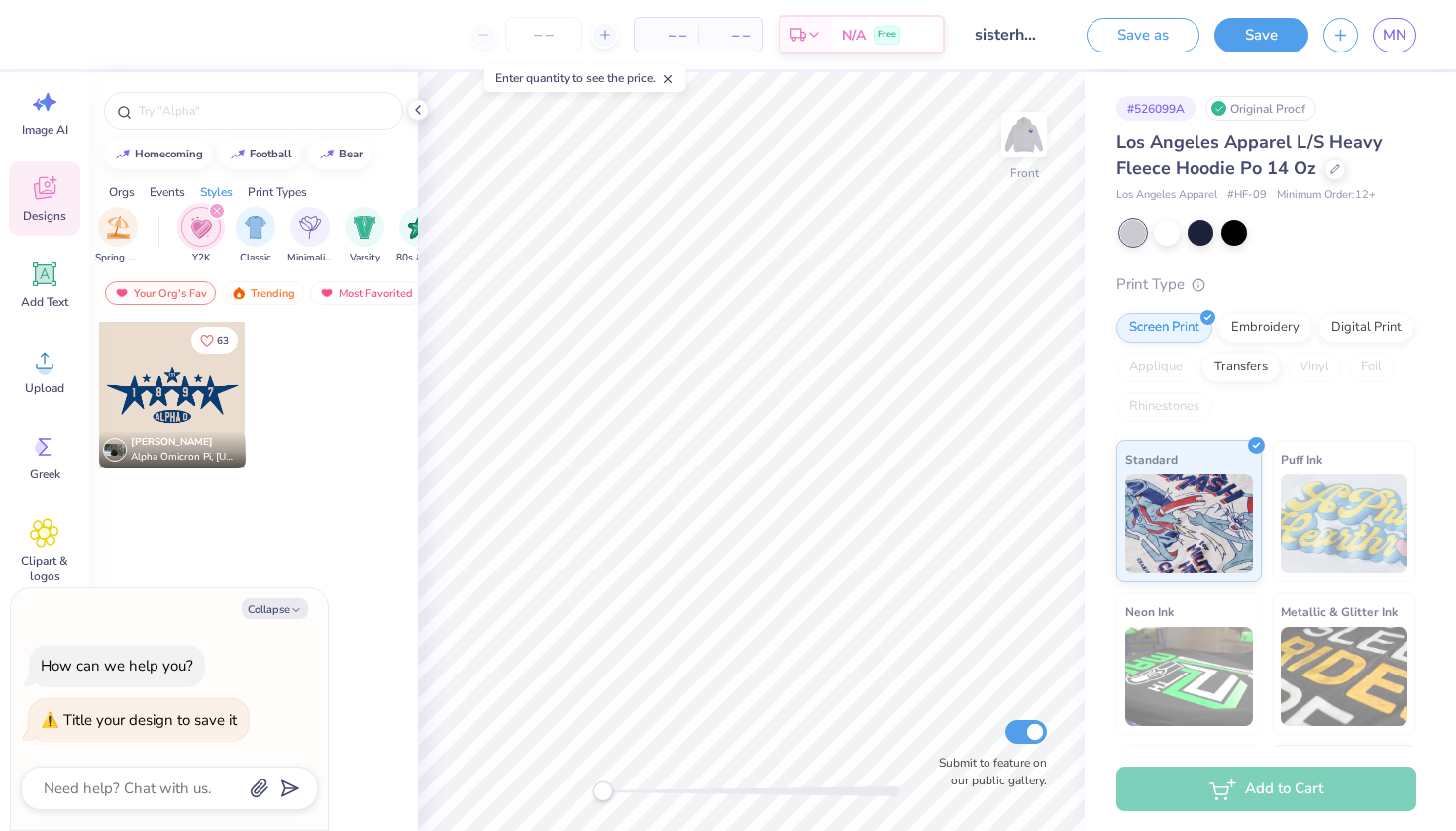
click at [274, 304] on div "Your Org's Fav Trending Most Favorited Newest" at bounding box center [253, 298] width 328 height 46
click at [274, 295] on div "Trending" at bounding box center [263, 294] width 82 height 24
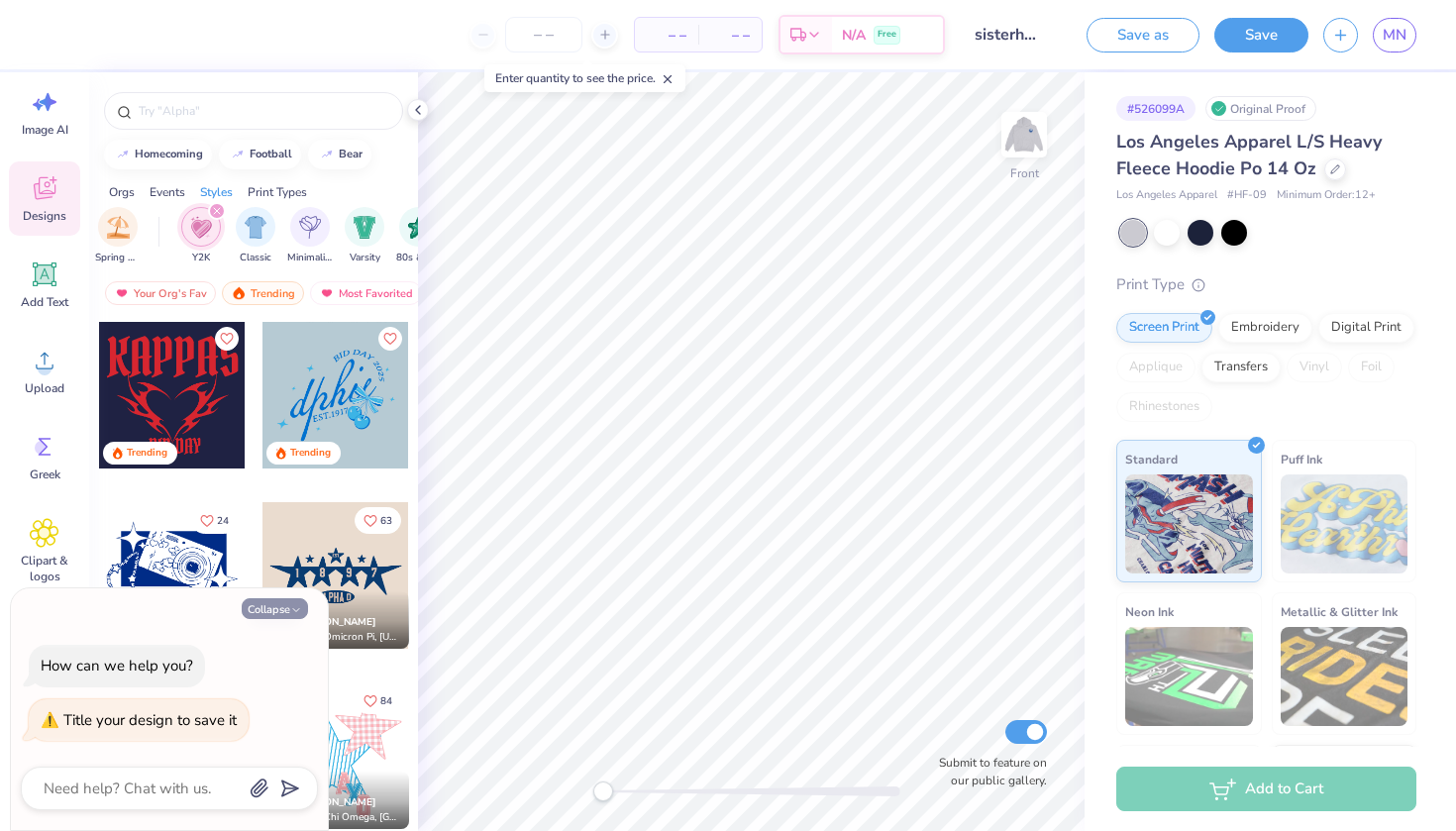
click at [290, 605] on button "Collapse" at bounding box center [275, 608] width 66 height 21
type textarea "x"
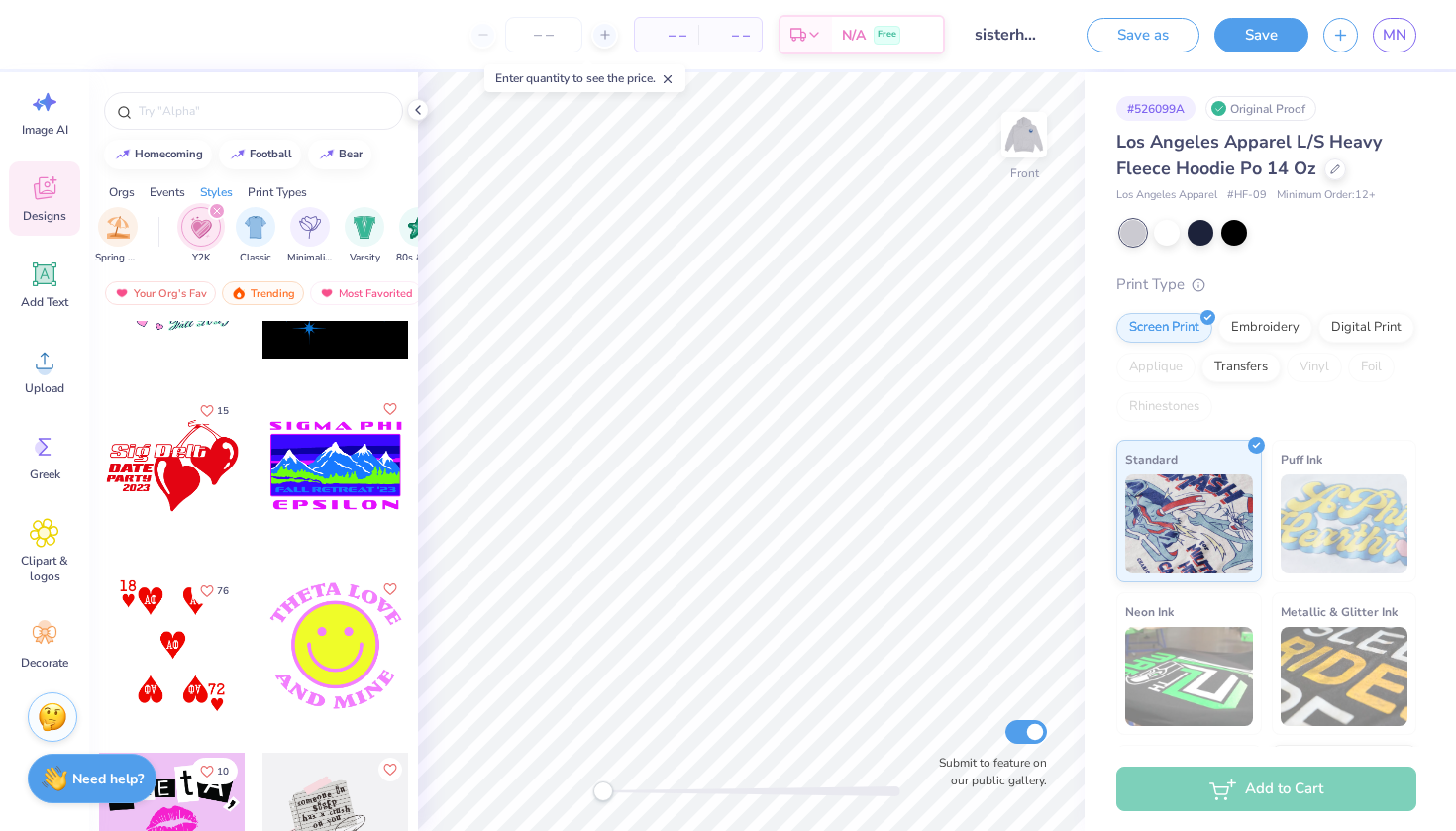
scroll to position [4213, 0]
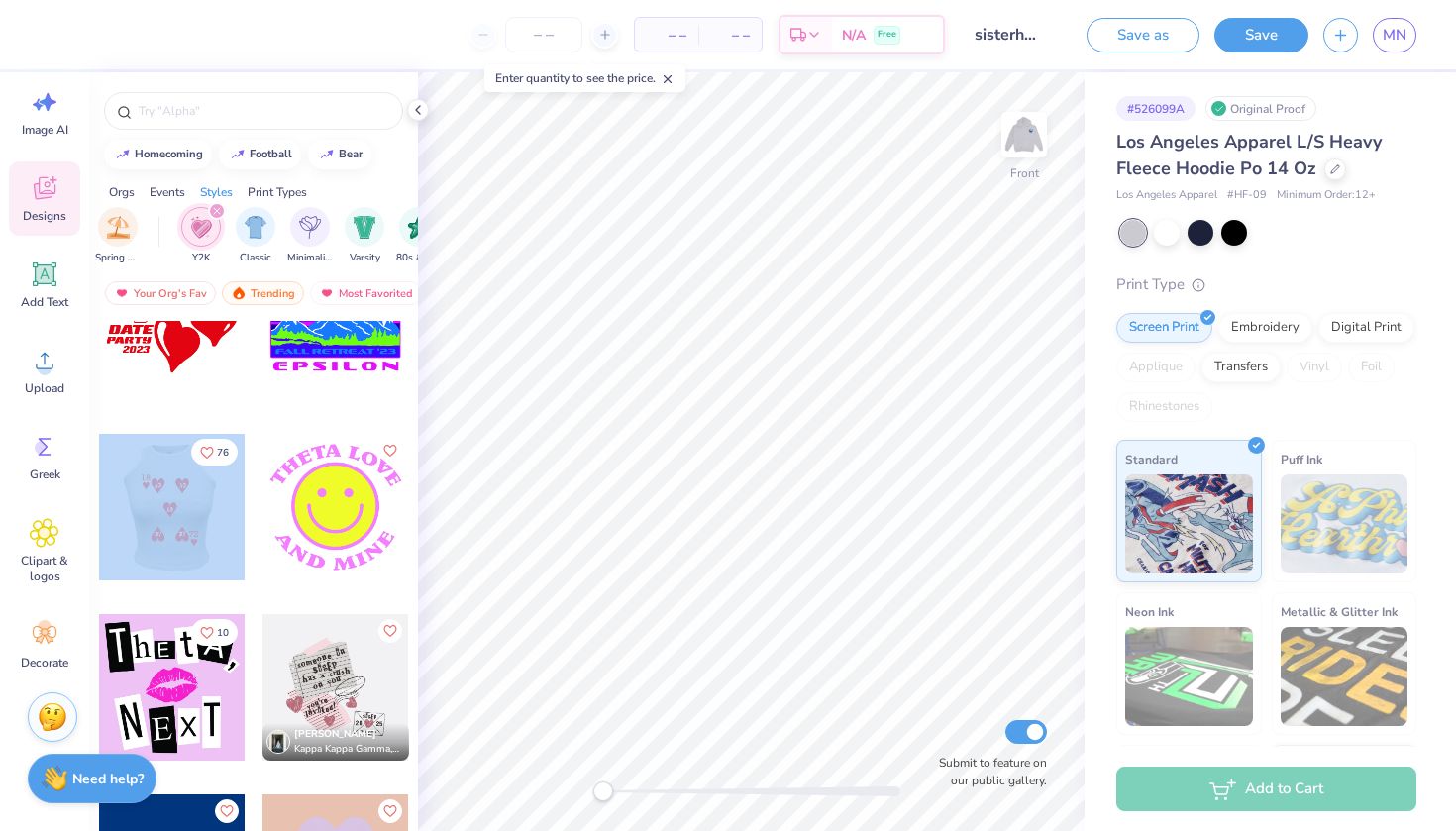
click at [163, 510] on div at bounding box center [172, 507] width 439 height 147
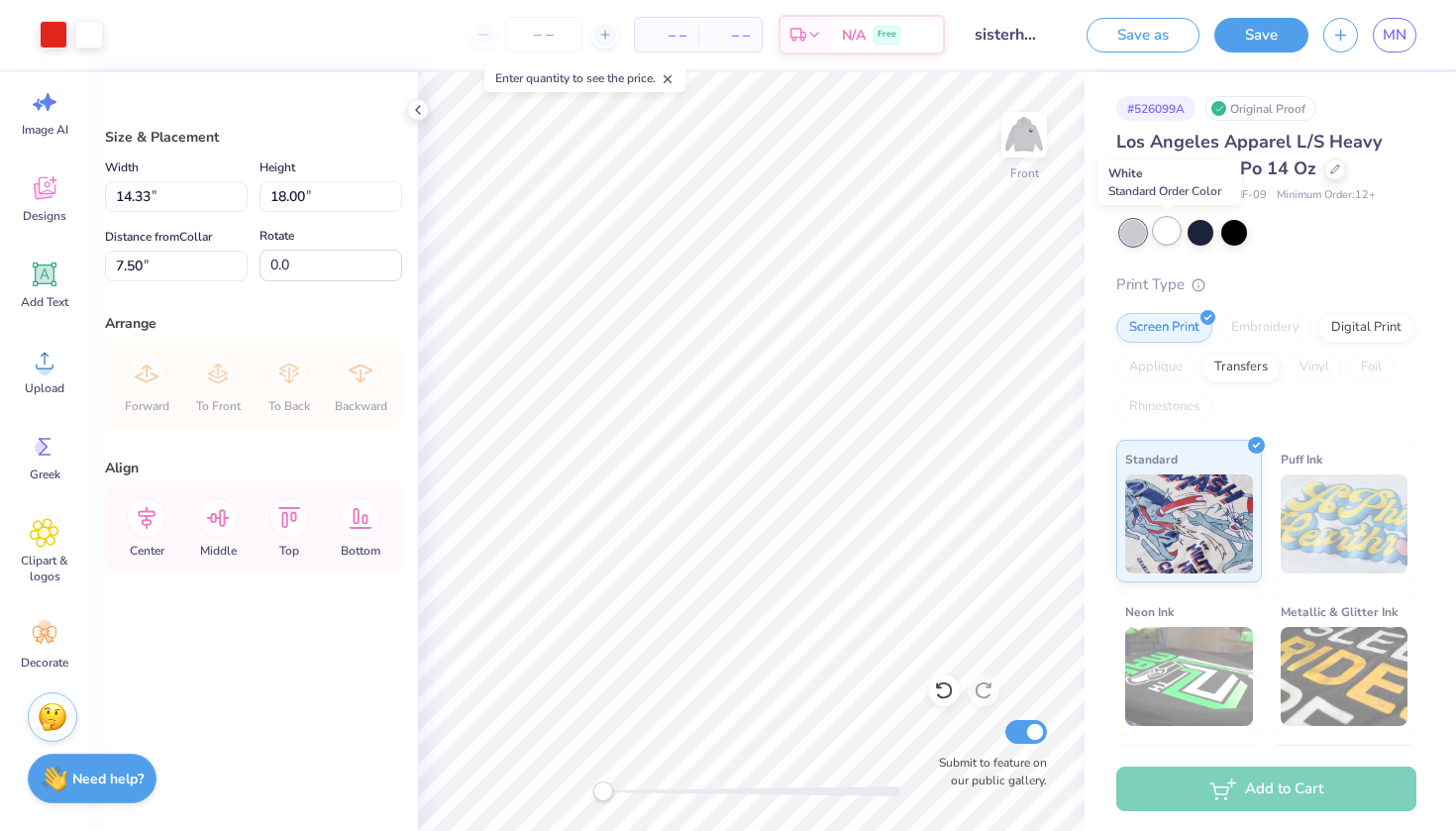
click at [1173, 229] on div at bounding box center [1166, 231] width 26 height 26
type input "6.00"
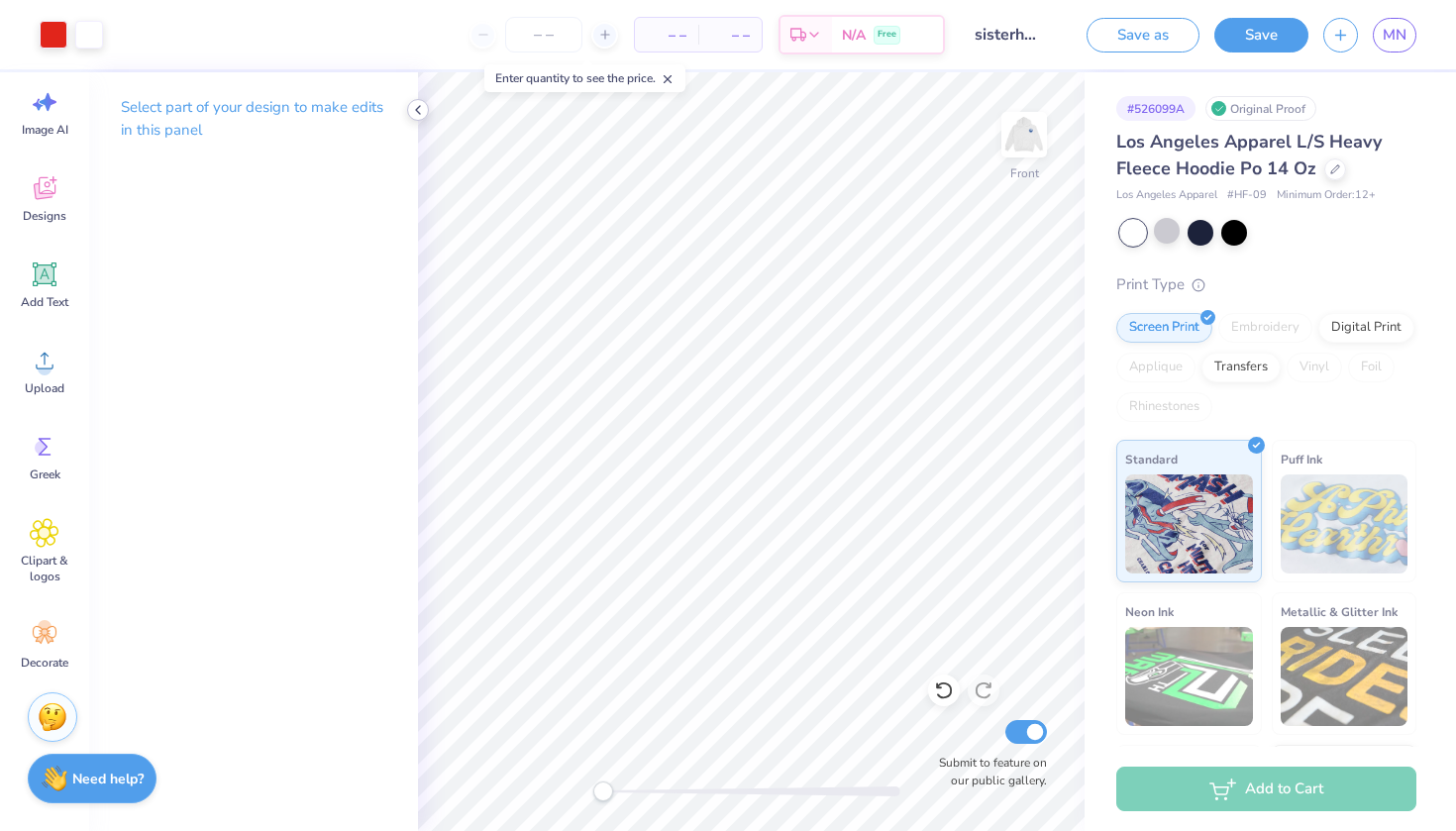
click at [417, 109] on icon at bounding box center [418, 110] width 16 height 16
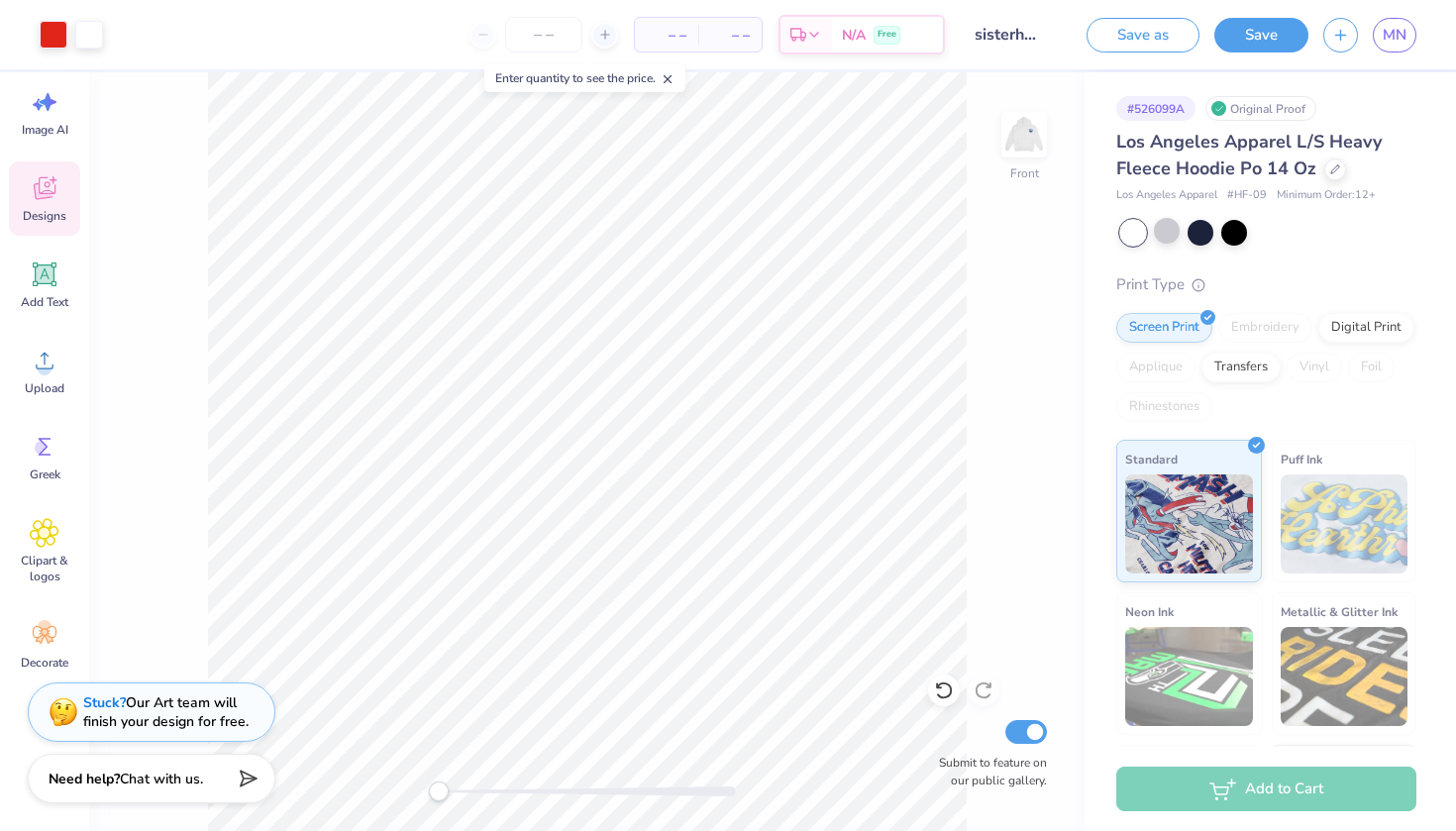
click at [38, 204] on div "Designs" at bounding box center [45, 198] width 71 height 74
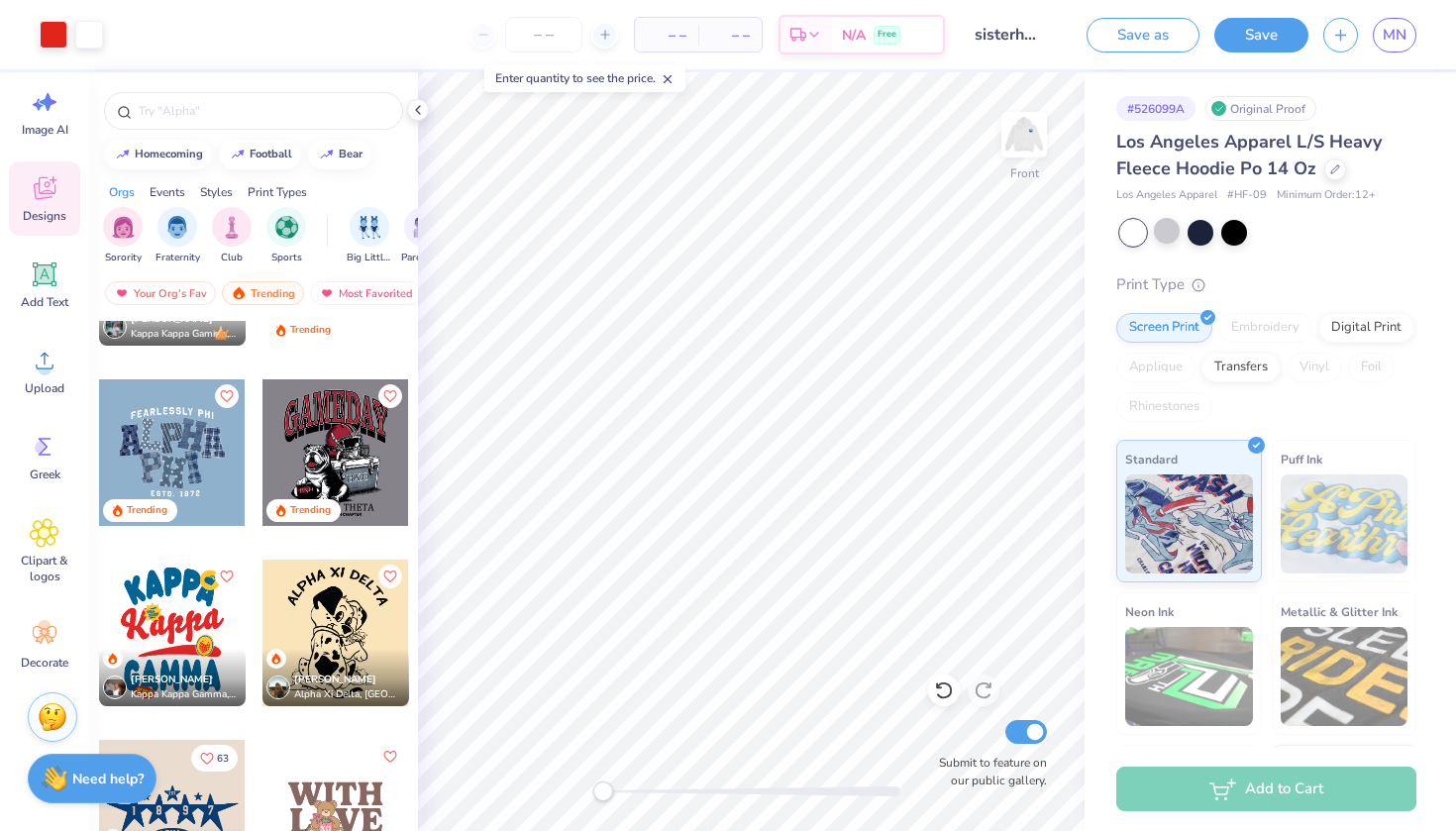
scroll to position [3174, 0]
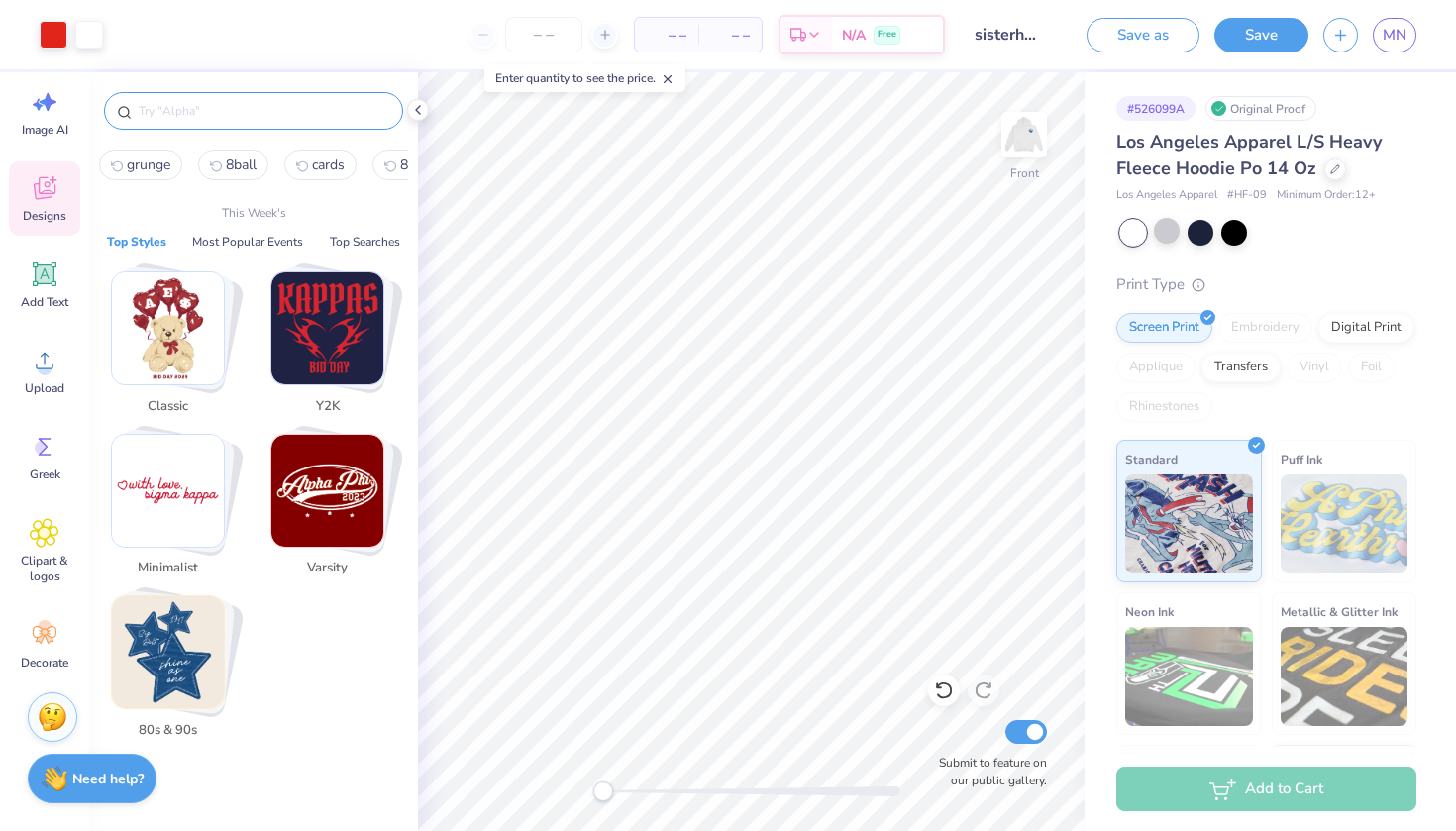
click at [236, 113] on input "text" at bounding box center [264, 111] width 254 height 20
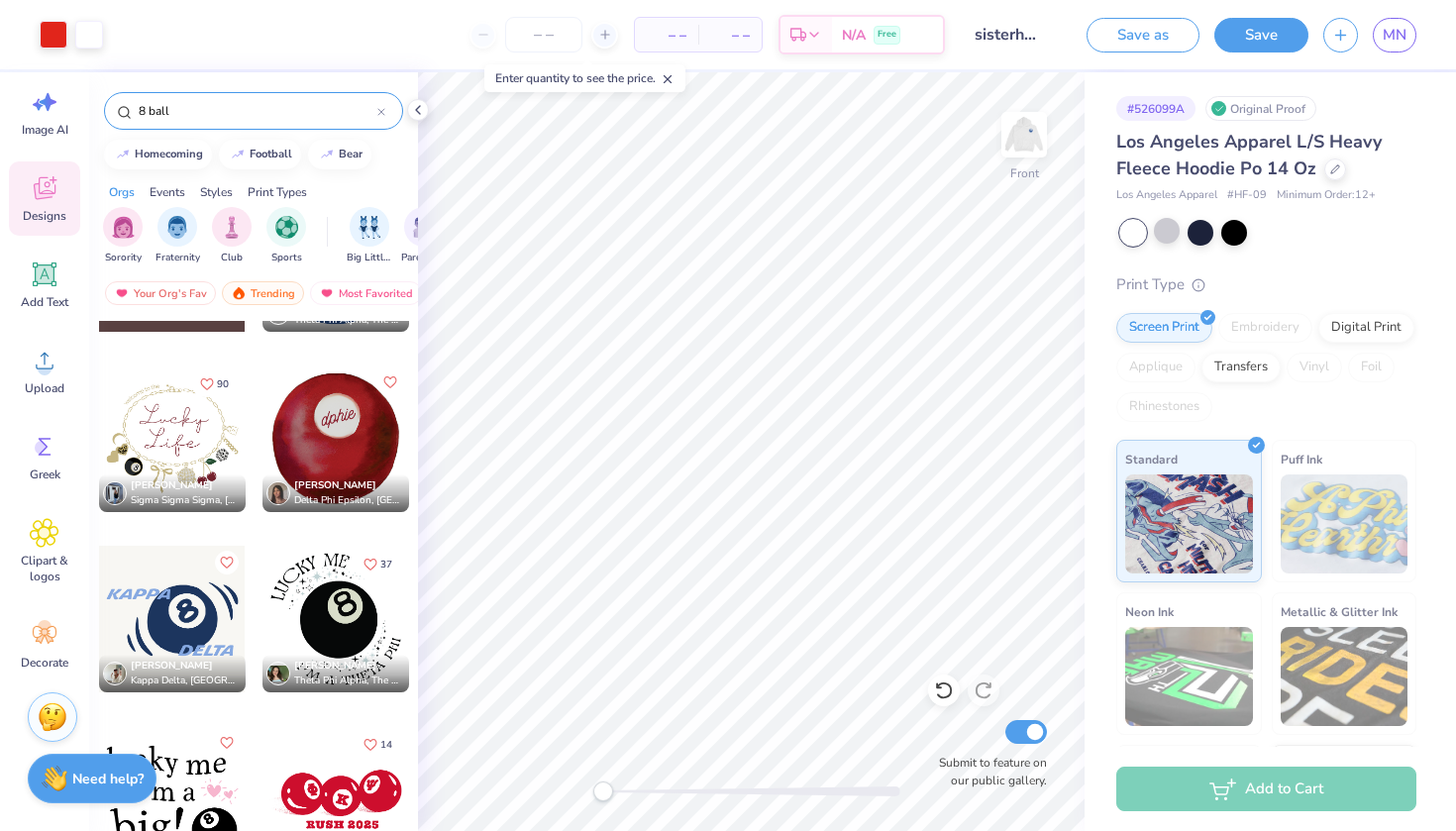
scroll to position [497, 0]
type input "8"
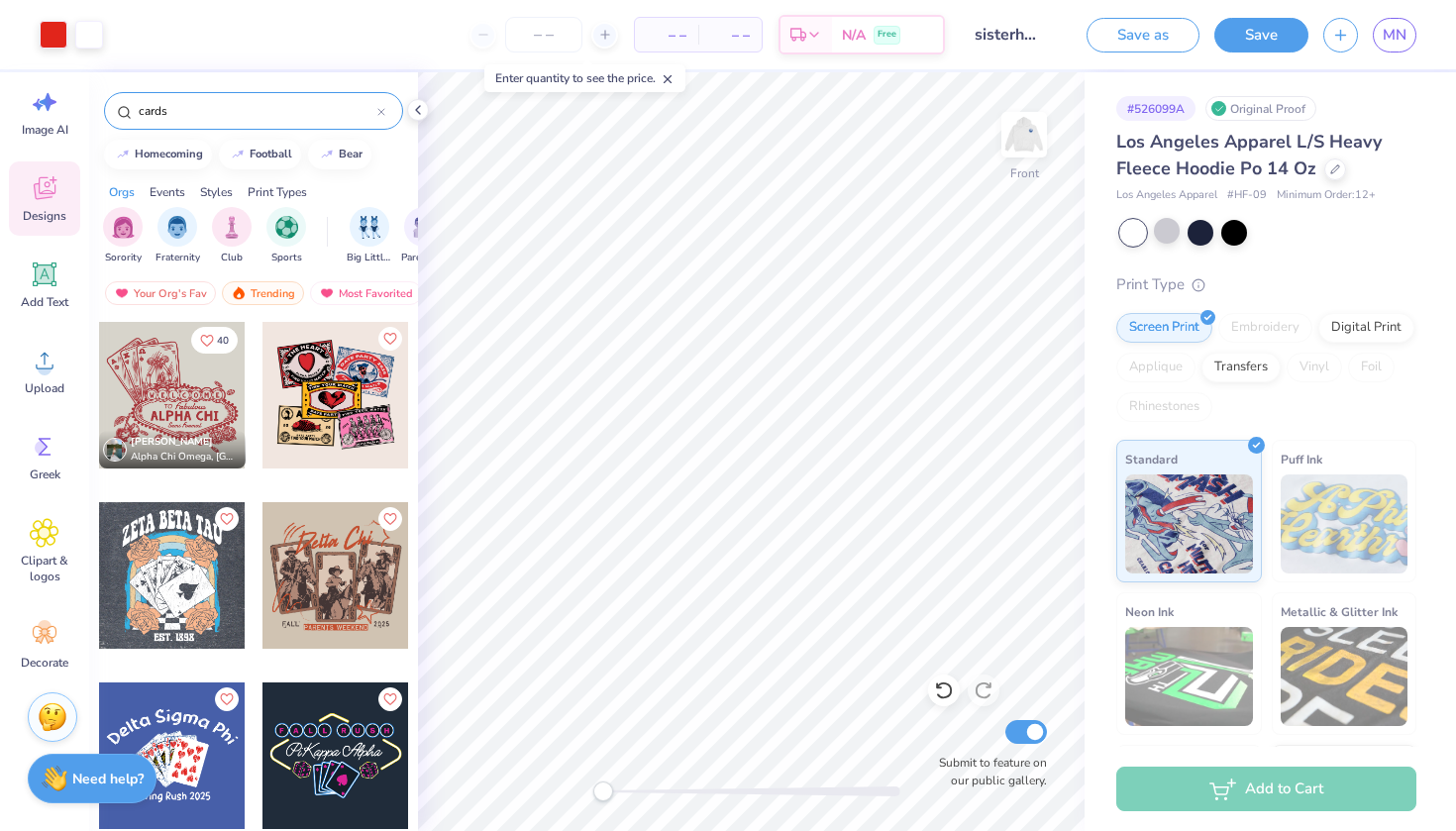
type input "cards"
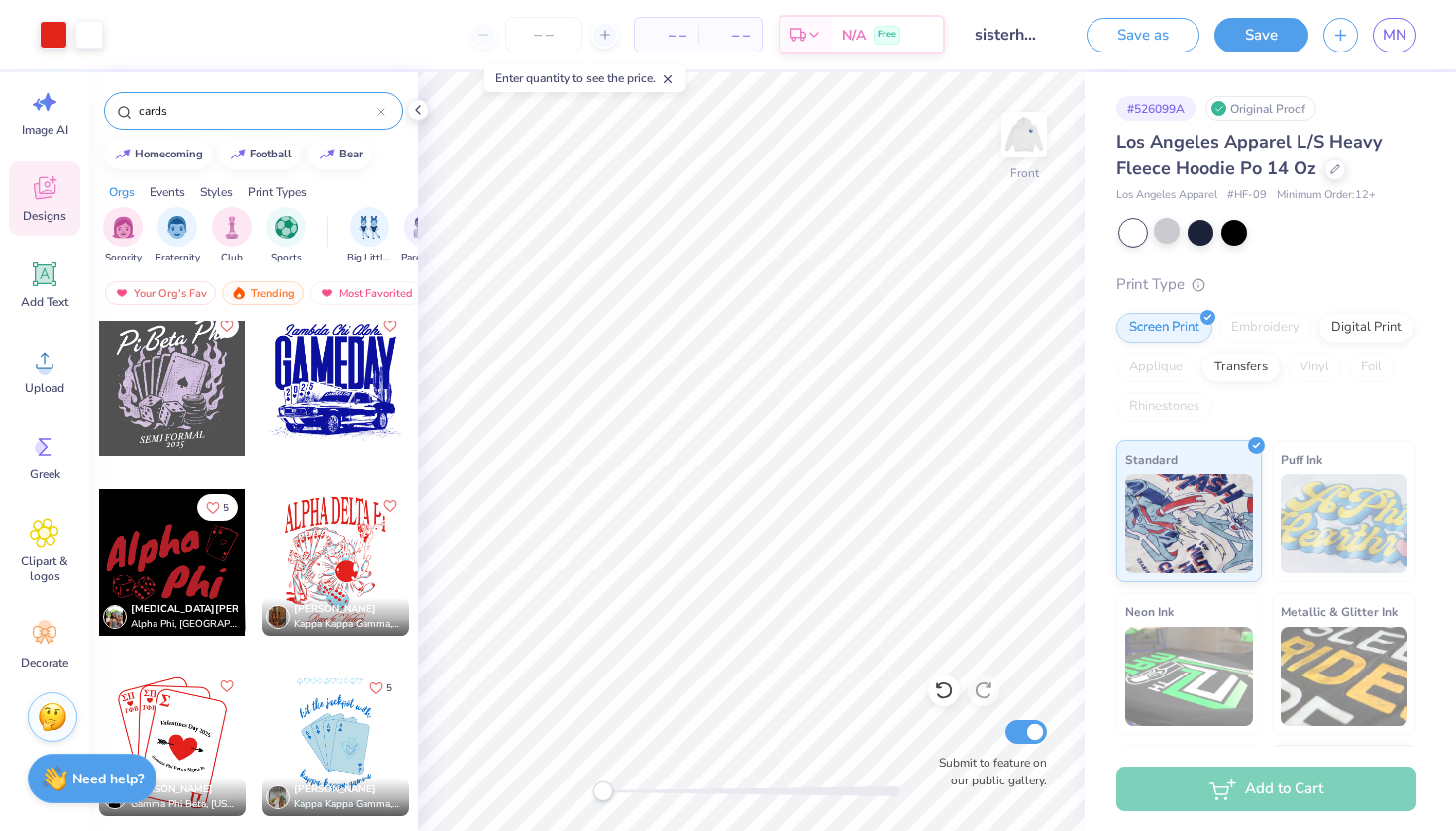
scroll to position [1276, 0]
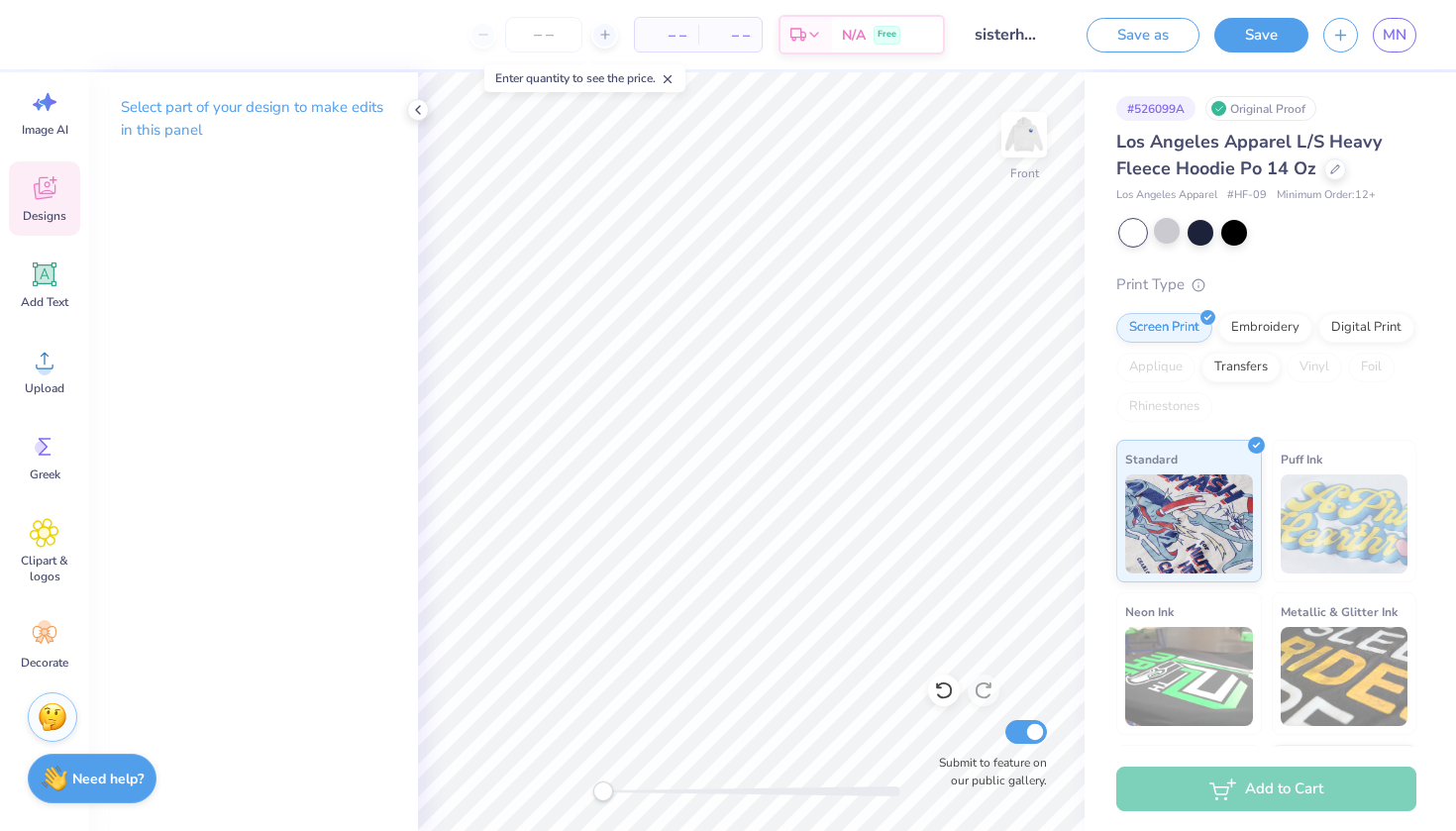
click at [33, 186] on icon at bounding box center [45, 188] width 30 height 30
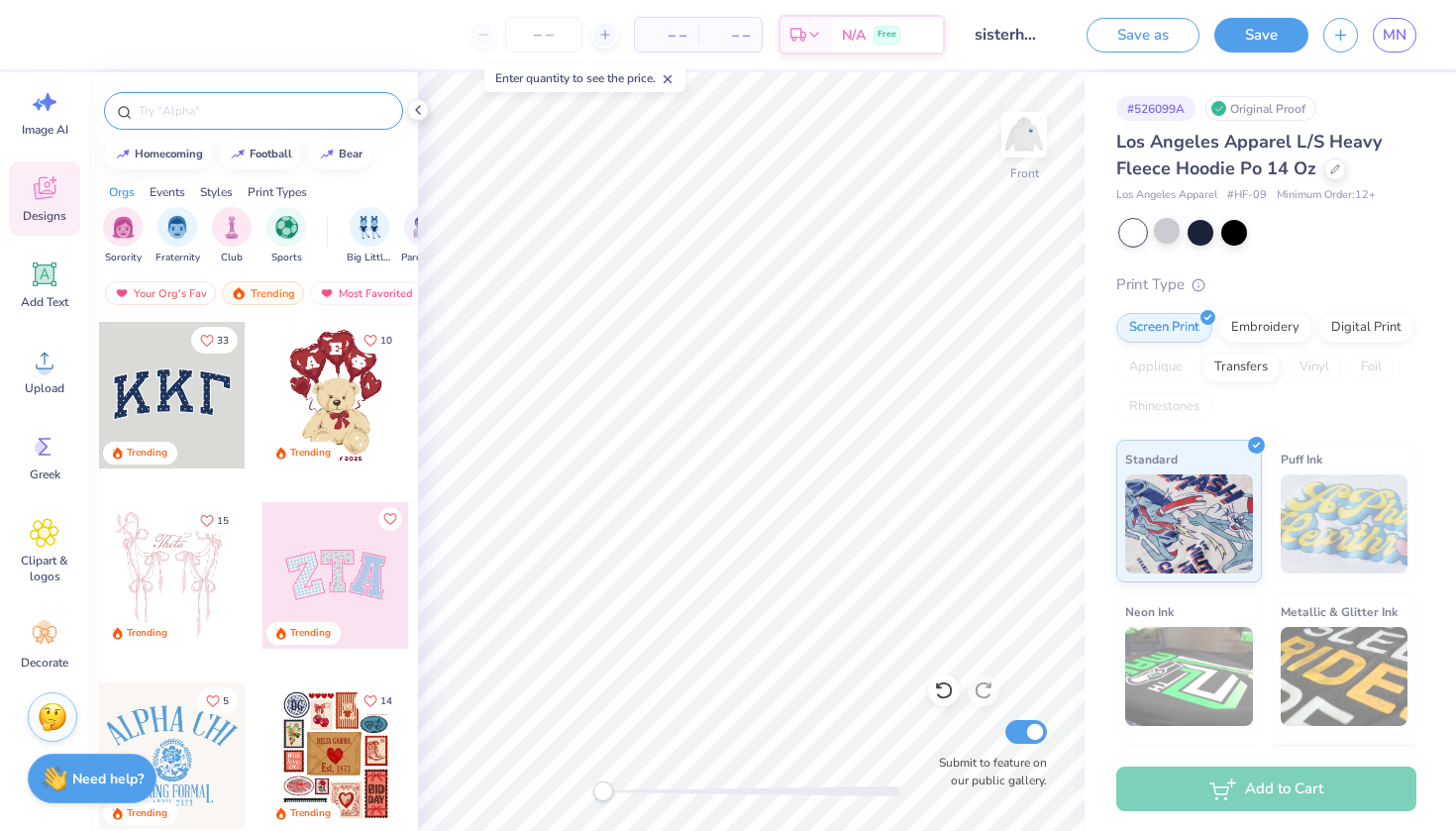
click at [234, 112] on input "text" at bounding box center [264, 111] width 254 height 20
click at [187, 92] on div at bounding box center [253, 111] width 299 height 38
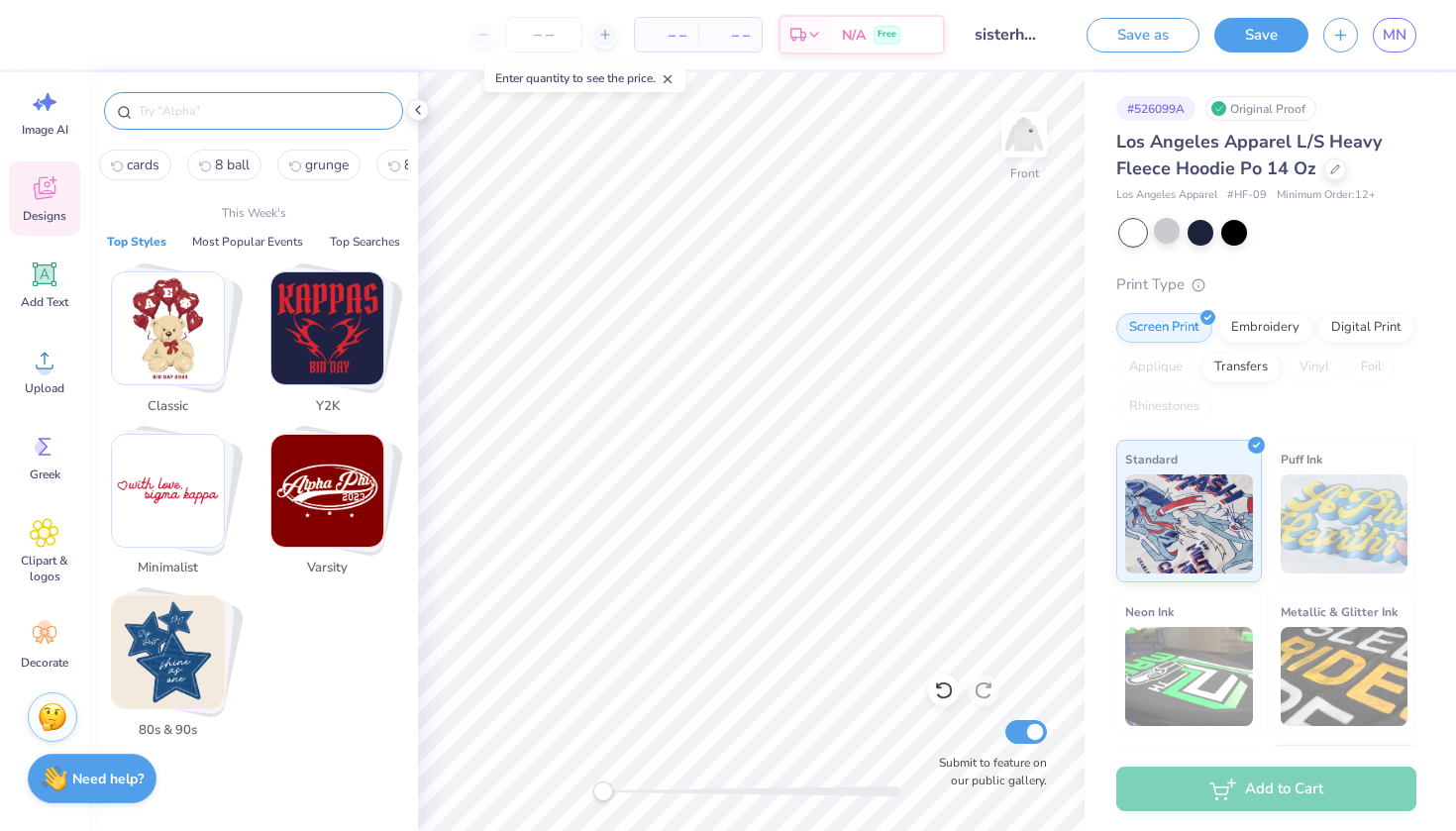
click at [188, 115] on input "text" at bounding box center [264, 111] width 254 height 20
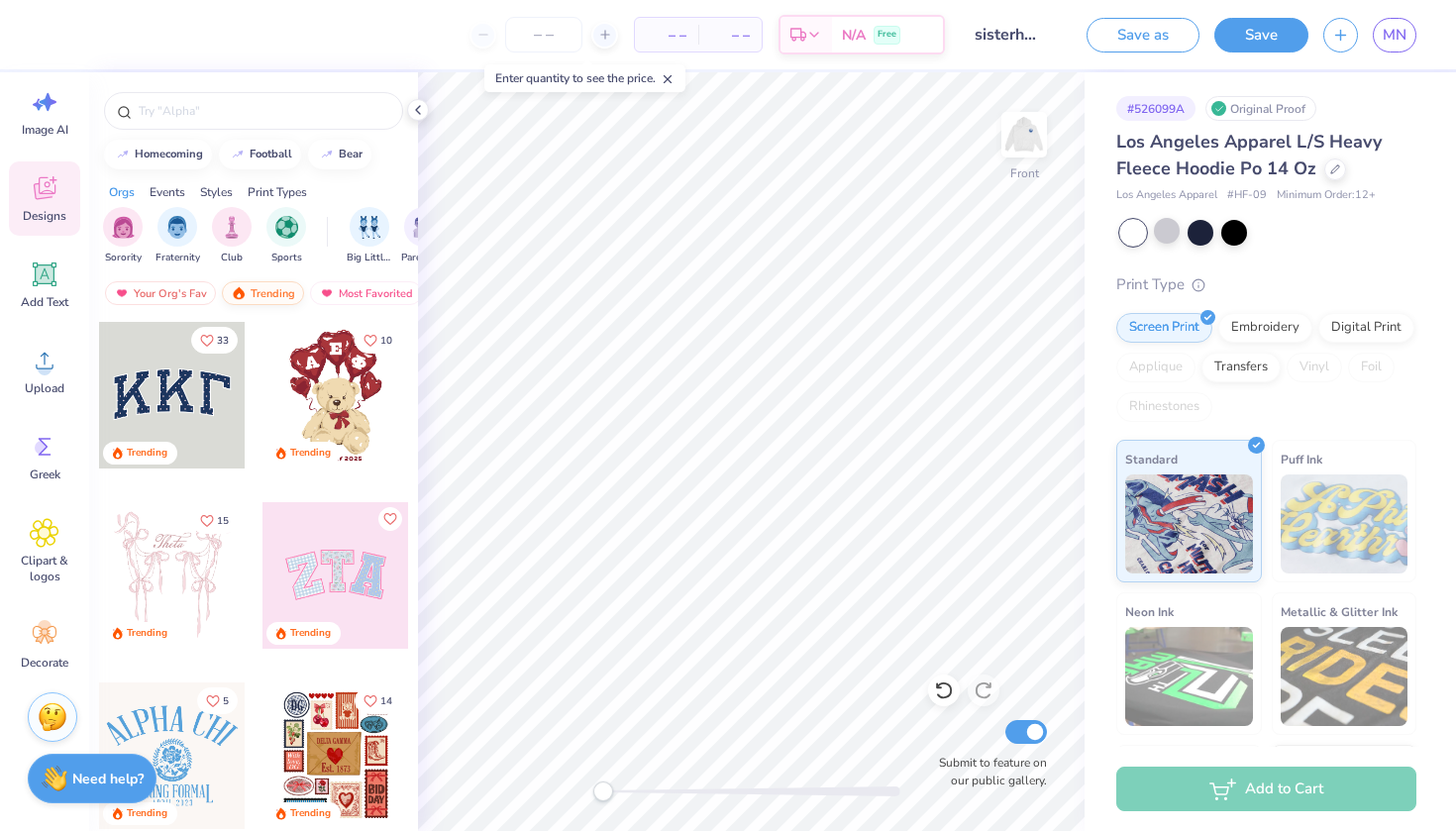
click at [256, 294] on div "Trending" at bounding box center [263, 294] width 82 height 24
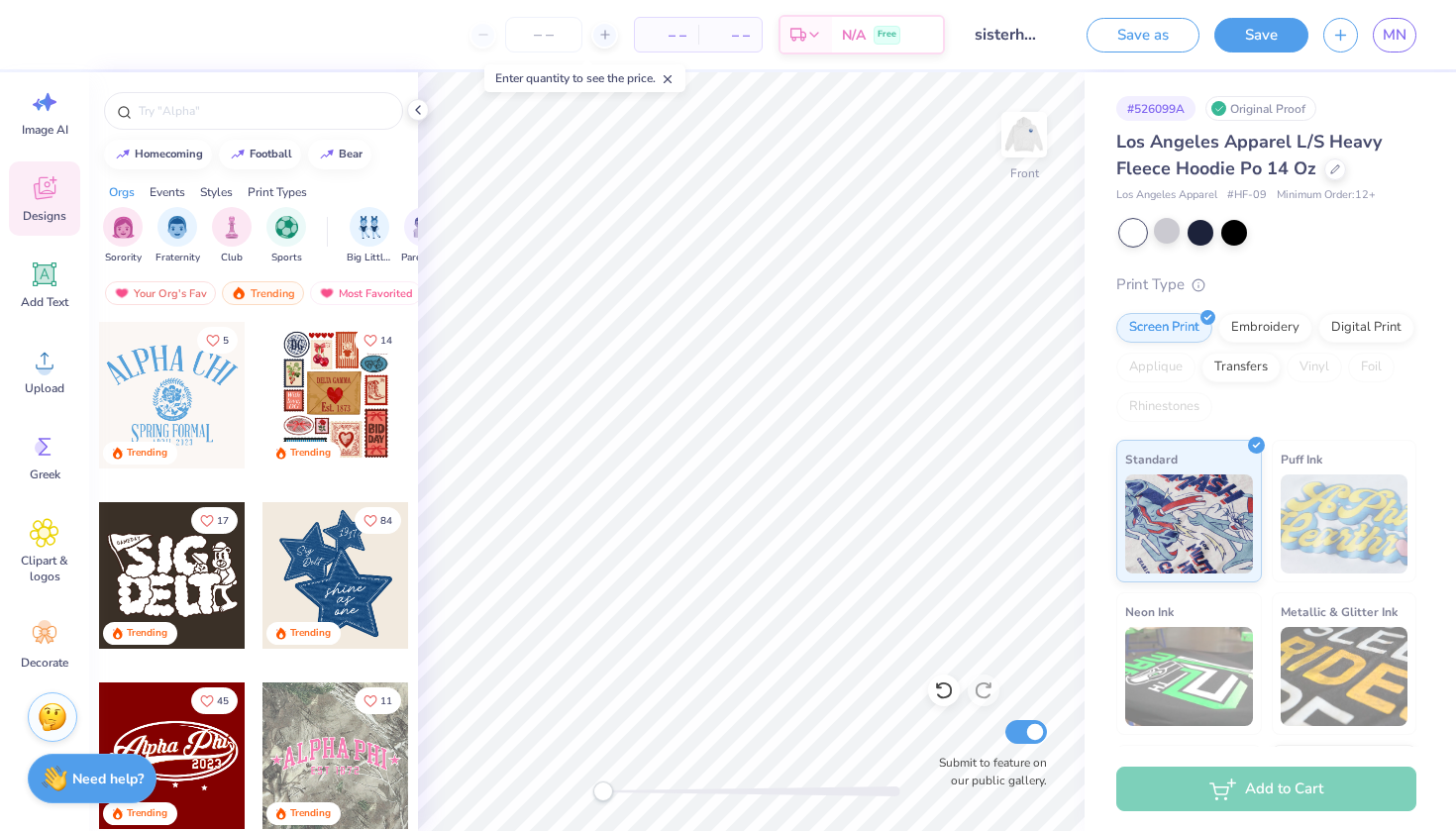
scroll to position [369, 0]
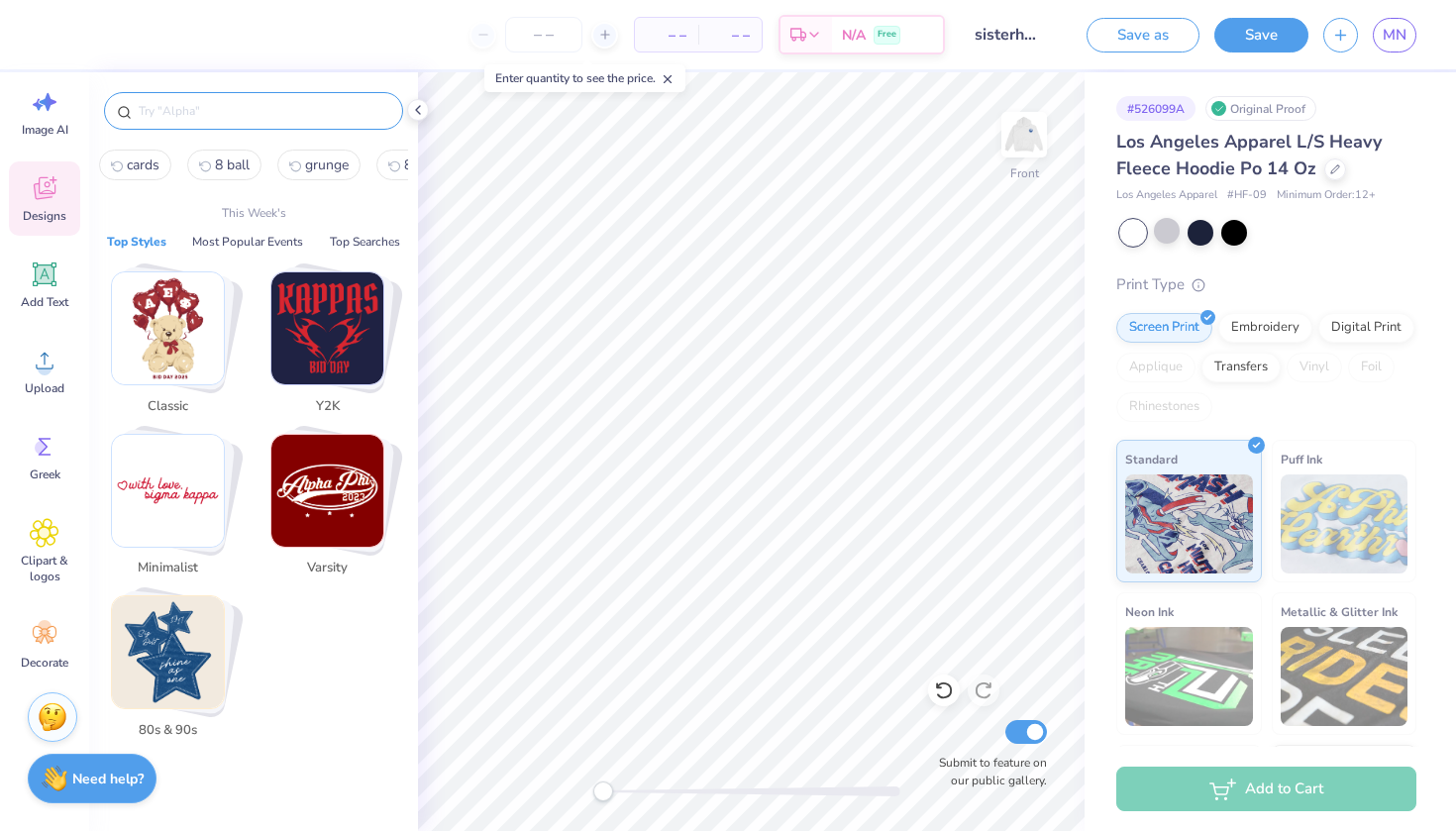
click at [268, 114] on input "text" at bounding box center [264, 111] width 254 height 20
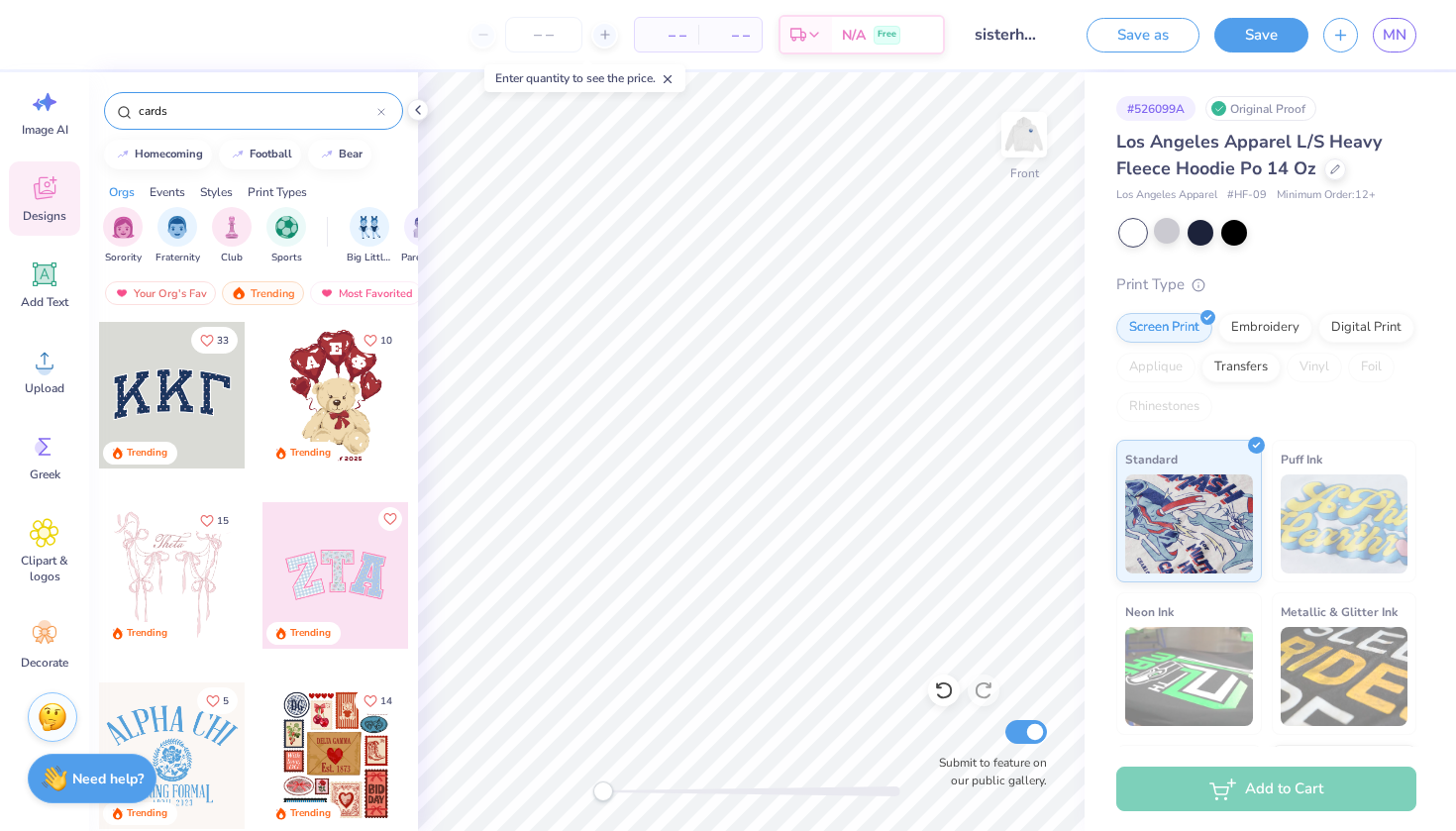
type input "cards"
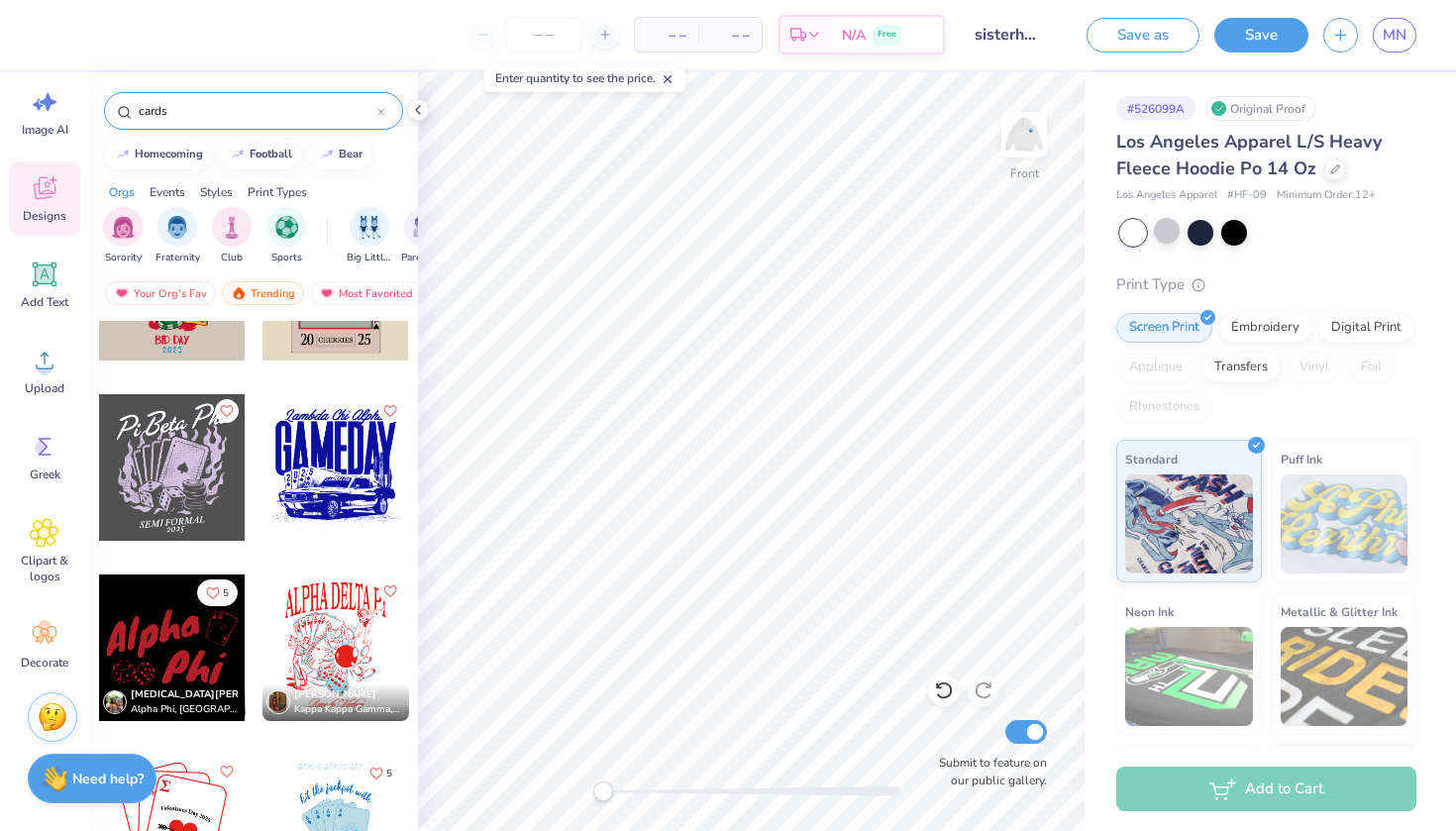
scroll to position [1225, 0]
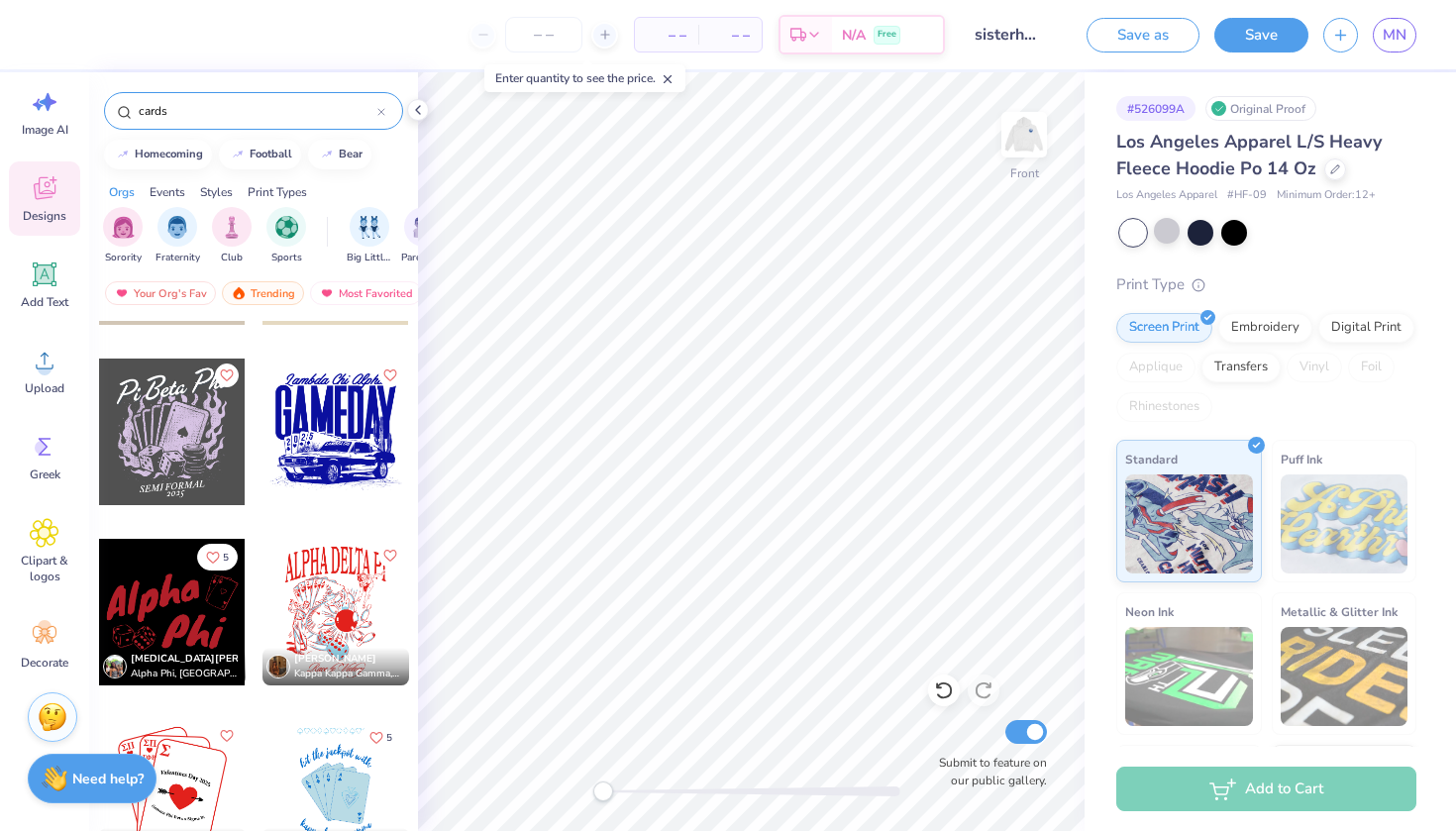
click at [163, 628] on div at bounding box center [173, 612] width 147 height 147
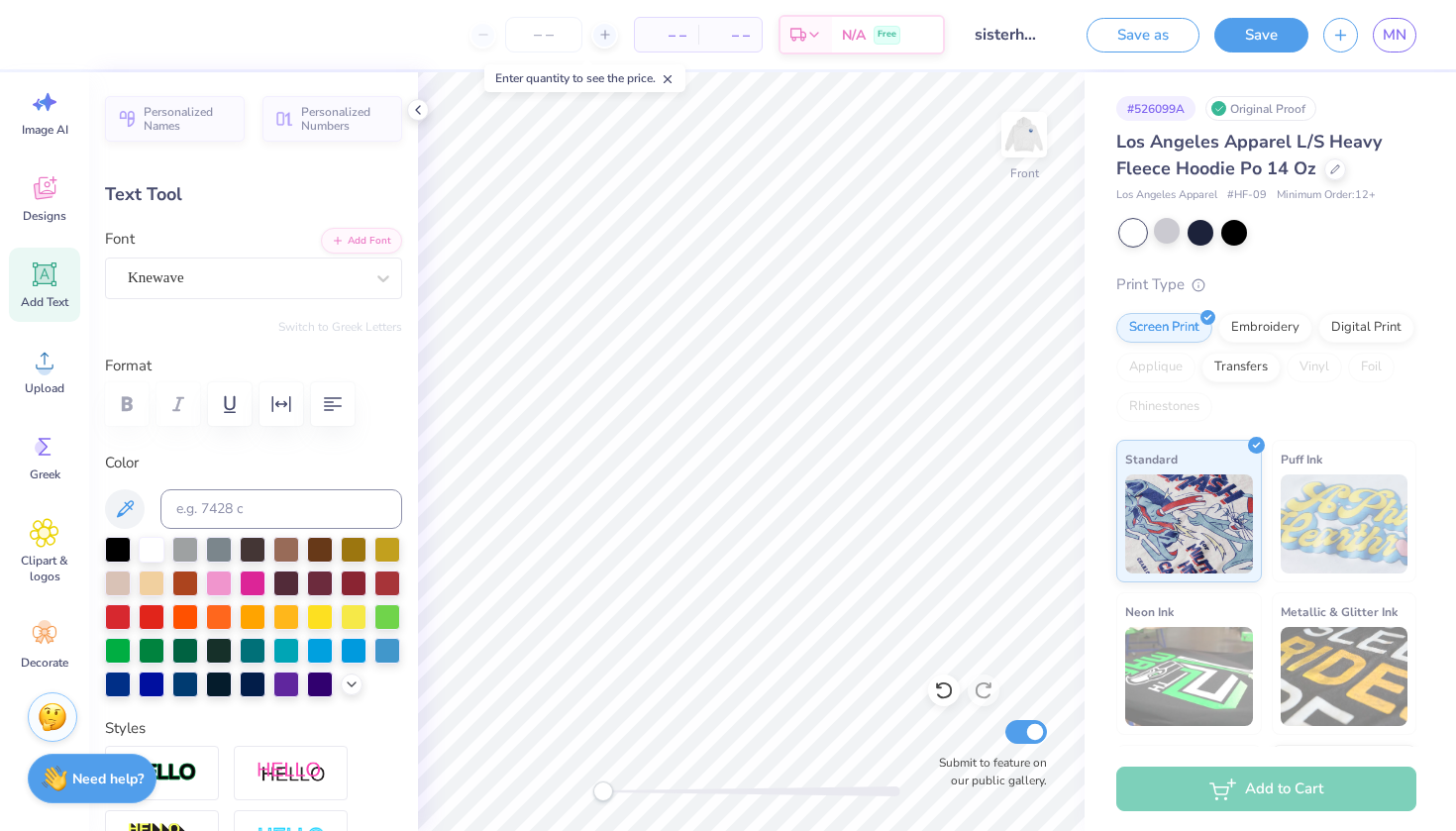
scroll to position [0, 1]
type textarea "Gamma"
type input "0.0"
type input "14.38"
type input "3.77"
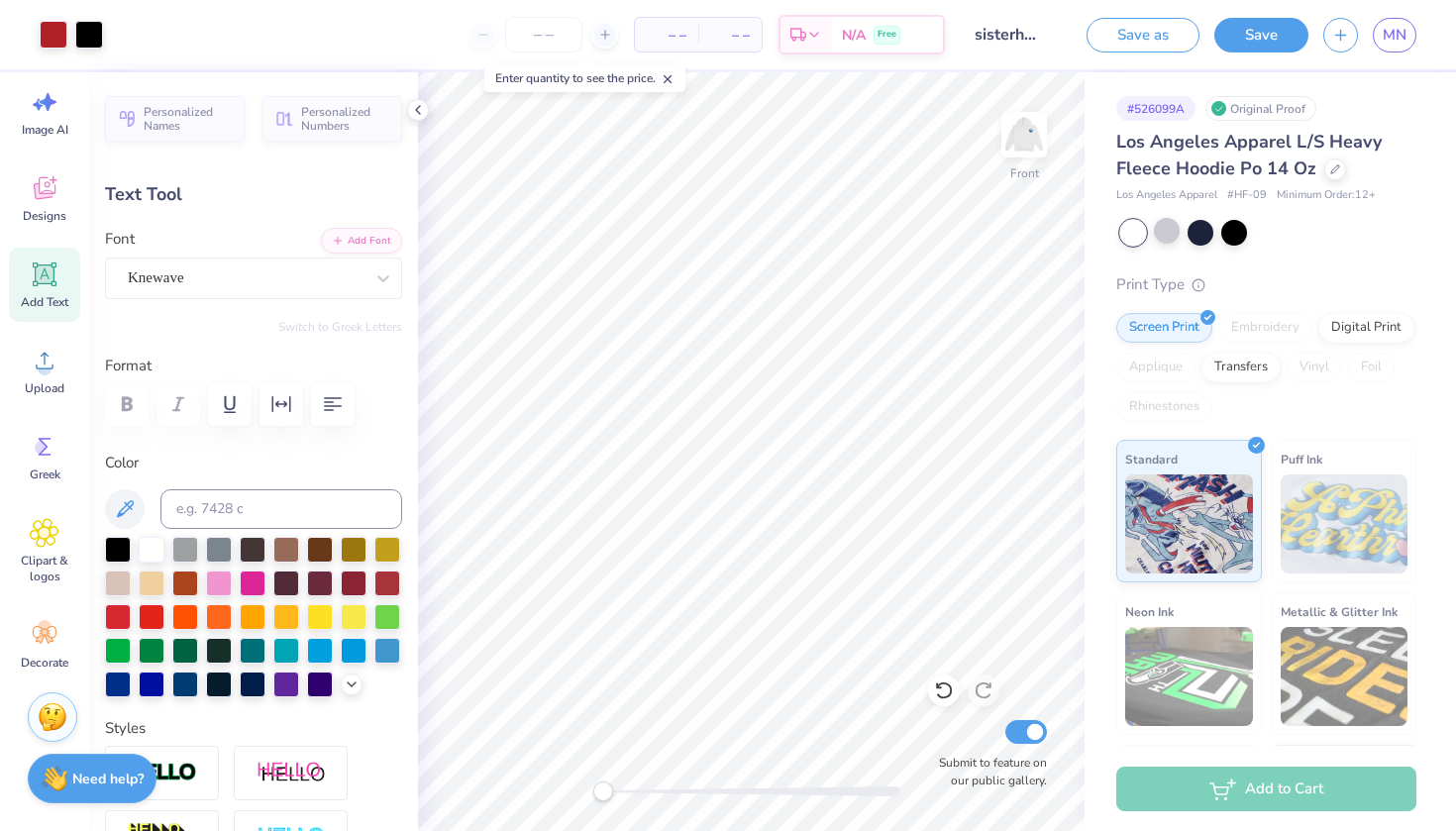
type input "13.18"
type input "-6.7"
type input "12.71"
type input "3.33"
type input "12.89"
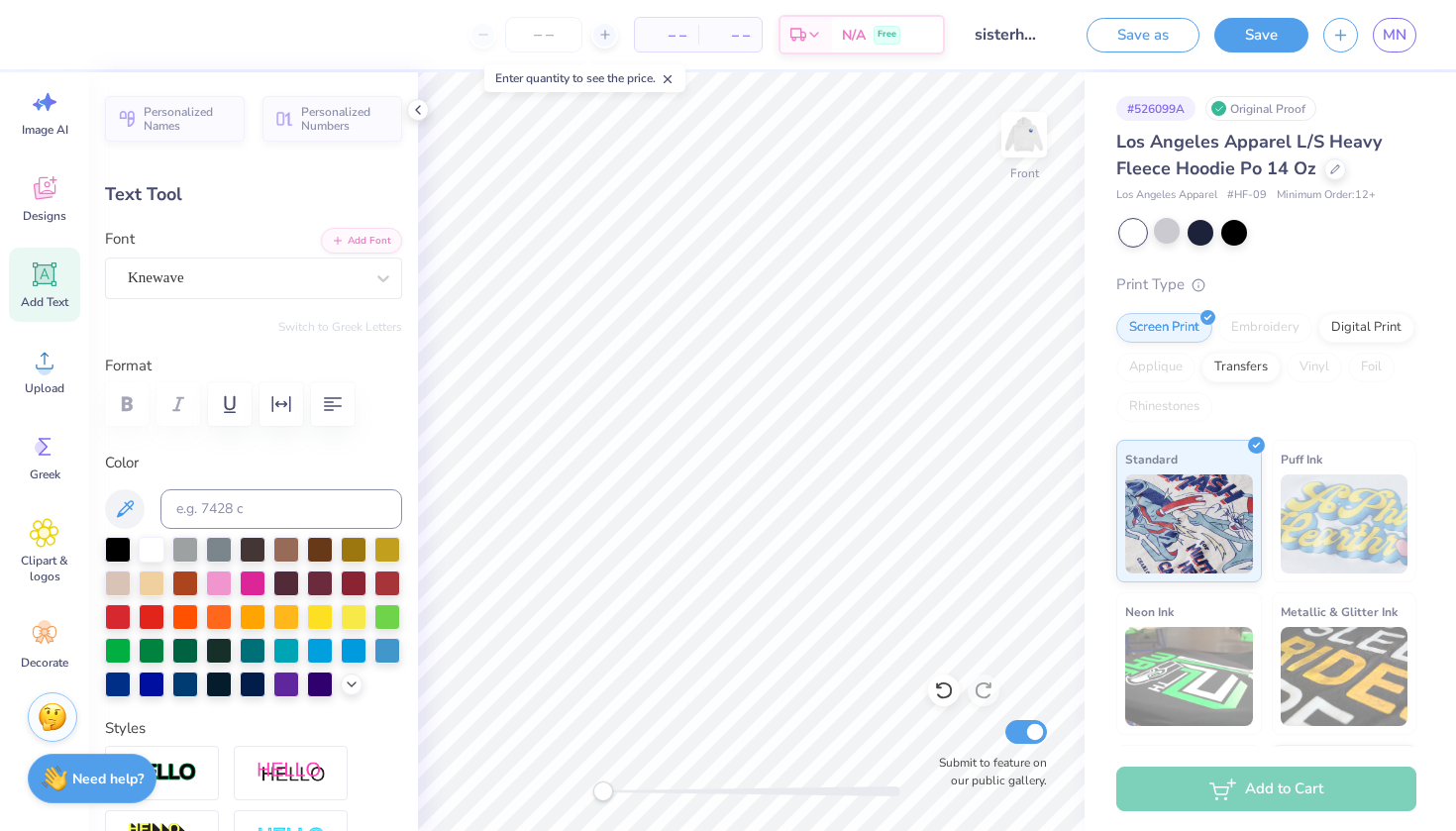
type input "10.53"
type input "5.49"
type input "8.08"
type input "-18.5"
type textarea "Delta"
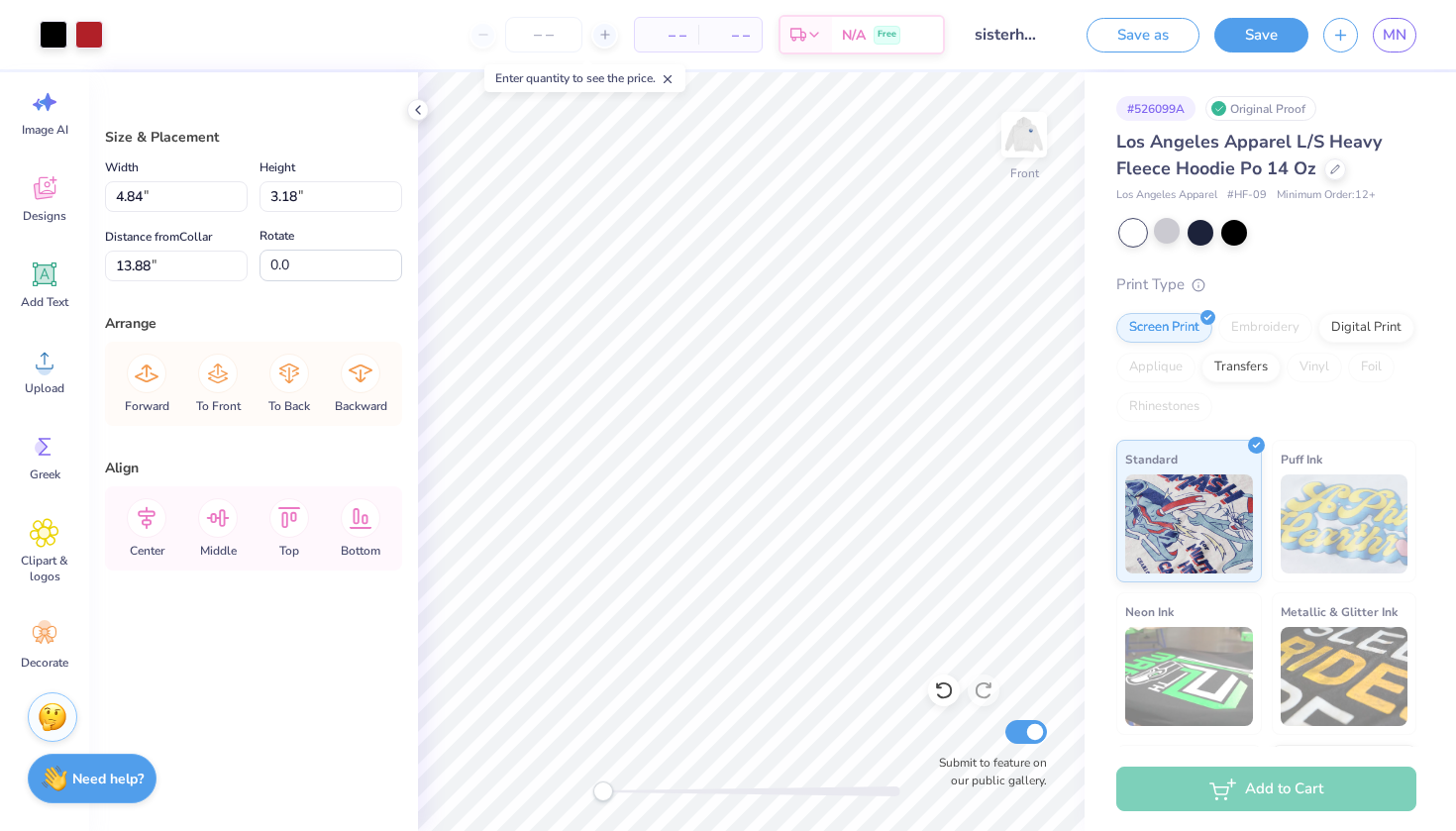
type input "13.82"
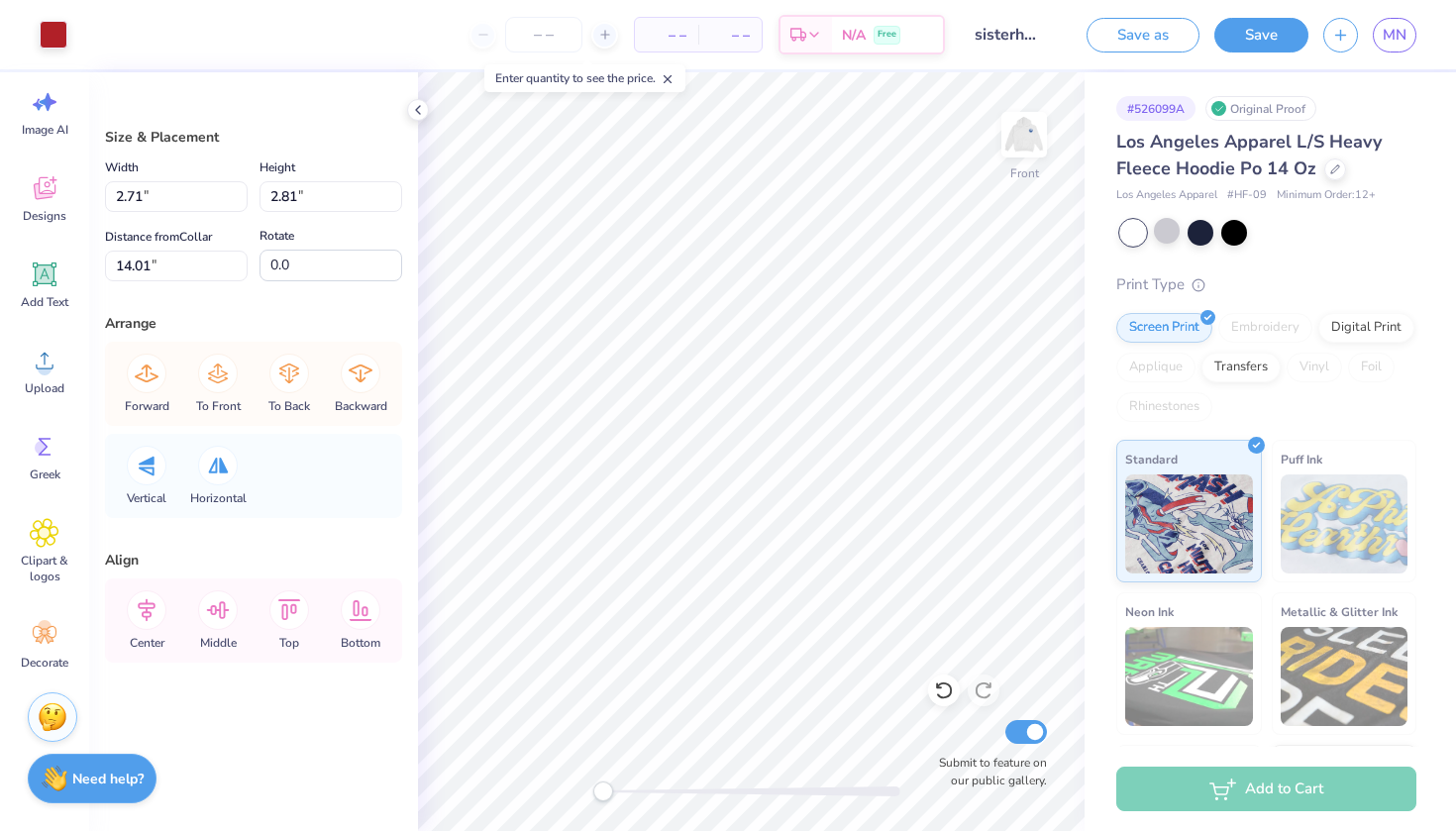
type input "2.71"
type input "2.81"
type input "14.01"
type input "2.71"
type input "2.81"
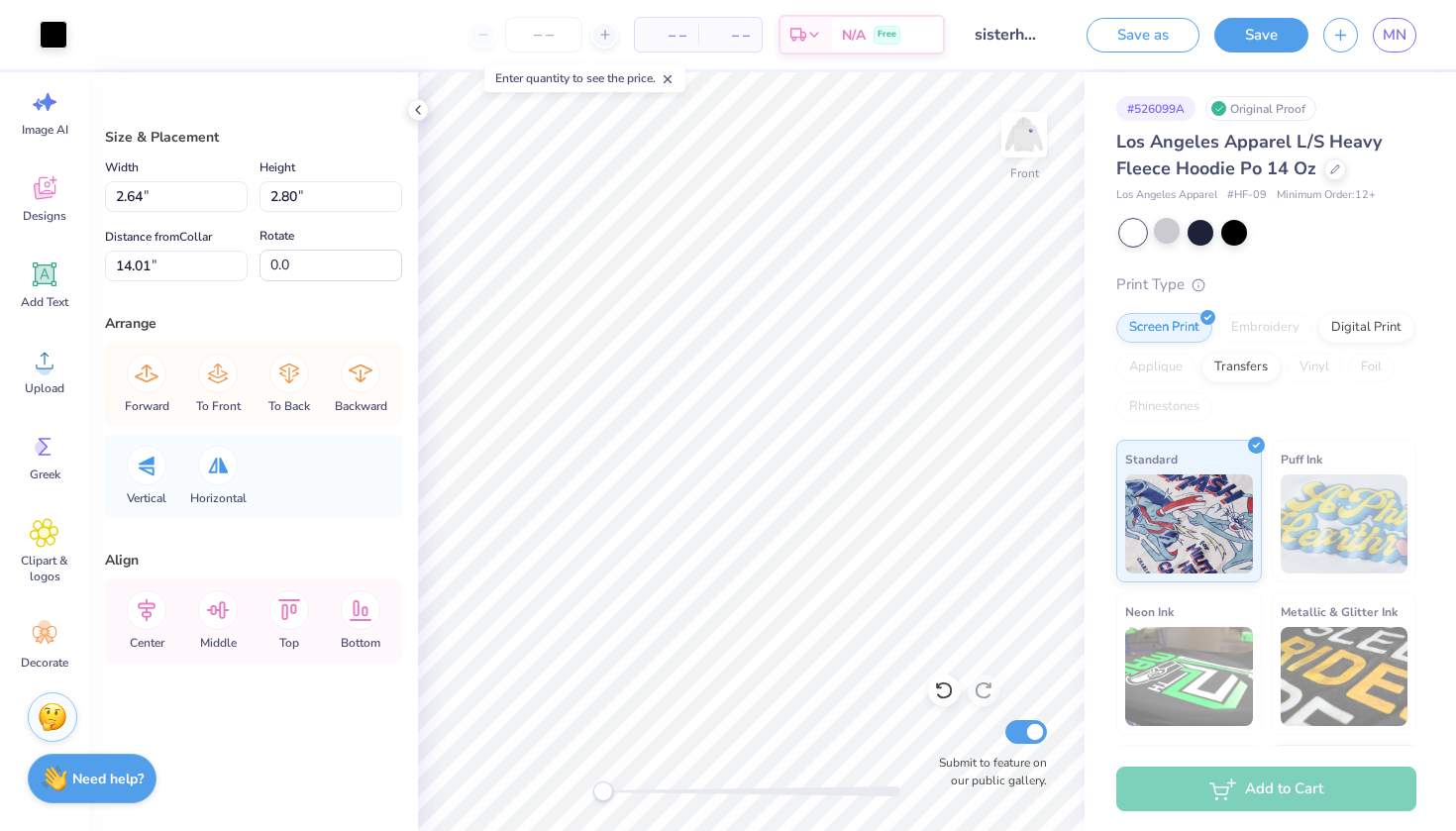
type input "14.36"
type input "2.35"
type input "2.51"
type input "14.49"
type input "2.64"
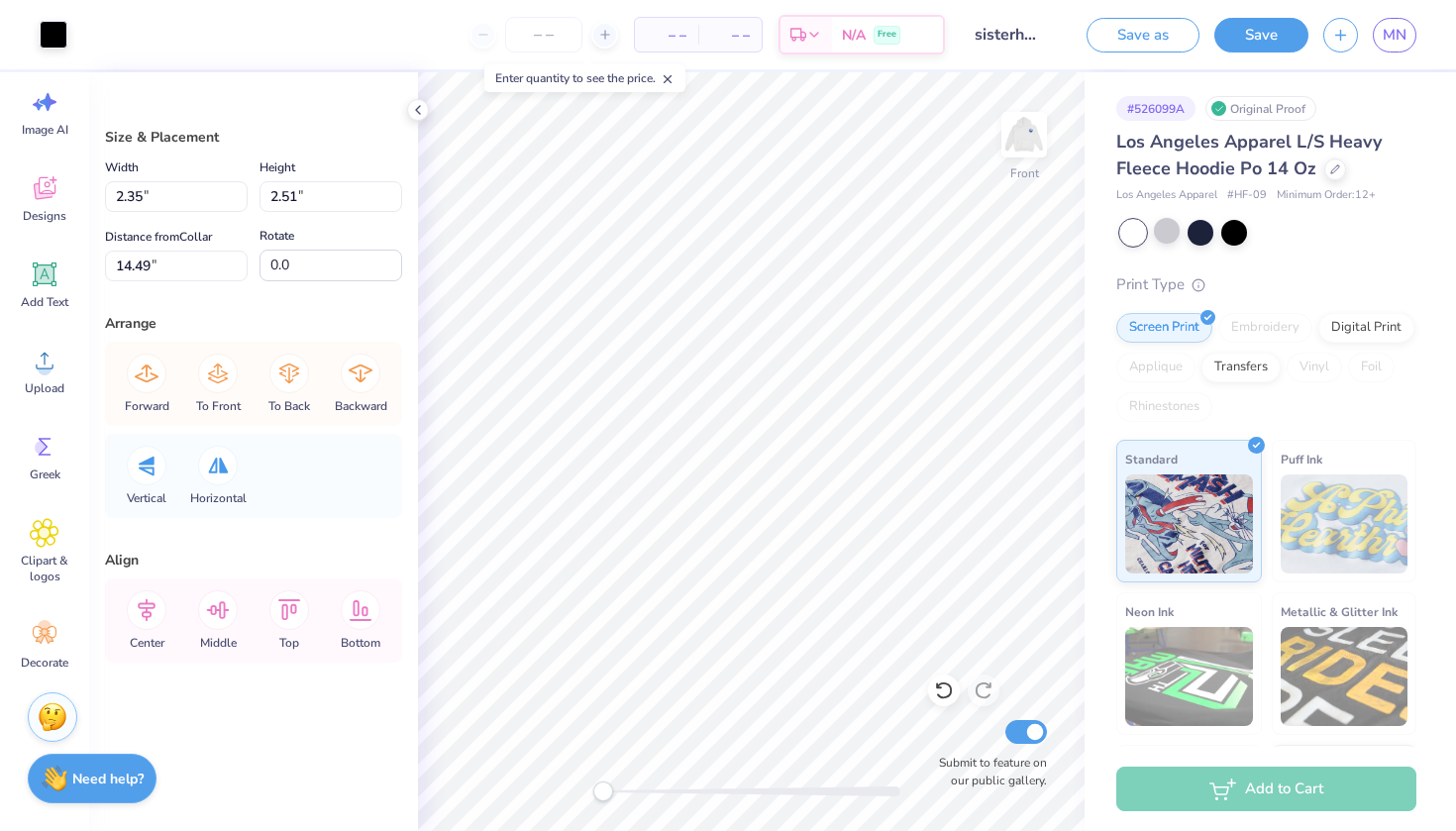
type input "2.80"
type input "13.70"
